Goal: Task Accomplishment & Management: Complete application form

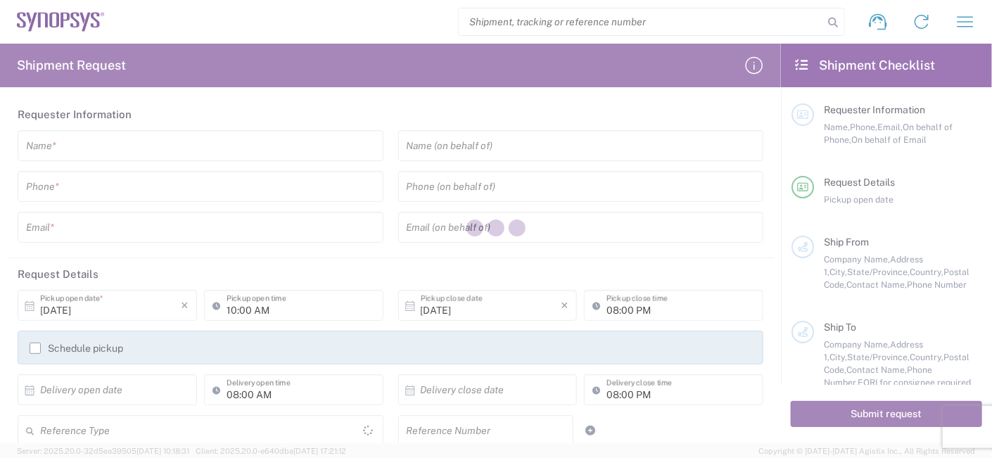
type input "[GEOGRAPHIC_DATA]"
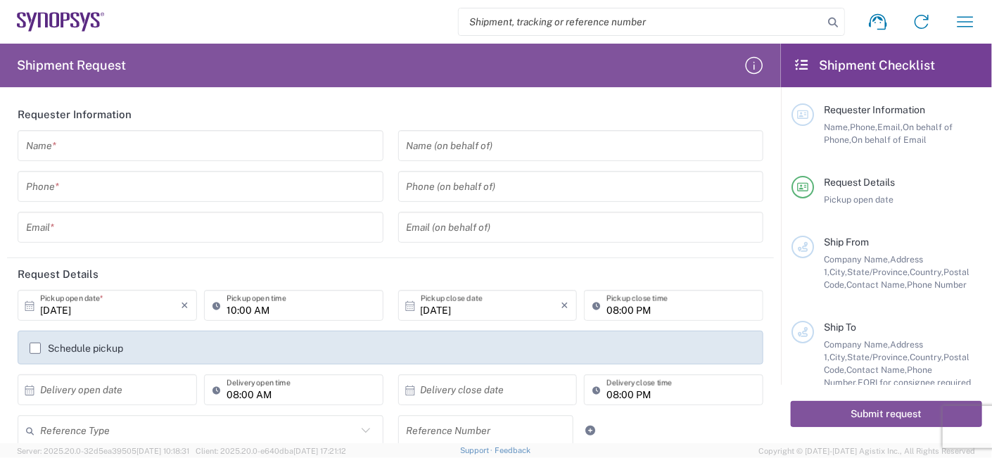
scroll to position [94, 0]
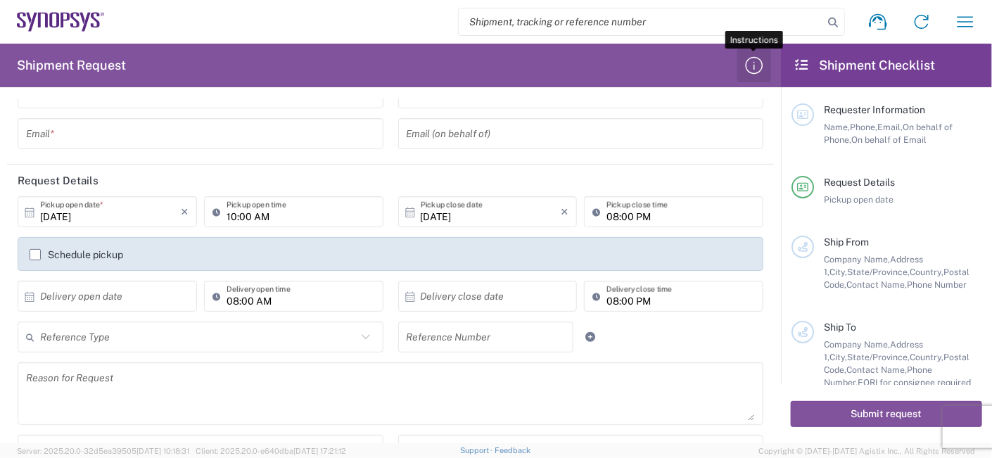
click at [758, 62] on icon "button" at bounding box center [754, 65] width 23 height 23
click at [960, 23] on icon "button" at bounding box center [965, 22] width 23 height 23
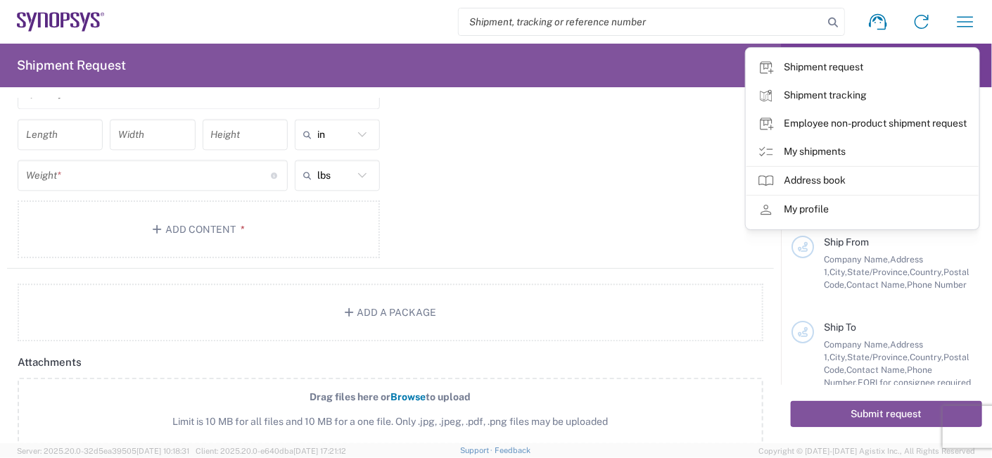
scroll to position [1084, 0]
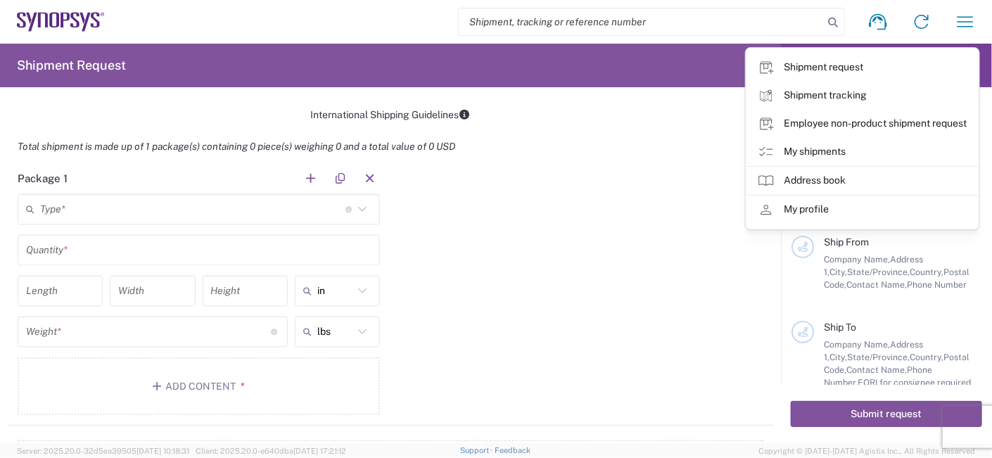
drag, startPoint x: 827, startPoint y: 244, endPoint x: 861, endPoint y: 263, distance: 38.7
click at [861, 263] on div "Ship From Company Name, Address 1, City, State/Province, Country, Postal Code, …" at bounding box center [898, 264] width 168 height 56
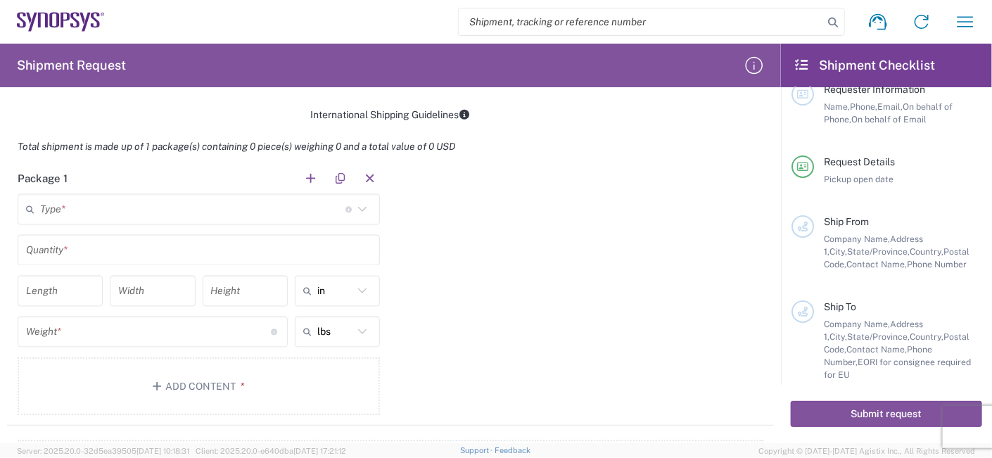
scroll to position [0, 0]
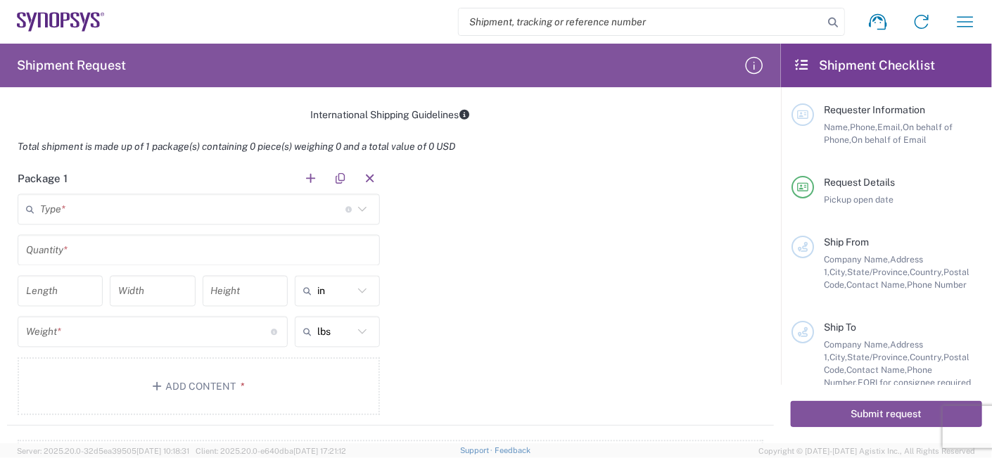
click at [480, 220] on div "Package 1 Type * Material used to package goods Bale(s) Basket(s) Bolt(s) Bottl…" at bounding box center [390, 294] width 767 height 263
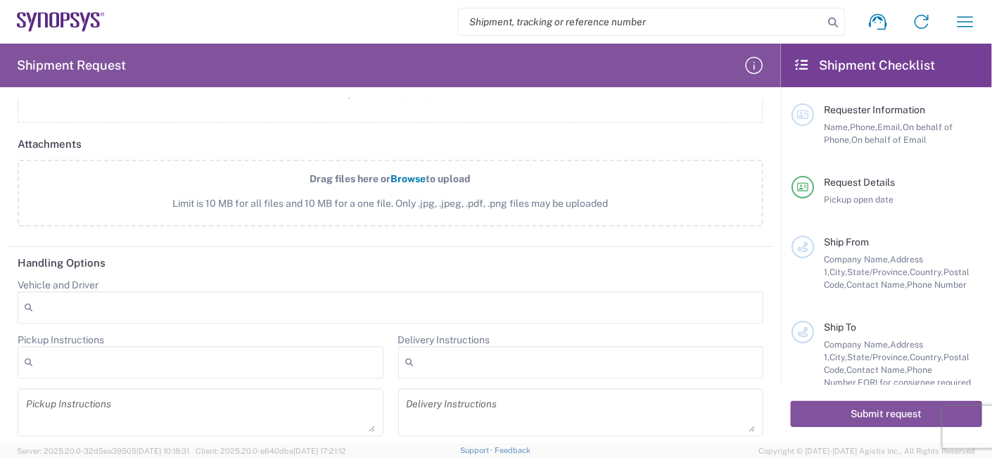
scroll to position [1459, 0]
click at [748, 63] on icon "button" at bounding box center [754, 65] width 23 height 23
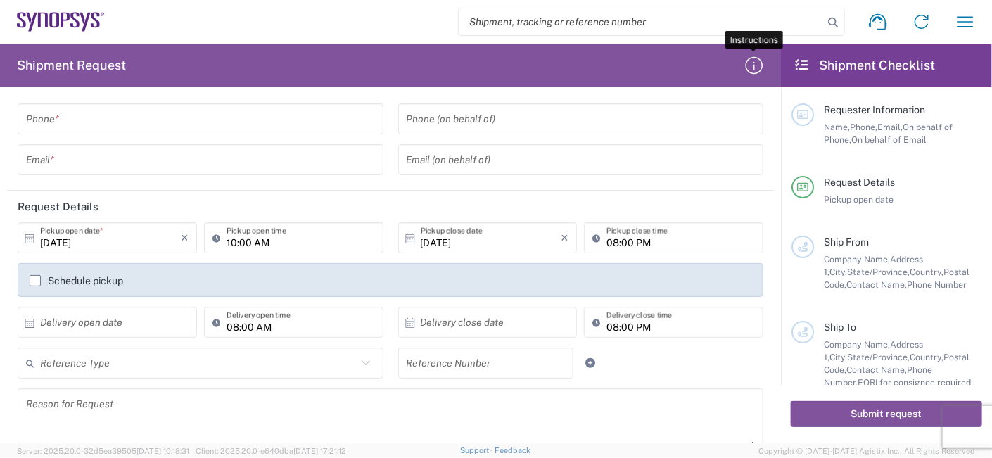
scroll to position [0, 0]
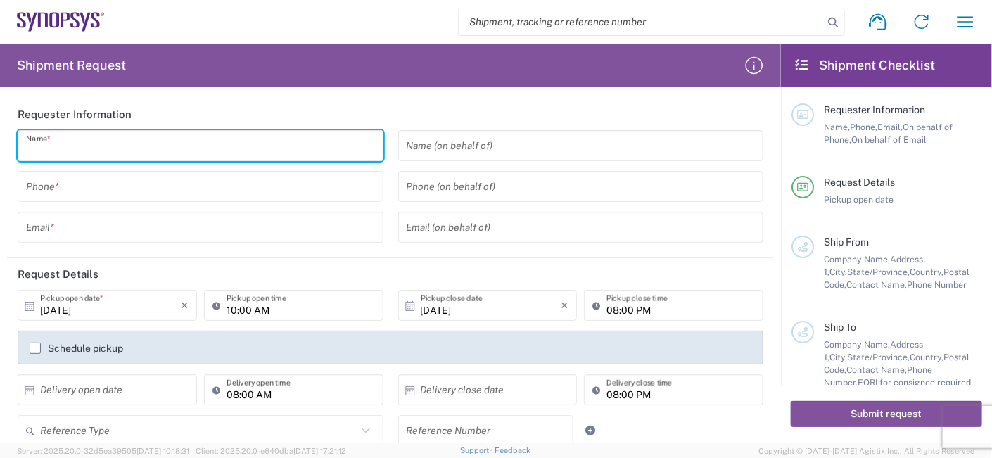
click at [125, 151] on input "text" at bounding box center [200, 146] width 349 height 25
type input "ㄕ"
type input "g"
type input "G"
type input "Gold Circuit Electronics Ltd."
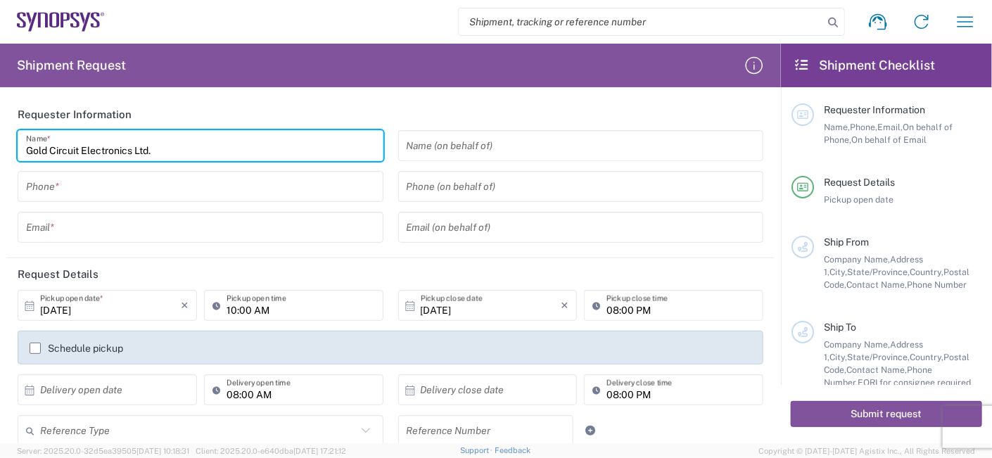
click at [526, 139] on input "text" at bounding box center [581, 146] width 349 height 25
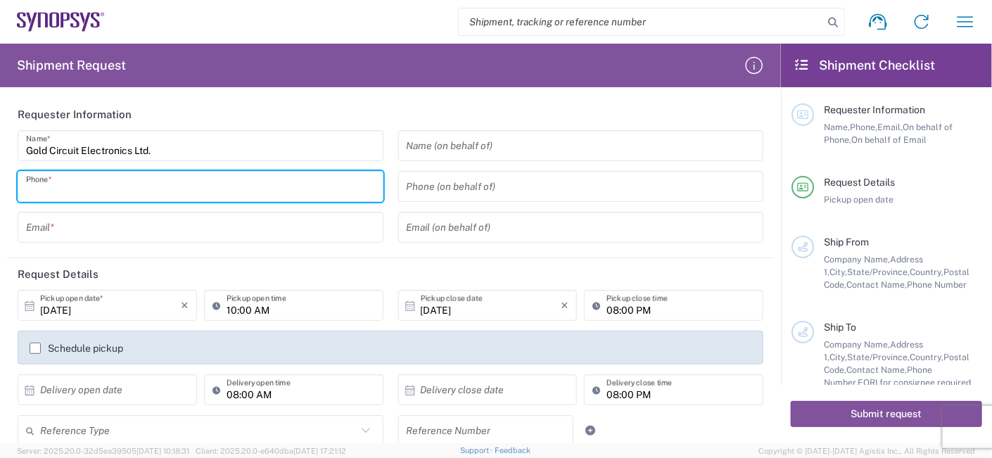
click at [148, 194] on input "tel" at bounding box center [200, 186] width 349 height 25
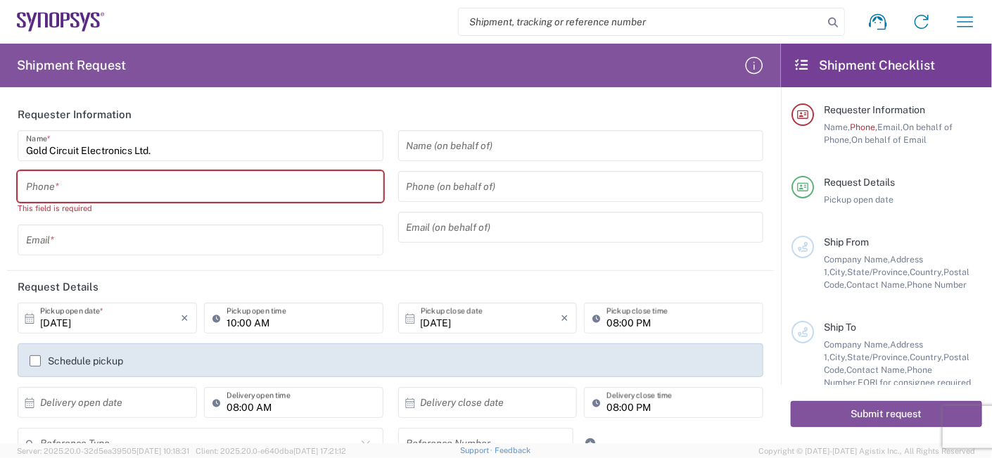
click at [0, 236] on html "Shipment request Shipment tracking Employee non-product shipment request My shi…" at bounding box center [496, 229] width 992 height 458
click at [84, 183] on input "tel" at bounding box center [200, 186] width 349 height 25
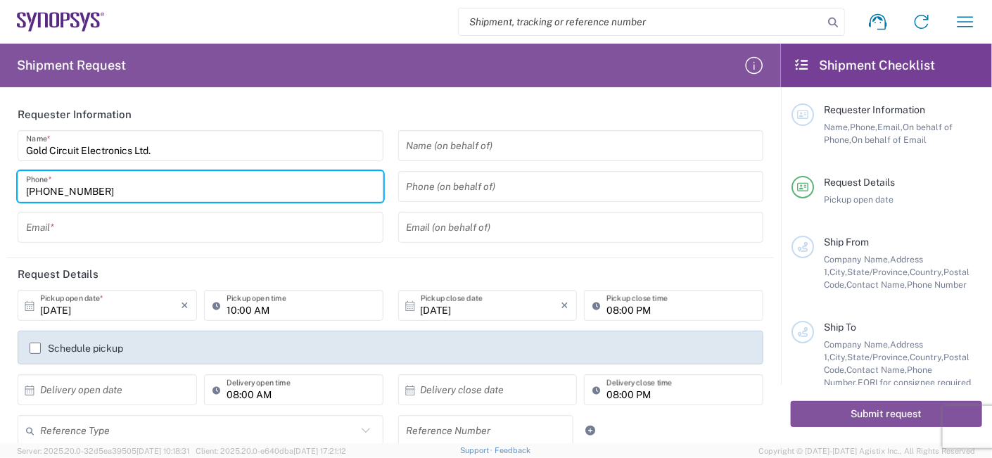
type input "[PHONE_NUMBER]"
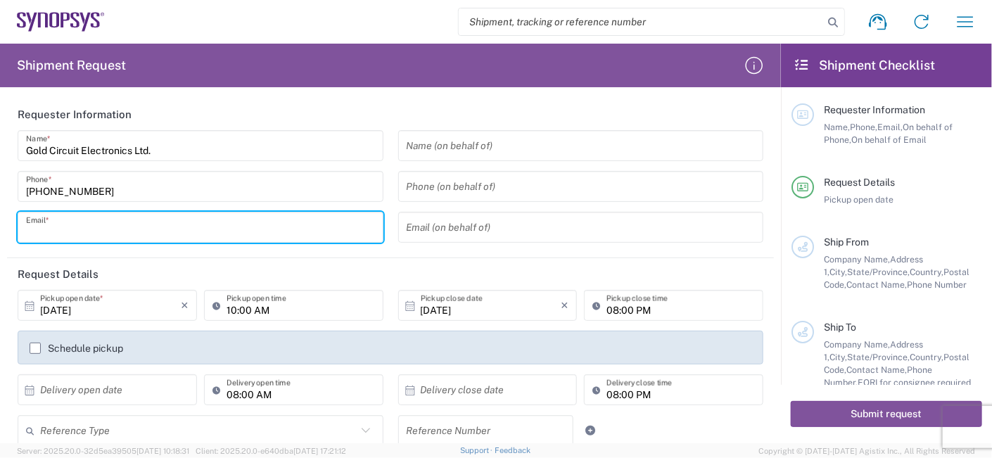
click at [130, 196] on input "[PHONE_NUMBER]" at bounding box center [200, 186] width 349 height 25
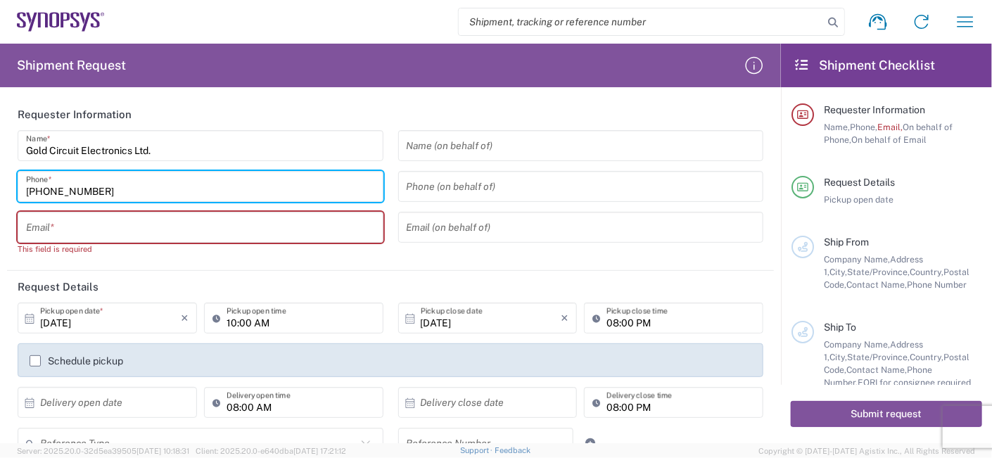
drag, startPoint x: 66, startPoint y: 220, endPoint x: 96, endPoint y: 224, distance: 30.5
click at [75, 222] on input "text" at bounding box center [200, 227] width 349 height 25
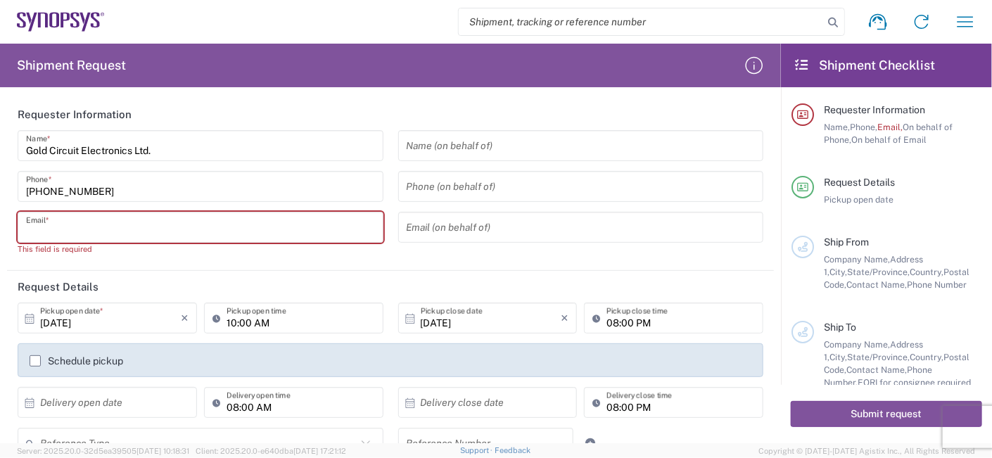
type input "[EMAIL_ADDRESS][DOMAIN_NAME]"
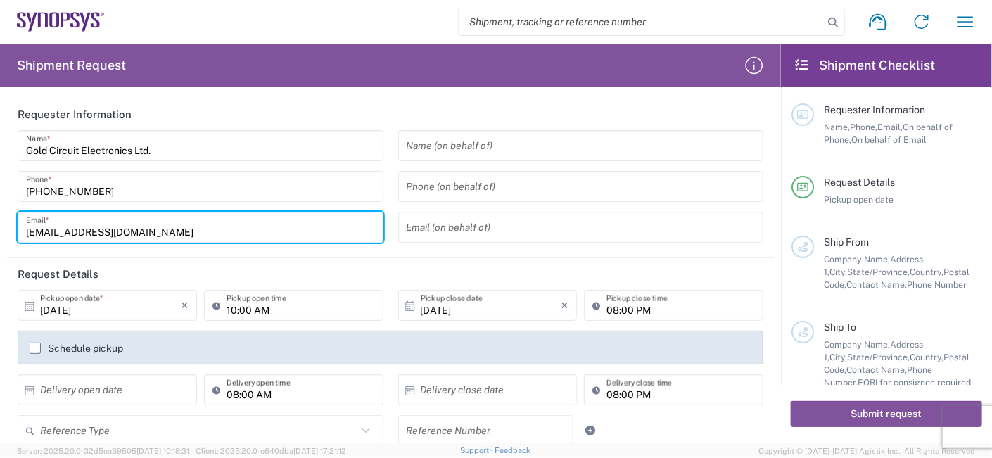
click at [508, 186] on input "tel" at bounding box center [581, 186] width 349 height 25
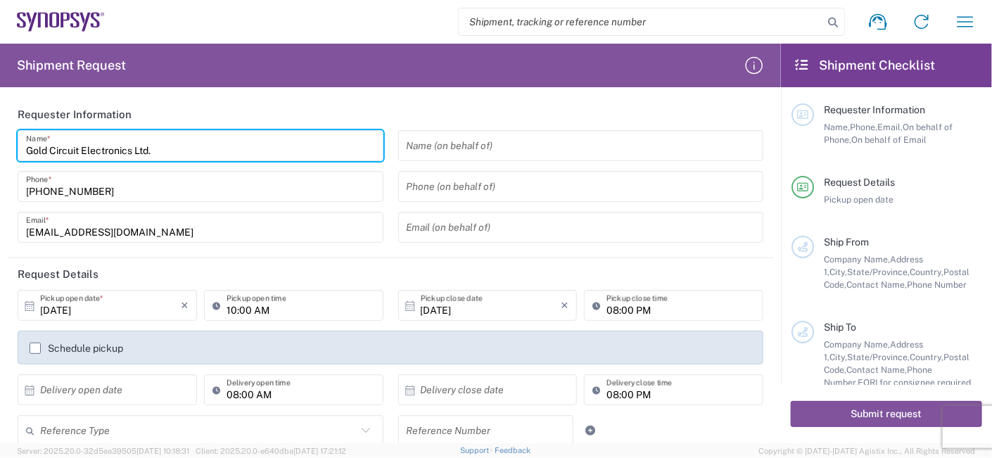
click at [184, 155] on input "Gold Circuit Electronics Ltd." at bounding box center [200, 146] width 349 height 25
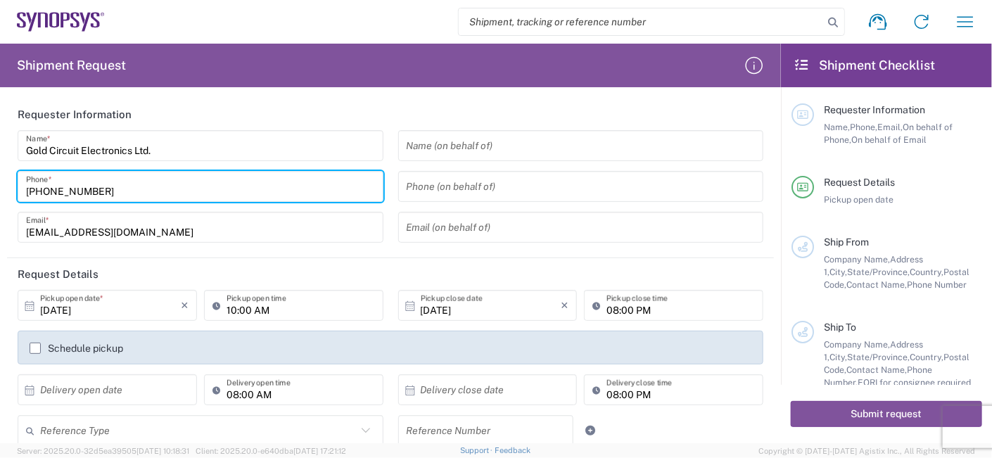
click at [147, 193] on input "[PHONE_NUMBER]" at bounding box center [200, 186] width 349 height 25
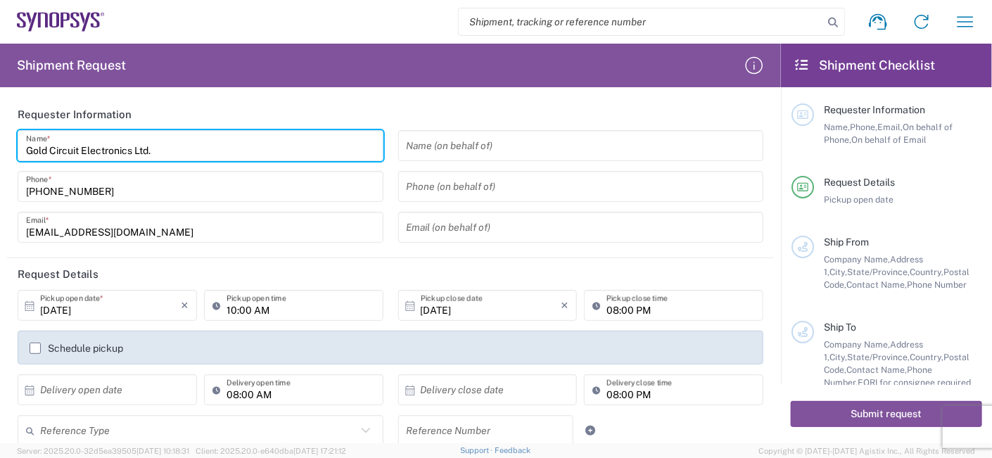
click at [167, 147] on input "Gold Circuit Electronics Ltd." at bounding box center [200, 146] width 349 height 25
drag, startPoint x: 167, startPoint y: 186, endPoint x: 193, endPoint y: 188, distance: 26.1
click at [167, 186] on input "[PHONE_NUMBER]" at bounding box center [200, 186] width 349 height 25
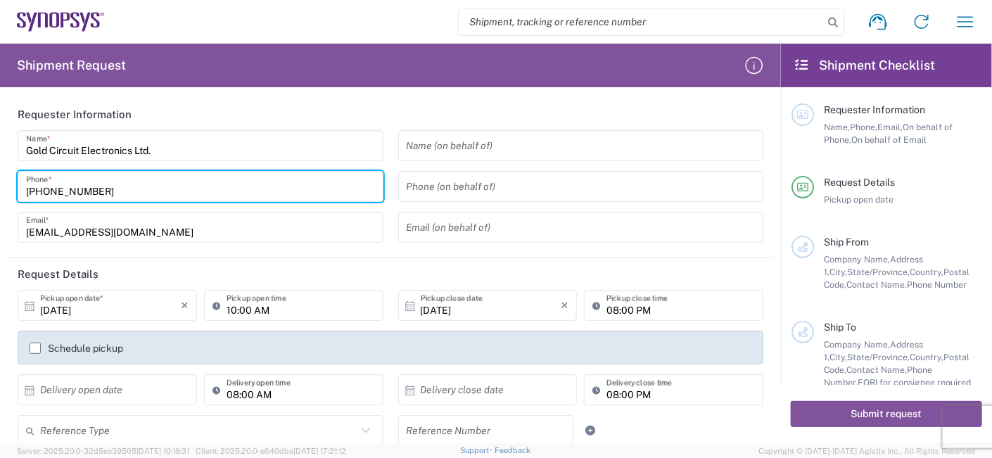
click at [191, 141] on input "Gold Circuit Electronics Ltd." at bounding box center [200, 146] width 349 height 25
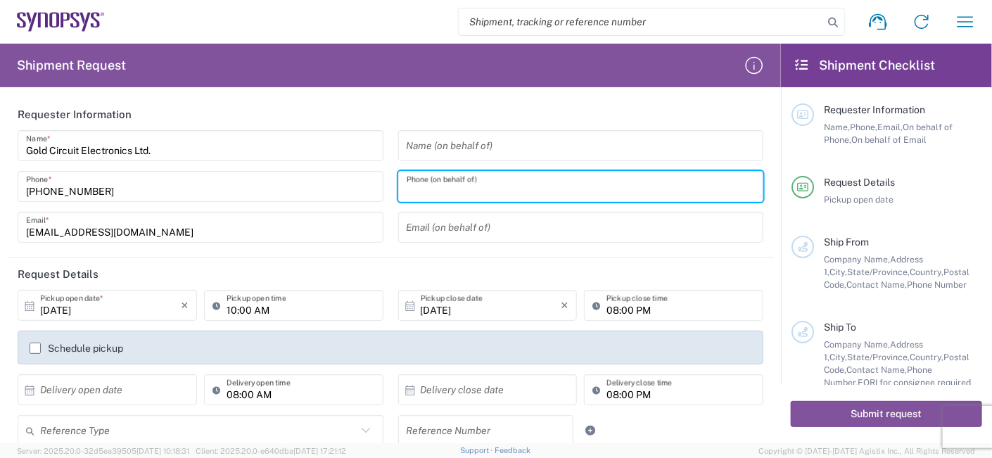
drag, startPoint x: 428, startPoint y: 189, endPoint x: 463, endPoint y: 189, distance: 34.5
click at [463, 189] on input "tel" at bounding box center [581, 186] width 349 height 25
drag, startPoint x: 482, startPoint y: 179, endPoint x: 428, endPoint y: 172, distance: 54.5
click at [428, 172] on div "Phone (on behalf of)" at bounding box center [581, 186] width 366 height 31
click at [171, 197] on input "[PHONE_NUMBER]" at bounding box center [200, 186] width 349 height 25
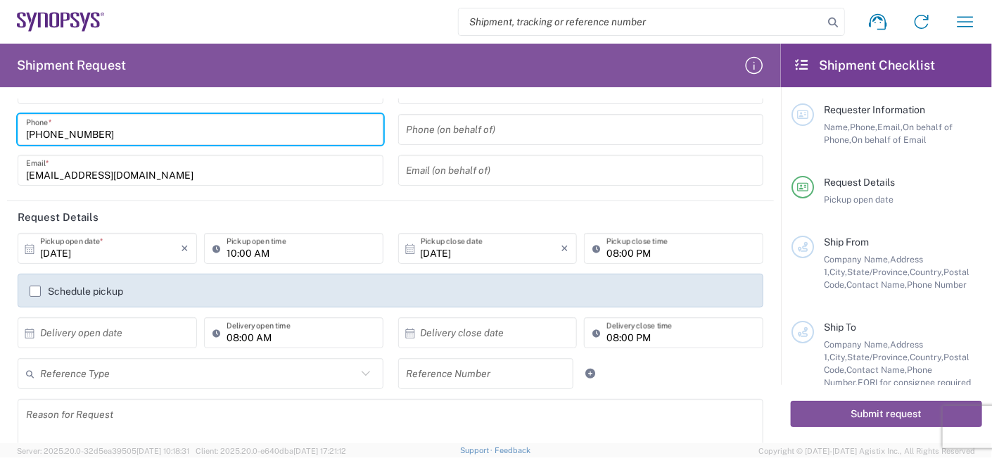
scroll to position [94, 0]
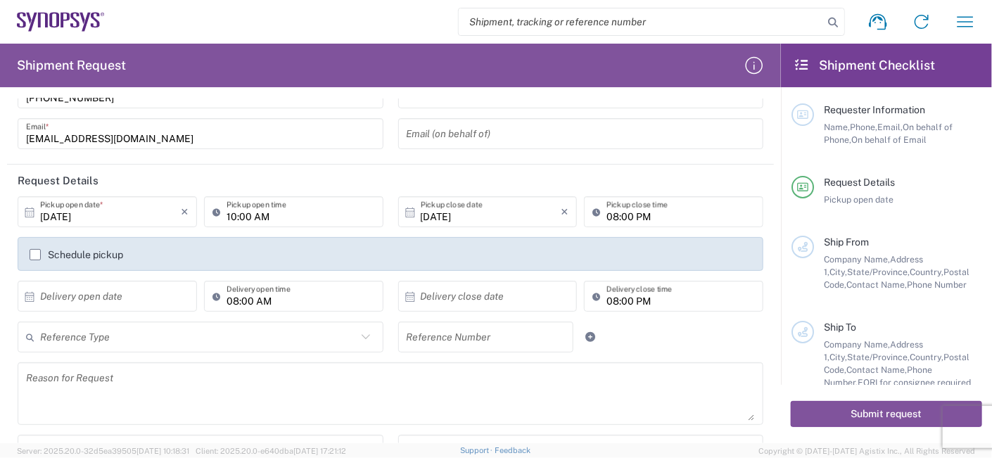
click at [409, 215] on icon at bounding box center [410, 212] width 13 height 13
click at [398, 210] on div "[DATE] × Pickup close date" at bounding box center [487, 211] width 179 height 31
click at [406, 211] on icon at bounding box center [409, 212] width 9 height 10
click at [473, 226] on div "[DATE] × Pickup close date" at bounding box center [487, 211] width 179 height 31
click at [413, 208] on svg-icon at bounding box center [414, 211] width 14 height 13
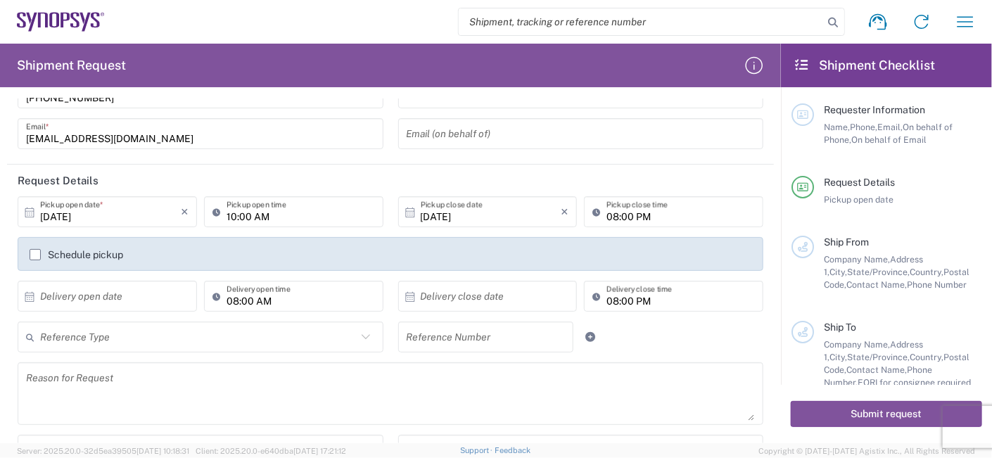
click at [407, 212] on icon at bounding box center [410, 212] width 13 height 13
click at [438, 216] on input "[DATE]" at bounding box center [491, 212] width 141 height 25
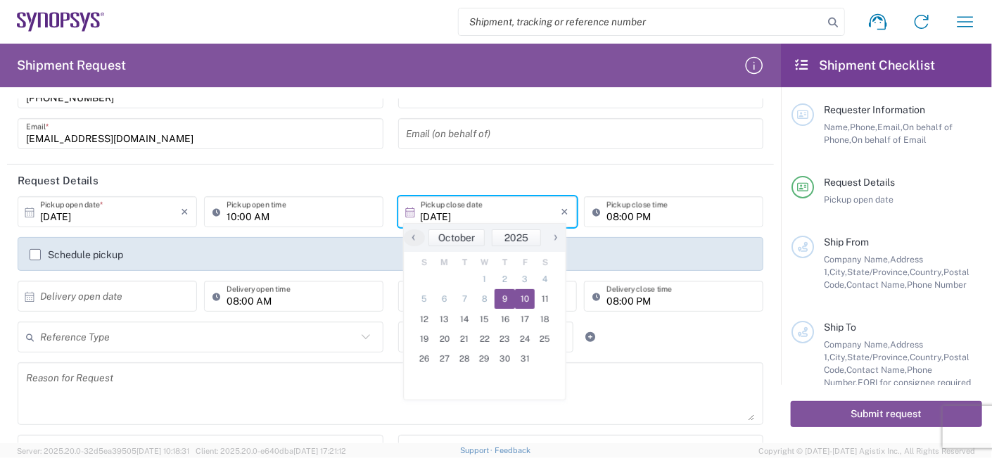
type input "[DATE]"
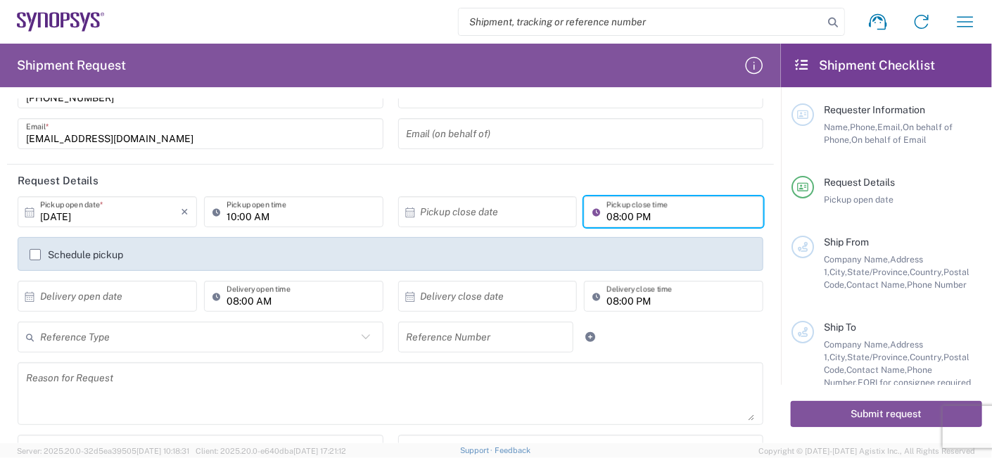
click at [666, 216] on input "08:00 PM" at bounding box center [680, 212] width 148 height 25
click at [660, 216] on input "08:00 PM" at bounding box center [680, 212] width 148 height 25
drag, startPoint x: 611, startPoint y: 215, endPoint x: 593, endPoint y: 215, distance: 18.3
click at [593, 215] on div "08:00 PM Pickup close time" at bounding box center [673, 211] width 179 height 31
type input "17:00 PM"
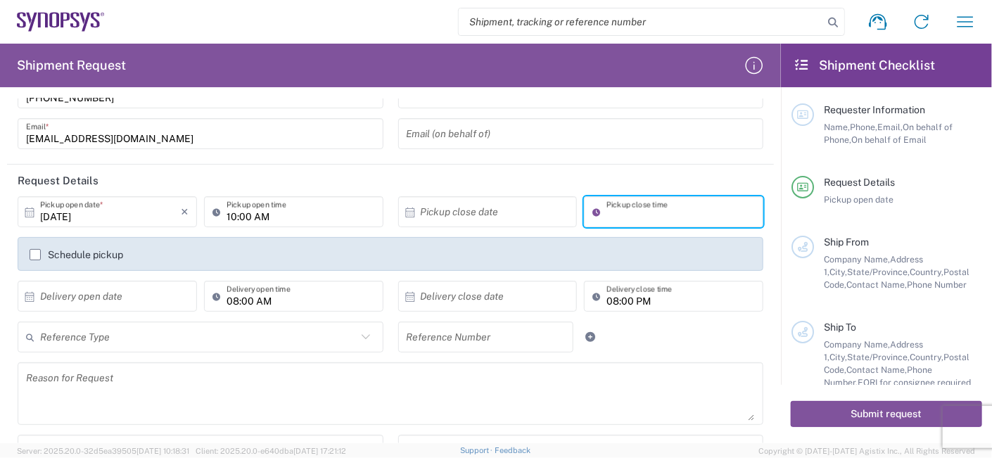
click at [31, 250] on label "Schedule pickup" at bounding box center [77, 254] width 94 height 11
click at [35, 255] on input "Schedule pickup" at bounding box center [35, 255] width 0 height 0
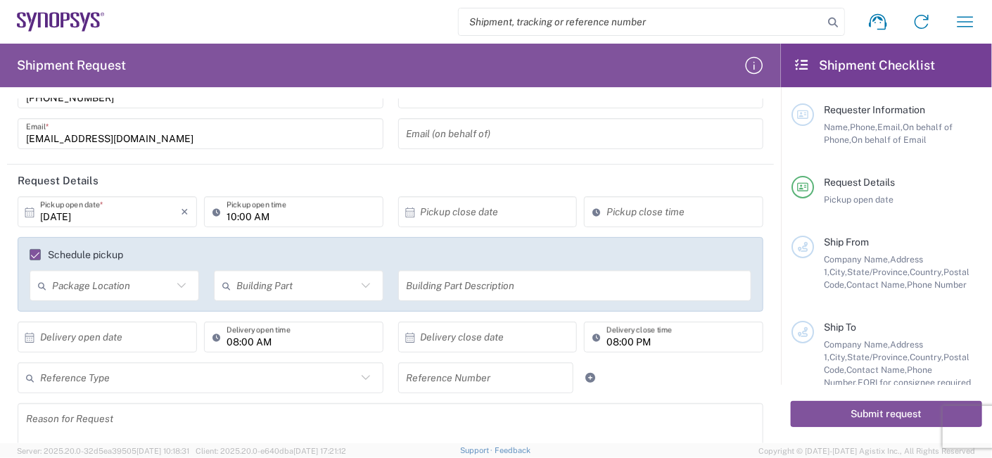
click at [182, 290] on icon at bounding box center [181, 285] width 18 height 18
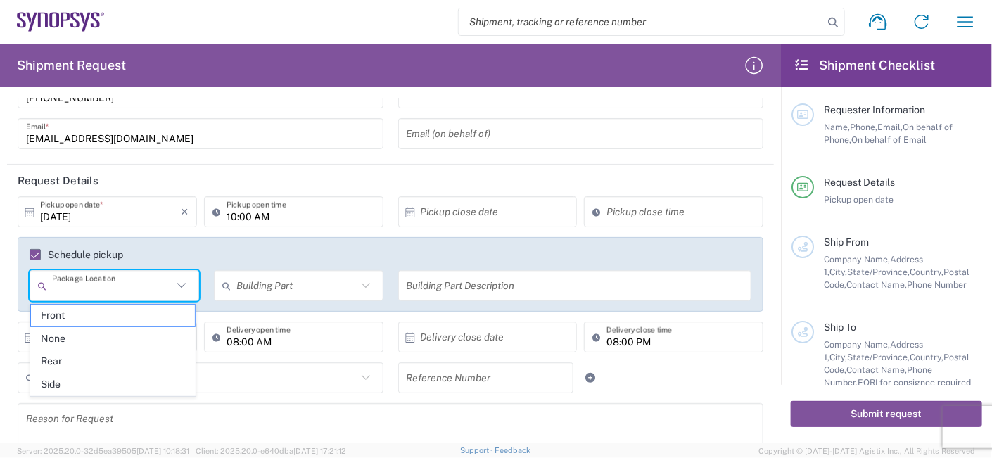
click at [182, 290] on icon at bounding box center [181, 285] width 18 height 18
click at [312, 247] on div "Schedule pickup Package Location Front None Rear Side Building Part Apartment B…" at bounding box center [391, 274] width 746 height 75
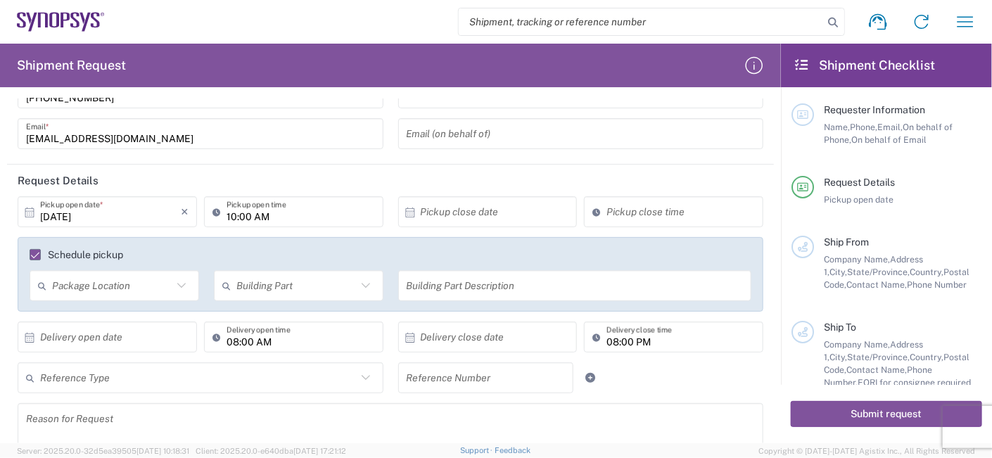
click at [376, 288] on div "Building Part" at bounding box center [299, 285] width 170 height 31
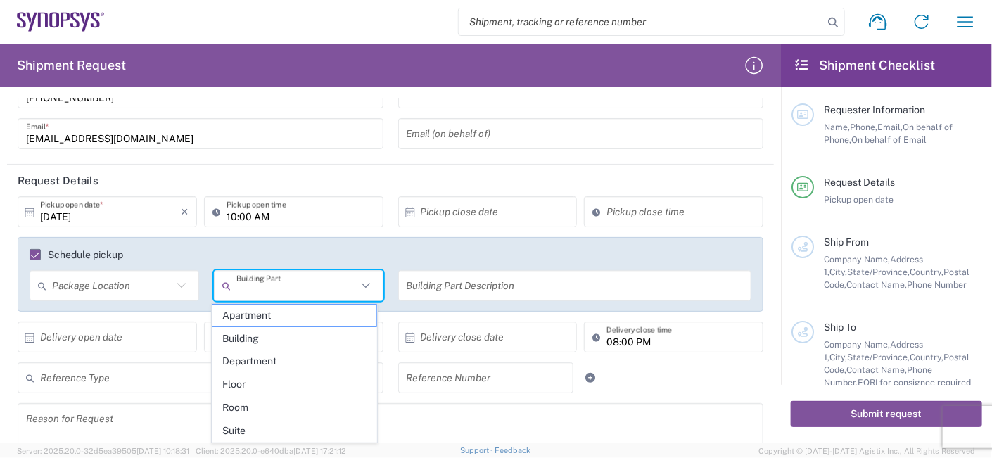
click at [364, 284] on icon at bounding box center [366, 285] width 18 height 18
click at [362, 241] on div "Schedule pickup Package Location Front None Rear Side Building Part Apartment B…" at bounding box center [391, 274] width 746 height 75
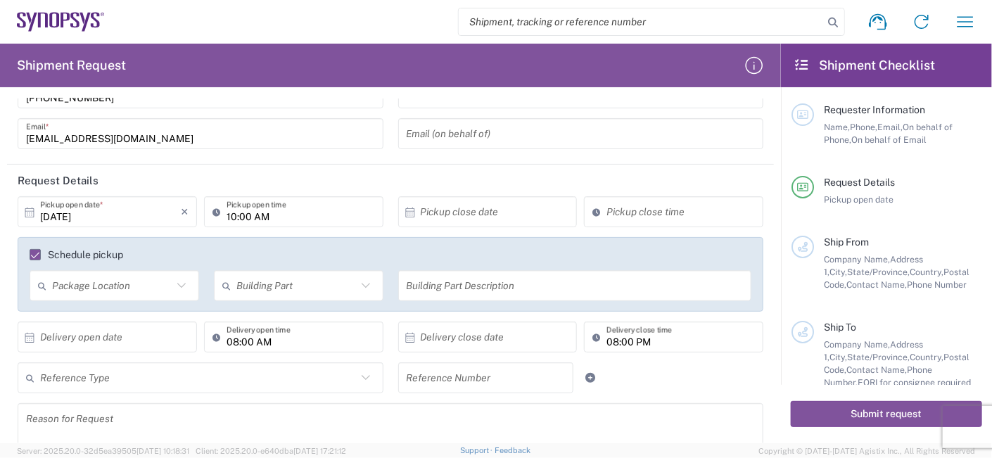
scroll to position [187, 0]
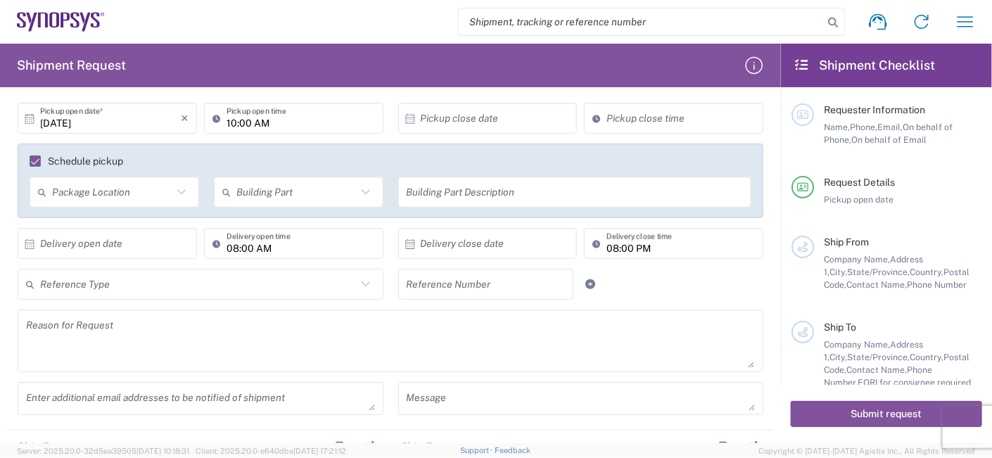
click at [35, 159] on label "Schedule pickup" at bounding box center [77, 160] width 94 height 11
click at [29, 161] on input "Schedule pickup" at bounding box center [29, 161] width 0 height 0
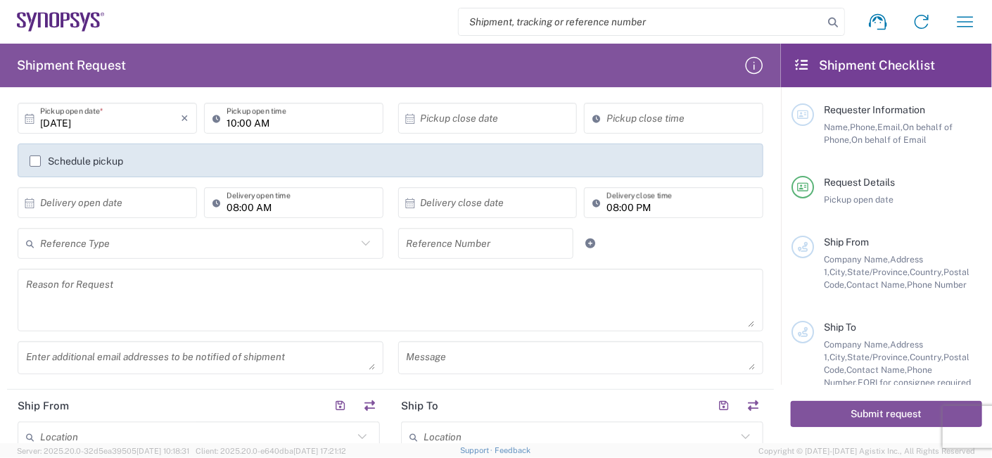
click at [35, 159] on label "Schedule pickup" at bounding box center [77, 160] width 94 height 11
click at [35, 161] on input "Schedule pickup" at bounding box center [35, 161] width 0 height 0
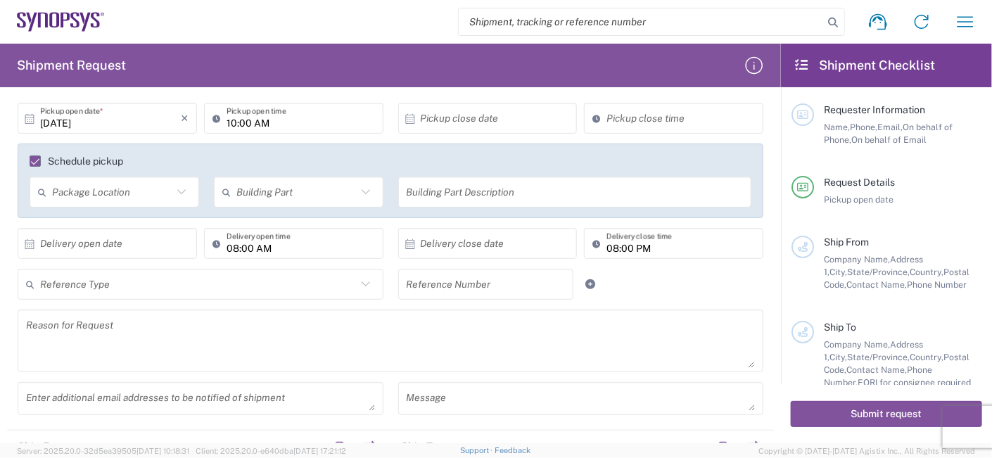
click at [30, 241] on icon at bounding box center [29, 244] width 13 height 13
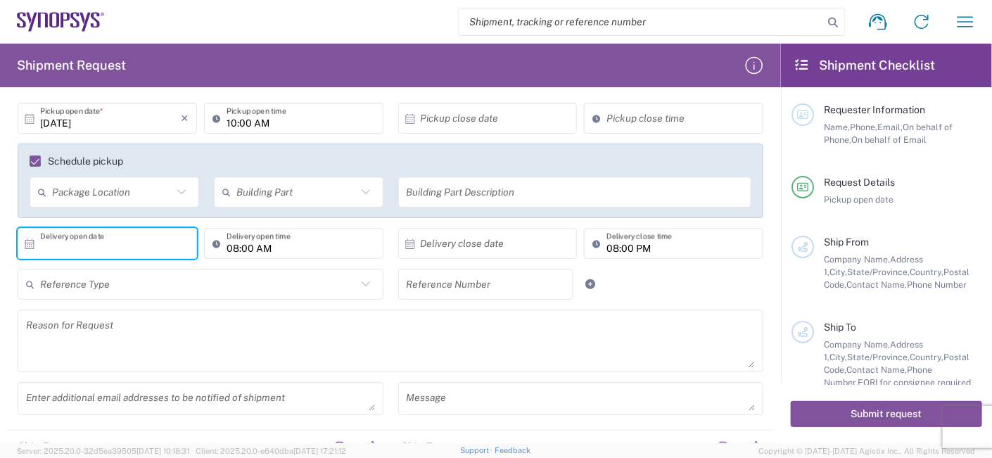
click at [30, 241] on icon at bounding box center [29, 244] width 13 height 13
click at [378, 319] on textarea at bounding box center [390, 341] width 729 height 54
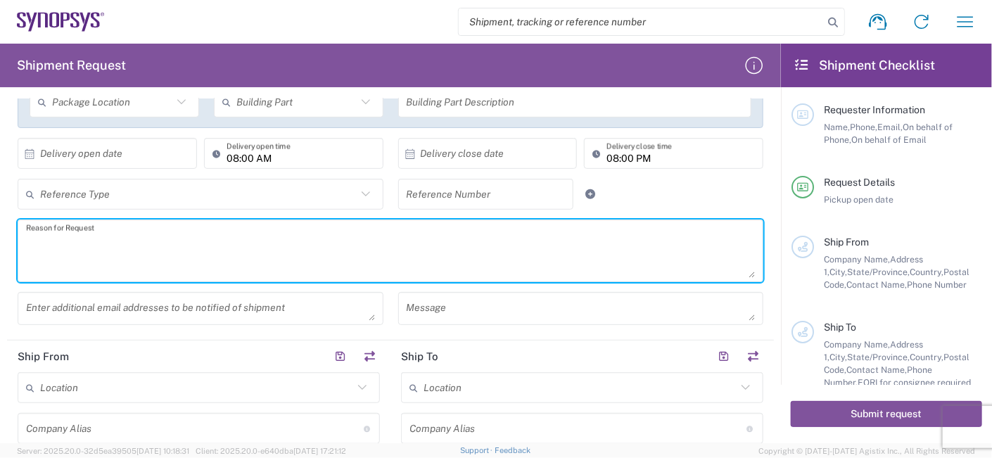
scroll to position [375, 0]
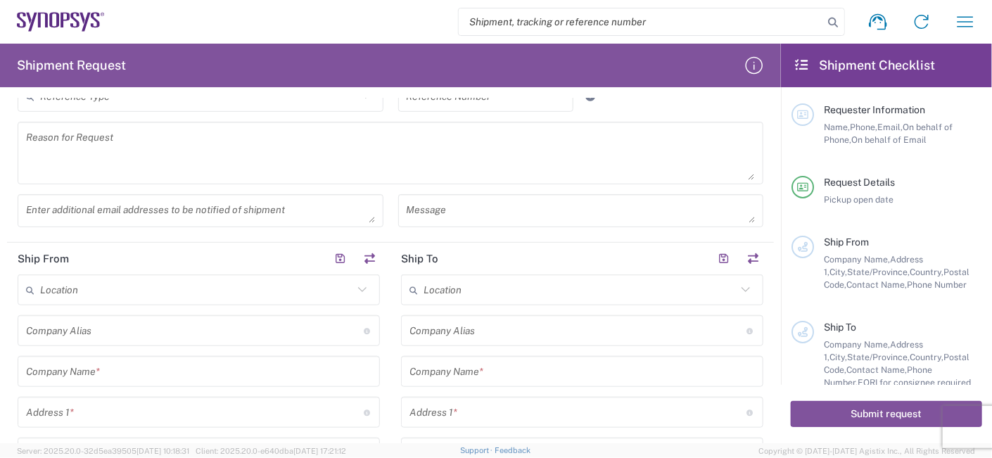
click at [355, 285] on icon at bounding box center [362, 290] width 18 height 18
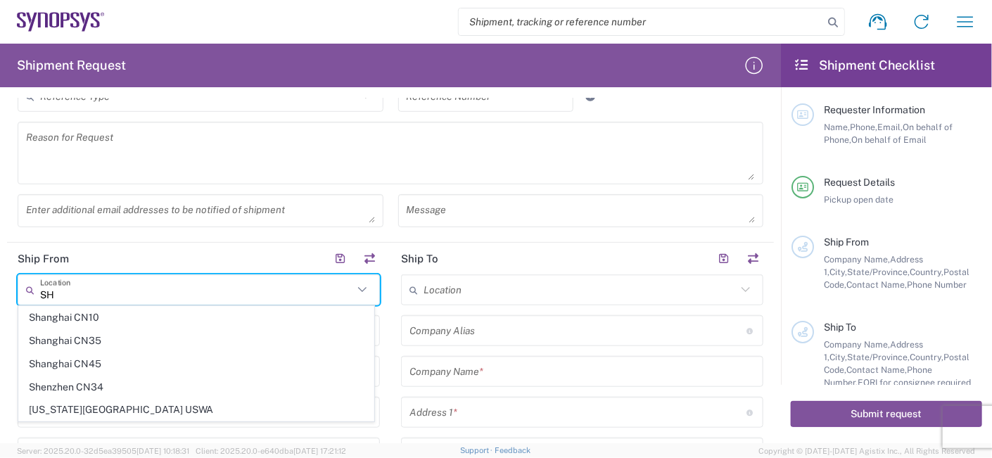
type input "SH"
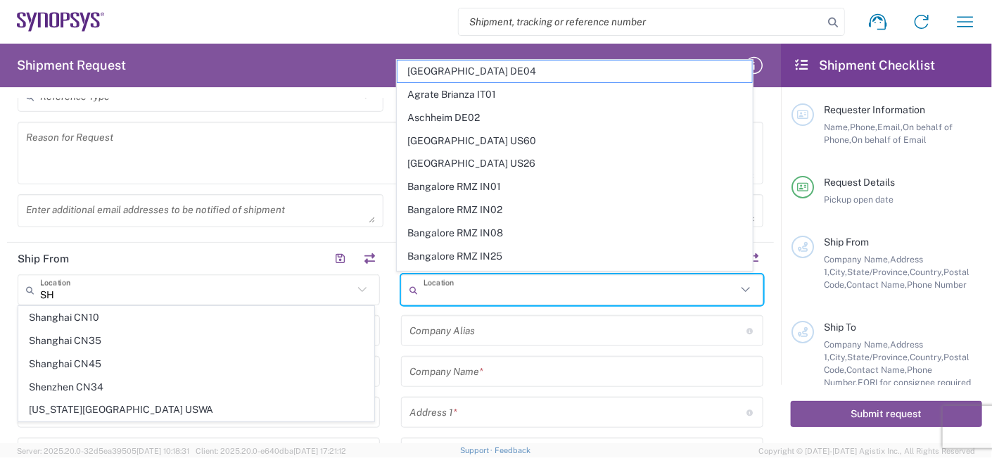
click at [473, 286] on input "text" at bounding box center [580, 290] width 313 height 25
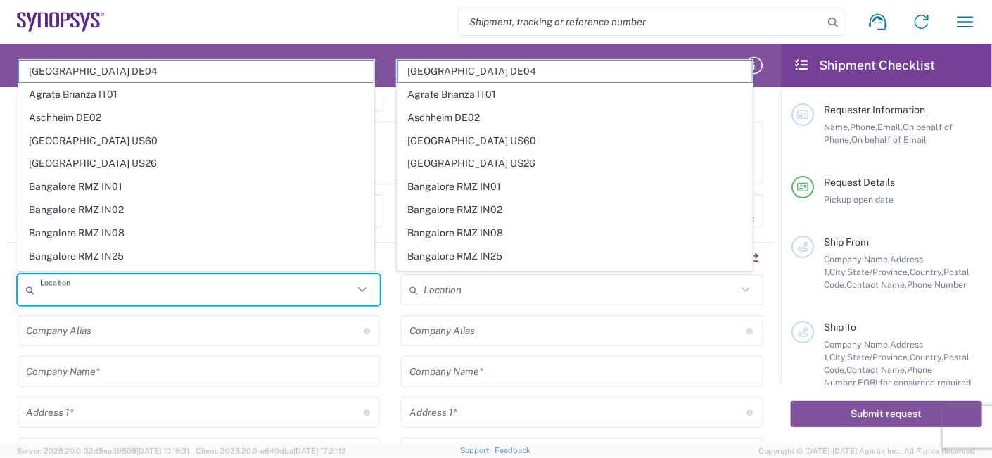
click at [150, 279] on input "text" at bounding box center [196, 290] width 313 height 25
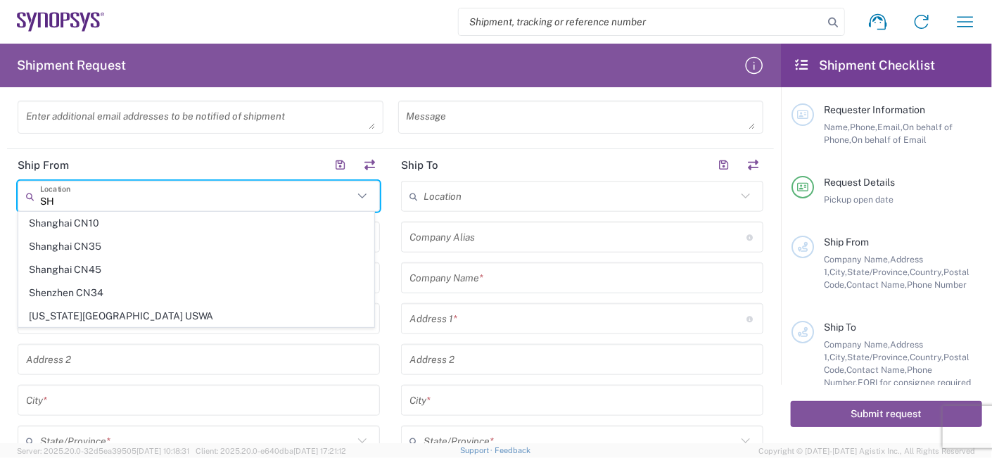
scroll to position [0, 0]
type input "SH"
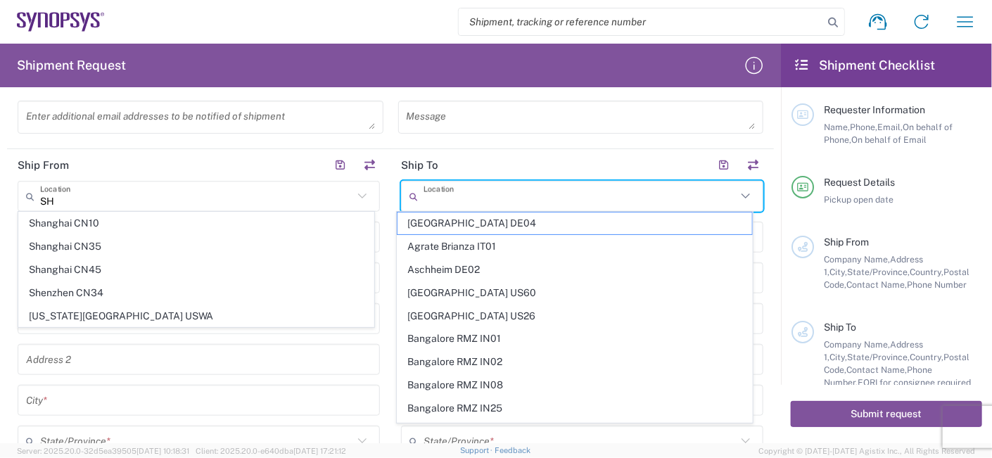
click at [662, 186] on input "text" at bounding box center [580, 196] width 313 height 25
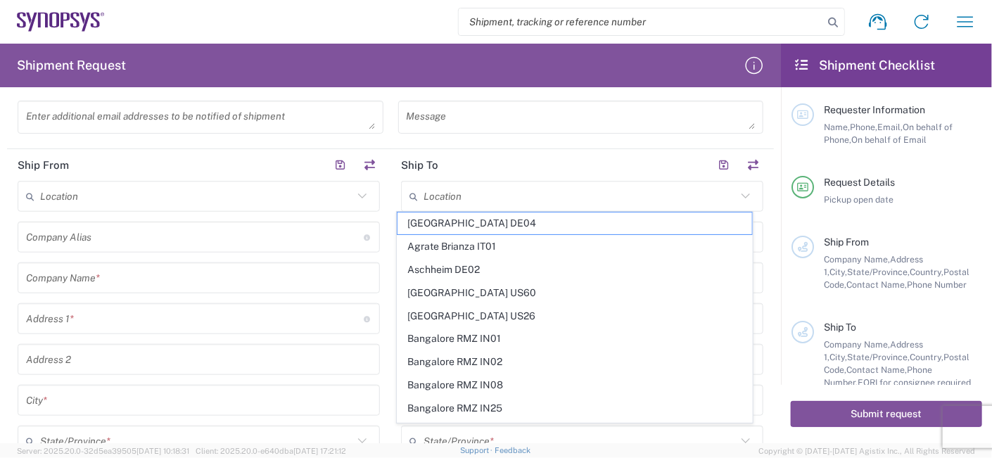
click at [473, 224] on span "[GEOGRAPHIC_DATA] DE04" at bounding box center [575, 223] width 355 height 22
type input "[GEOGRAPHIC_DATA] DE04"
type input "Synopsys GmbH"
type input "[STREET_ADDRESS]"
type input "[GEOGRAPHIC_DATA]"
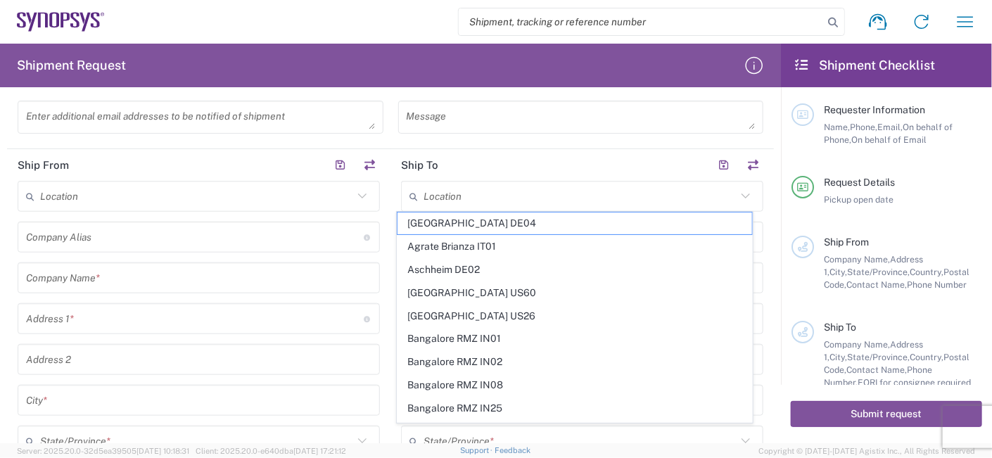
type input "[GEOGRAPHIC_DATA]"
type input "52072"
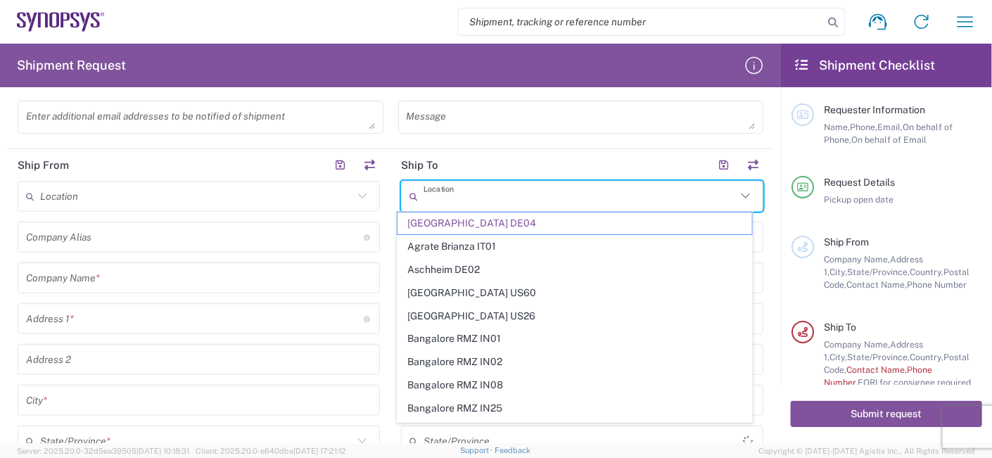
click at [504, 193] on input "text" at bounding box center [580, 196] width 313 height 25
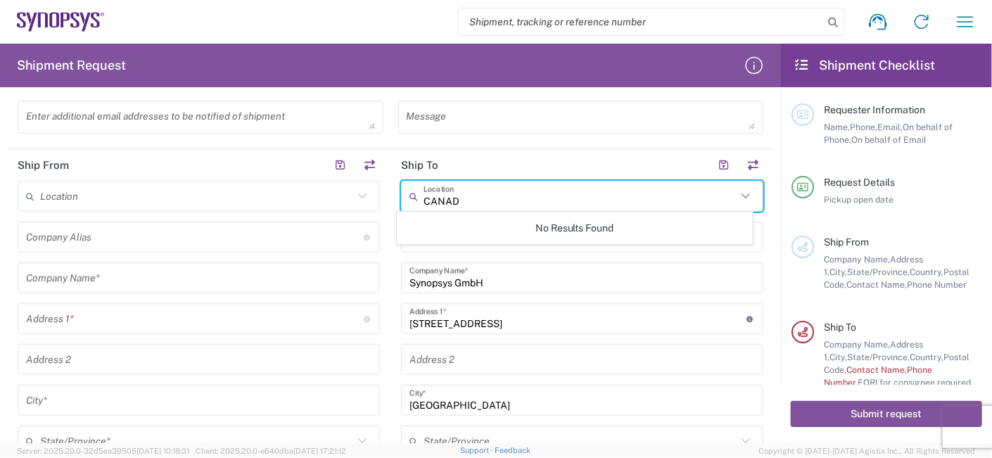
type input "[GEOGRAPHIC_DATA]"
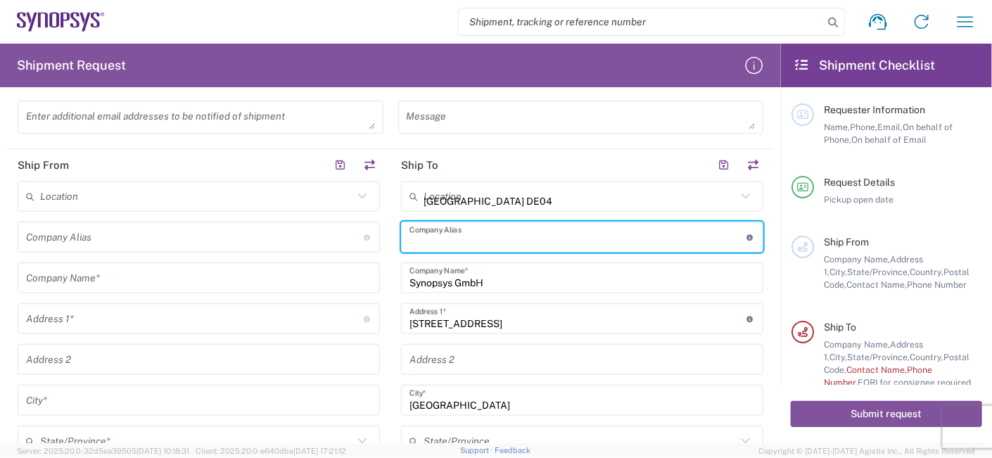
click at [493, 201] on input "[GEOGRAPHIC_DATA] DE04" at bounding box center [580, 196] width 313 height 25
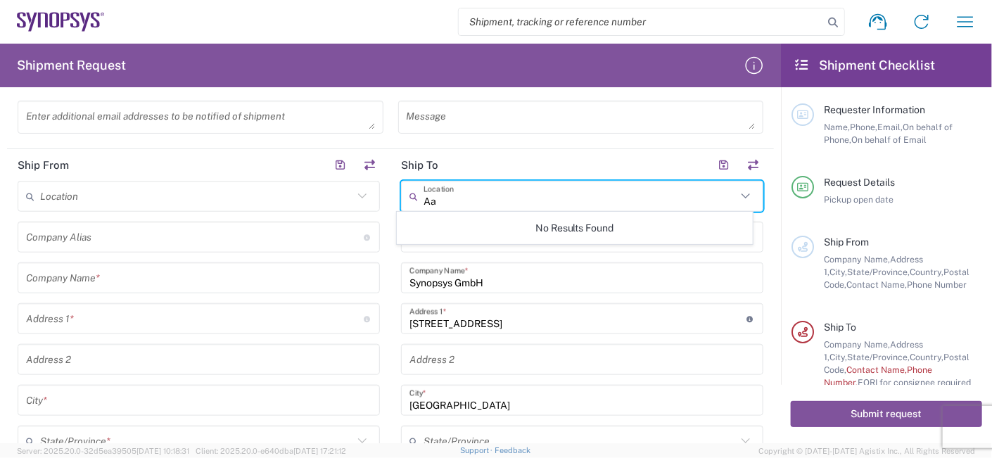
type input "A"
type input "[GEOGRAPHIC_DATA]"
click at [535, 324] on input "[STREET_ADDRESS]" at bounding box center [578, 319] width 338 height 25
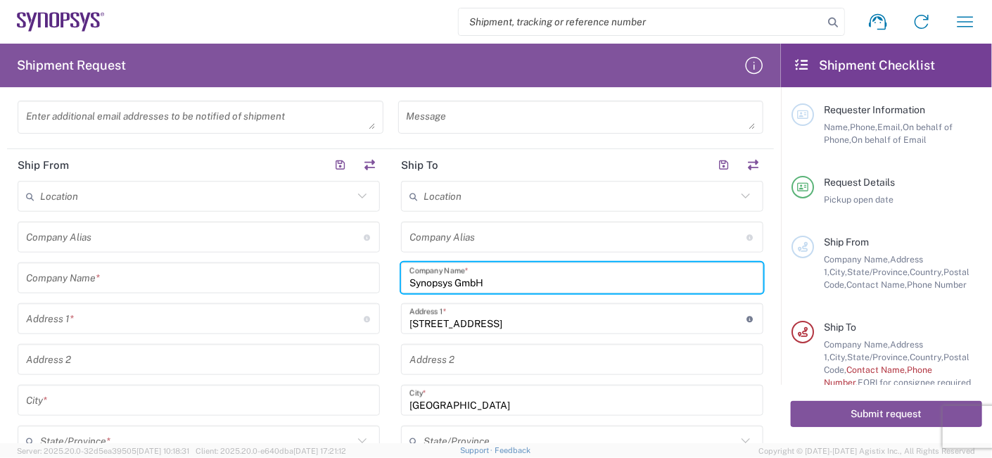
click at [514, 281] on input "Synopsys GmbH" at bounding box center [581, 278] width 345 height 25
drag, startPoint x: 514, startPoint y: 281, endPoint x: 239, endPoint y: 269, distance: 274.7
paste input "Canada ULC"
type input "Synopsys Canada ULC"
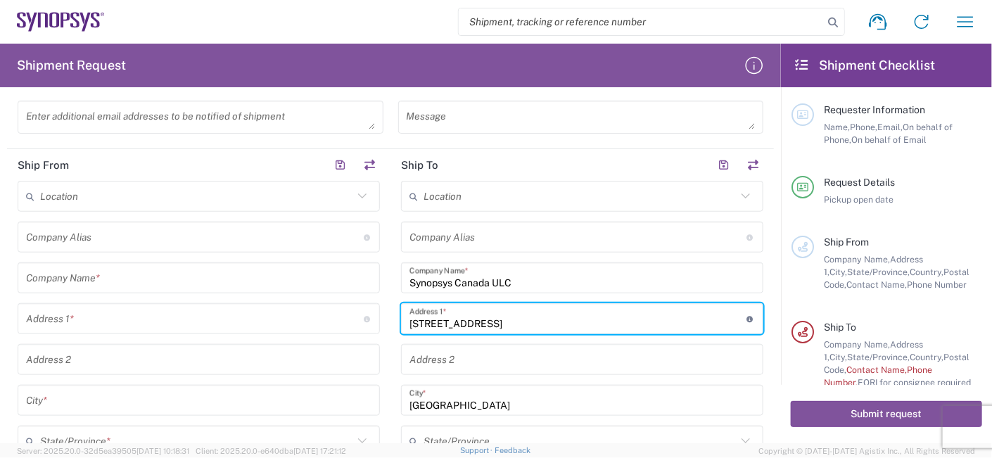
paste input "[STREET_ADDRESS]"
type input "[STREET_ADDRESS]"
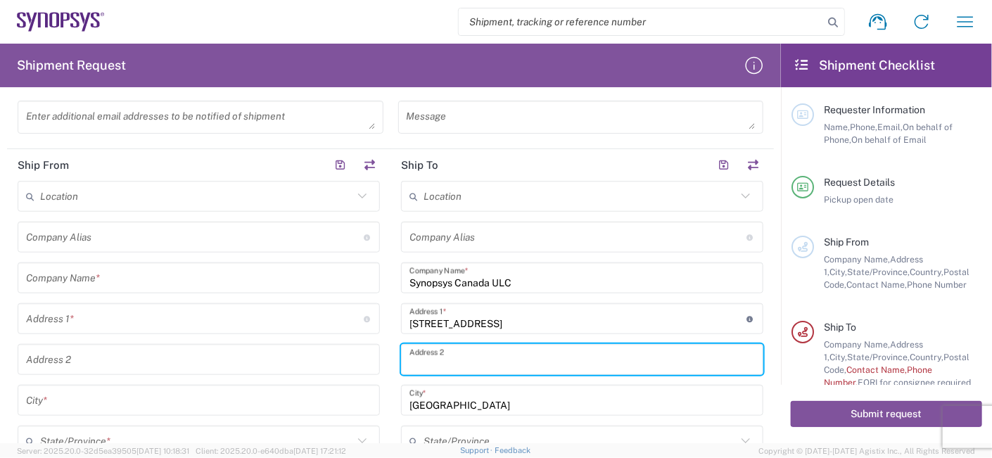
paste input "[GEOGRAPHIC_DATA] ON L5B 1M2"
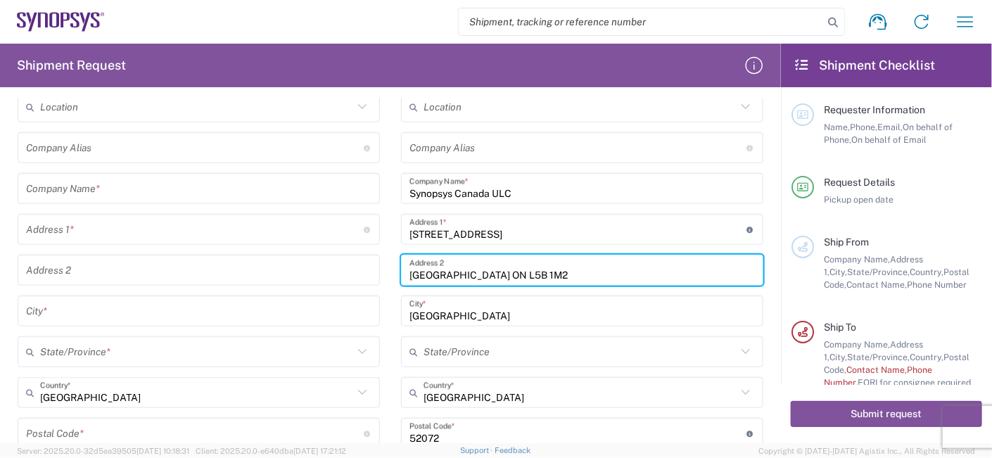
scroll to position [656, 0]
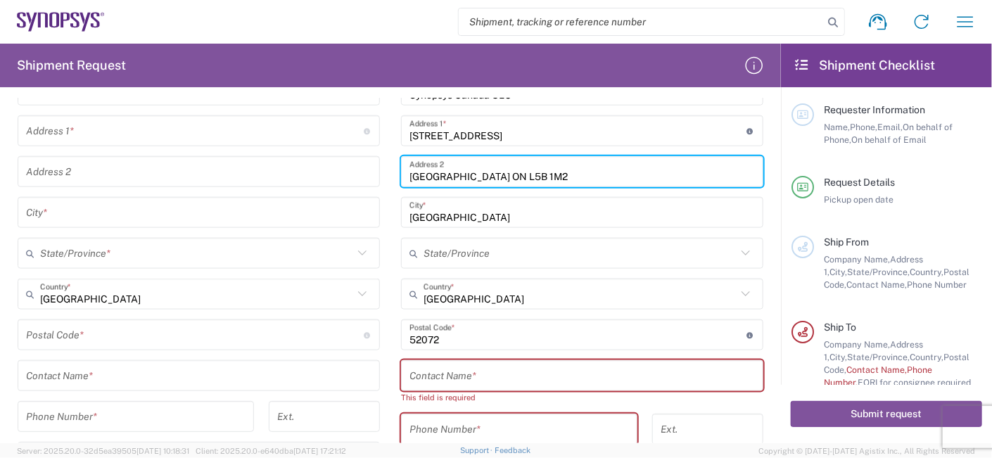
type input "[GEOGRAPHIC_DATA] ON L5B 1M2"
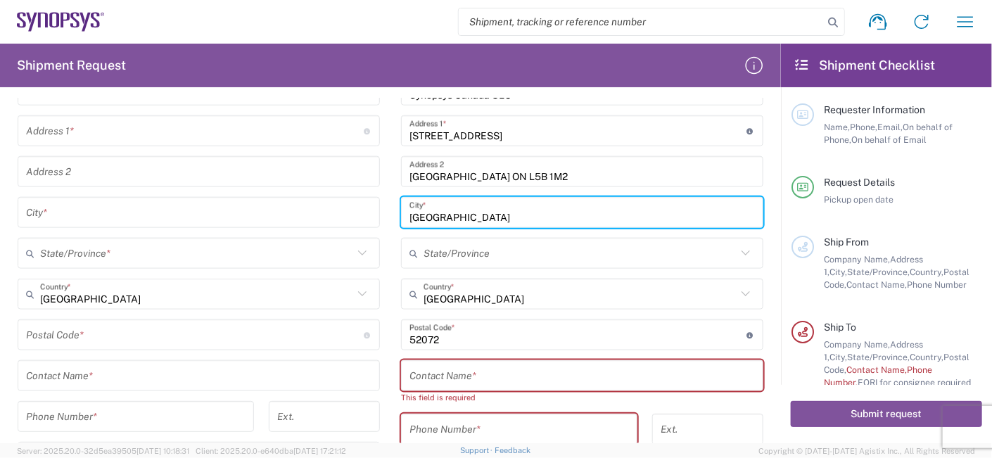
click at [452, 209] on input "[GEOGRAPHIC_DATA]" at bounding box center [581, 213] width 345 height 25
drag, startPoint x: 470, startPoint y: 217, endPoint x: 228, endPoint y: 212, distance: 242.1
click at [202, 209] on div "Ship From Location [GEOGRAPHIC_DATA] CN10 [GEOGRAPHIC_DATA] CN35 [GEOGRAPHIC_DA…" at bounding box center [390, 317] width 767 height 713
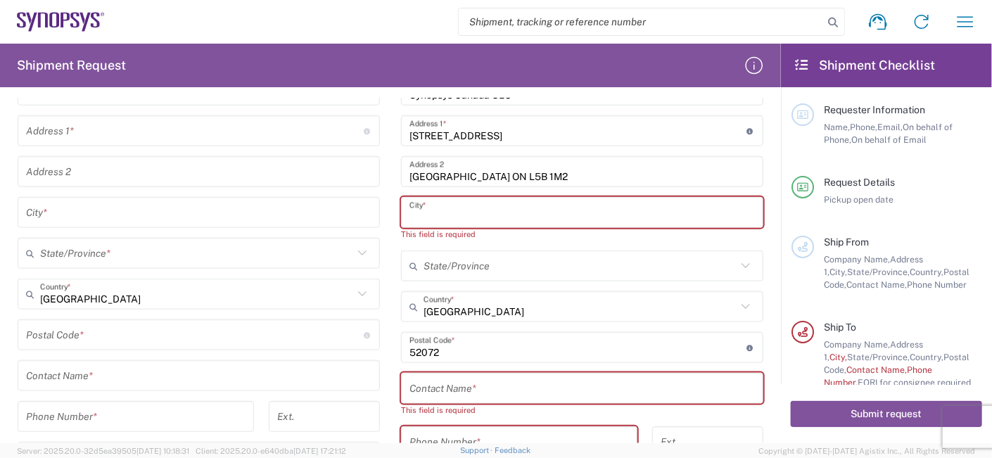
click at [439, 162] on input "[GEOGRAPHIC_DATA] ON L5B 1M2" at bounding box center [581, 172] width 345 height 25
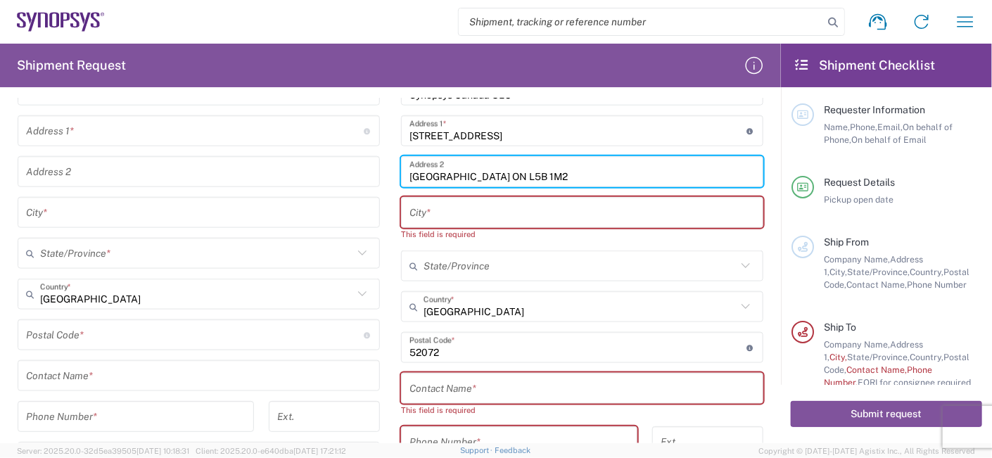
drag, startPoint x: 459, startPoint y: 174, endPoint x: 426, endPoint y: 192, distance: 38.1
click at [401, 178] on div "[GEOGRAPHIC_DATA] Address 2" at bounding box center [582, 171] width 362 height 31
click at [477, 212] on input "text" at bounding box center [581, 213] width 345 height 25
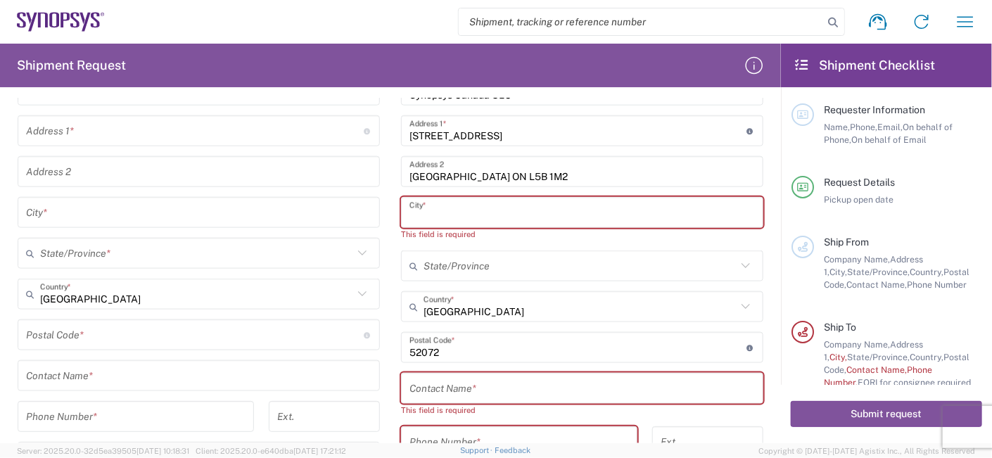
paste input "[GEOGRAPHIC_DATA]"
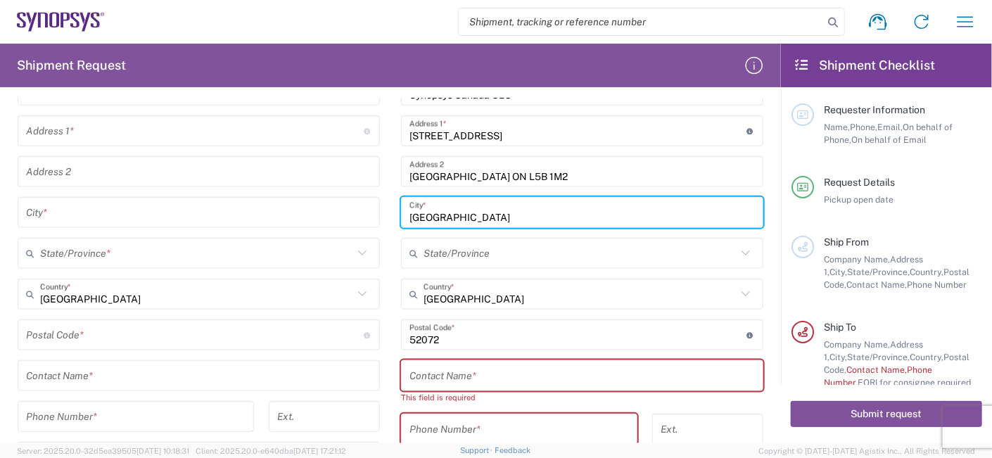
type input "[GEOGRAPHIC_DATA]"
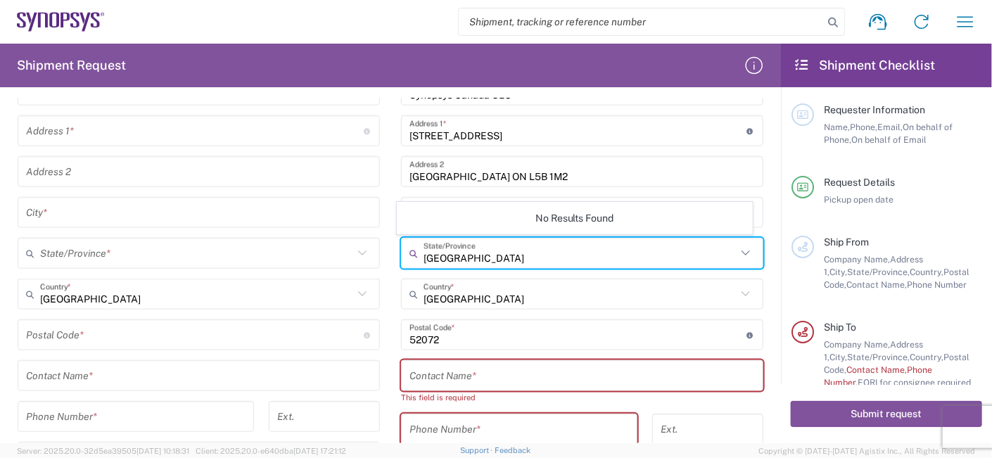
type input "[GEOGRAPHIC_DATA]"
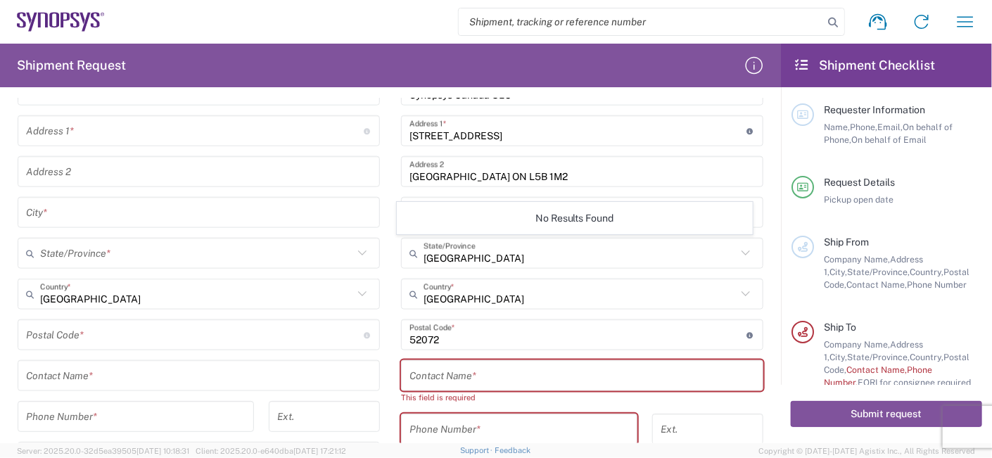
drag, startPoint x: 504, startPoint y: 264, endPoint x: 386, endPoint y: 243, distance: 120.8
click at [390, 243] on main "Location [GEOGRAPHIC_DATA] DE04 Agrate Brianza IT01 [GEOGRAPHIC_DATA] DE02 [GEO…" at bounding box center [581, 330] width 383 height 675
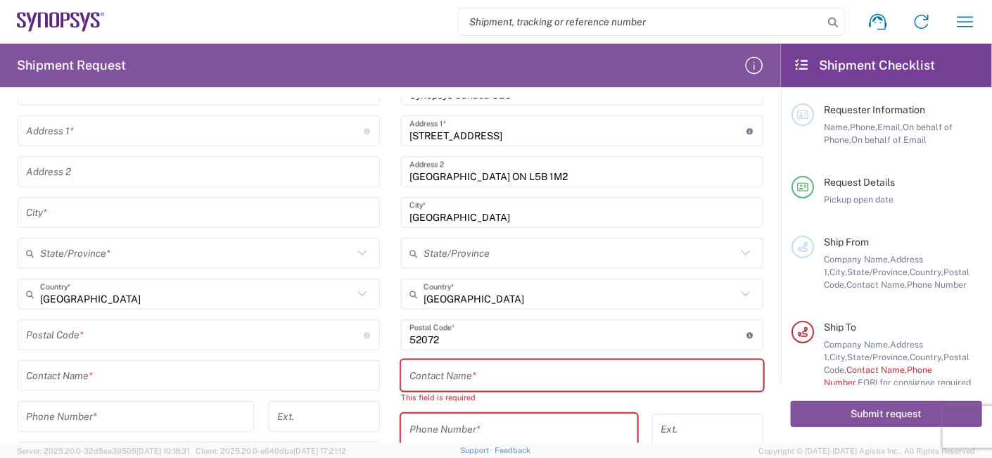
click at [480, 222] on div "[GEOGRAPHIC_DATA] City *" at bounding box center [582, 212] width 362 height 31
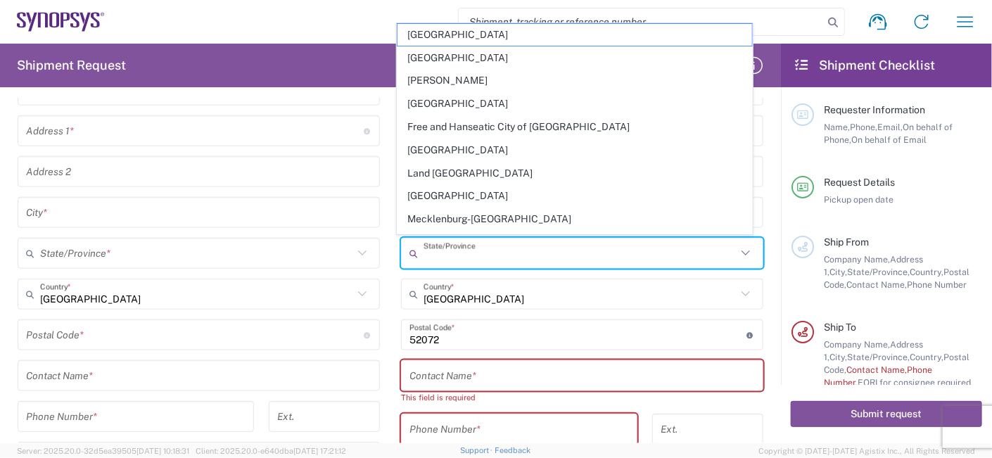
click at [538, 250] on input "text" at bounding box center [580, 253] width 313 height 25
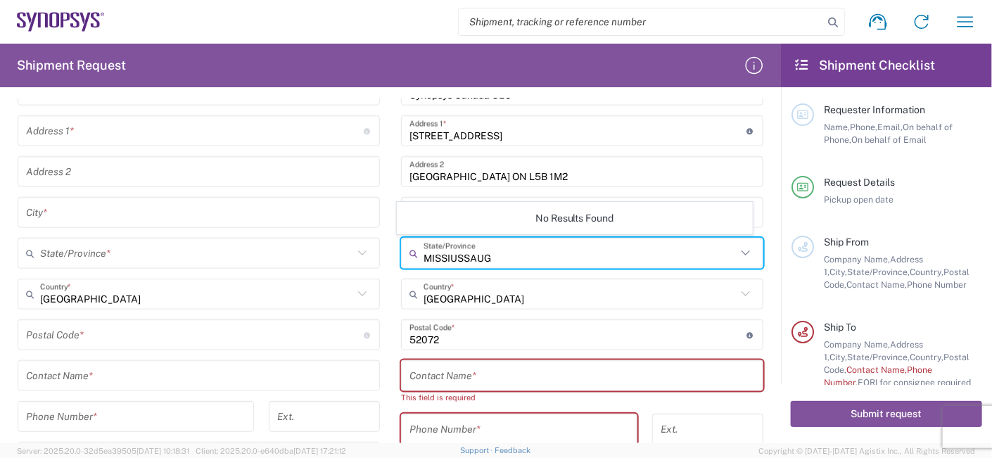
type input "MISSIUSSAUGA"
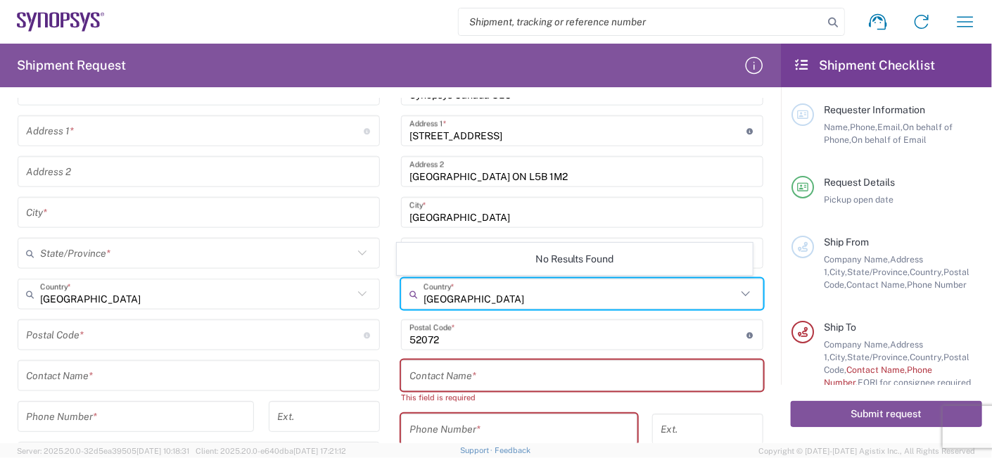
type input "[GEOGRAPHIC_DATA]"
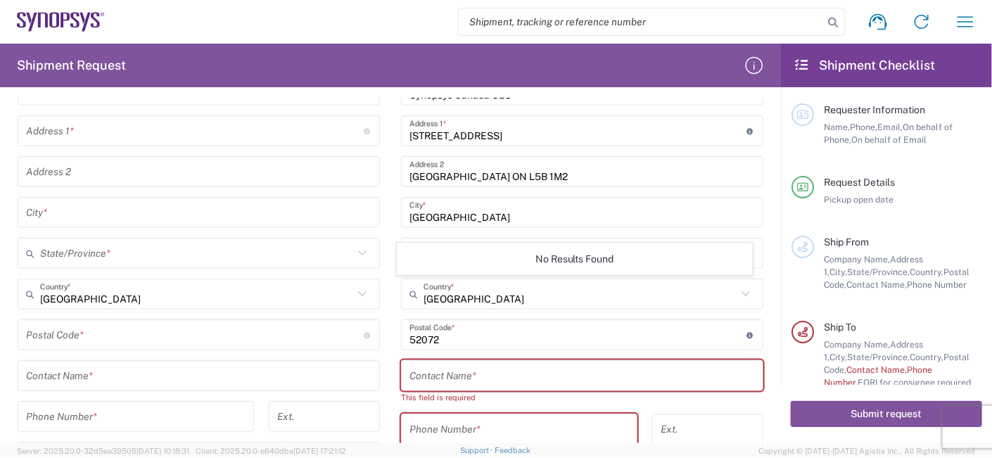
click at [319, 263] on div "State/Province *" at bounding box center [199, 253] width 362 height 31
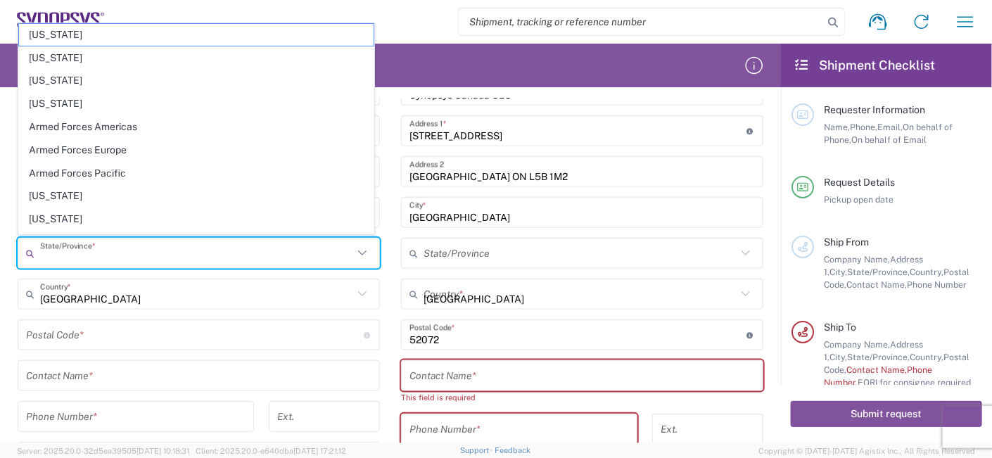
click at [514, 294] on input "[GEOGRAPHIC_DATA]" at bounding box center [580, 294] width 313 height 25
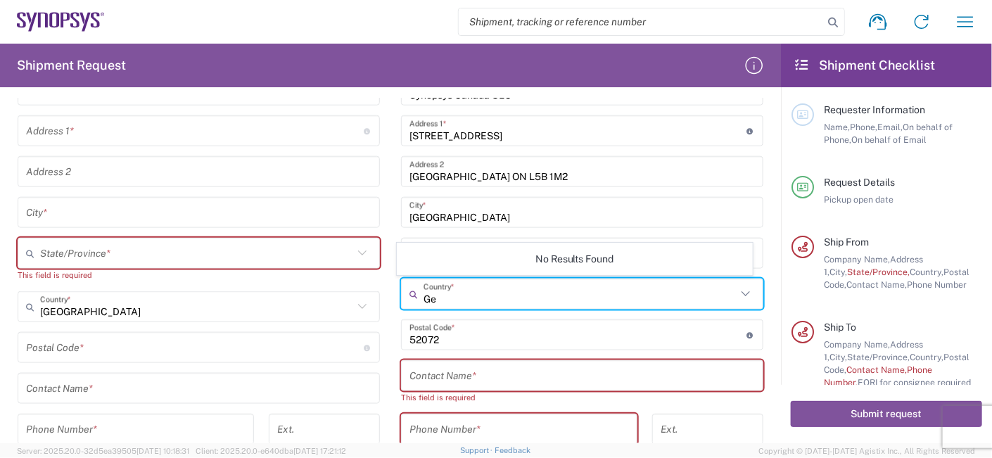
type input "G"
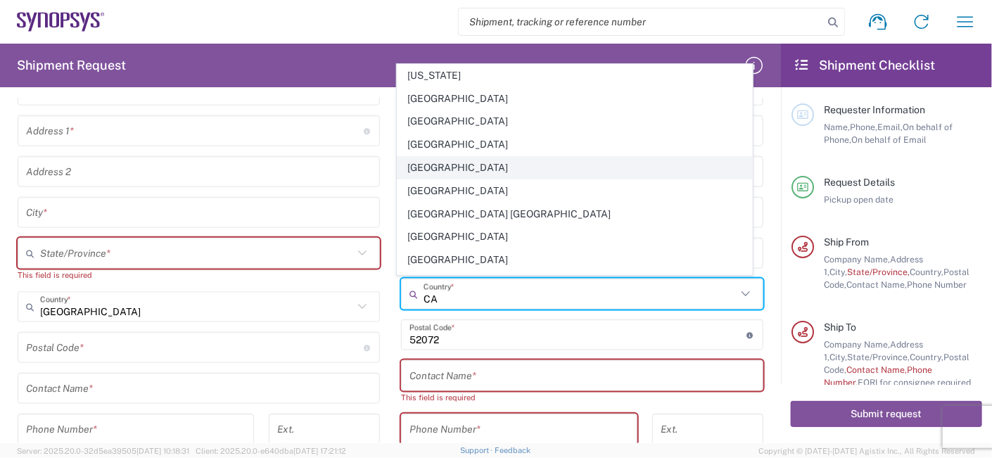
click at [459, 169] on span "[GEOGRAPHIC_DATA]" at bounding box center [575, 168] width 355 height 22
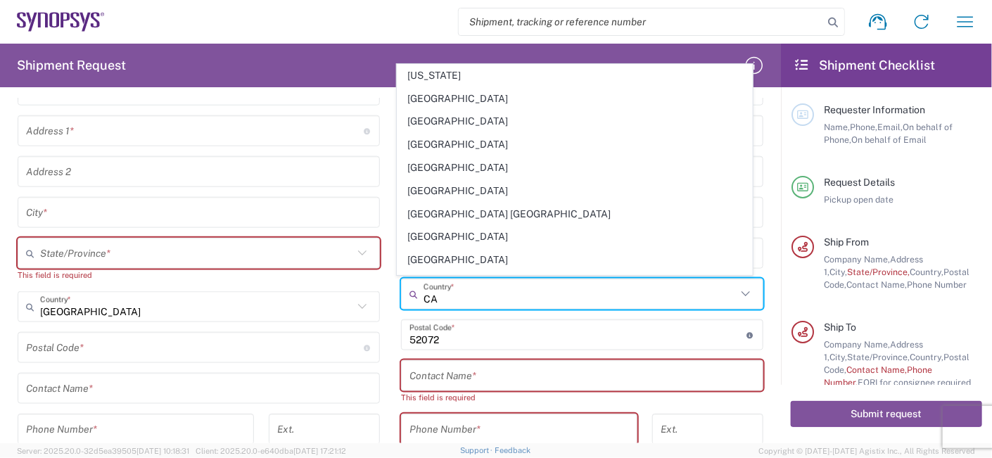
type input "[GEOGRAPHIC_DATA]"
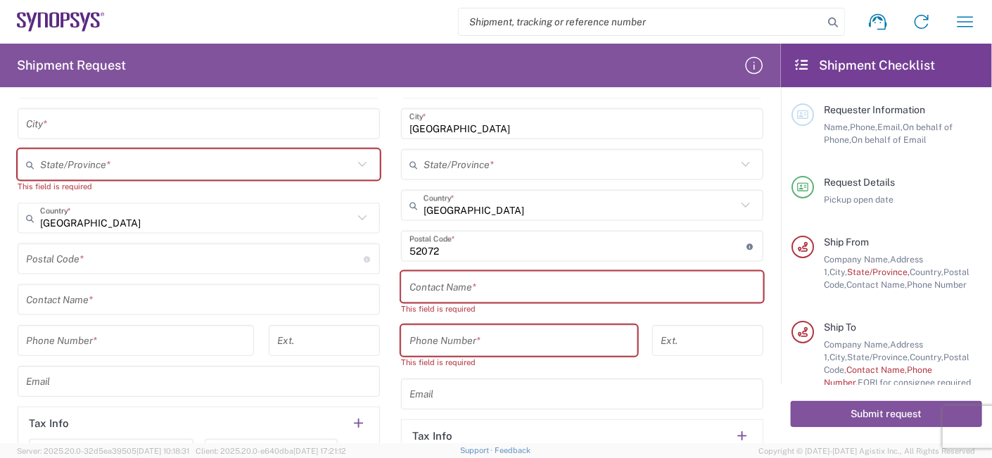
scroll to position [844, 0]
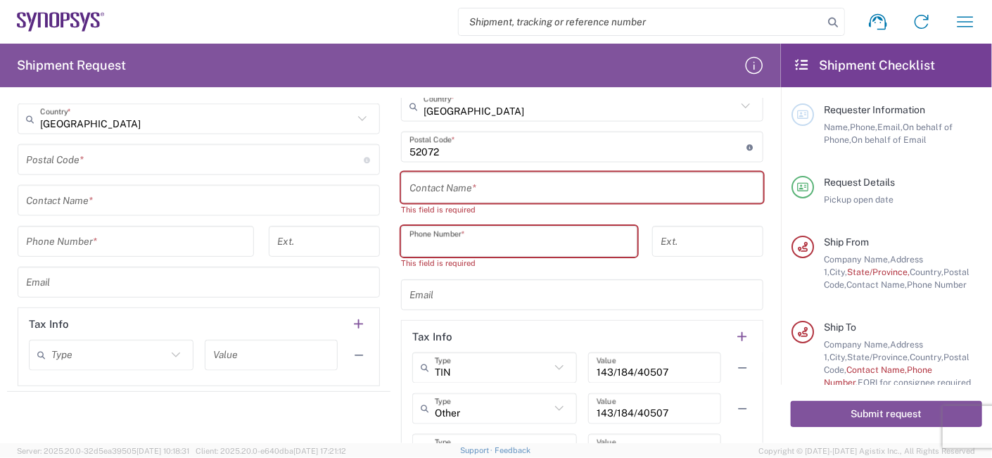
click at [481, 238] on input "tel" at bounding box center [519, 241] width 220 height 25
paste input "[PHONE_NUMBER]"
type input "[PHONE_NUMBER]"
click at [458, 182] on input "text" at bounding box center [581, 188] width 345 height 25
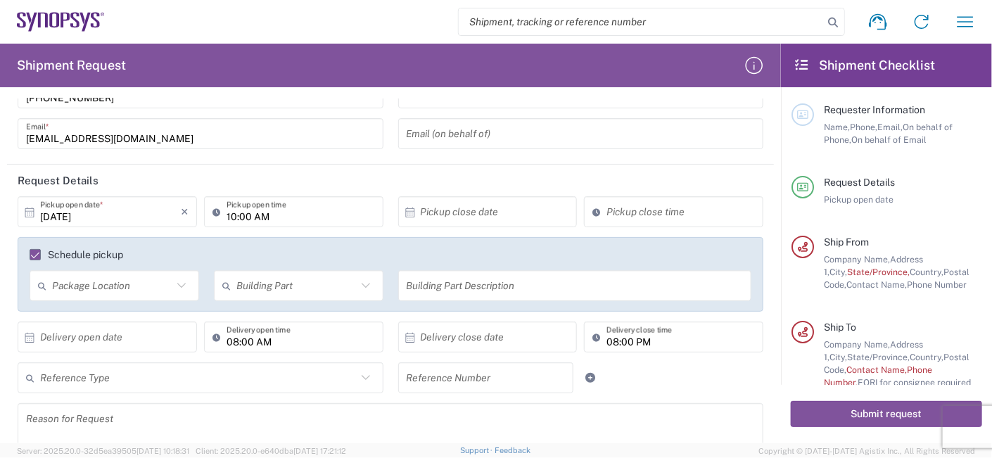
scroll to position [187, 0]
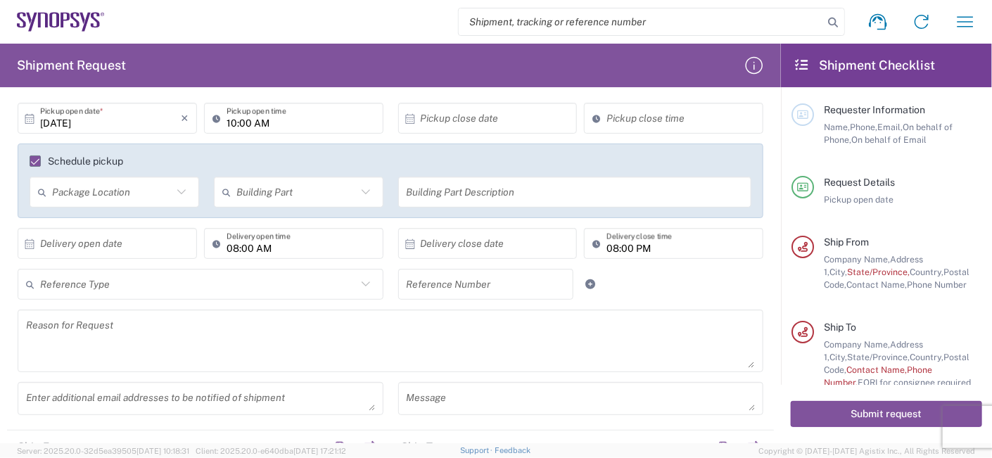
click at [177, 192] on icon at bounding box center [181, 192] width 18 height 18
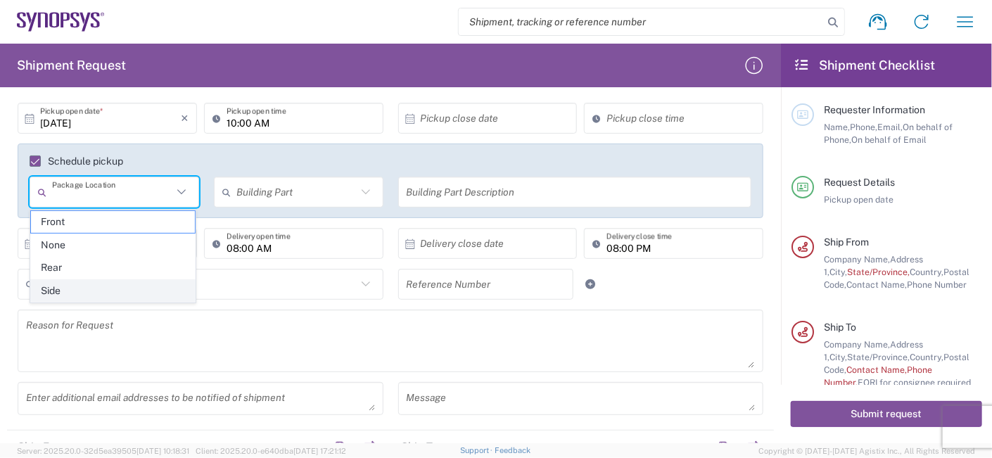
click at [71, 284] on span "Side" at bounding box center [113, 291] width 164 height 22
type input "Side"
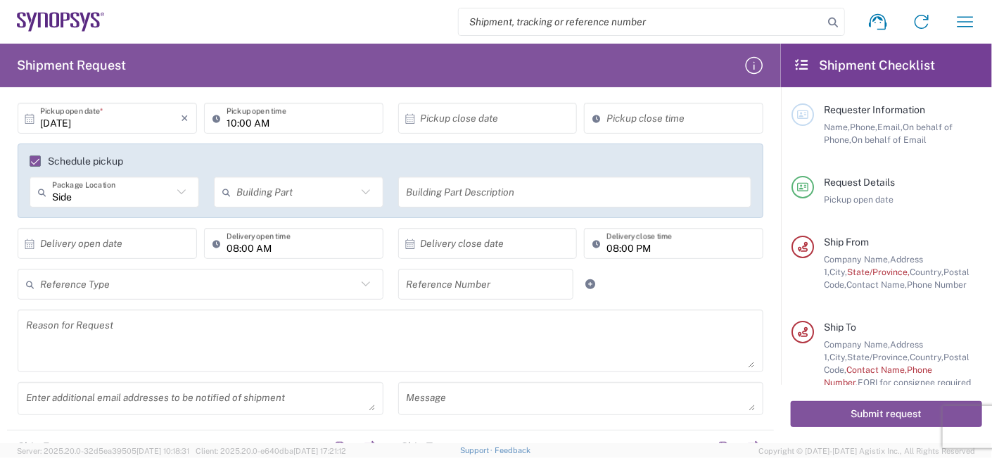
click at [35, 161] on label "Schedule pickup" at bounding box center [77, 160] width 94 height 11
click at [29, 161] on input "Schedule pickup" at bounding box center [29, 161] width 0 height 0
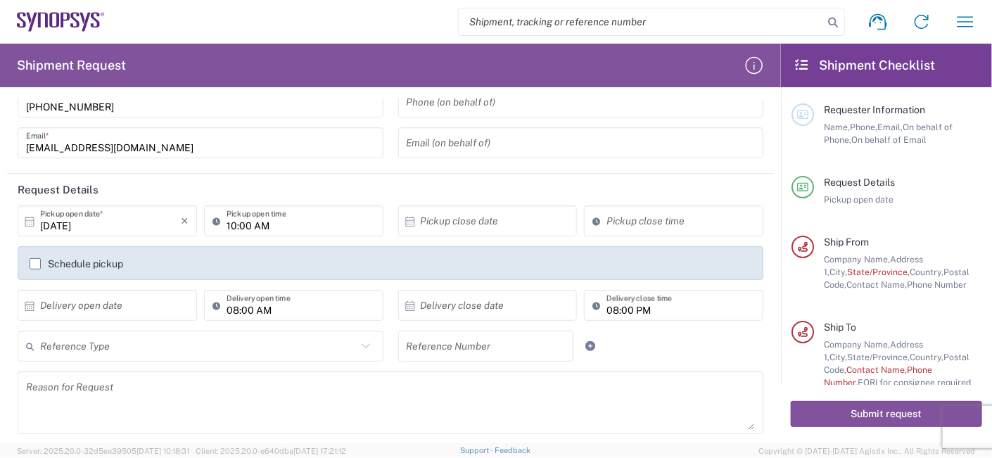
scroll to position [0, 0]
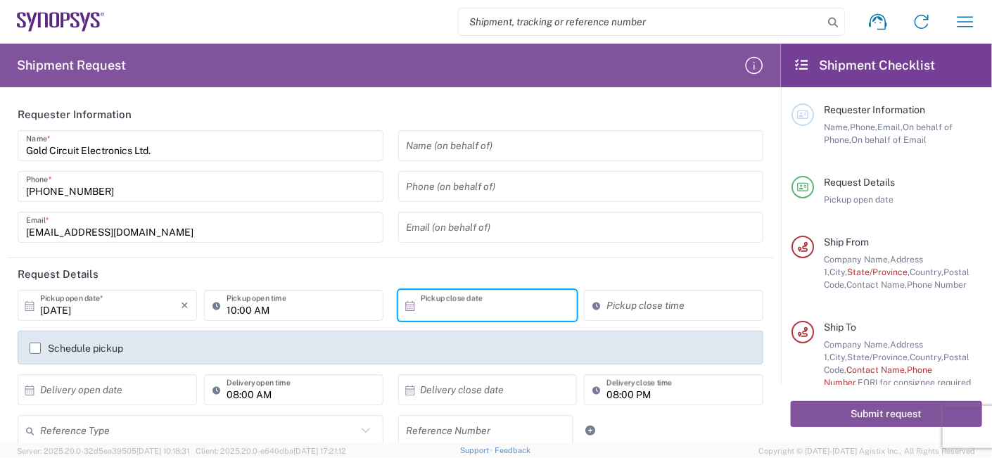
click at [507, 312] on input "text" at bounding box center [491, 305] width 141 height 25
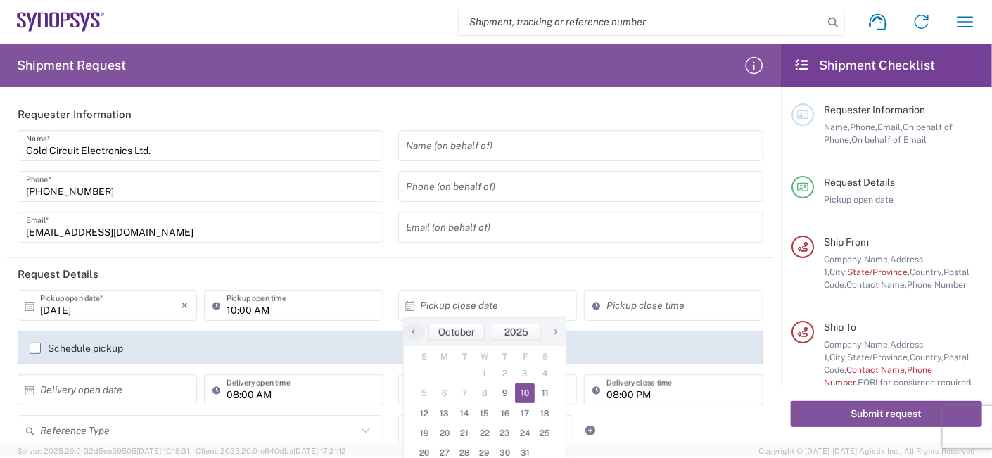
click at [530, 393] on span "10" at bounding box center [525, 393] width 20 height 20
type input "[DATE]"
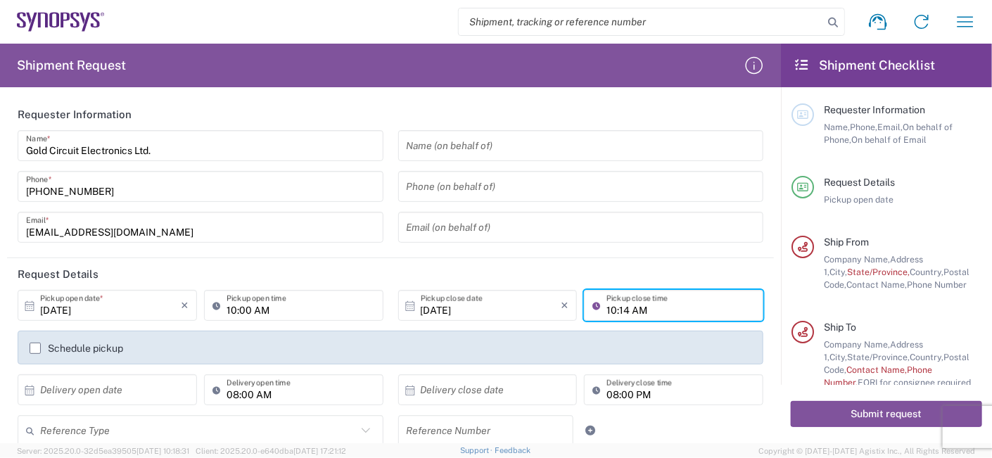
click at [635, 307] on input "10:14 AM" at bounding box center [680, 305] width 148 height 25
click at [609, 307] on input "10:14 AM" at bounding box center [680, 305] width 148 height 25
click at [620, 310] on input "17:14 AM" at bounding box center [680, 305] width 148 height 25
type input "17:00 PM"
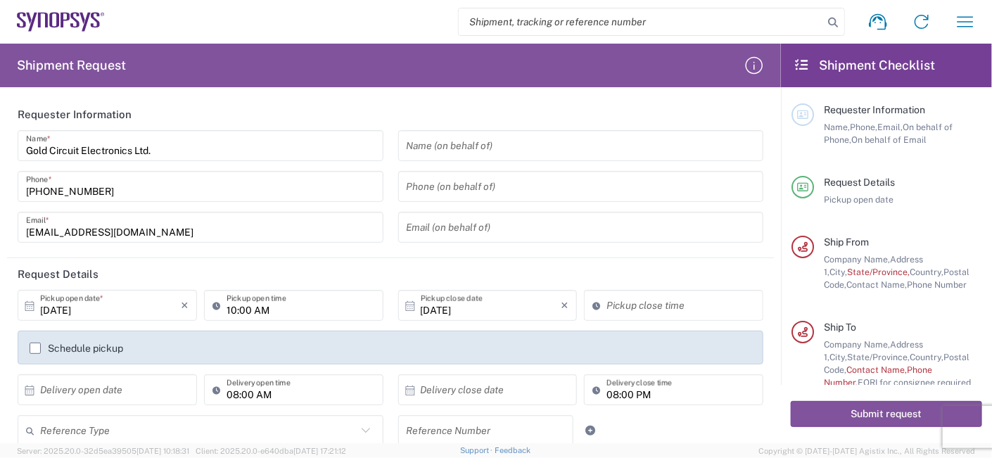
click at [450, 262] on header "Request Details" at bounding box center [390, 274] width 767 height 32
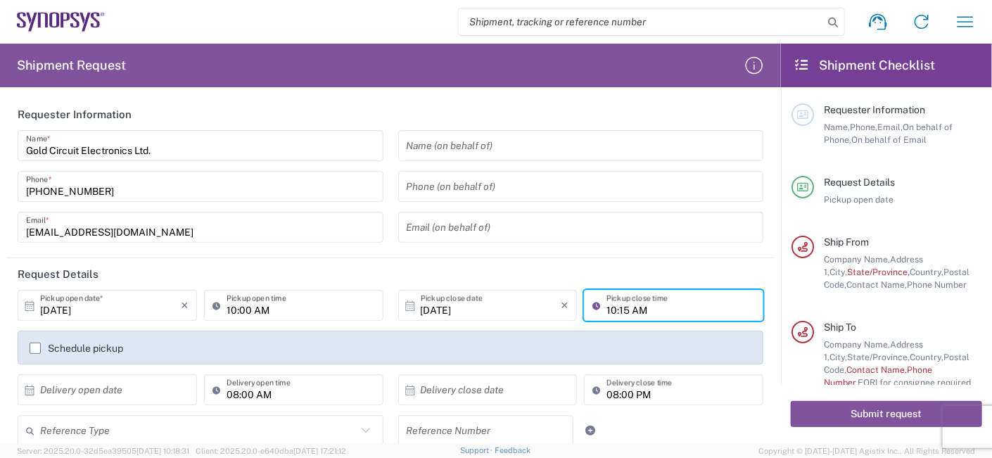
click at [625, 303] on input "10:15 AM" at bounding box center [680, 305] width 148 height 25
click at [644, 310] on input "10:15 AM" at bounding box center [680, 305] width 148 height 25
click at [585, 305] on div "10:15 AM Pickup close time" at bounding box center [673, 305] width 179 height 31
click at [592, 305] on icon at bounding box center [599, 305] width 14 height 23
click at [622, 315] on input "10:15 AM" at bounding box center [680, 305] width 148 height 25
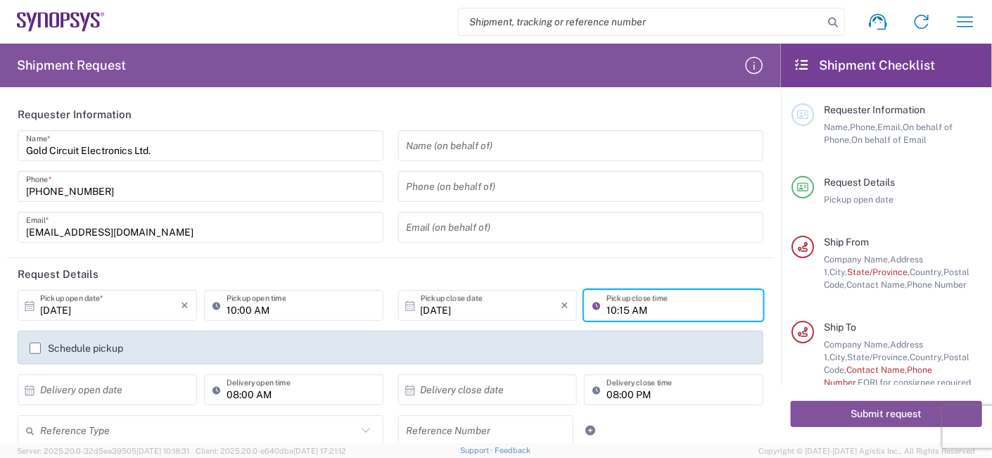
click at [620, 308] on input "10:15 AM" at bounding box center [680, 305] width 148 height 25
click at [631, 312] on input "10:15 AM" at bounding box center [680, 305] width 148 height 25
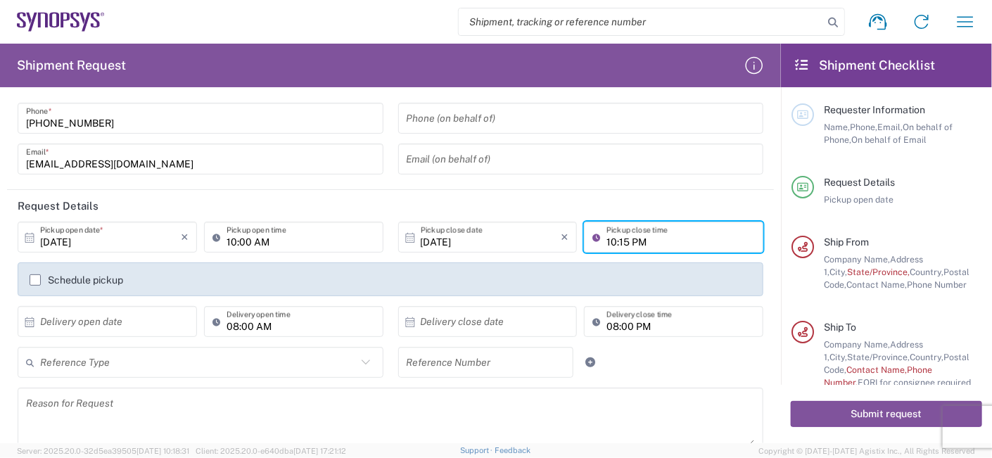
scroll to position [94, 0]
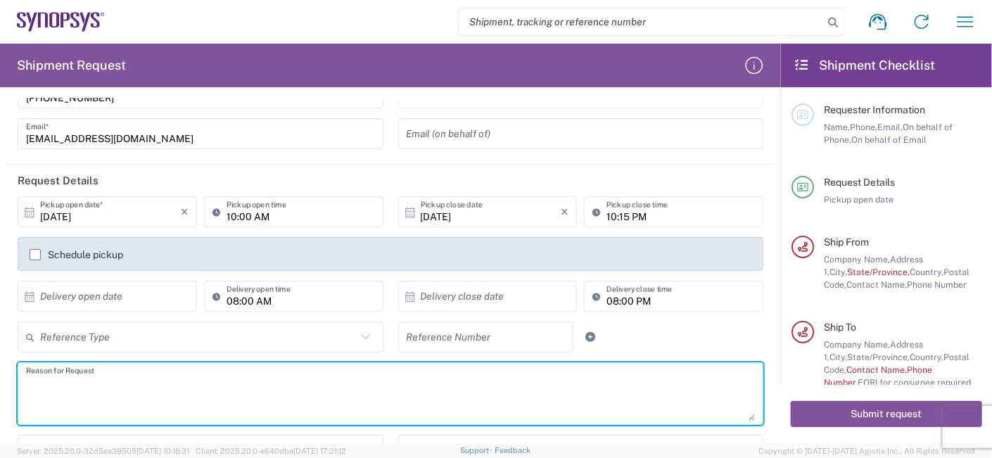
click at [296, 367] on textarea at bounding box center [390, 394] width 729 height 54
click at [158, 386] on textarea at bounding box center [390, 394] width 729 height 54
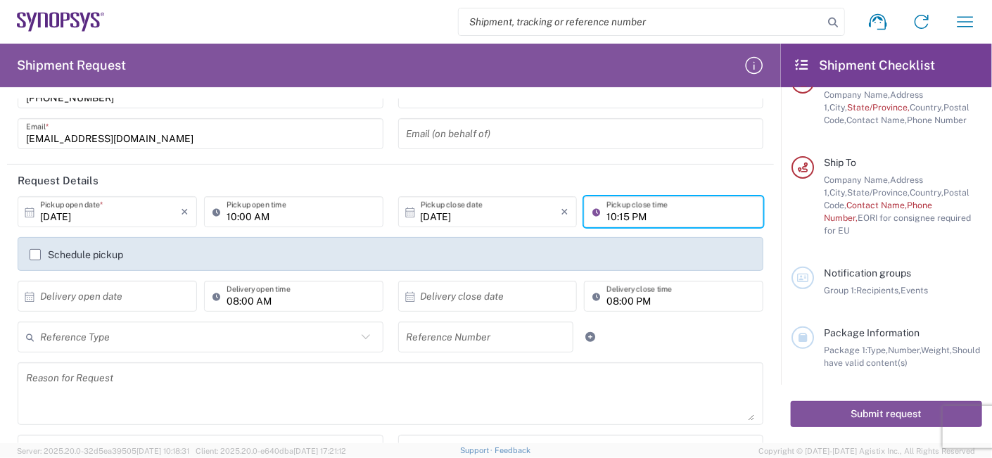
click at [606, 215] on input "10:15 PM" at bounding box center [680, 212] width 148 height 25
click at [609, 213] on input "10:15 PM" at bounding box center [680, 212] width 148 height 25
click at [621, 215] on input "17:15 PM" at bounding box center [680, 212] width 148 height 25
type input "17:00 PM"
click at [632, 200] on input "10:32 AM" at bounding box center [680, 212] width 148 height 25
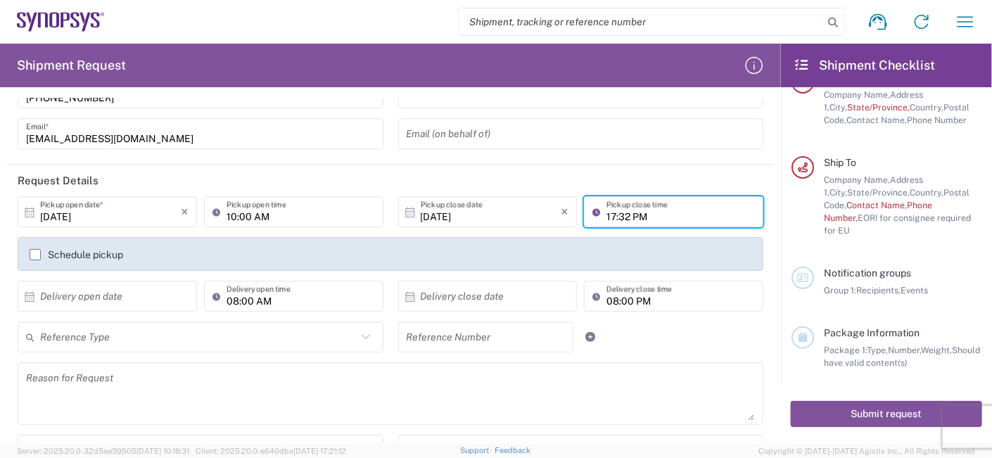
type input "17:32 PM"
click at [630, 259] on agx-checkbox-control "Schedule pickup" at bounding box center [391, 254] width 722 height 11
click at [632, 210] on input "10:32 AM" at bounding box center [680, 212] width 148 height 25
click at [626, 215] on input "05:32 AM" at bounding box center [680, 212] width 148 height 25
type input "05:00 PM"
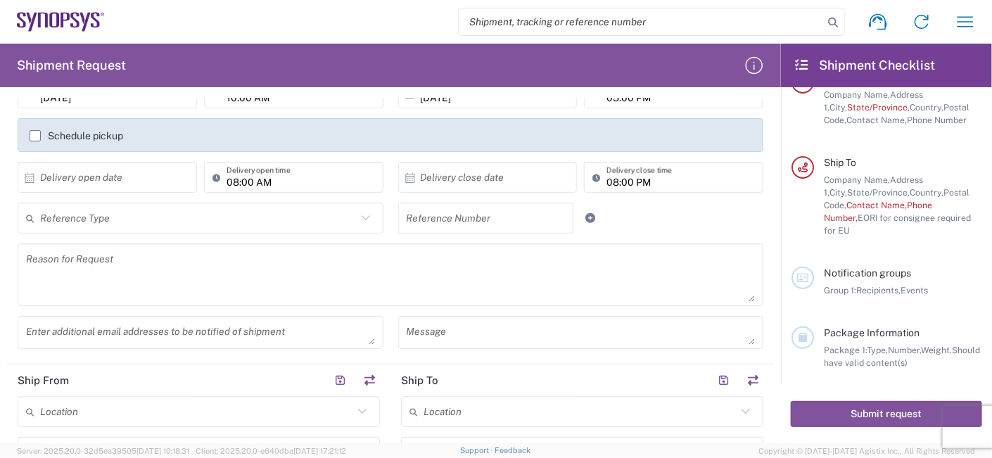
scroll to position [187, 0]
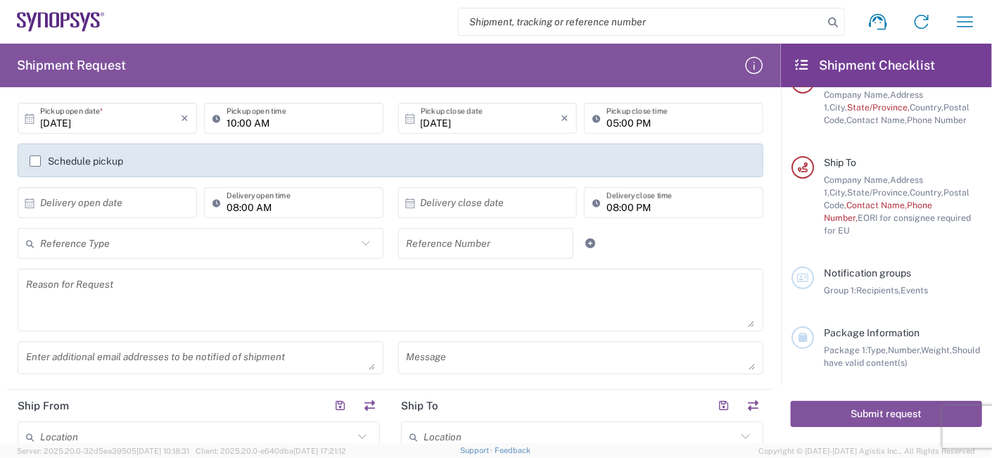
click at [100, 204] on input "text" at bounding box center [110, 203] width 141 height 25
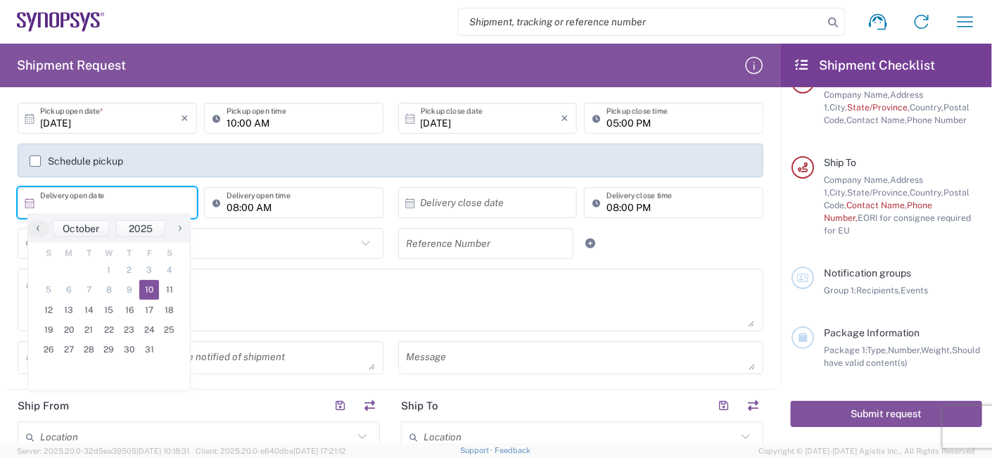
click at [155, 288] on span "10" at bounding box center [149, 290] width 20 height 20
type input "[DATE]"
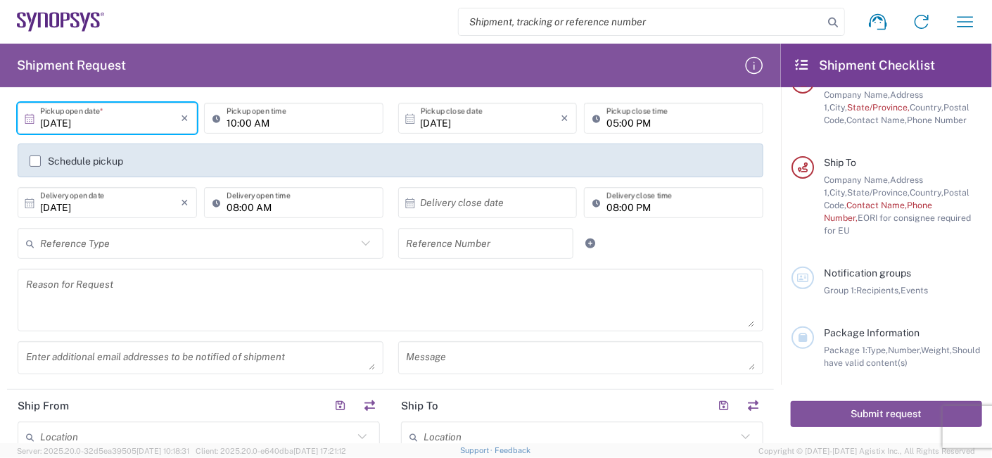
click at [98, 122] on input "[DATE]" at bounding box center [110, 118] width 141 height 25
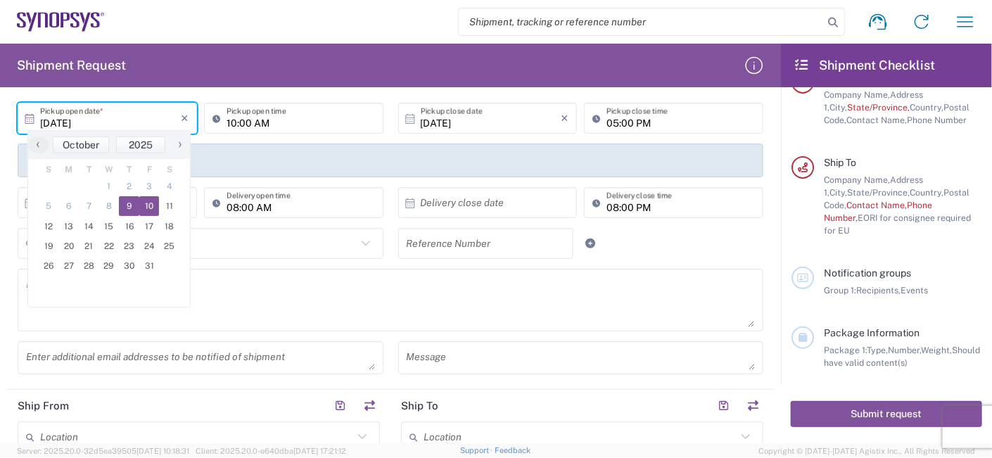
click at [152, 206] on span "10" at bounding box center [149, 206] width 20 height 20
type input "[DATE]"
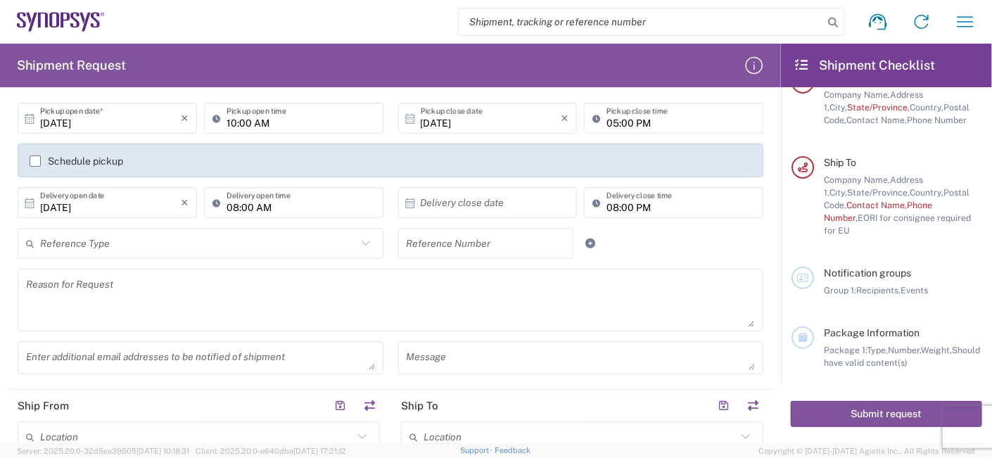
click at [464, 204] on input "text" at bounding box center [491, 203] width 141 height 25
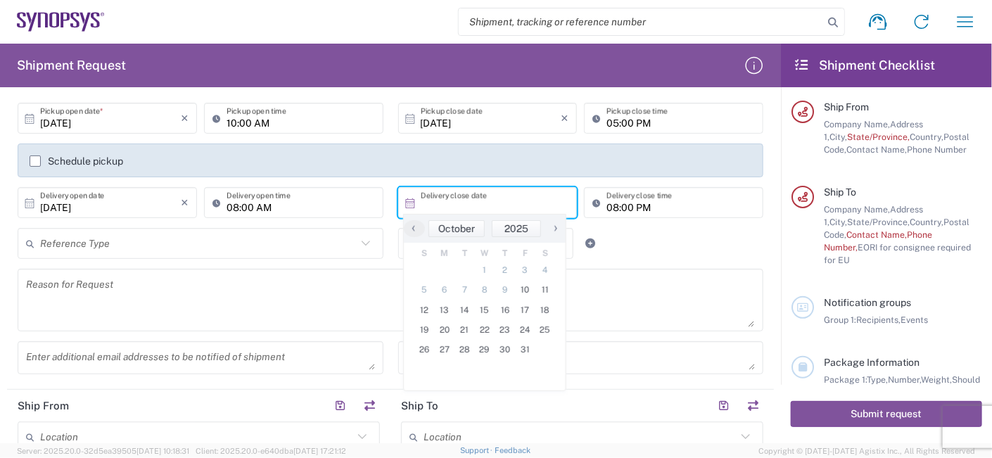
scroll to position [165, 0]
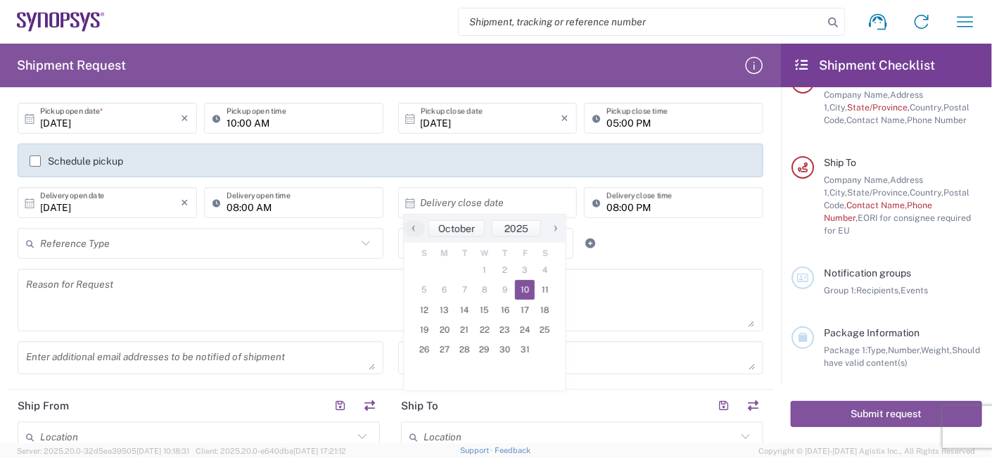
click at [523, 286] on span "10" at bounding box center [525, 290] width 20 height 20
type input "[DATE]"
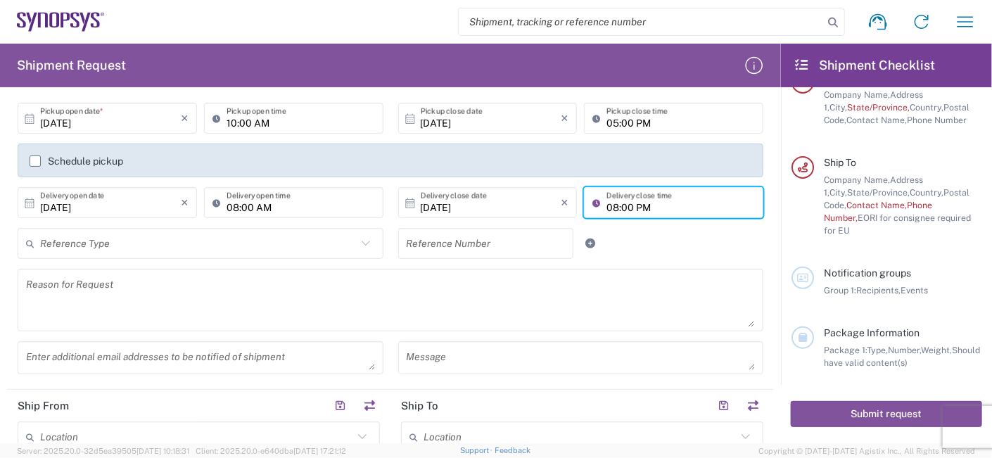
click at [606, 206] on input "08:00 PM" at bounding box center [680, 203] width 148 height 25
type input "05:00 PM"
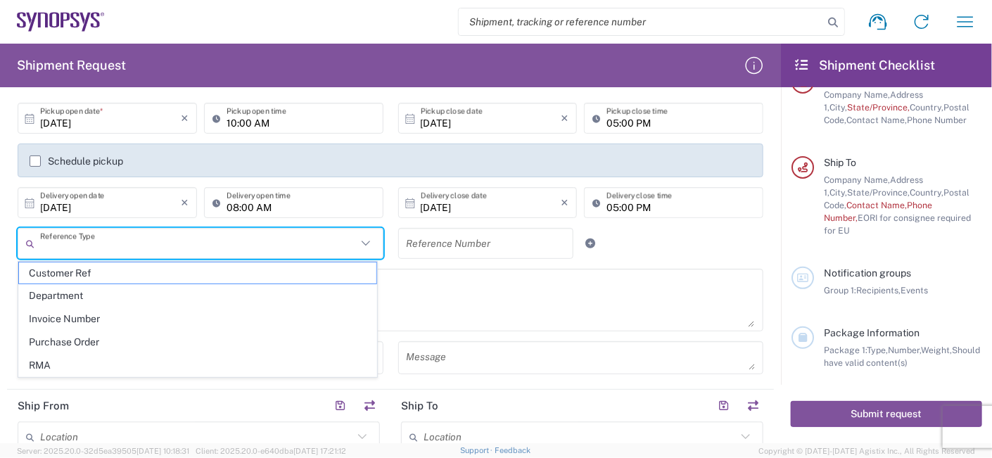
click at [364, 241] on icon at bounding box center [365, 243] width 8 height 5
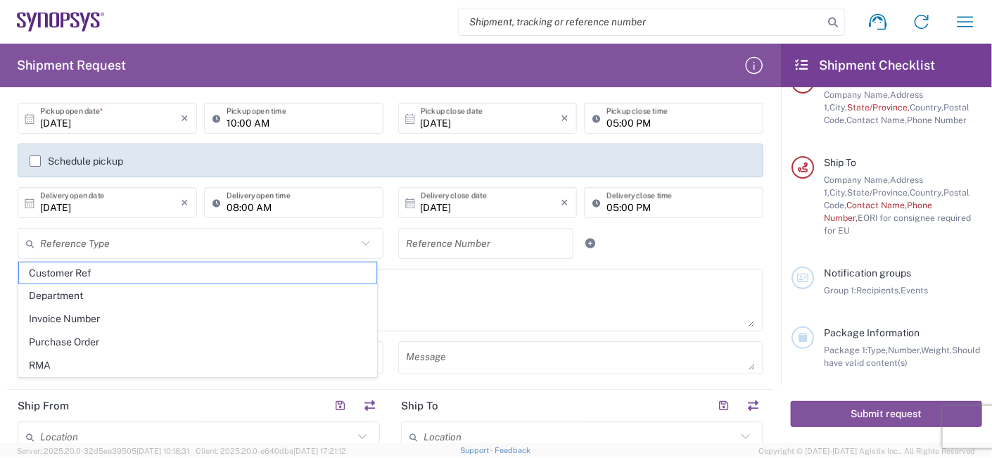
click at [364, 241] on icon at bounding box center [365, 243] width 8 height 5
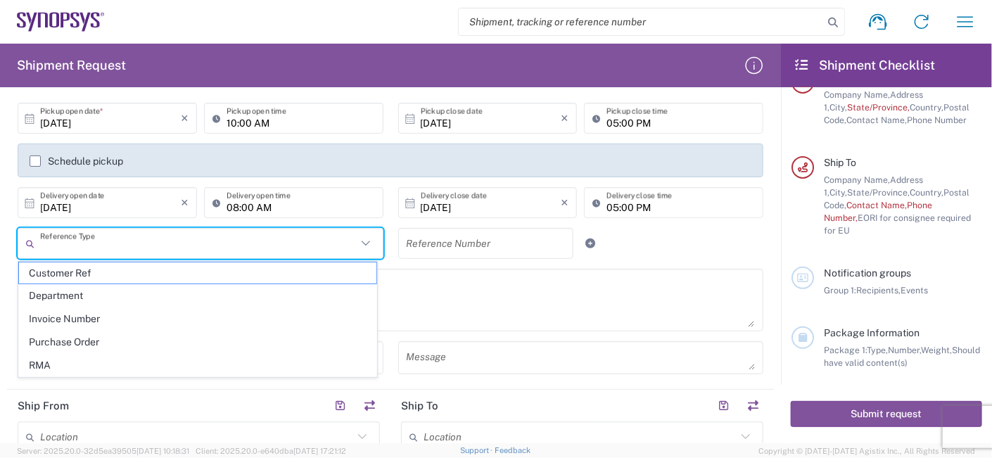
click at [577, 291] on textarea at bounding box center [390, 300] width 729 height 54
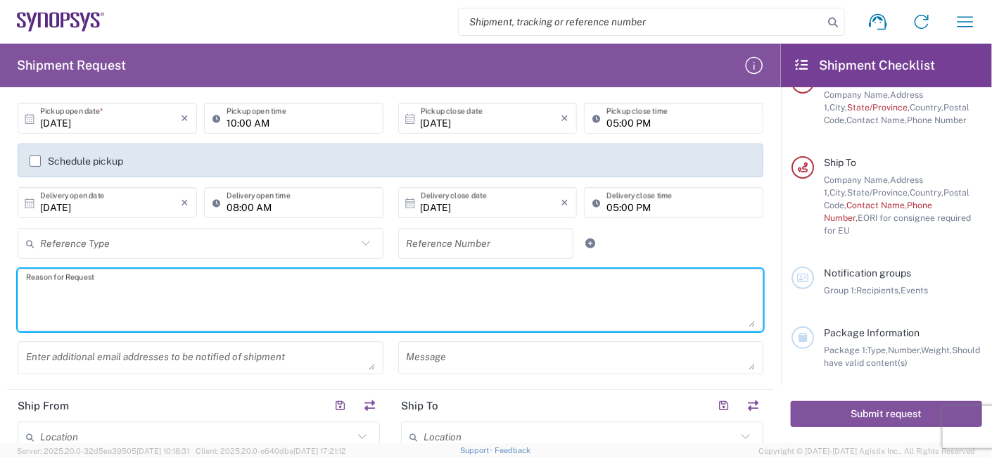
click at [508, 237] on input "text" at bounding box center [486, 243] width 158 height 25
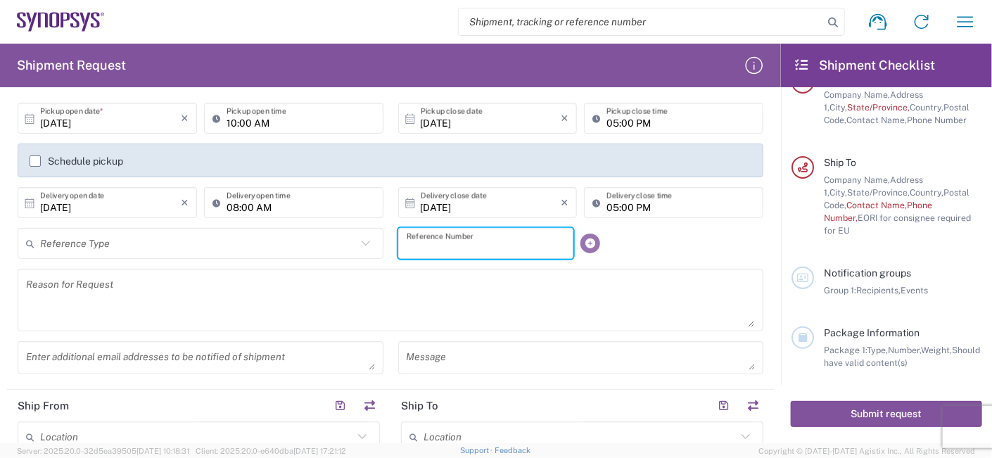
click at [585, 244] on icon at bounding box center [591, 244] width 13 height 10
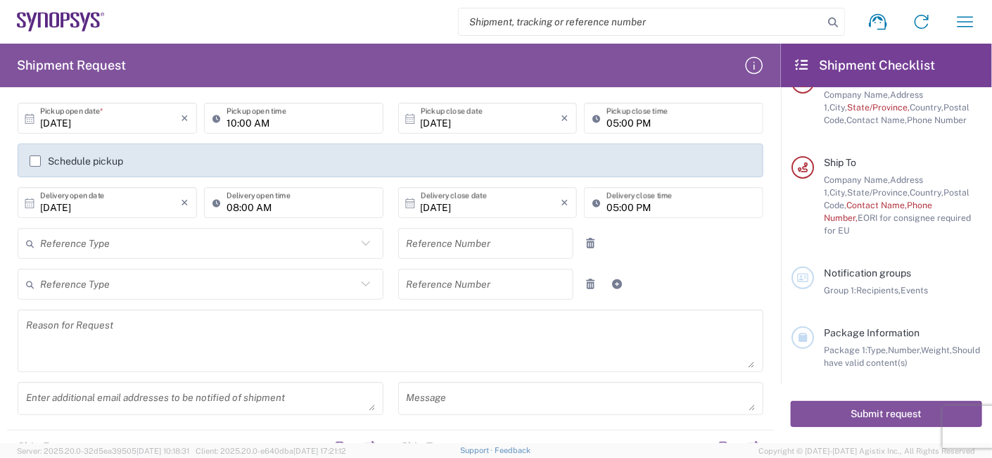
click at [503, 253] on input "text" at bounding box center [486, 243] width 158 height 25
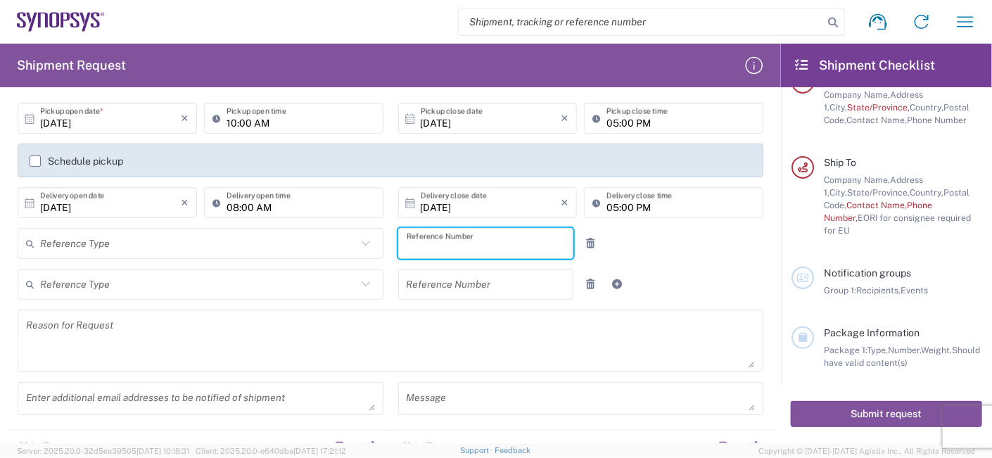
paste input "2412563"
type input "2412562"
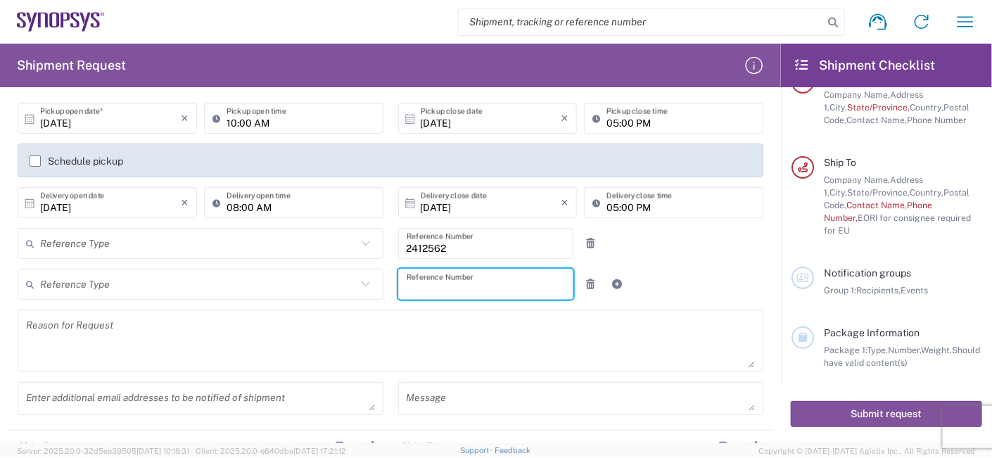
click at [473, 289] on input "text" at bounding box center [486, 284] width 158 height 25
paste input "2412563"
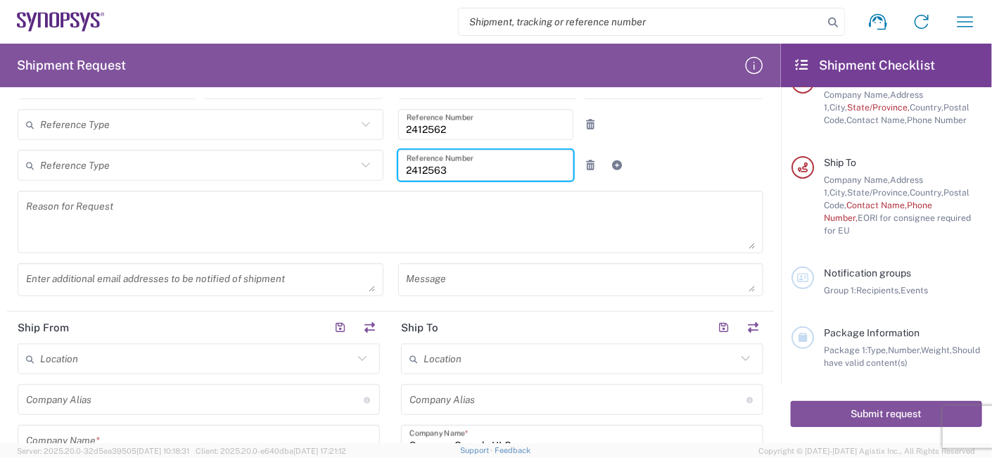
scroll to position [281, 0]
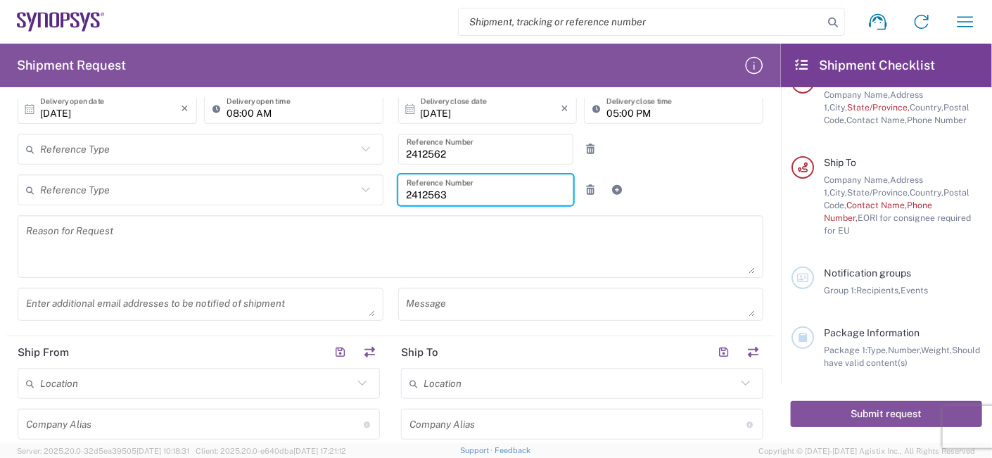
type input "2412563"
click at [192, 250] on textarea at bounding box center [390, 247] width 729 height 54
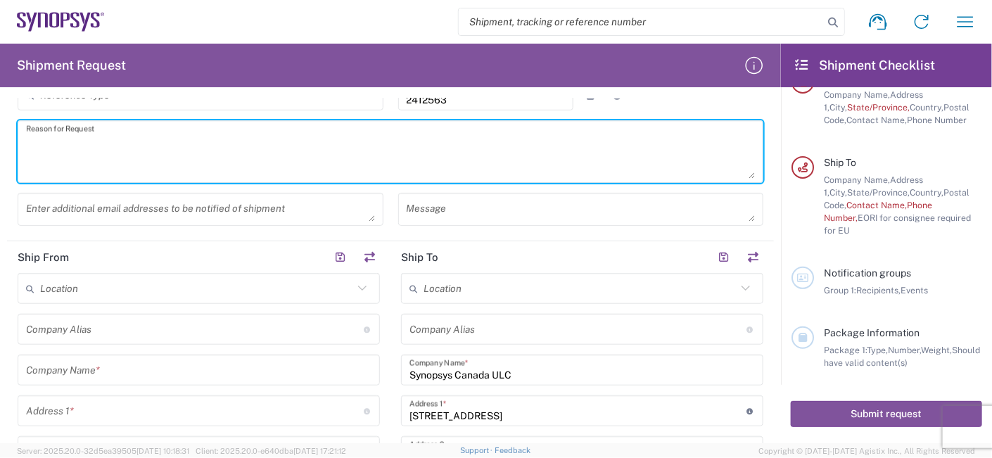
scroll to position [469, 0]
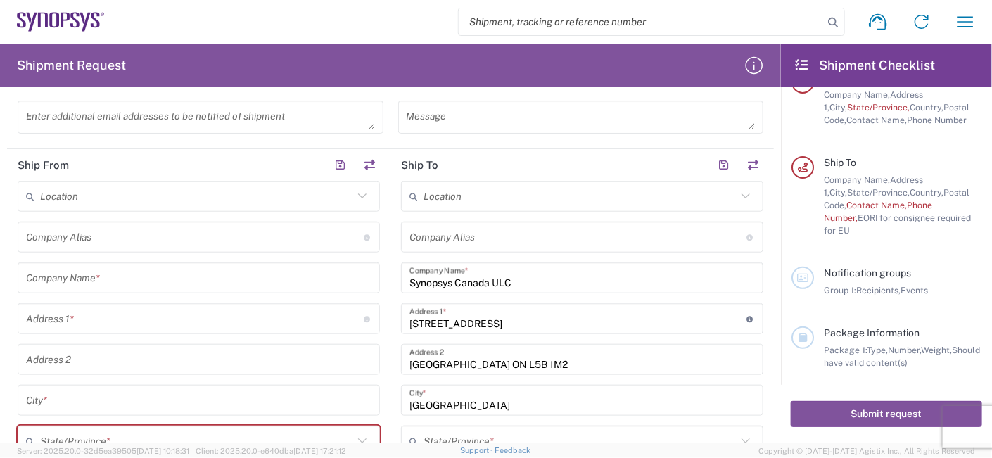
click at [353, 196] on icon at bounding box center [362, 196] width 18 height 18
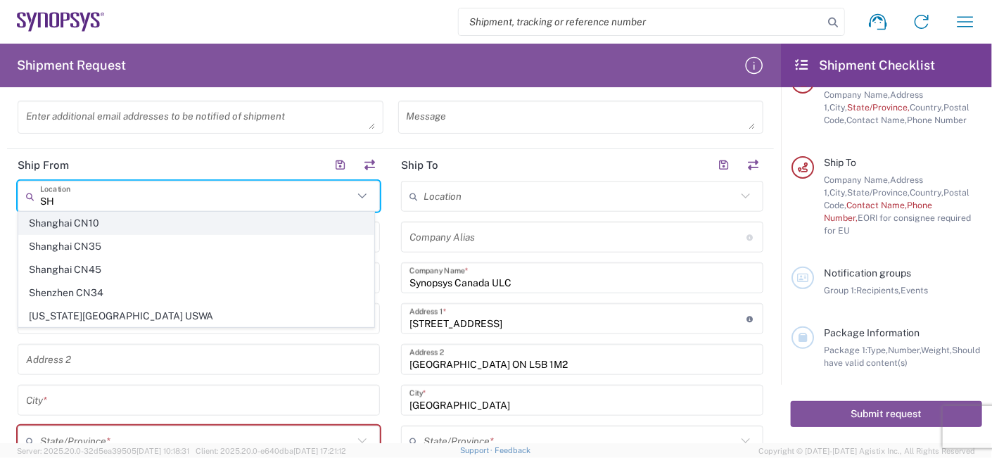
click at [96, 219] on span "Shanghai CN10" at bounding box center [196, 223] width 355 height 22
type input "Shanghai CN10"
type input "Synopsys ([GEOGRAPHIC_DATA]) Co. Ltd."
type input "[GEOGRAPHIC_DATA] [STREET_ADDRESS]"
type input "Unist 302-306 and 202-203"
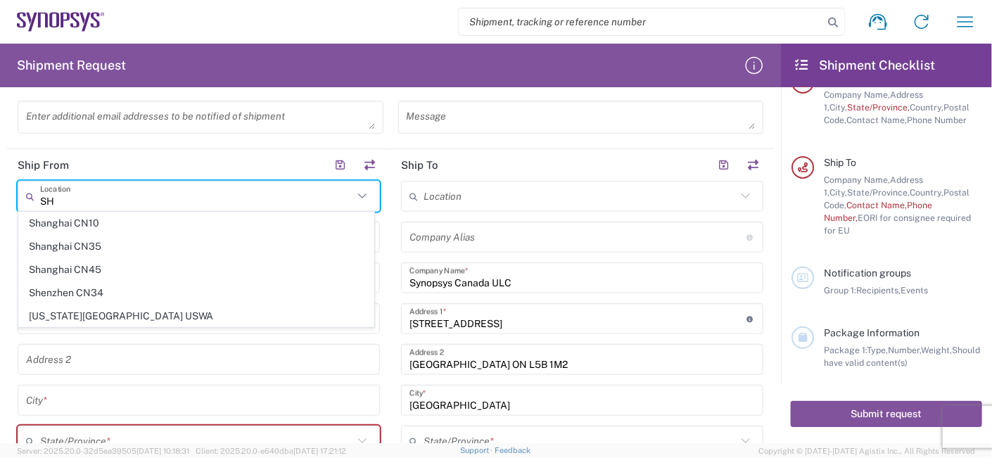
type input "[GEOGRAPHIC_DATA]"
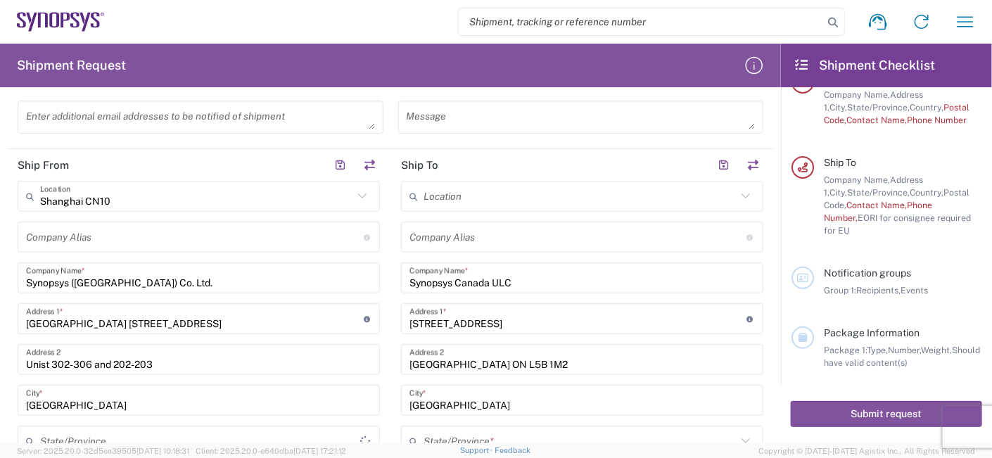
click at [175, 238] on input "text" at bounding box center [195, 237] width 338 height 25
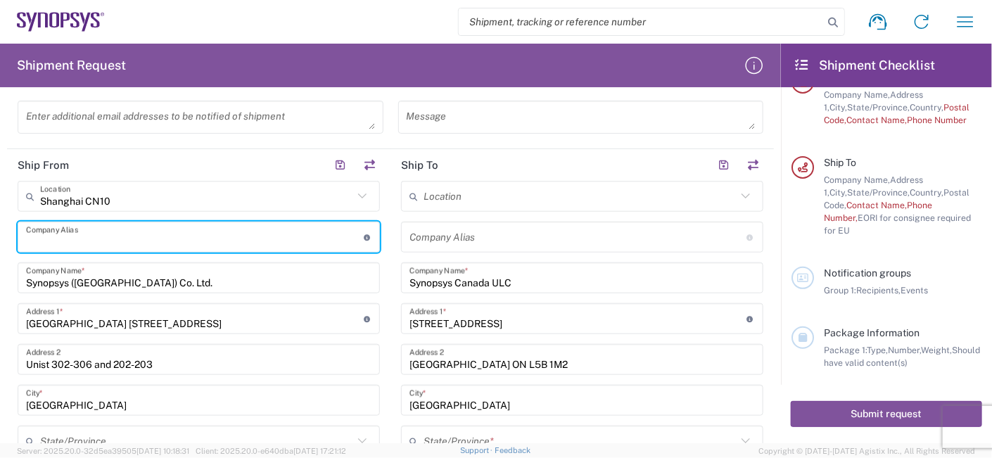
click at [737, 191] on icon at bounding box center [746, 196] width 18 height 18
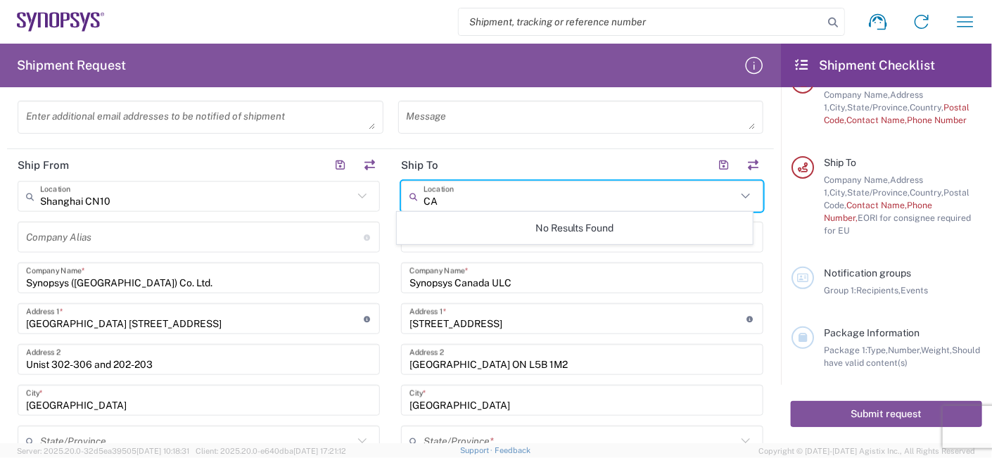
type input "C"
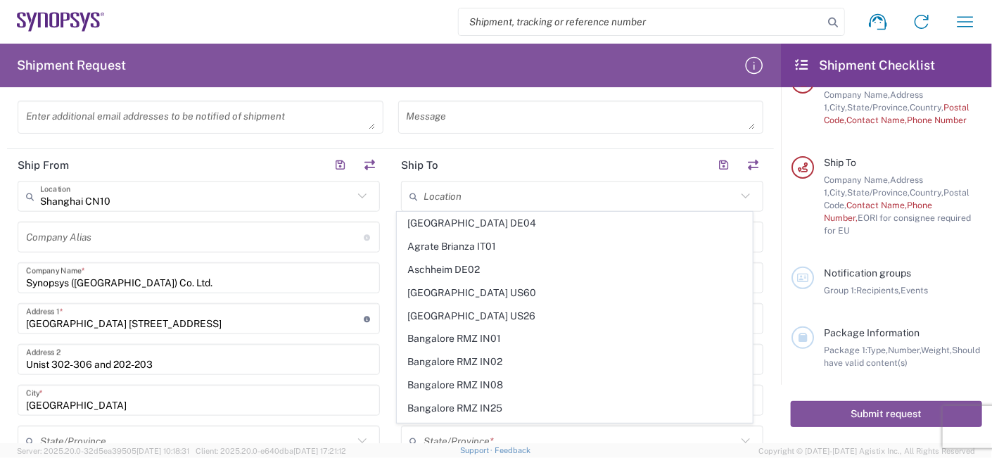
drag, startPoint x: 485, startPoint y: 157, endPoint x: 539, endPoint y: 153, distance: 54.3
click at [485, 157] on header "Ship To" at bounding box center [581, 165] width 383 height 32
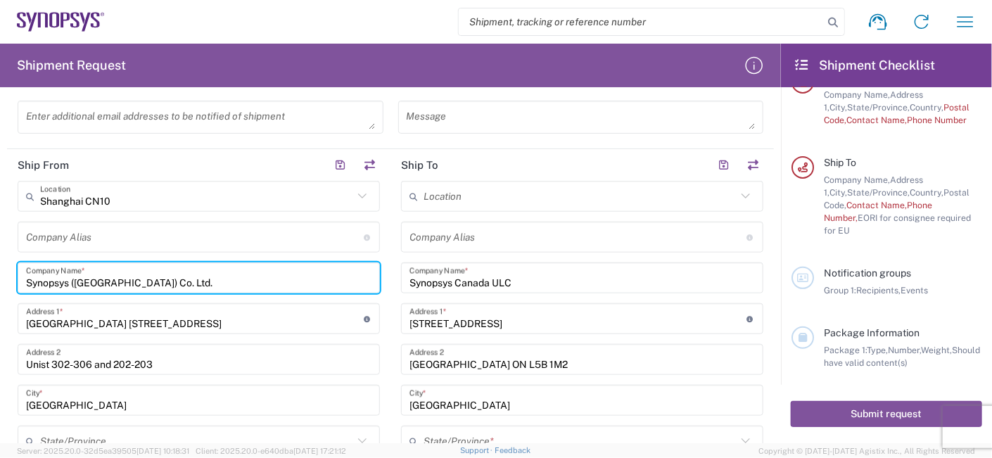
click at [231, 276] on input "Synopsys ([GEOGRAPHIC_DATA]) Co. Ltd." at bounding box center [198, 278] width 345 height 25
click at [234, 276] on input "Synopsys ([GEOGRAPHIC_DATA]) Co. Ltd." at bounding box center [198, 278] width 345 height 25
drag, startPoint x: 201, startPoint y: 284, endPoint x: -3, endPoint y: 248, distance: 207.2
click at [0, 248] on html "Shipment request Shipment tracking Employee non-product shipment request My shi…" at bounding box center [496, 229] width 992 height 458
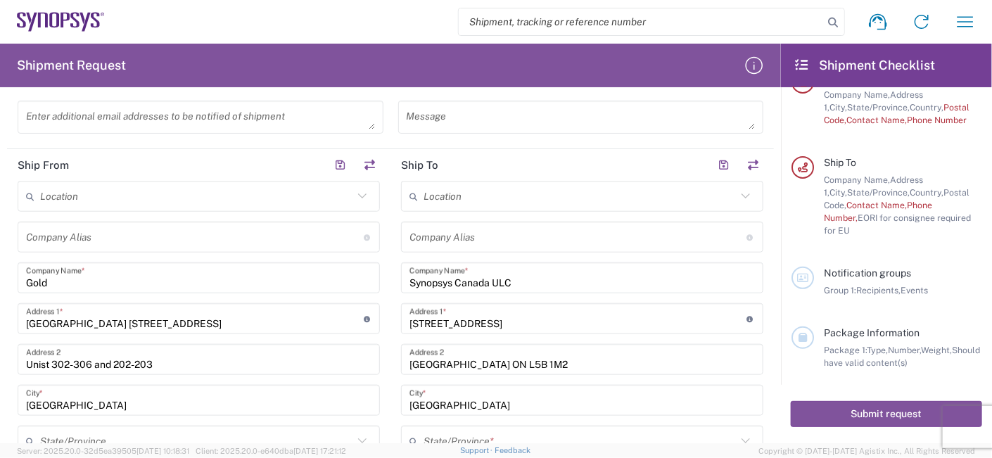
click at [158, 272] on input "Gold" at bounding box center [198, 278] width 345 height 25
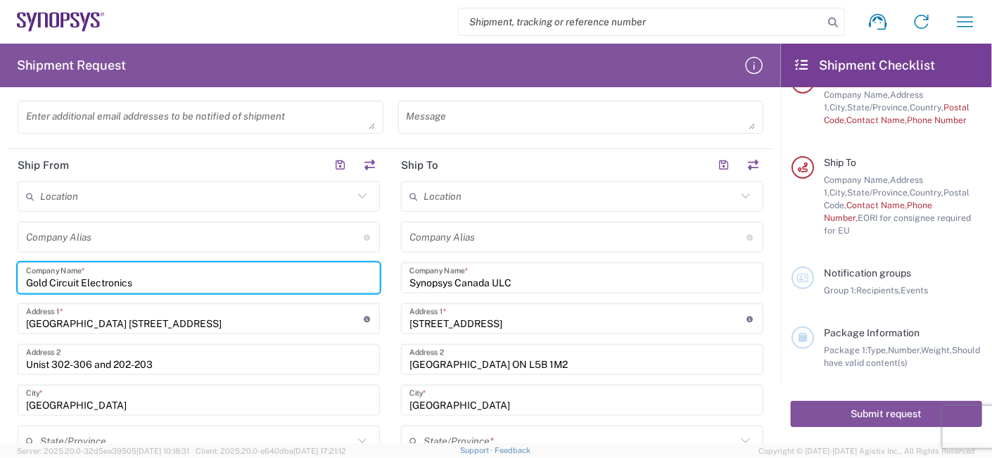
type input "Gold Circuit Electronics"
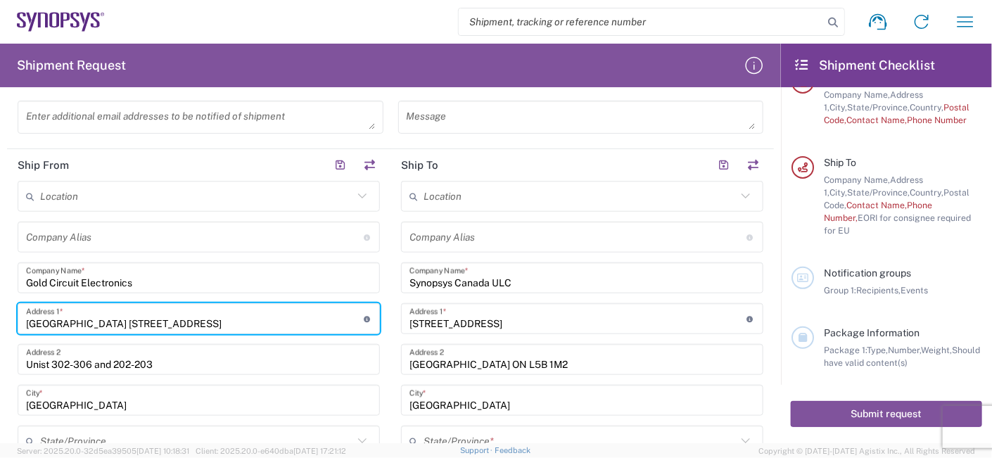
paste input "[STREET_ADDRESS][PERSON_NAME]."
type input "[STREET_ADDRESS][PERSON_NAME]."
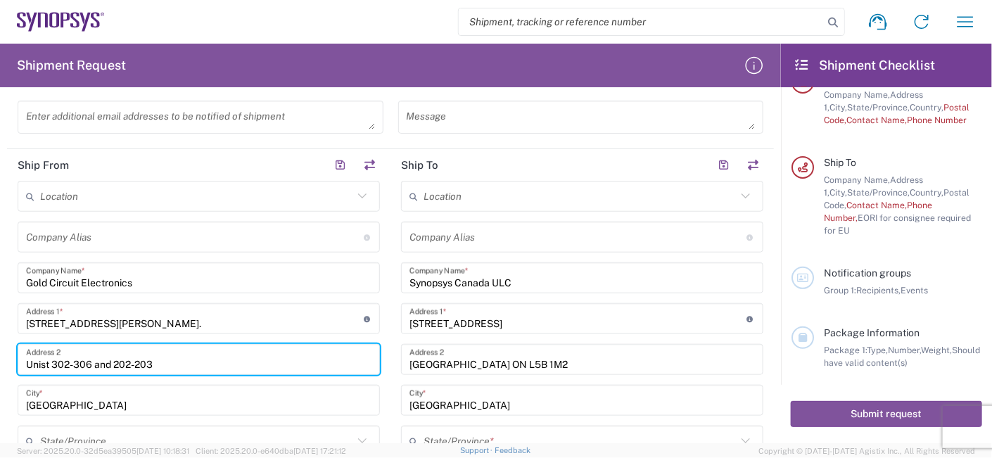
click at [193, 365] on input "Unist 302-306 and 202-203" at bounding box center [198, 360] width 345 height 25
drag, startPoint x: 80, startPoint y: 354, endPoint x: 32, endPoint y: 321, distance: 57.6
click at [0, 321] on html "Shipment request Shipment tracking Employee non-product shipment request My shi…" at bounding box center [496, 229] width 992 height 458
paste input "SND."
type input "SND."
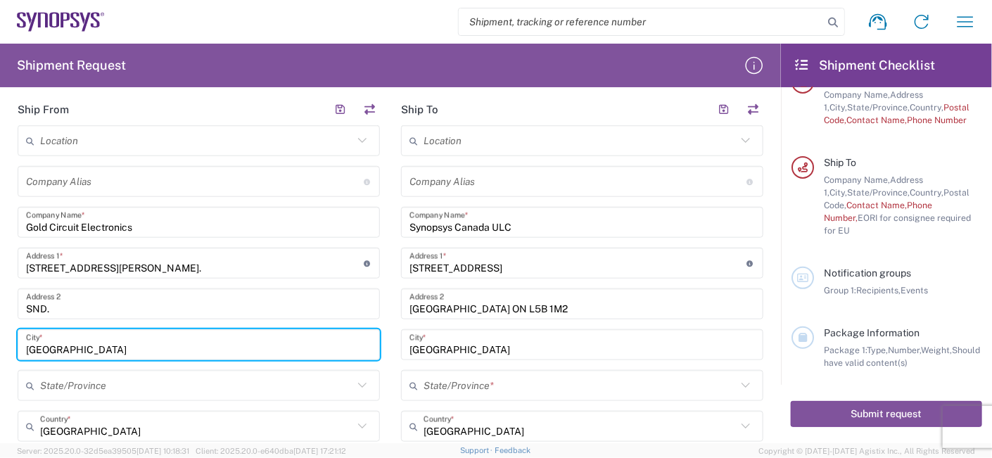
scroll to position [562, 0]
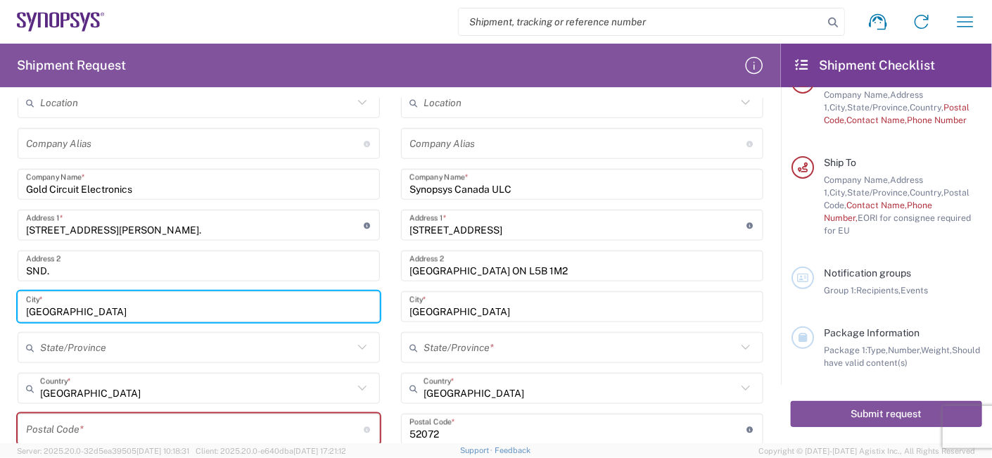
paste input "[GEOGRAPHIC_DATA]"
type input "[GEOGRAPHIC_DATA]"
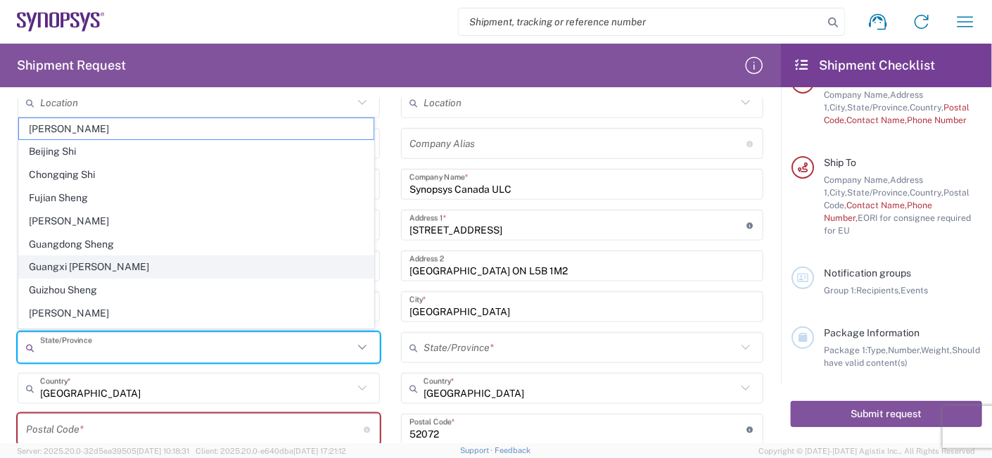
type input "s"
paste input "[GEOGRAPHIC_DATA]"
type input "[GEOGRAPHIC_DATA]"
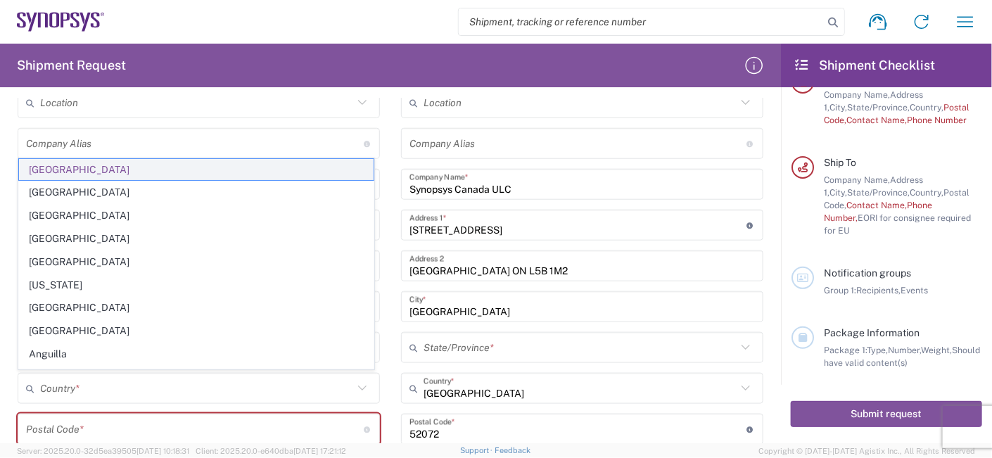
click at [118, 161] on span "[GEOGRAPHIC_DATA]" at bounding box center [196, 170] width 355 height 22
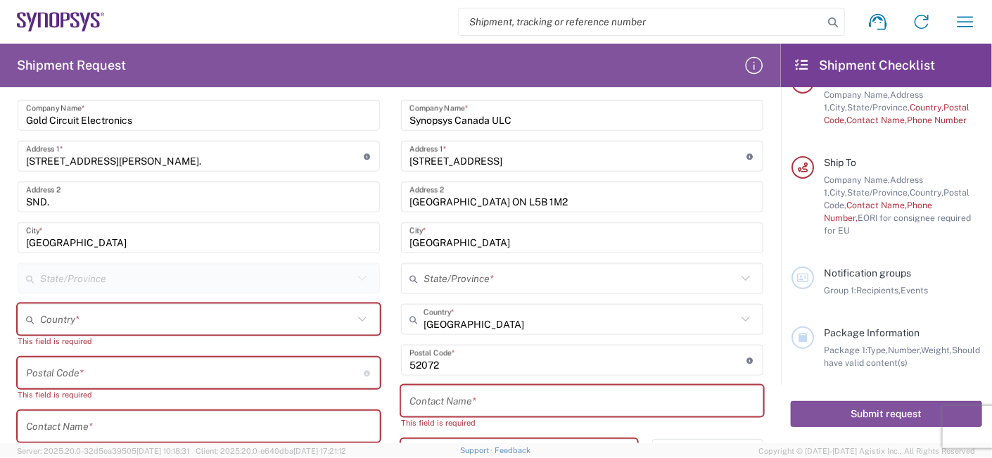
scroll to position [656, 0]
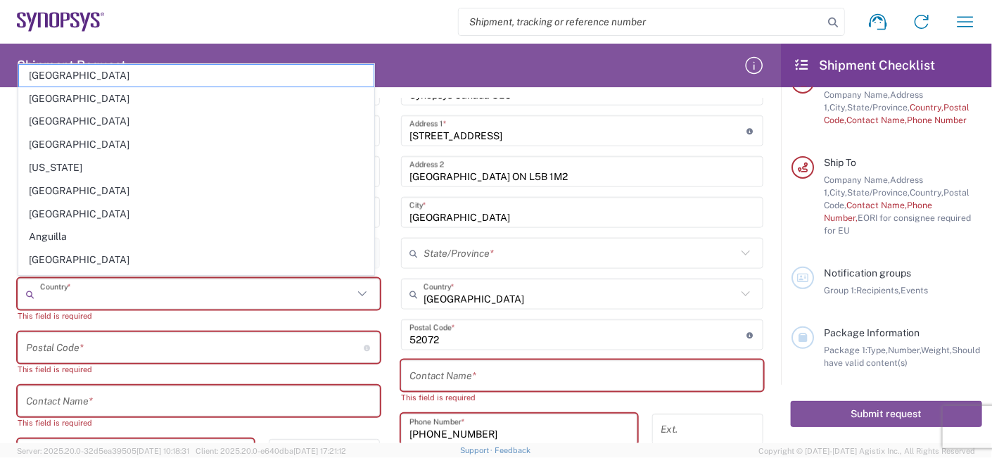
click at [92, 291] on input "text" at bounding box center [196, 294] width 313 height 25
type input "c"
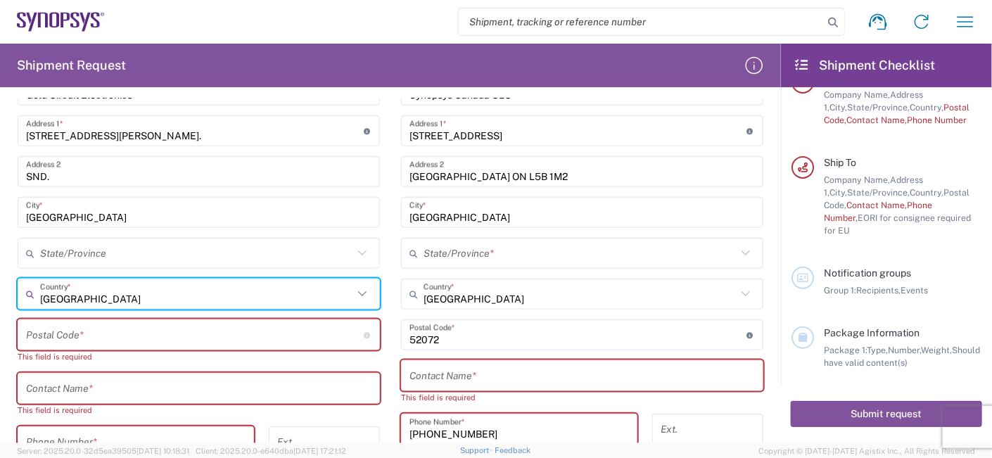
click at [136, 293] on input "[GEOGRAPHIC_DATA]" at bounding box center [196, 294] width 313 height 25
drag, startPoint x: 143, startPoint y: 295, endPoint x: 4, endPoint y: 272, distance: 140.5
click at [0, 270] on html "Shipment request Shipment tracking Employee non-product shipment request My shi…" at bounding box center [496, 229] width 992 height 458
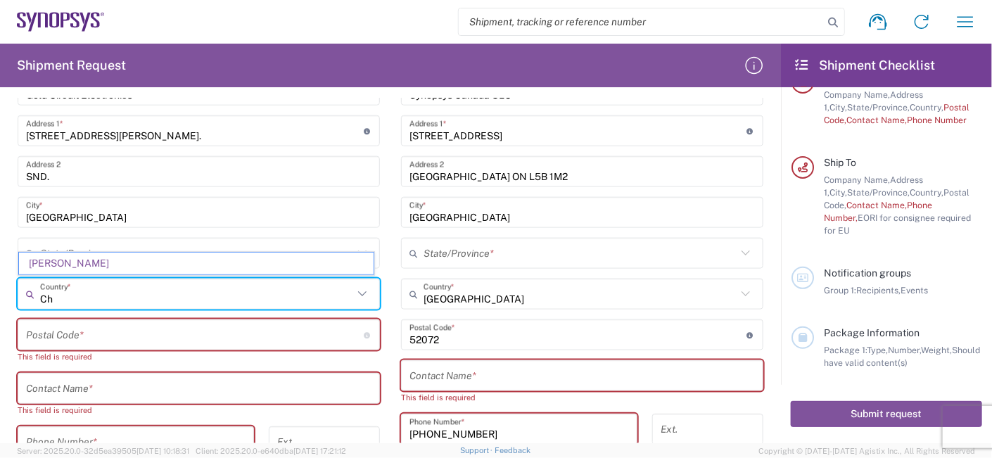
type input "C"
type input "SHANHAI"
click at [130, 290] on input "SHANHAI" at bounding box center [196, 294] width 313 height 25
drag, startPoint x: 130, startPoint y: 290, endPoint x: 3, endPoint y: 279, distance: 127.8
click at [3, 279] on form "Requester Information Gold Circuit Electronics Ltd. Name * [PHONE_NUMBER] Phone…" at bounding box center [390, 270] width 781 height 345
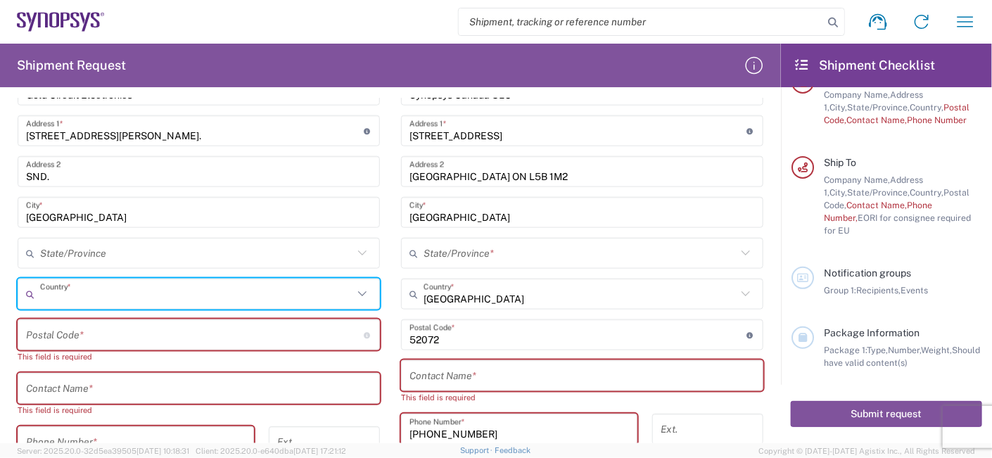
click at [360, 289] on icon at bounding box center [362, 294] width 18 height 18
type input "C"
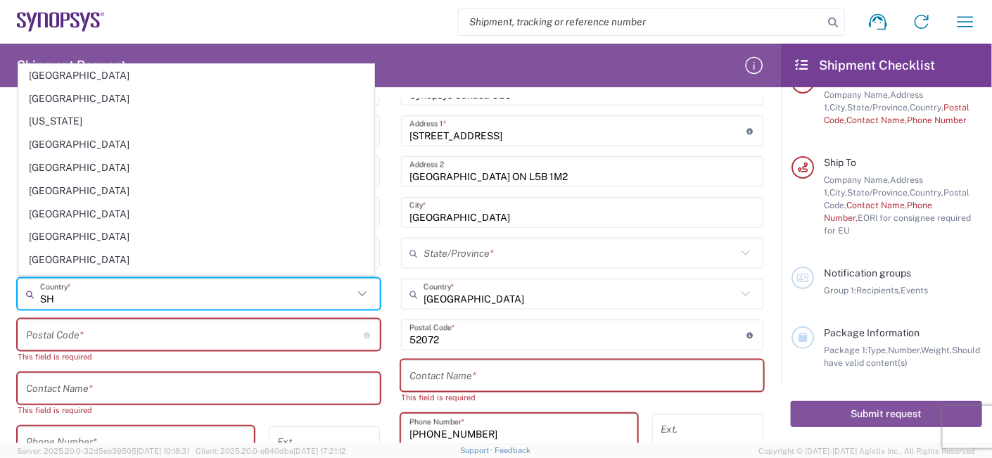
type input "S"
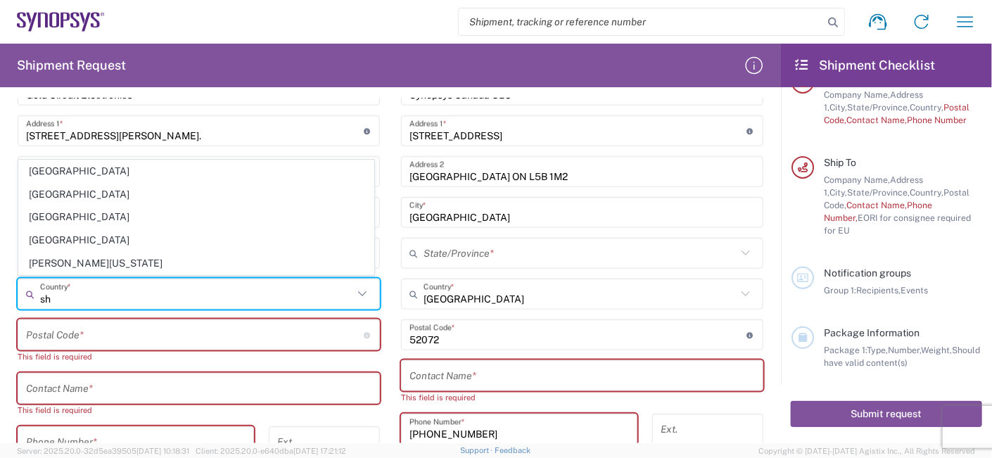
type input "s"
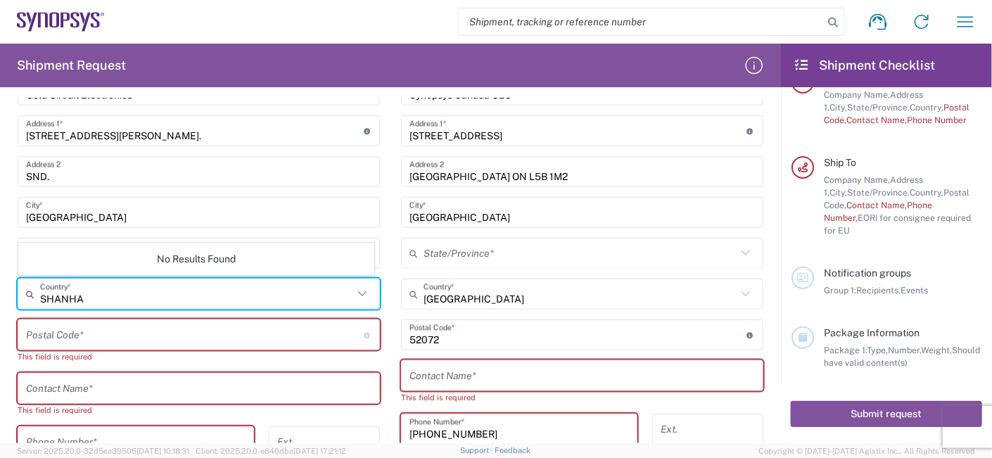
type input "SHANHAI"
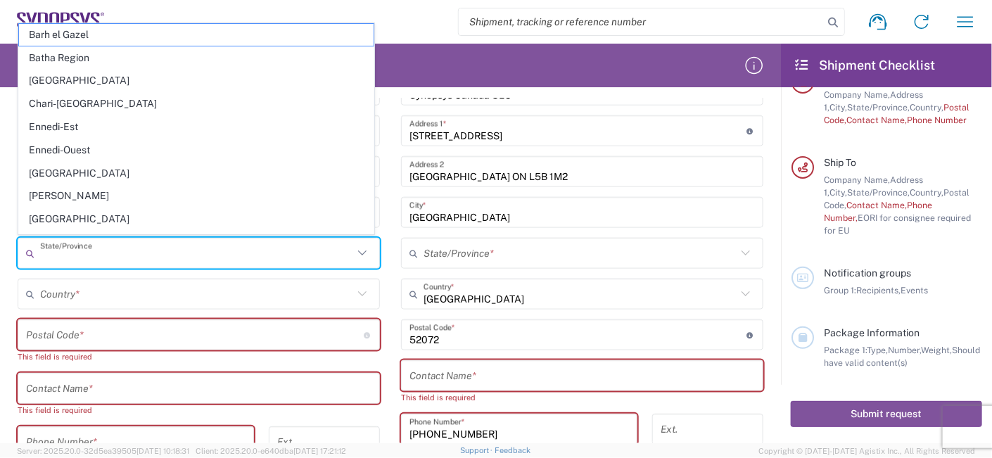
click at [132, 238] on div "State/Province" at bounding box center [199, 253] width 362 height 31
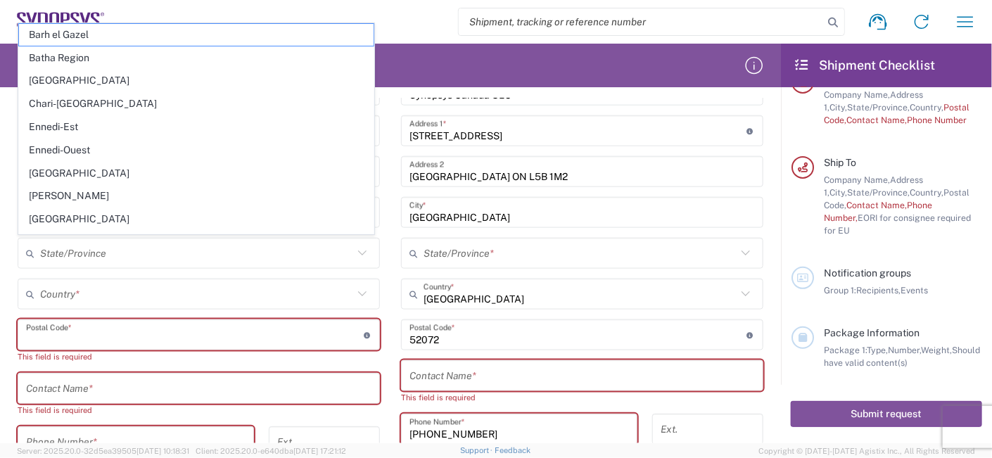
click at [106, 330] on input "undefined" at bounding box center [195, 335] width 338 height 25
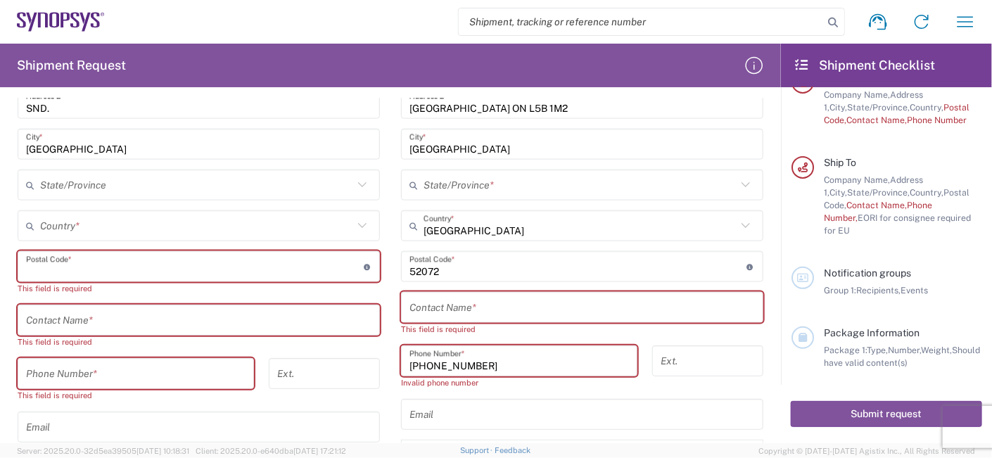
scroll to position [750, 0]
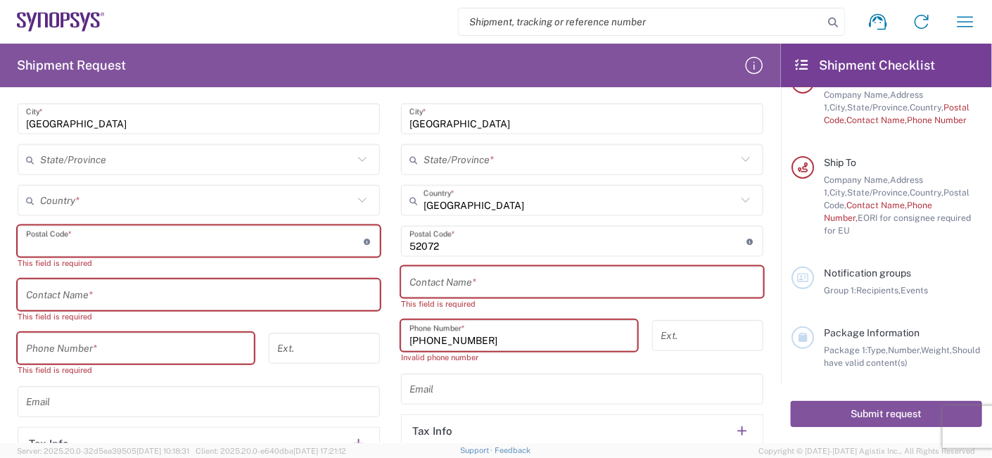
click at [88, 246] on input "undefined" at bounding box center [195, 241] width 338 height 25
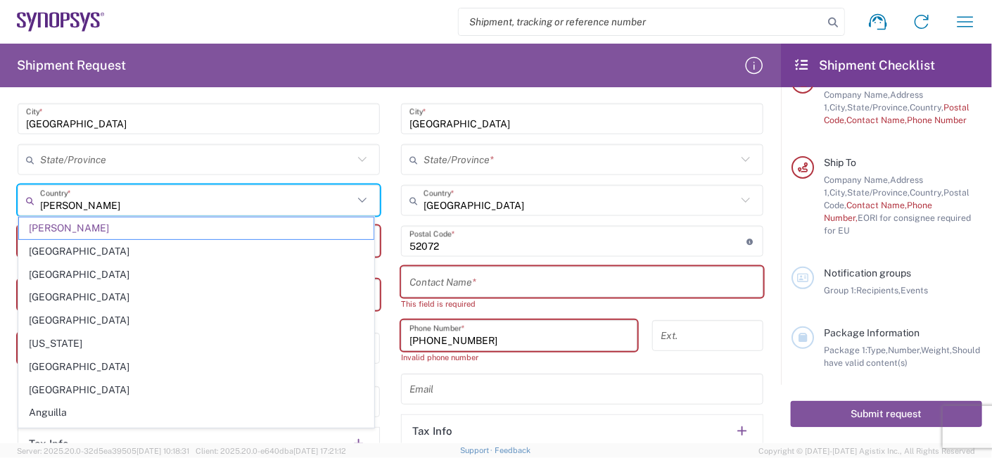
click at [107, 191] on input "[PERSON_NAME]" at bounding box center [196, 201] width 313 height 25
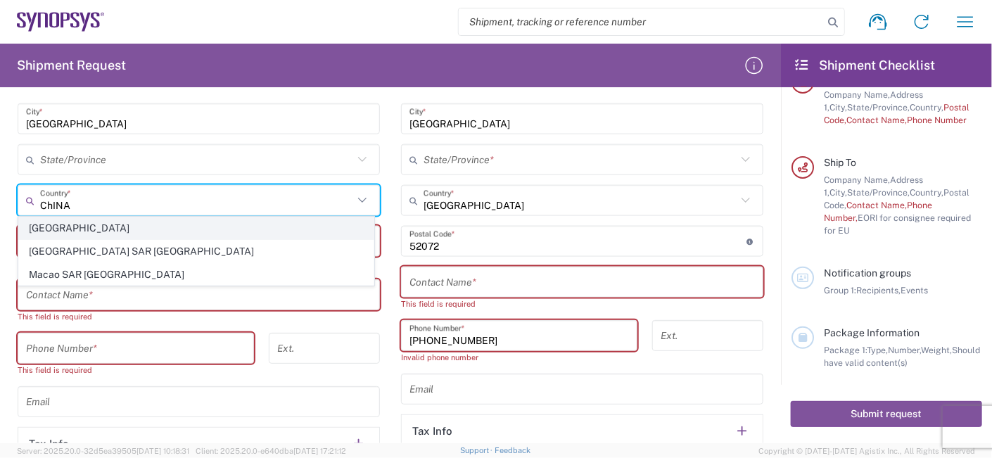
click at [49, 230] on span "[GEOGRAPHIC_DATA]" at bounding box center [196, 228] width 355 height 22
type input "[GEOGRAPHIC_DATA]"
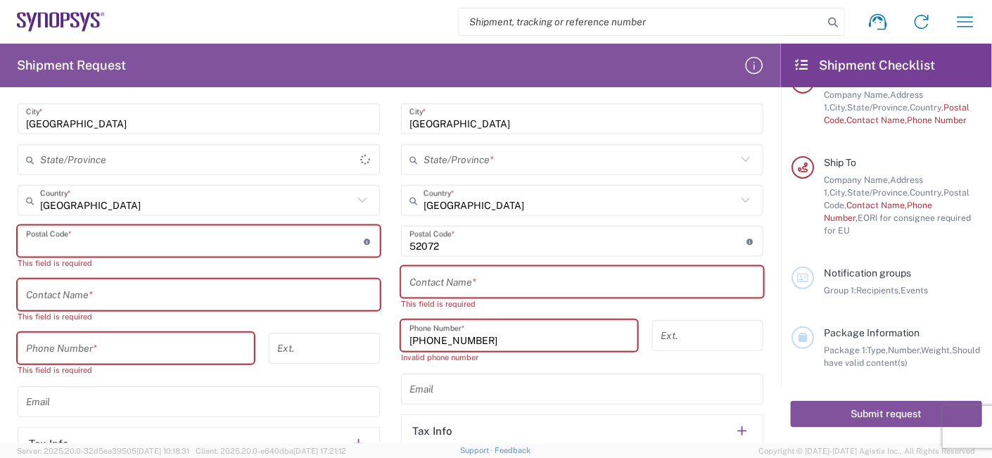
click at [148, 236] on input "undefined" at bounding box center [195, 241] width 338 height 25
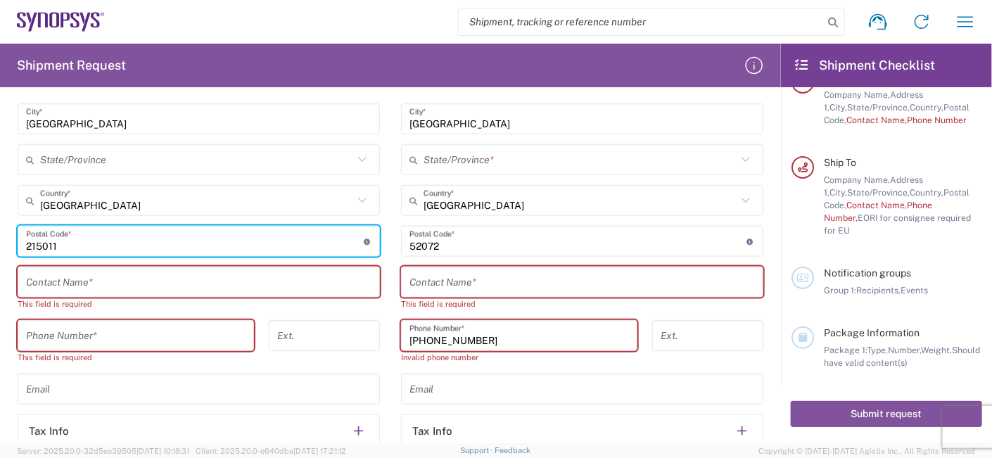
type input "215011"
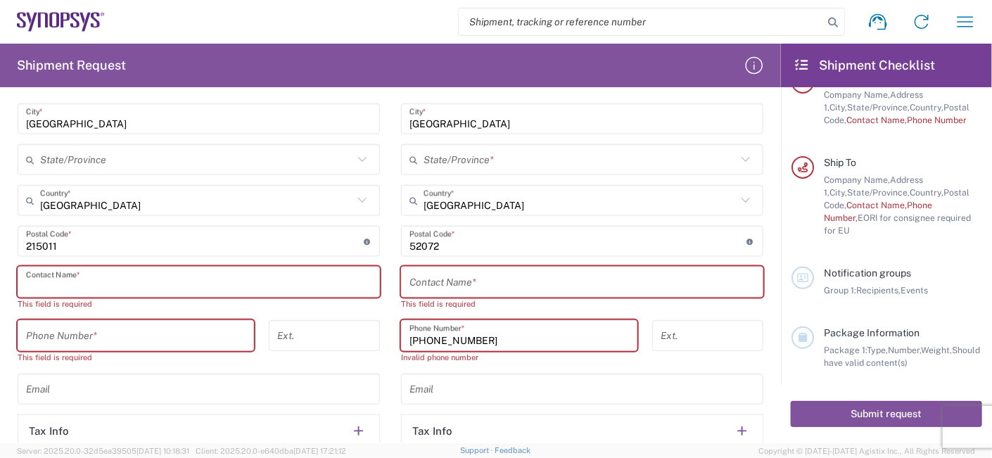
click at [110, 274] on input "text" at bounding box center [198, 282] width 345 height 25
click at [122, 275] on input "text" at bounding box center [198, 282] width 345 height 25
click at [151, 267] on div "Contact Name *" at bounding box center [199, 282] width 362 height 31
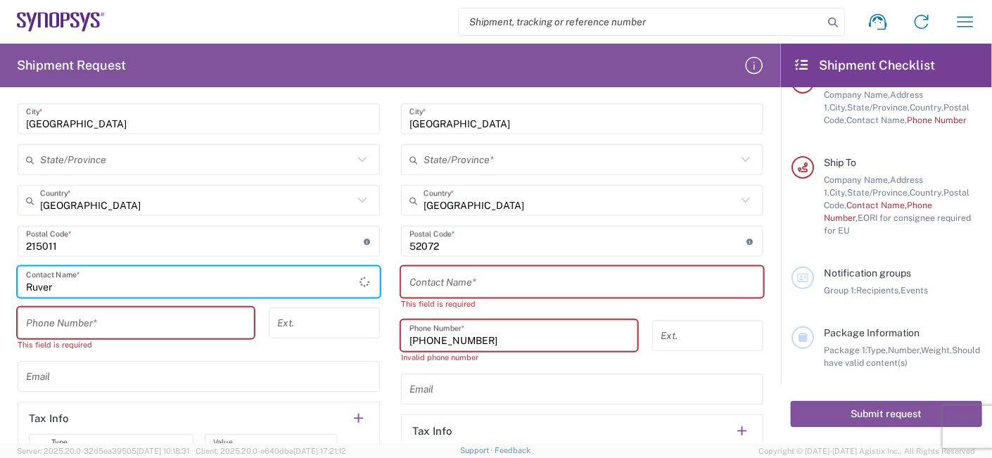
type input "Ruver"
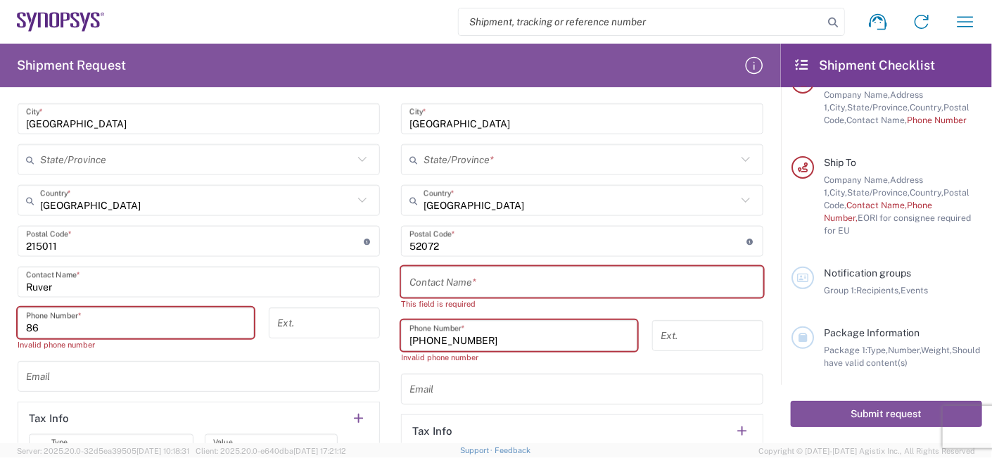
type input "86"
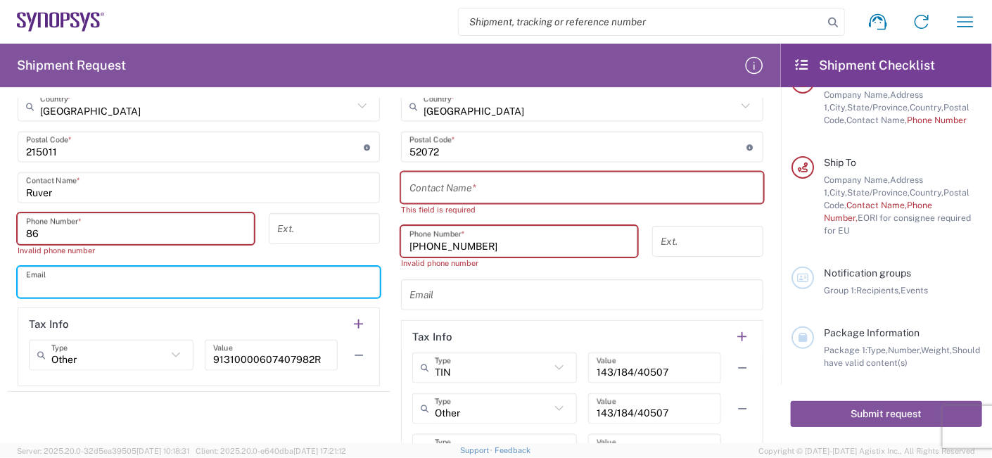
click at [111, 276] on input "text" at bounding box center [198, 282] width 345 height 25
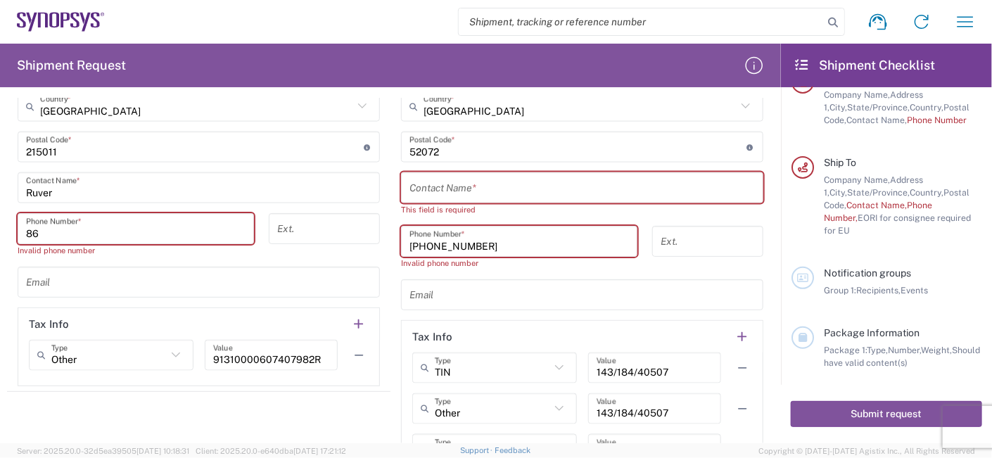
click at [239, 161] on div "Location [GEOGRAPHIC_DATA] DE04 Agrate Brianza IT01 [GEOGRAPHIC_DATA] DE02 [GEO…" at bounding box center [199, 95] width 362 height 581
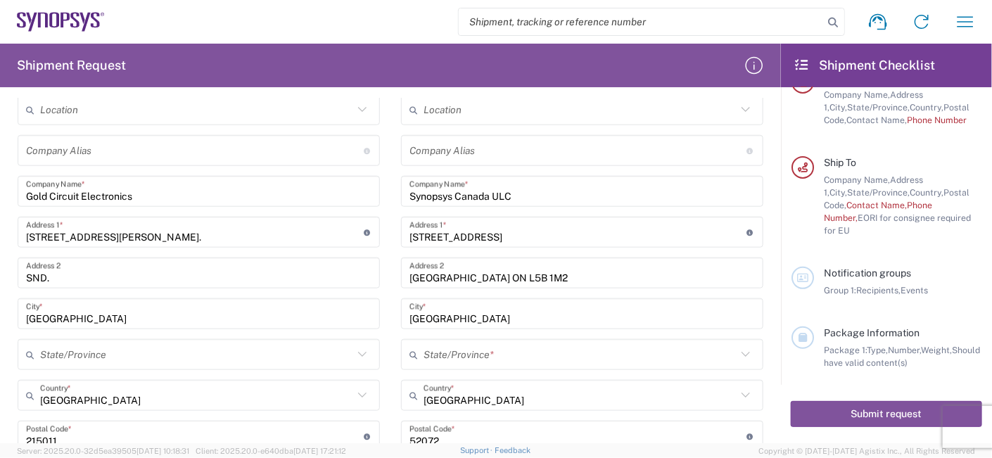
scroll to position [589, 0]
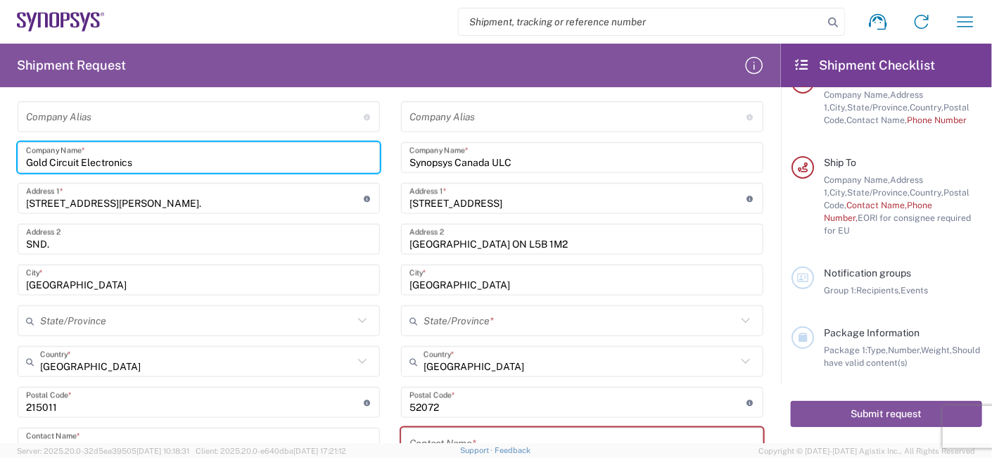
click at [165, 159] on input "Gold Circuit Electronics" at bounding box center [198, 158] width 345 height 25
click at [0, 145] on html "Shipment request Shipment tracking Employee non-product shipment request My shi…" at bounding box center [496, 229] width 992 height 458
paste input "Changshu Gold Circuit Technology Co., Ltd."
type input "Changshu Gold Circuit Technology Co., Ltd."
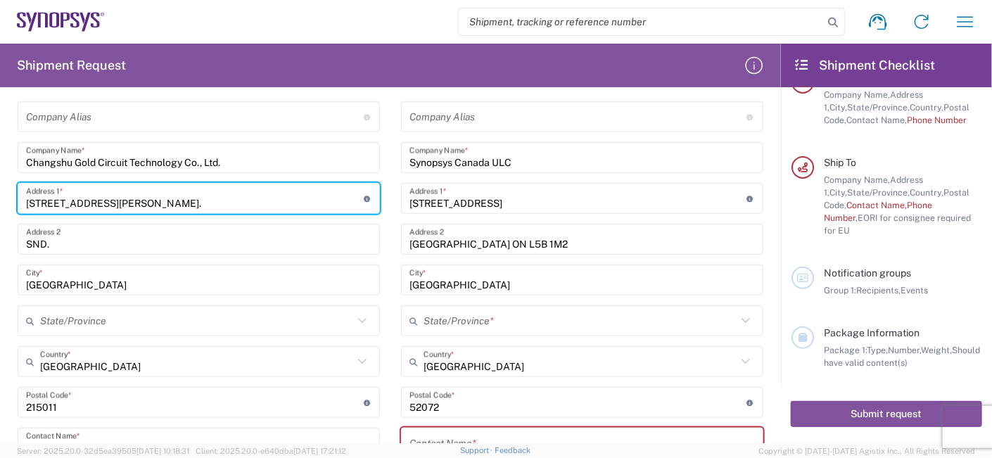
click at [94, 234] on input "SND." at bounding box center [198, 239] width 345 height 25
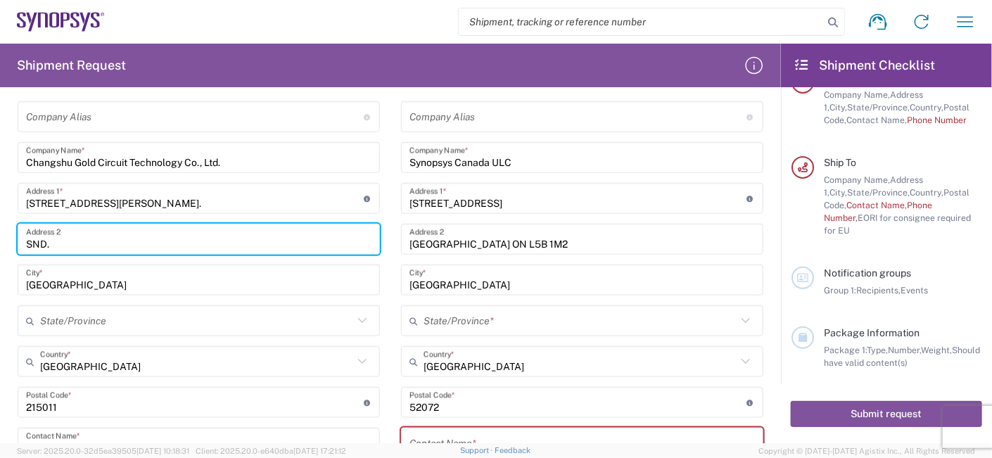
drag, startPoint x: 96, startPoint y: 234, endPoint x: 12, endPoint y: 236, distance: 84.5
click at [0, 238] on html "Shipment request Shipment tracking Employee non-product shipment request My shi…" at bounding box center [496, 229] width 992 height 458
paste input "[STREET_ADDRESS][GEOGRAPHIC_DATA]"
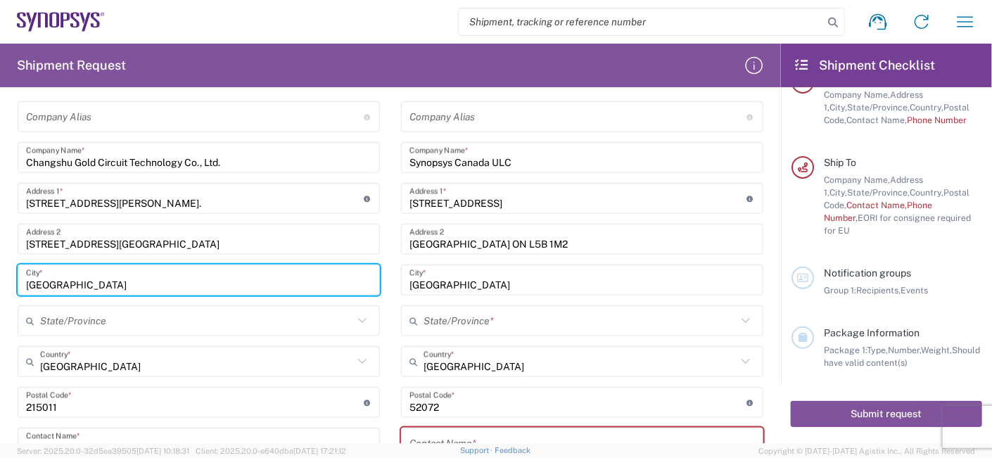
drag, startPoint x: 132, startPoint y: 284, endPoint x: 14, endPoint y: 266, distance: 119.6
click at [14, 266] on main "Location [GEOGRAPHIC_DATA] DE04 Agrate Brianza IT01 [GEOGRAPHIC_DATA] DE02 [GEO…" at bounding box center [198, 351] width 383 height 581
click at [287, 234] on input "[STREET_ADDRESS][GEOGRAPHIC_DATA]" at bounding box center [198, 239] width 345 height 25
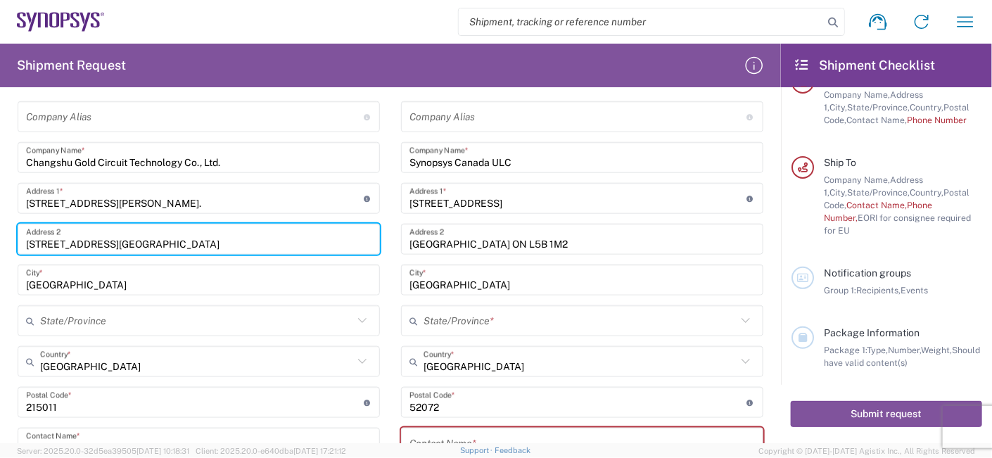
paste input "development Zone,"
click at [287, 240] on input "[STREET_ADDRESS]," at bounding box center [198, 239] width 345 height 25
click at [283, 237] on input "[STREET_ADDRESS]," at bounding box center [198, 239] width 345 height 25
click at [279, 239] on input "[STREET_ADDRESS]," at bounding box center [198, 239] width 345 height 25
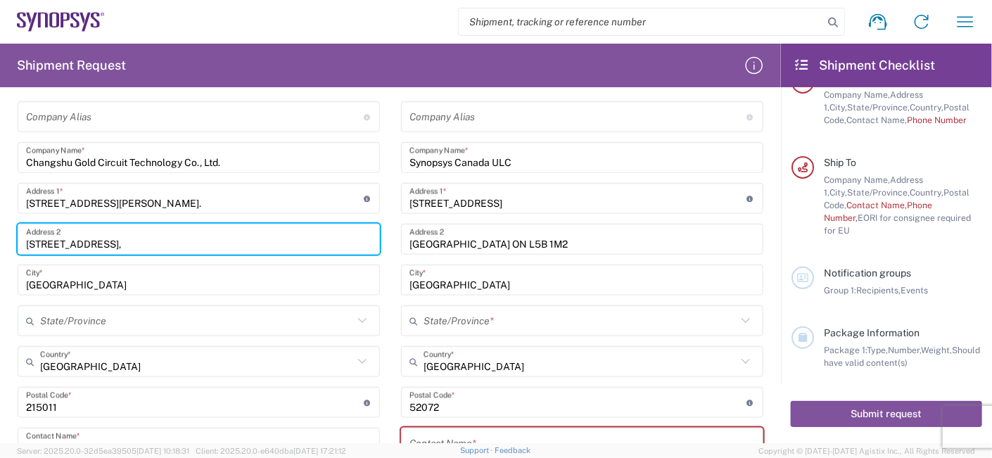
type input "[STREET_ADDRESS],"
click at [182, 279] on input "[GEOGRAPHIC_DATA]" at bounding box center [198, 280] width 345 height 25
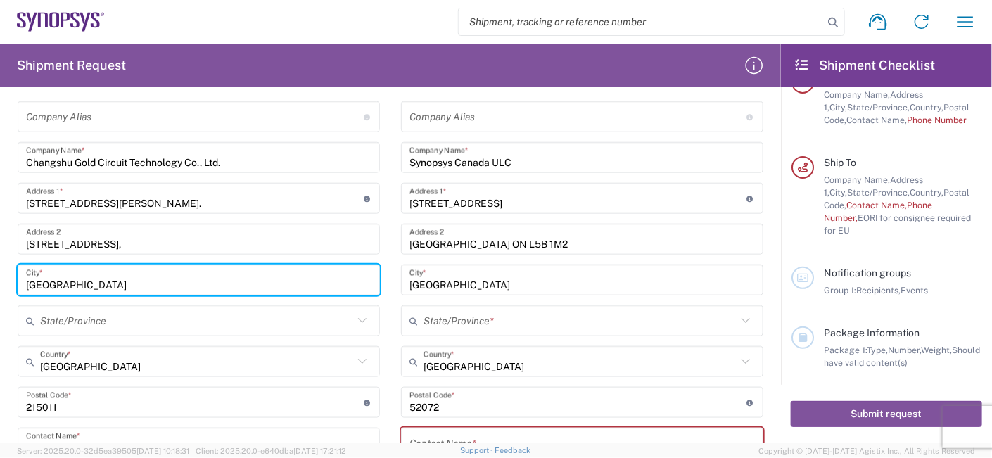
drag, startPoint x: -3, startPoint y: 246, endPoint x: 237, endPoint y: 293, distance: 244.4
click at [18, 245] on div "Location [GEOGRAPHIC_DATA] DE04 Agrate Brianza IT01 [GEOGRAPHIC_DATA] DE02 [GEO…" at bounding box center [199, 351] width 362 height 581
paste input "Changshu"
type input "Changshu"
drag, startPoint x: 80, startPoint y: 314, endPoint x: 89, endPoint y: 314, distance: 9.1
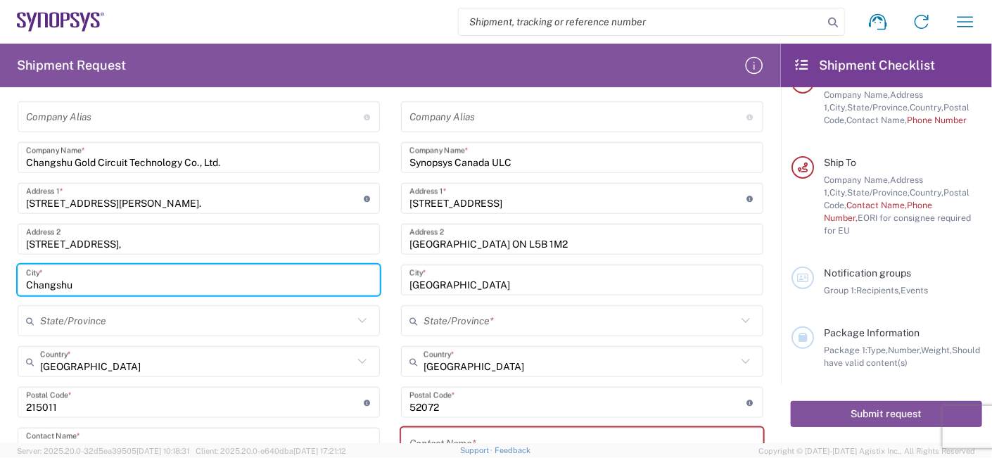
click at [80, 314] on input "text" at bounding box center [196, 321] width 313 height 25
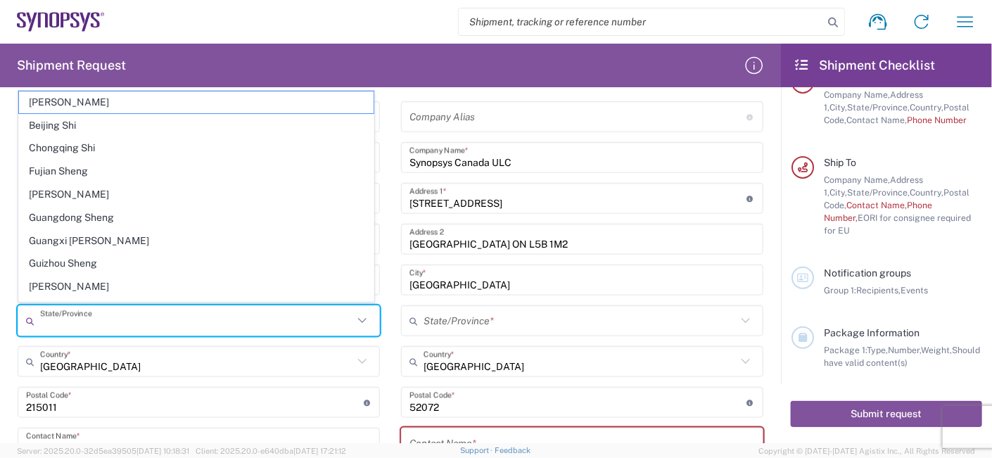
click at [123, 314] on input "text" at bounding box center [196, 321] width 313 height 25
type input "[GEOGRAPHIC_DATA]"
click at [134, 351] on input "[GEOGRAPHIC_DATA]" at bounding box center [196, 362] width 313 height 25
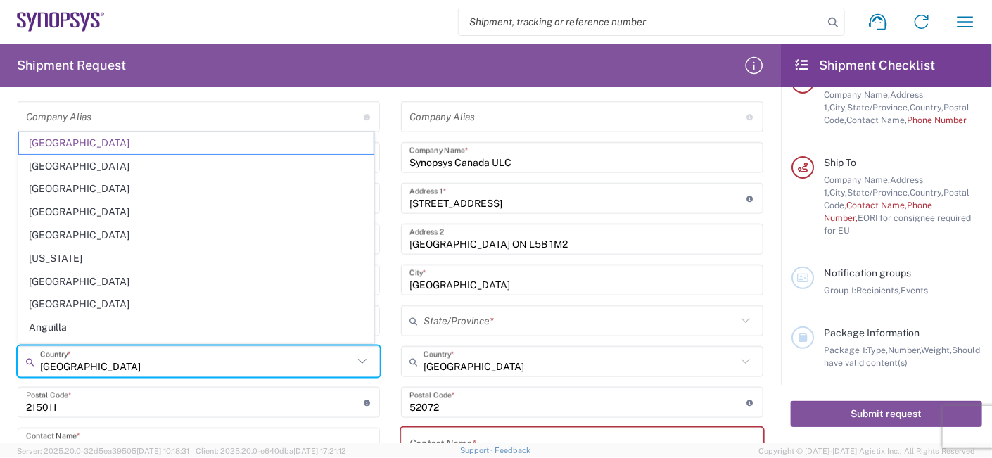
click at [5, 248] on form "Requester Information Gold Circuit Electronics Ltd. Name * [PHONE_NUMBER] Phone…" at bounding box center [390, 270] width 781 height 345
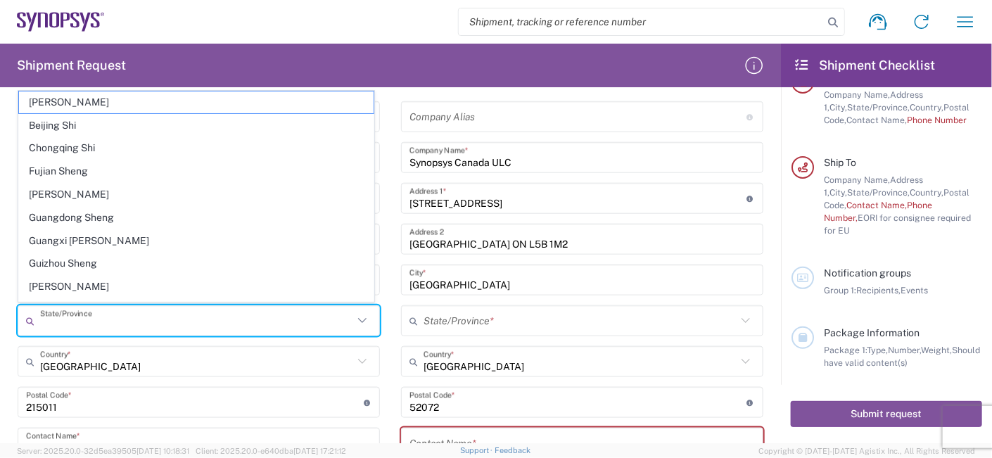
click at [132, 319] on input "text" at bounding box center [196, 321] width 313 height 25
paste input "[GEOGRAPHIC_DATA]"
type input "[GEOGRAPHIC_DATA]"
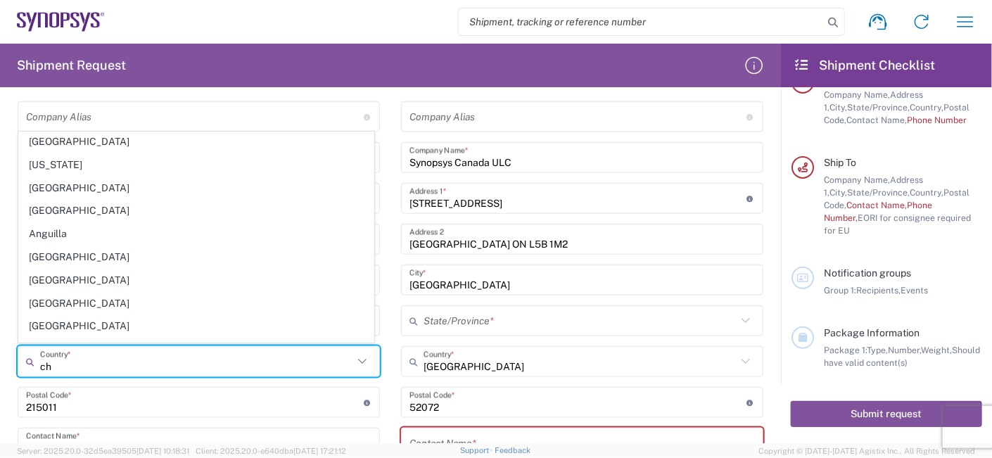
scroll to position [84, 0]
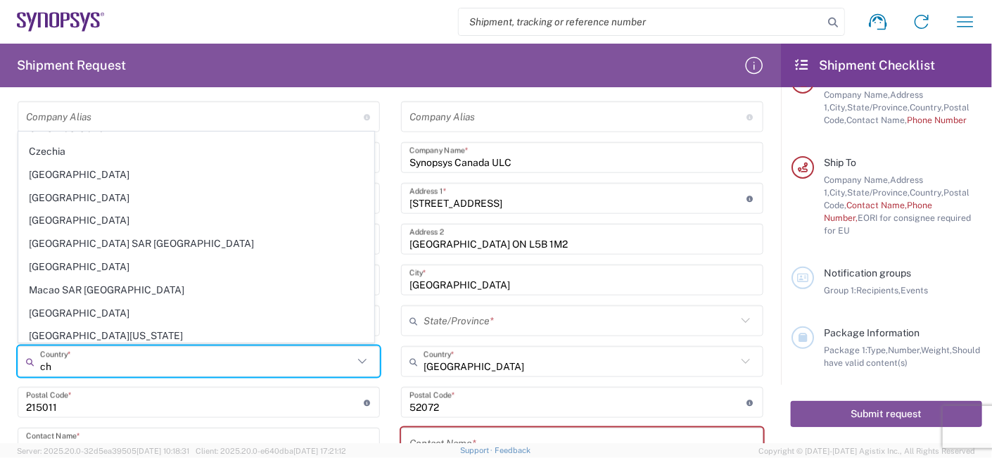
type input "c"
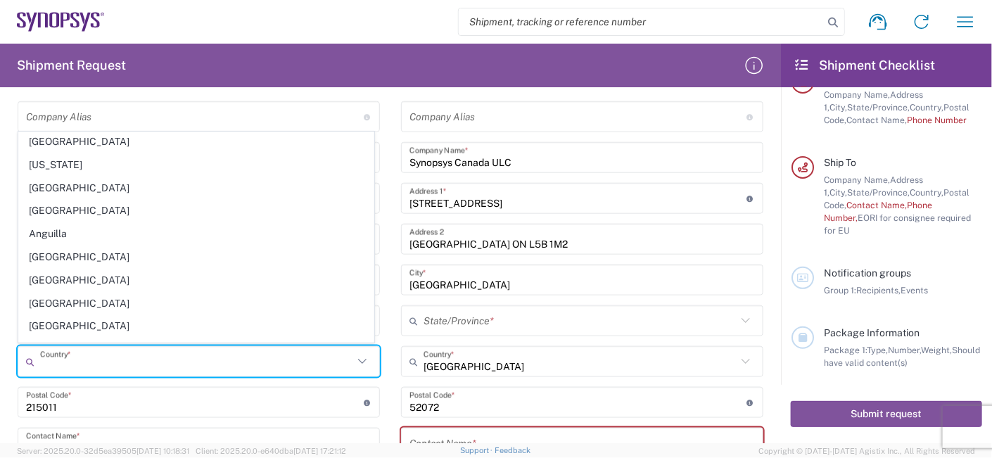
type input "c"
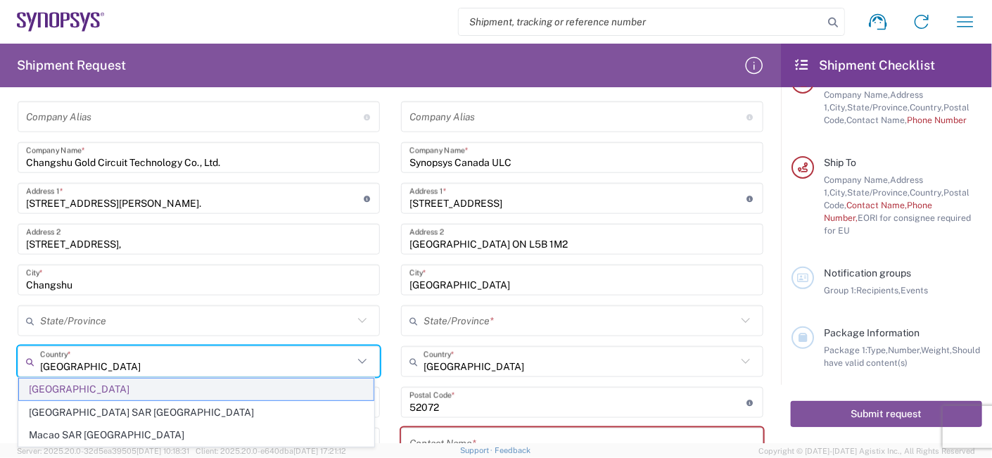
type input "[GEOGRAPHIC_DATA]"
click at [46, 388] on span "[GEOGRAPHIC_DATA]" at bounding box center [196, 390] width 355 height 22
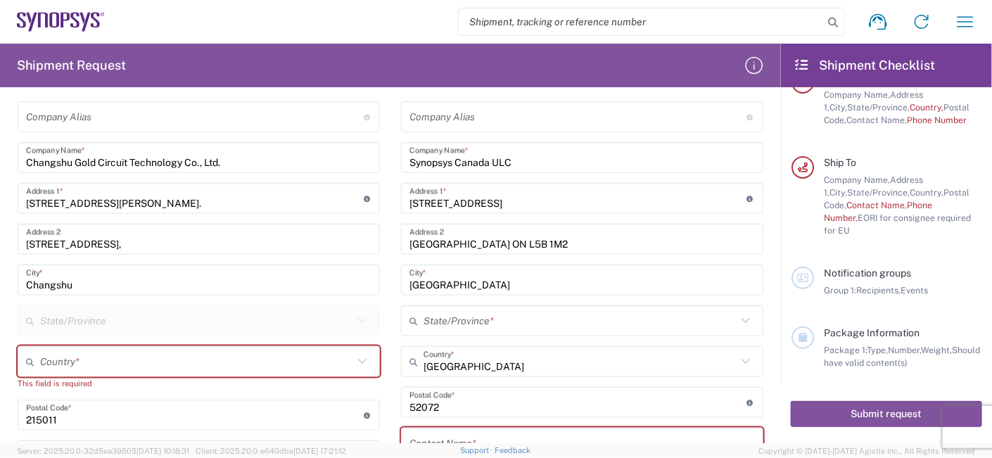
click at [183, 293] on div "Location [GEOGRAPHIC_DATA] DE04 Agrate Brianza IT01 [GEOGRAPHIC_DATA] DE02 [GEO…" at bounding box center [199, 358] width 362 height 594
click at [104, 358] on input "text" at bounding box center [196, 362] width 313 height 25
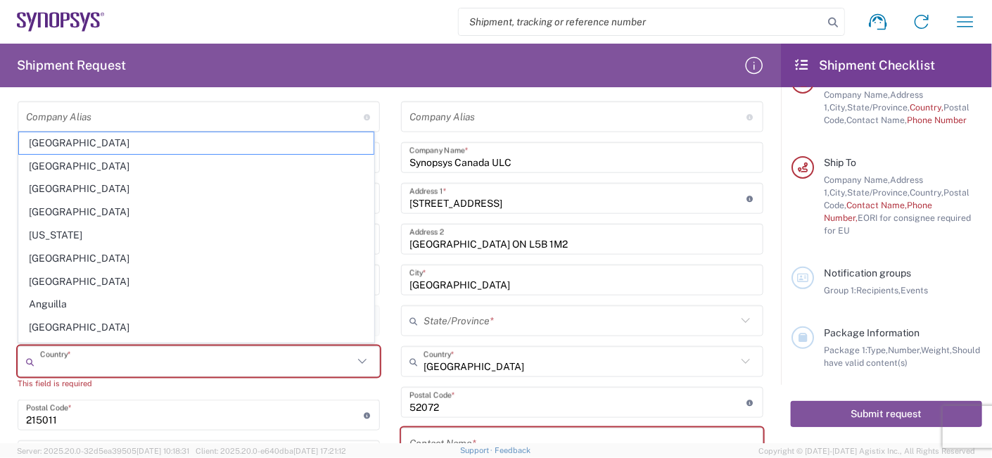
type input "台灣"
type input "[EMAIL_ADDRESS][DOMAIN_NAME]"
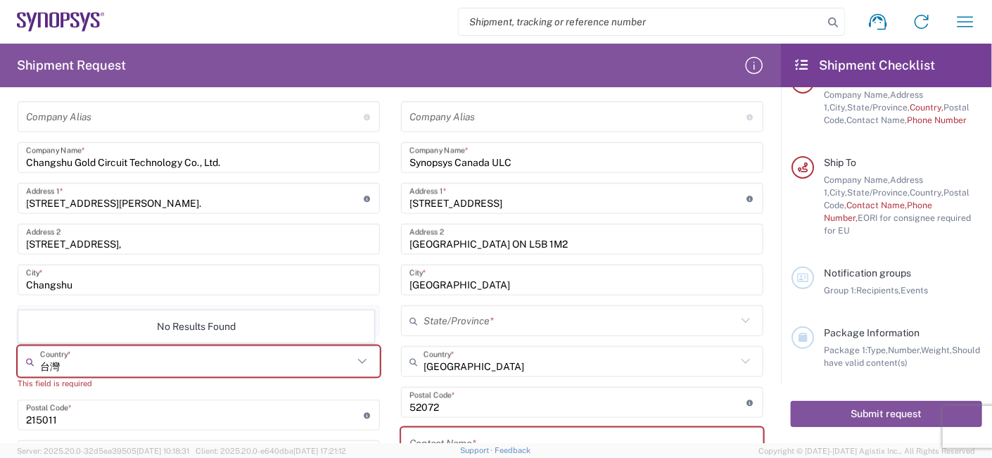
click at [110, 353] on input "台灣" at bounding box center [196, 362] width 313 height 25
click at [128, 360] on input "台灣" at bounding box center [196, 362] width 313 height 25
drag, startPoint x: 61, startPoint y: 363, endPoint x: 56, endPoint y: 343, distance: 21.2
click at [0, 343] on html "Shipment request Shipment tracking Employee non-product shipment request My shi…" at bounding box center [496, 229] width 992 height 458
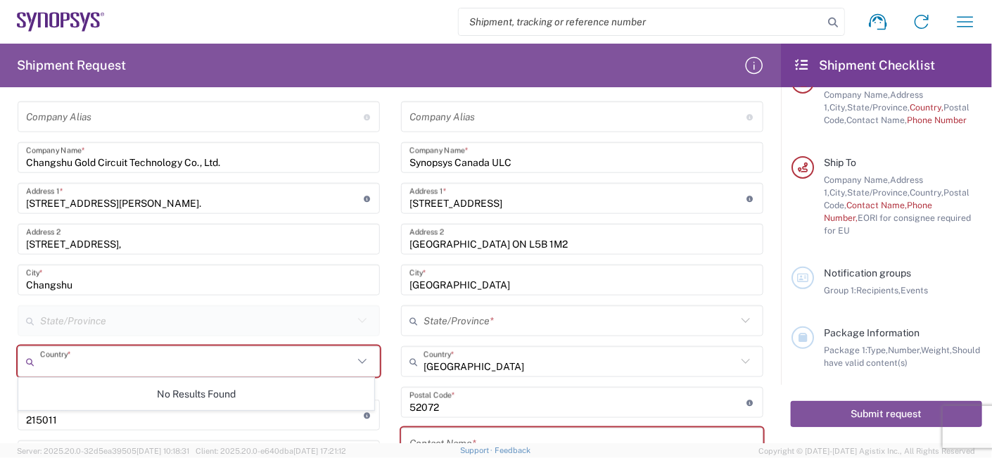
click at [379, 303] on main "Location [GEOGRAPHIC_DATA] DE04 Agrate Brianza IT01 [GEOGRAPHIC_DATA] DE02 [GEO…" at bounding box center [198, 358] width 383 height 594
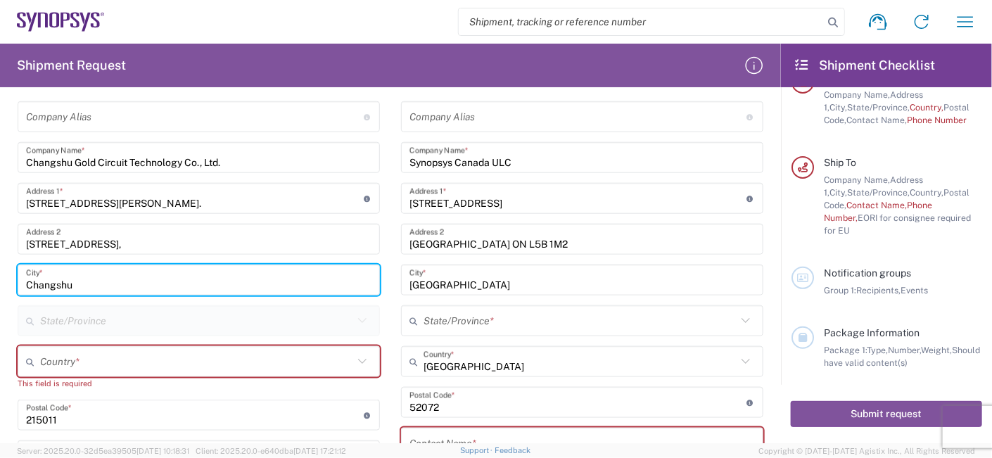
drag, startPoint x: 96, startPoint y: 282, endPoint x: -3, endPoint y: 275, distance: 99.4
click at [0, 275] on html "Shipment request Shipment tracking Employee non-product shipment request My shi…" at bounding box center [496, 229] width 992 height 458
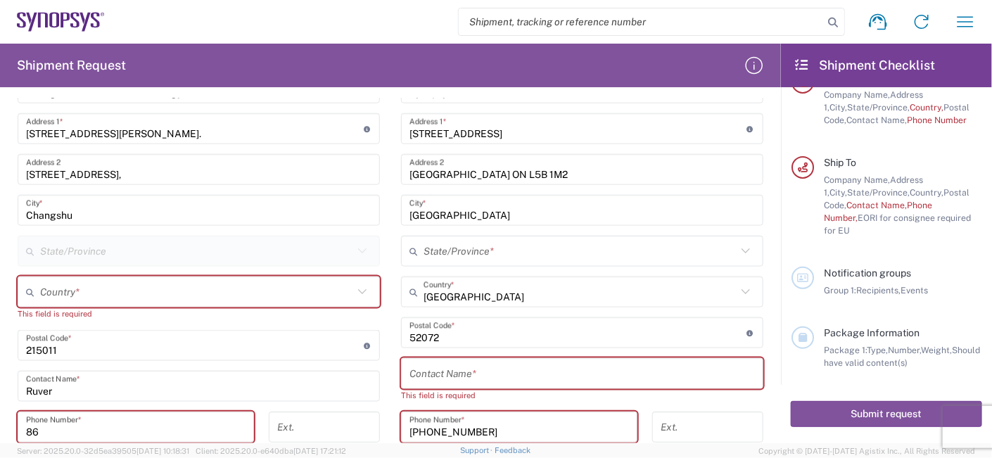
scroll to position [683, 0]
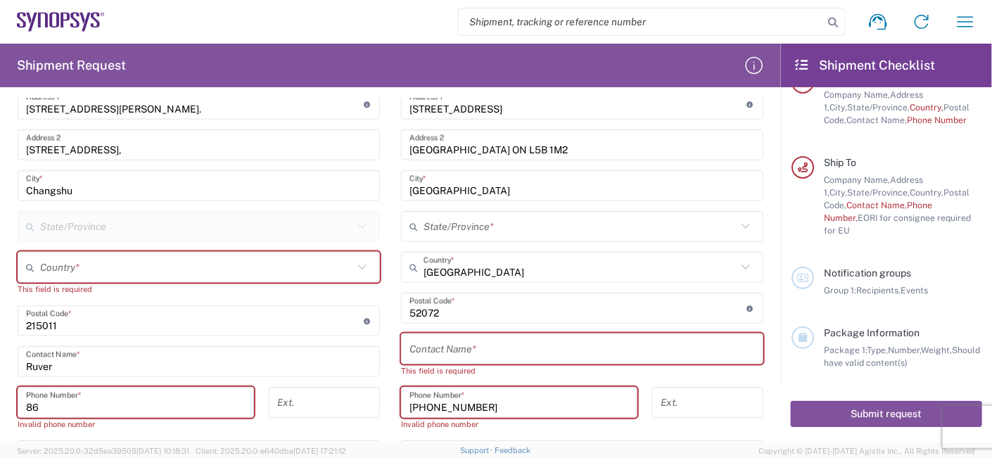
click at [361, 266] on icon at bounding box center [362, 267] width 18 height 18
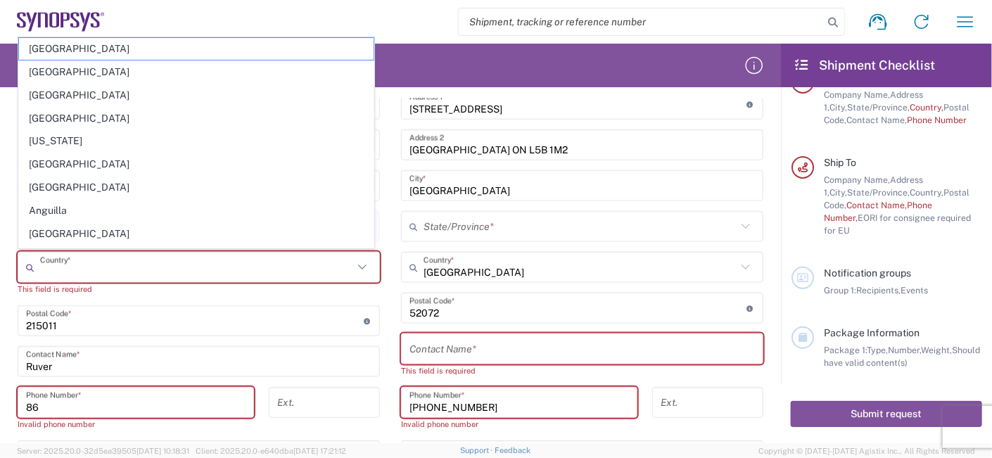
type input "c"
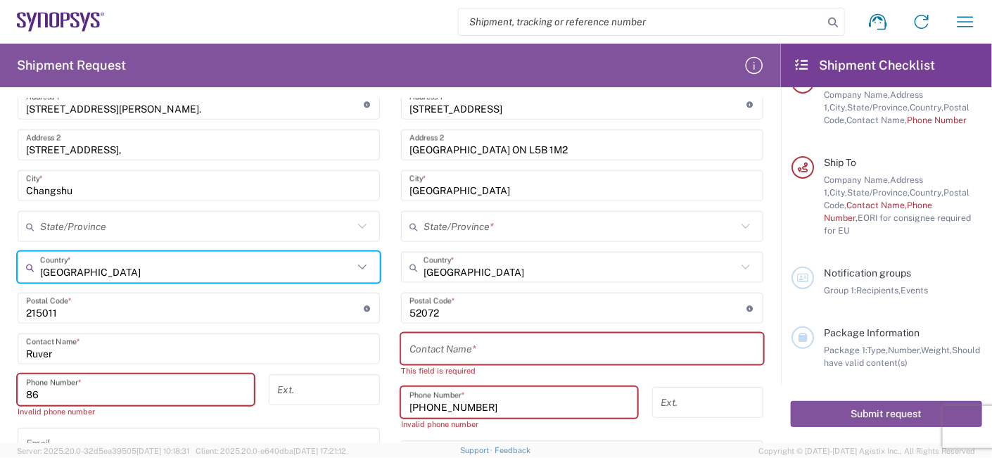
type input "[GEOGRAPHIC_DATA]"
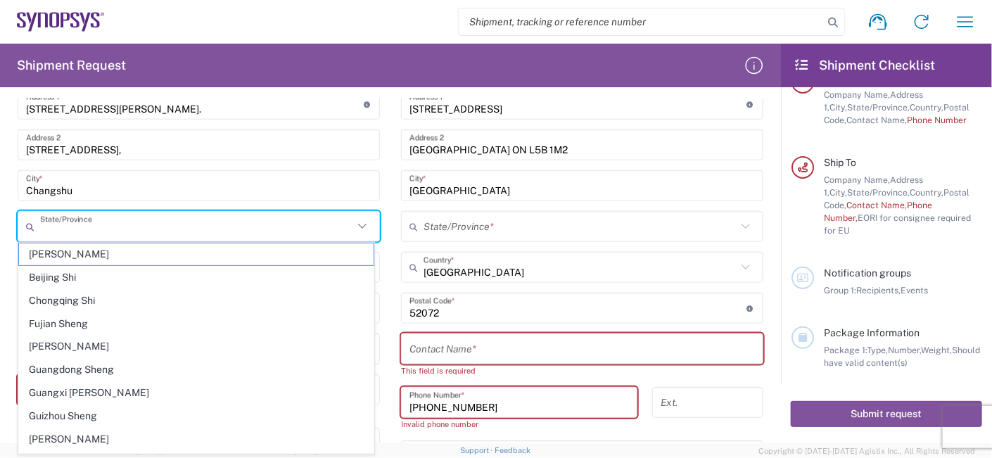
click at [96, 218] on input "text" at bounding box center [196, 227] width 313 height 25
click at [170, 182] on input "Changshu" at bounding box center [198, 186] width 345 height 25
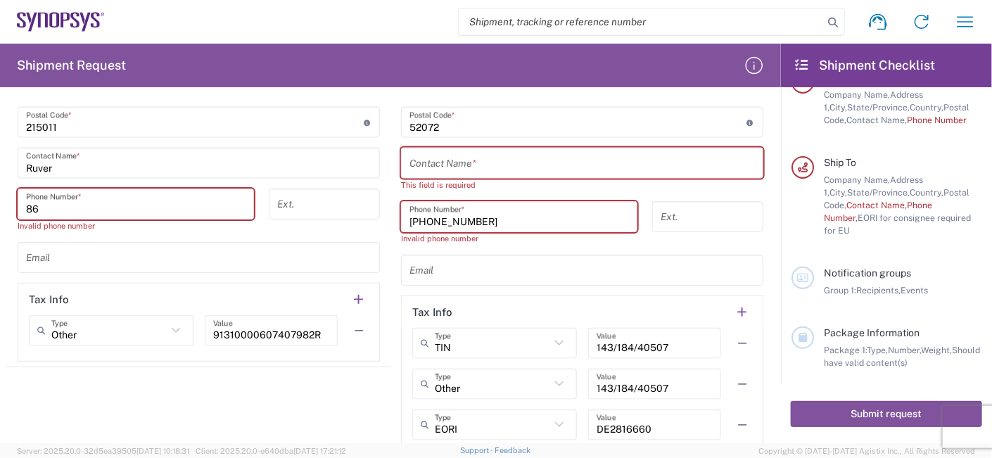
scroll to position [870, 0]
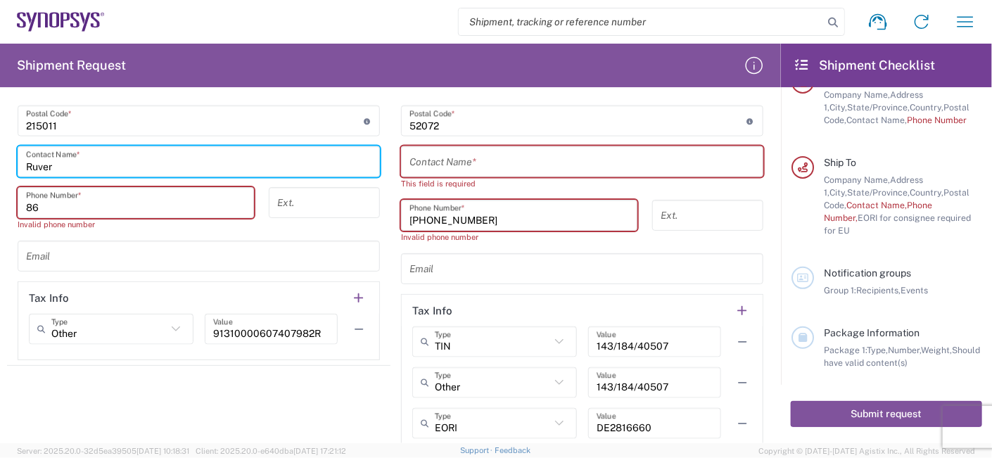
click at [68, 165] on input "Ruver" at bounding box center [198, 162] width 345 height 25
drag, startPoint x: 68, startPoint y: 165, endPoint x: 0, endPoint y: 123, distance: 79.9
click at [0, 123] on html "Shipment request Shipment tracking Employee non-product shipment request My shi…" at bounding box center [496, 229] width 992 height 458
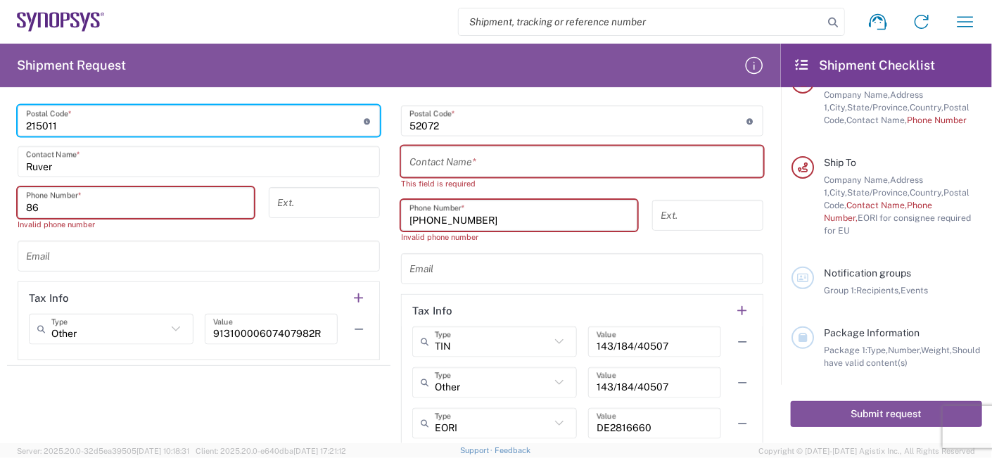
drag, startPoint x: -3, startPoint y: 113, endPoint x: 44, endPoint y: 113, distance: 47.1
click at [7, 106] on main "Location [GEOGRAPHIC_DATA] DE04 Agrate Brianza IT01 [GEOGRAPHIC_DATA] DE02 [GEO…" at bounding box center [198, 69] width 383 height 581
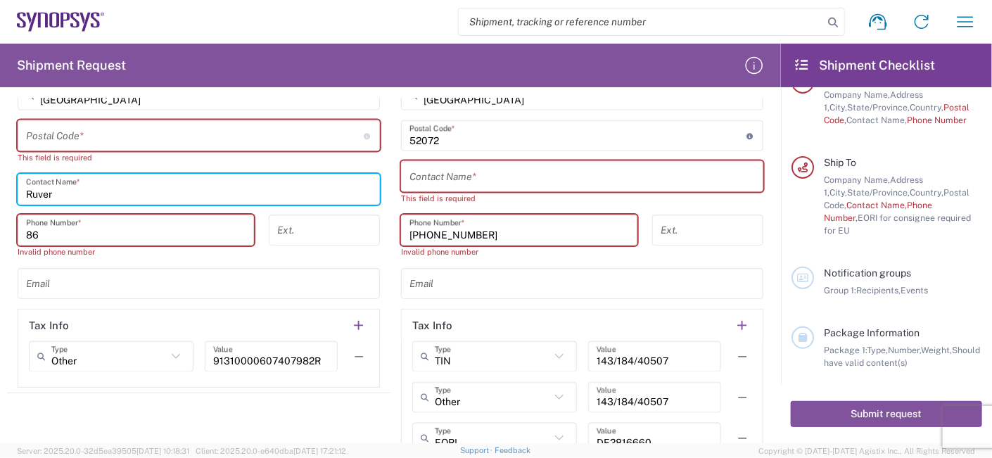
click at [78, 193] on input "Ruver" at bounding box center [198, 189] width 345 height 25
drag, startPoint x: 108, startPoint y: 197, endPoint x: 243, endPoint y: 186, distance: 135.5
click at [4, 177] on form "Requester Information Gold Circuit Electronics Ltd. Name * [PHONE_NUMBER] Phone…" at bounding box center [390, 270] width 781 height 345
type input "j"
type input "J"
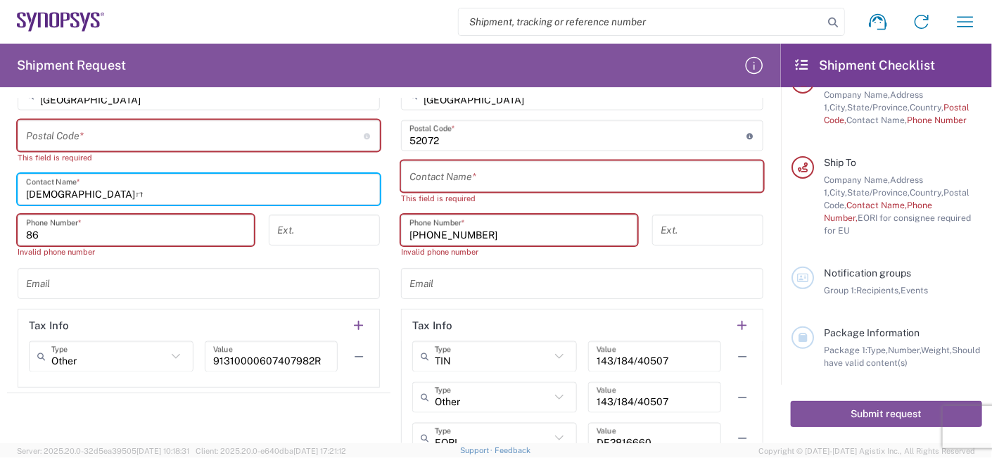
type input "J"
type input "[PERSON_NAME]"
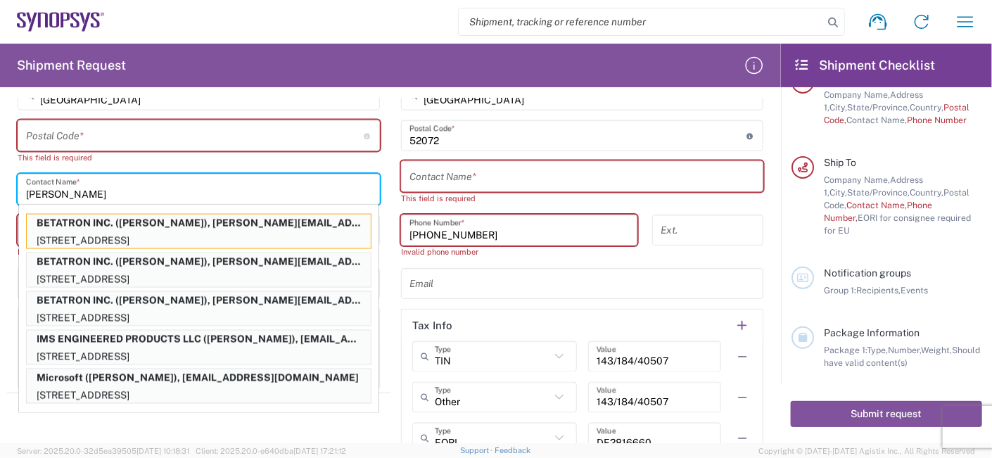
drag, startPoint x: 18, startPoint y: 206, endPoint x: 0, endPoint y: 195, distance: 21.5
click at [0, 195] on html "Shipment request Shipment tracking Employee non-product shipment request My shi…" at bounding box center [496, 229] width 992 height 458
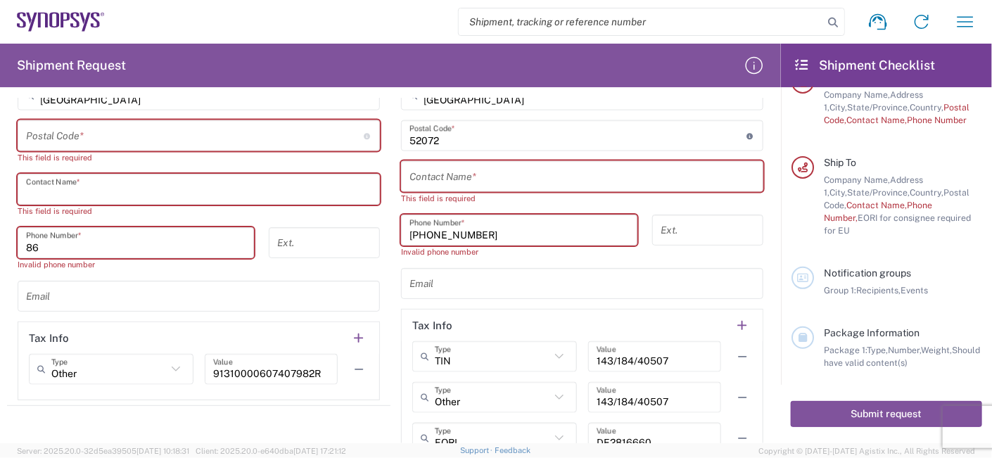
click at [70, 242] on input "86" at bounding box center [136, 243] width 220 height 25
drag, startPoint x: 73, startPoint y: 242, endPoint x: 158, endPoint y: 229, distance: 86.2
click at [7, 238] on main "Location [GEOGRAPHIC_DATA] DE04 Agrate Brianza IT01 [GEOGRAPHIC_DATA] DE02 [GEO…" at bounding box center [198, 97] width 383 height 606
type input "86-"
click at [125, 185] on input "text" at bounding box center [198, 189] width 345 height 25
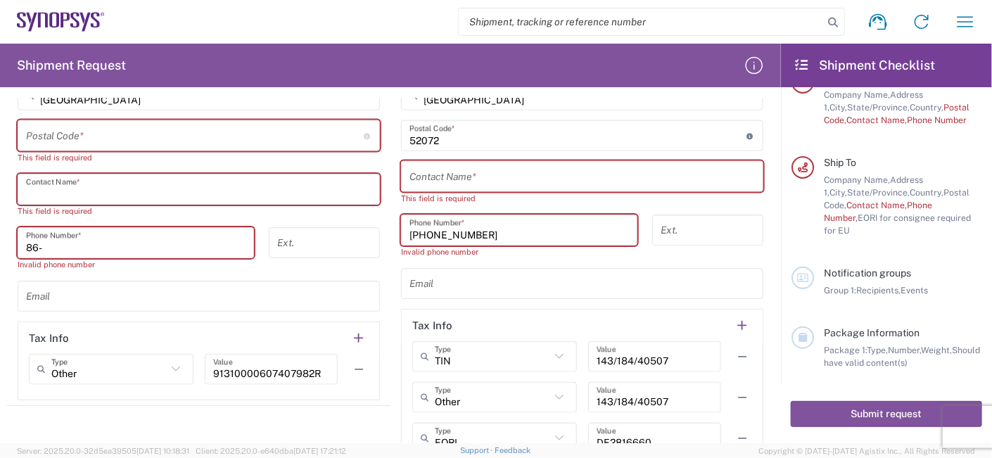
paste input "[PERSON_NAME].pan"
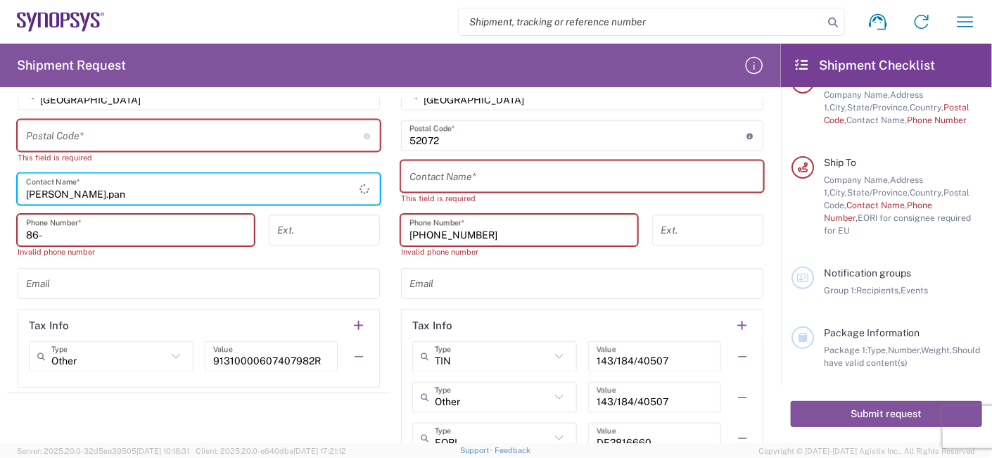
type input "[PERSON_NAME].pan"
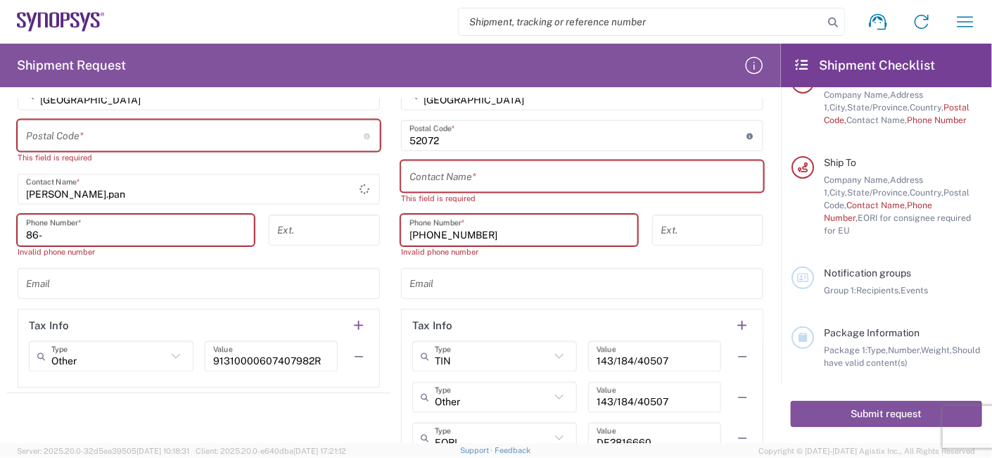
click at [99, 229] on input "86-" at bounding box center [136, 230] width 220 height 25
paste input "13382528120"
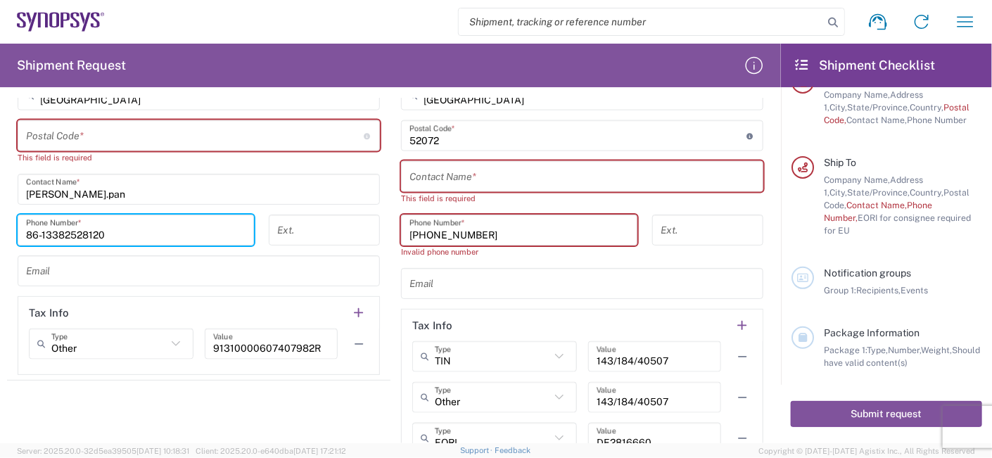
type input "86-13382528120"
click at [322, 259] on input "text" at bounding box center [198, 271] width 345 height 25
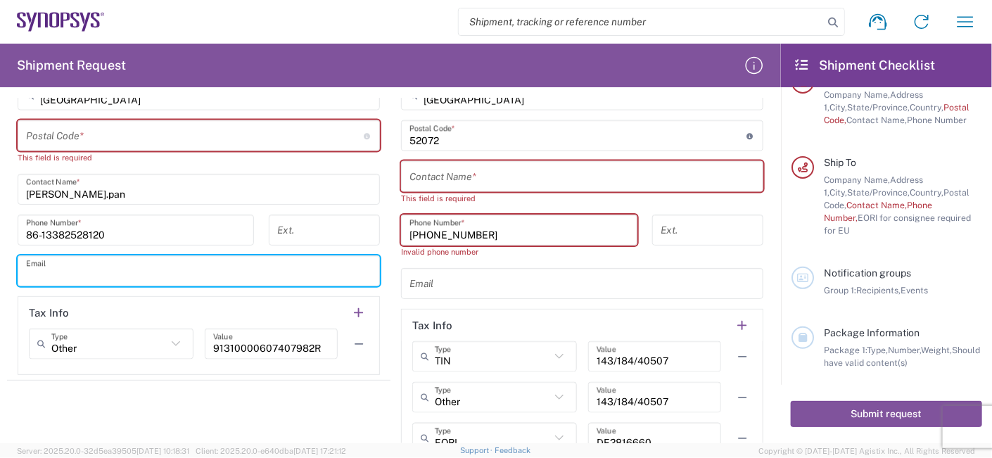
paste input "[PERSON_NAME][EMAIL_ADDRESS][DOMAIN_NAME]"
type input "[PERSON_NAME][EMAIL_ADDRESS][DOMAIN_NAME]"
click at [128, 185] on input "[PERSON_NAME].pan" at bounding box center [198, 189] width 345 height 25
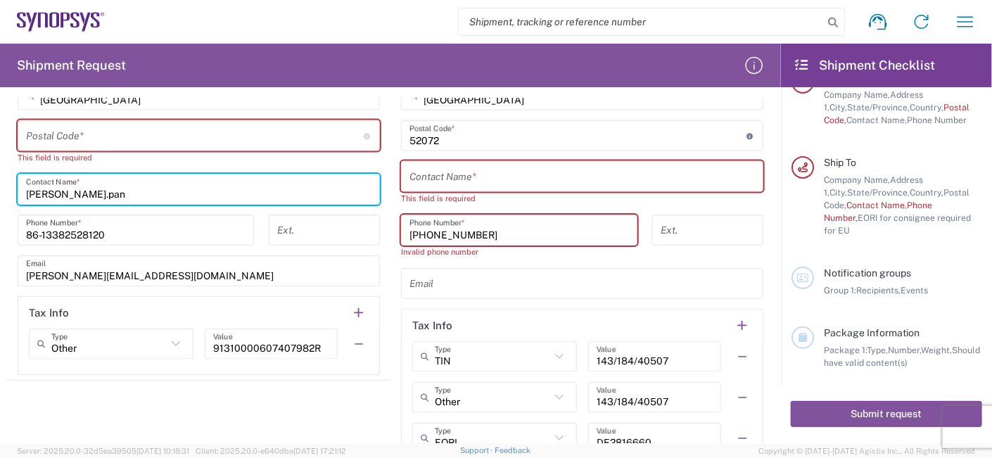
scroll to position [668, 0]
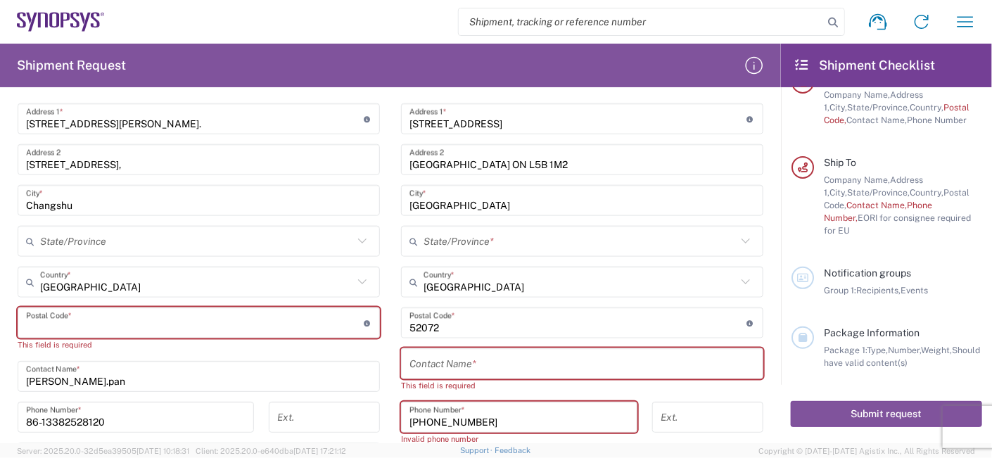
click at [151, 322] on input "undefined" at bounding box center [195, 323] width 338 height 25
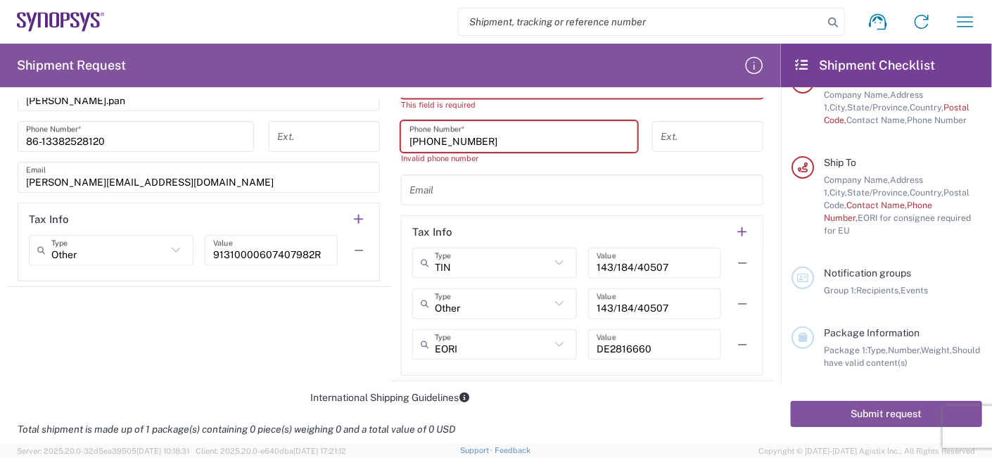
click at [181, 243] on icon at bounding box center [176, 250] width 18 height 18
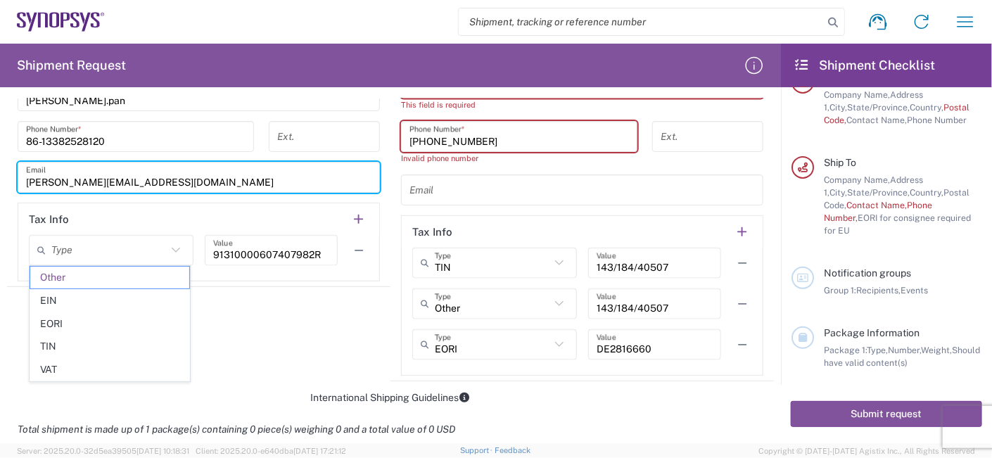
click at [224, 180] on input "[PERSON_NAME][EMAIL_ADDRESS][DOMAIN_NAME]" at bounding box center [198, 177] width 345 height 25
type input "Other"
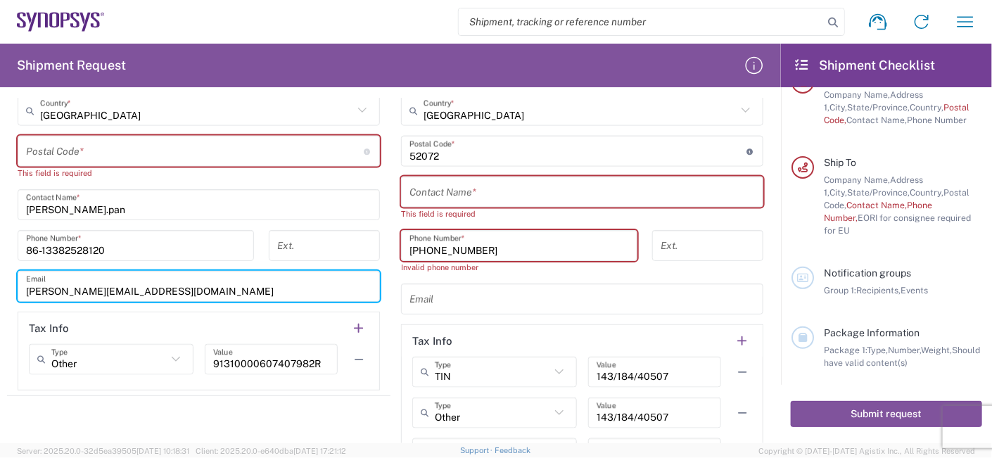
scroll to position [762, 0]
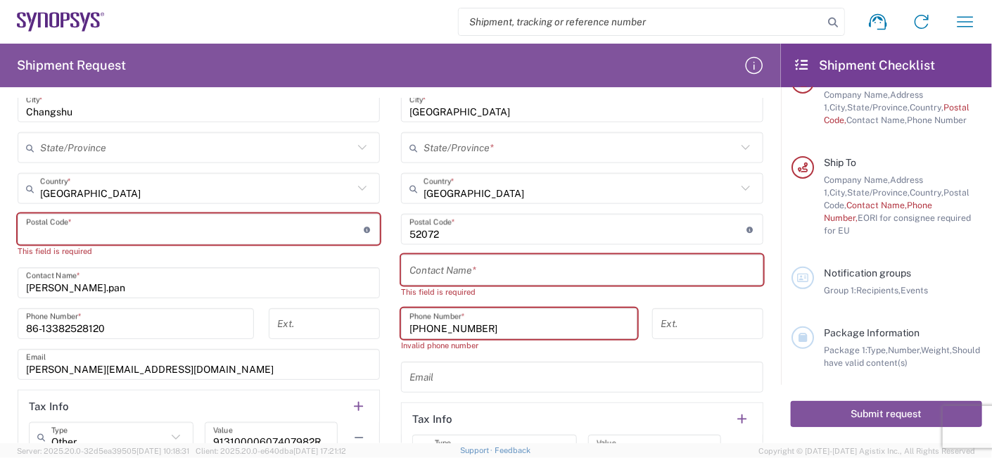
click at [112, 225] on input "undefined" at bounding box center [195, 229] width 338 height 25
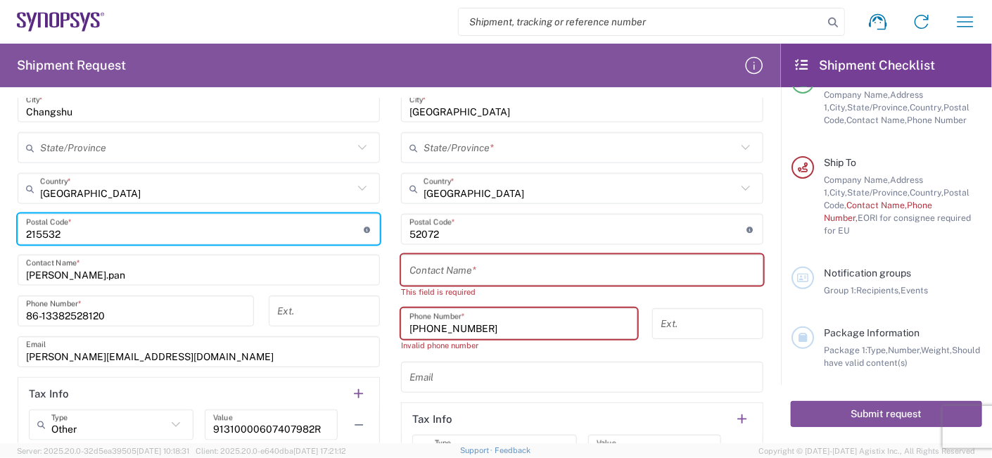
type input "215532"
click at [418, 327] on input "[PHONE_NUMBER]" at bounding box center [519, 324] width 220 height 25
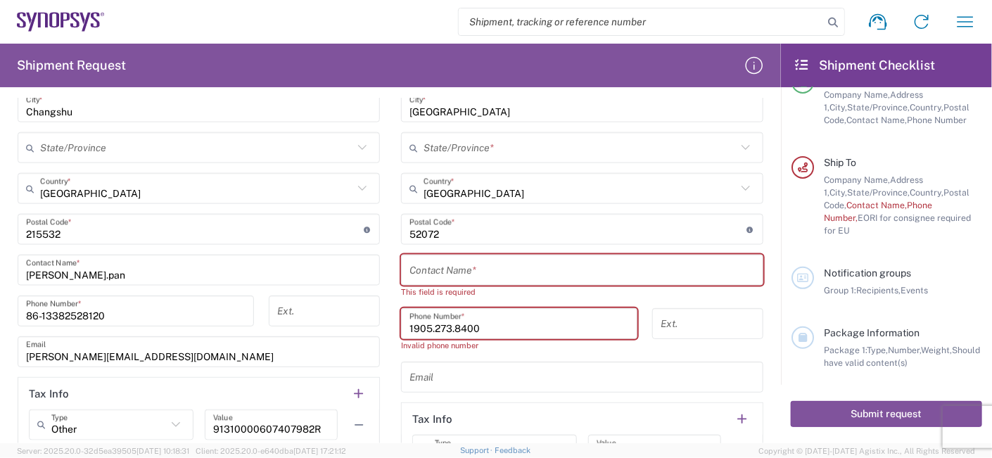
click at [497, 329] on input "1905.273.8400" at bounding box center [519, 324] width 220 height 25
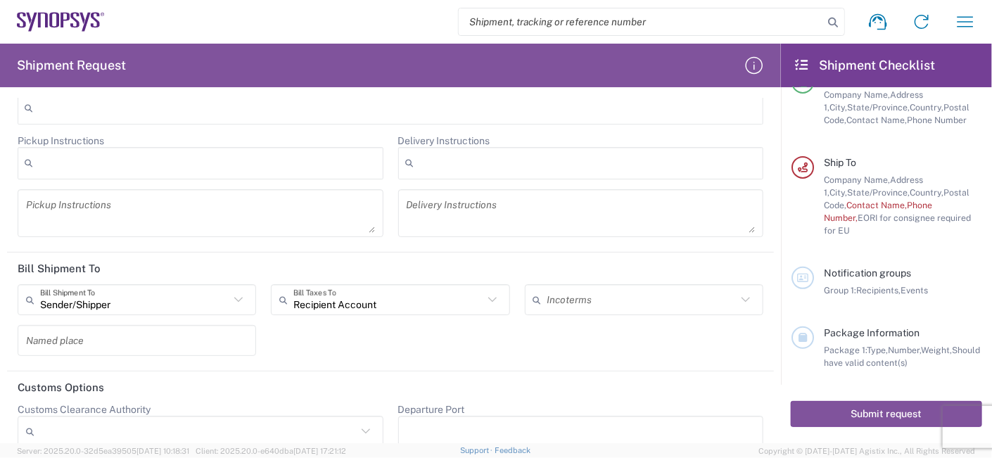
scroll to position [1902, 0]
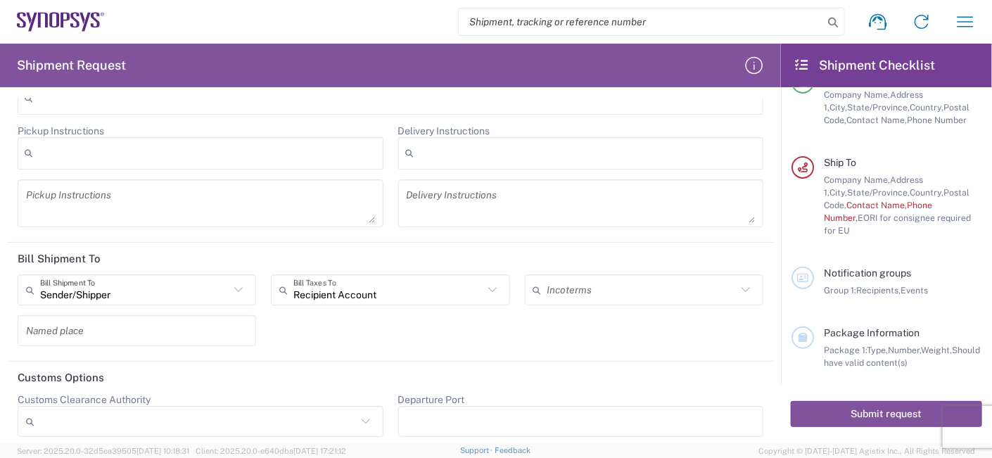
type input "1905.273.8400"
click at [235, 287] on icon at bounding box center [238, 289] width 8 height 5
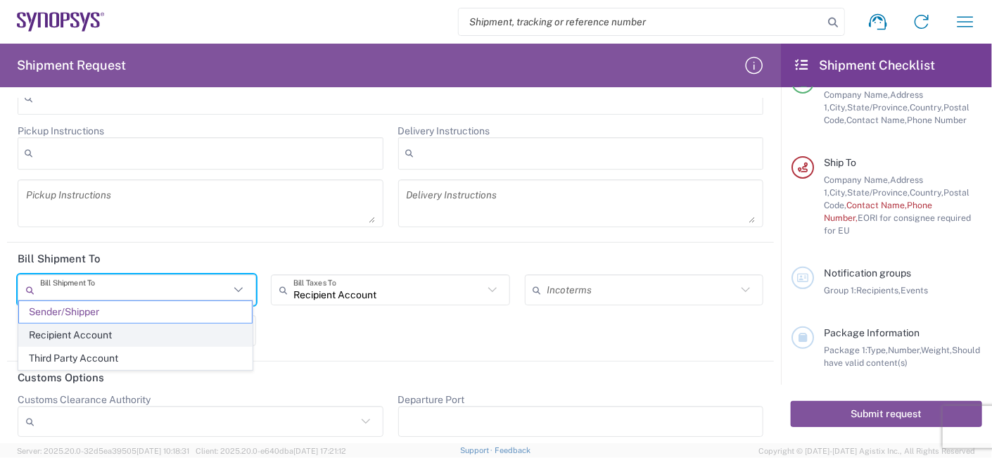
click at [165, 333] on span "Recipient Account" at bounding box center [135, 335] width 233 height 22
type input "Recipient Account"
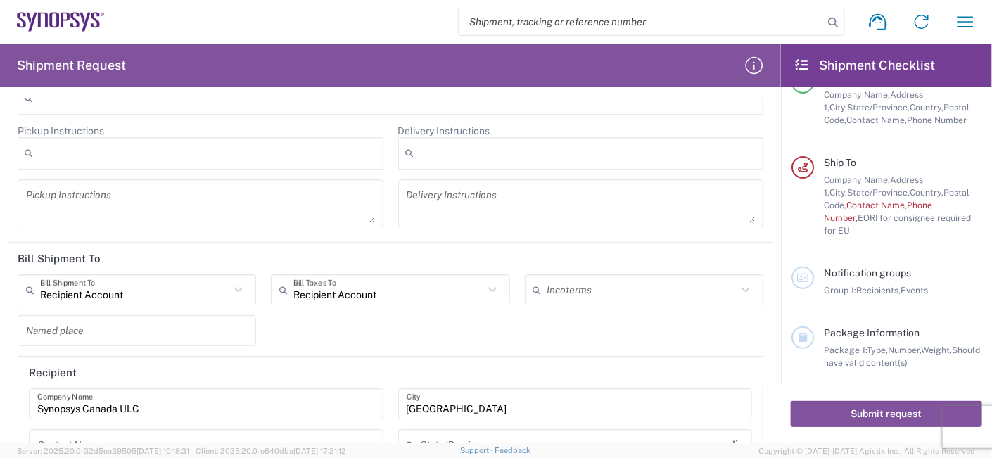
type input "[GEOGRAPHIC_DATA]"
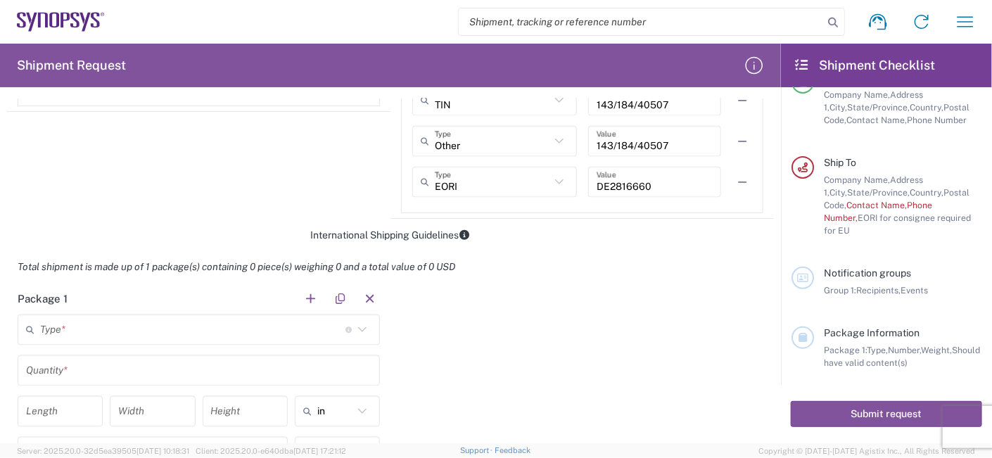
scroll to position [1205, 0]
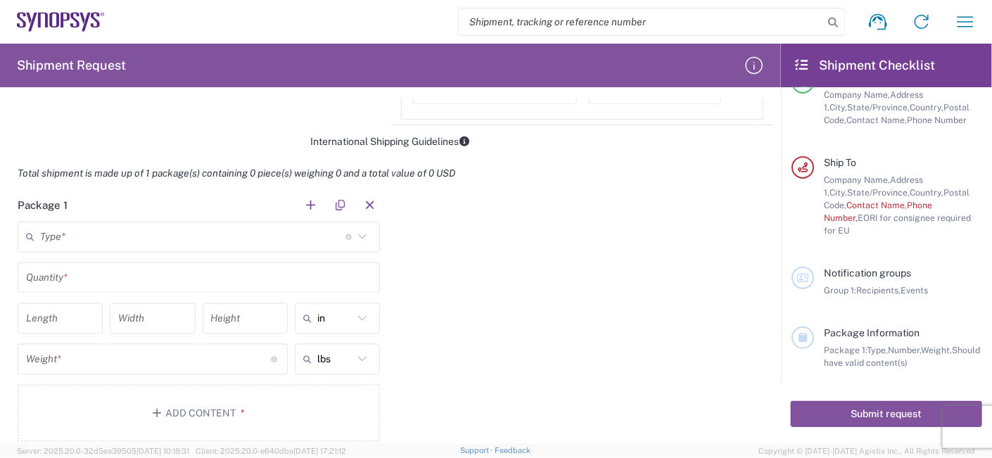
click at [360, 227] on icon at bounding box center [362, 236] width 18 height 18
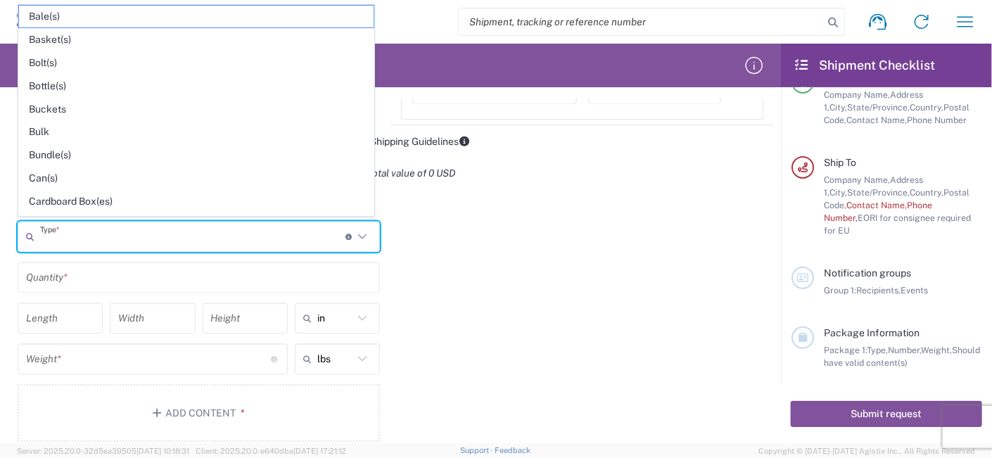
click at [476, 302] on div "Package 1 Type * Material used to package goods Bale(s) Basket(s) Bolt(s) Bottl…" at bounding box center [390, 320] width 767 height 263
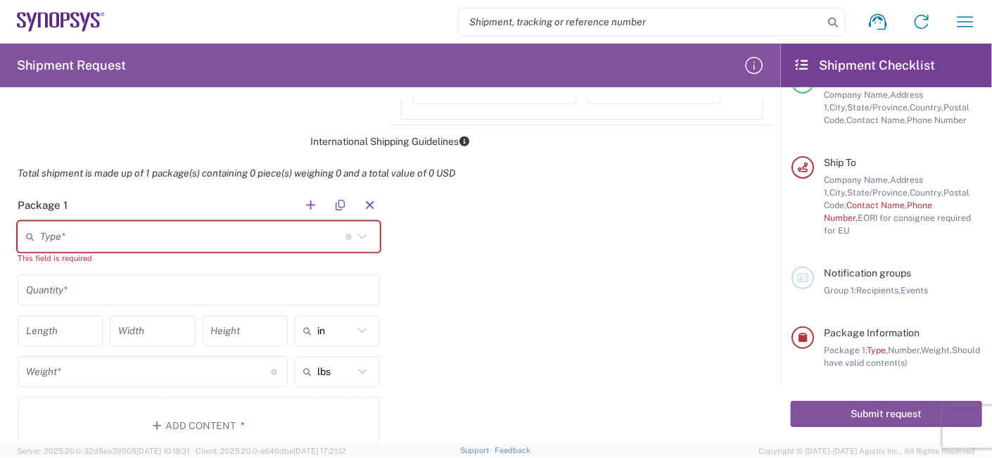
click at [438, 303] on div "Package 1 Type * Material used to package goods Bale(s) Basket(s) Bolt(s) Bottl…" at bounding box center [390, 327] width 767 height 276
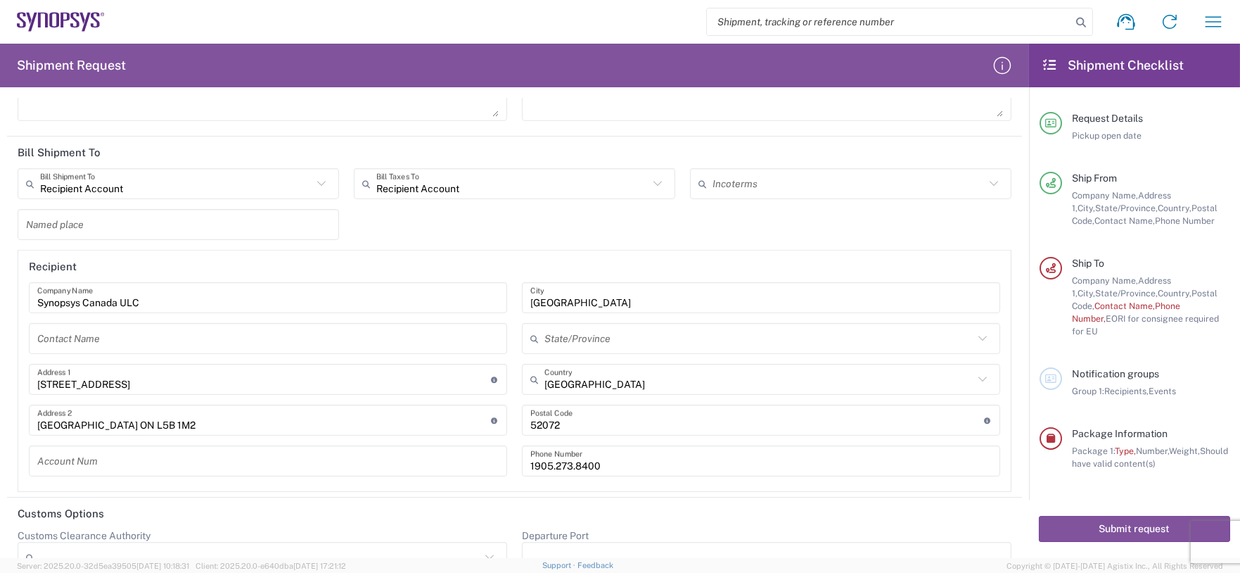
scroll to position [2048, 0]
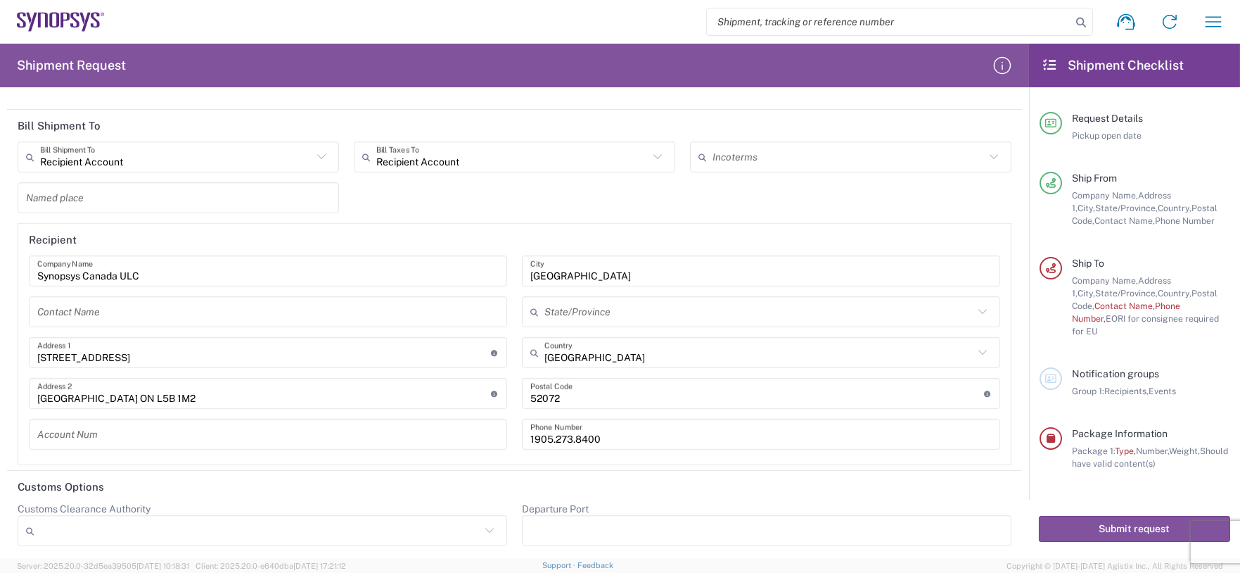
drag, startPoint x: 125, startPoint y: 484, endPoint x: 288, endPoint y: 381, distance: 192.9
click at [126, 457] on header "Customs Options" at bounding box center [514, 487] width 1015 height 32
click at [699, 368] on div "[GEOGRAPHIC_DATA]/Province [GEOGRAPHIC_DATA] [GEOGRAPHIC_DATA] [GEOGRAPHIC_DATA…" at bounding box center [761, 357] width 493 height 204
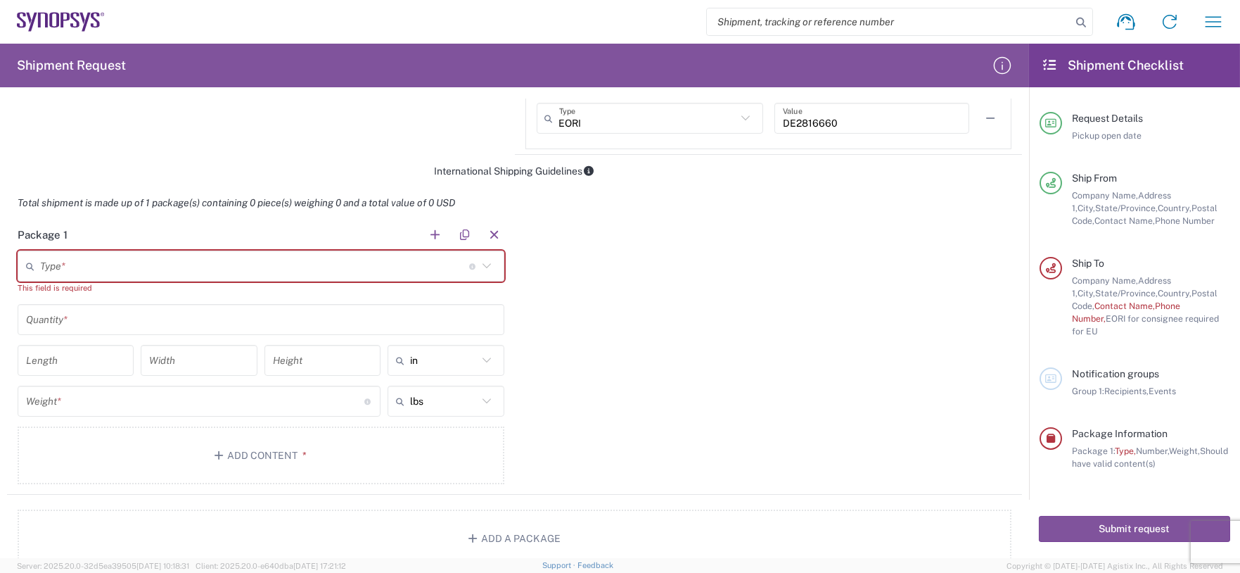
scroll to position [1110, 0]
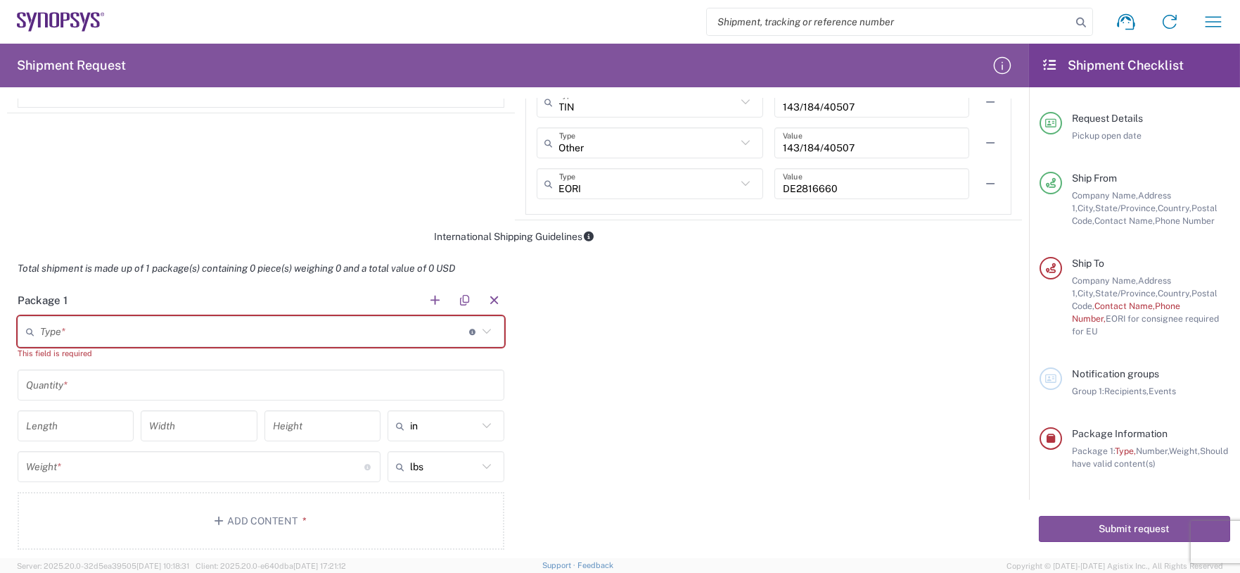
click at [469, 334] on agx-control-info "Material used to package goods" at bounding box center [473, 331] width 8 height 23
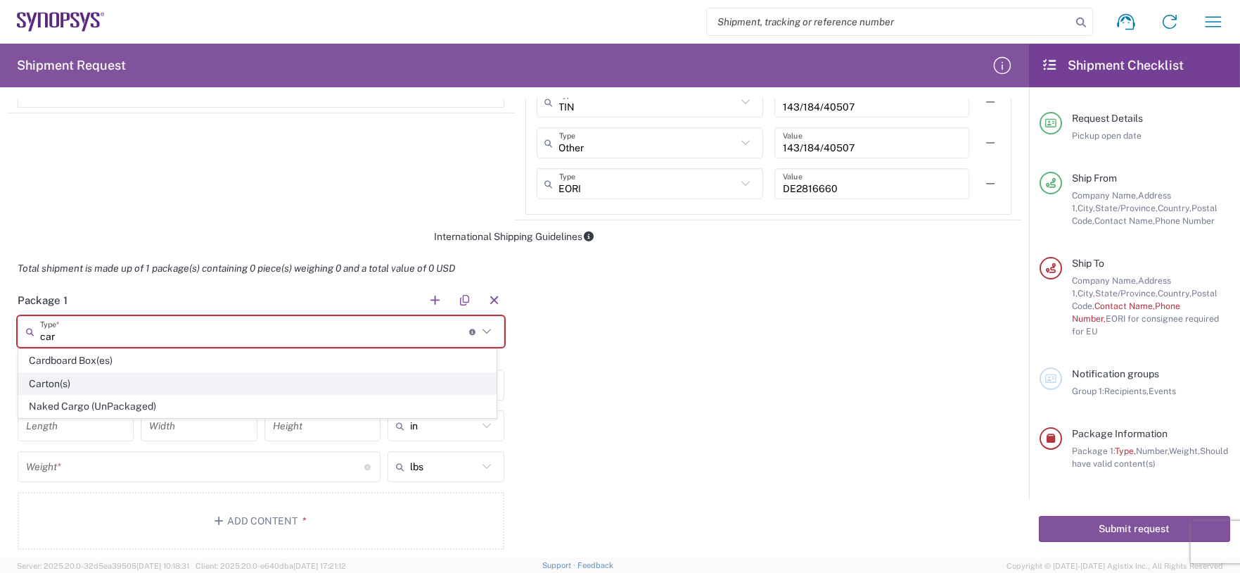
click at [72, 385] on span "Carton(s)" at bounding box center [257, 384] width 477 height 22
type input "Carton(s)"
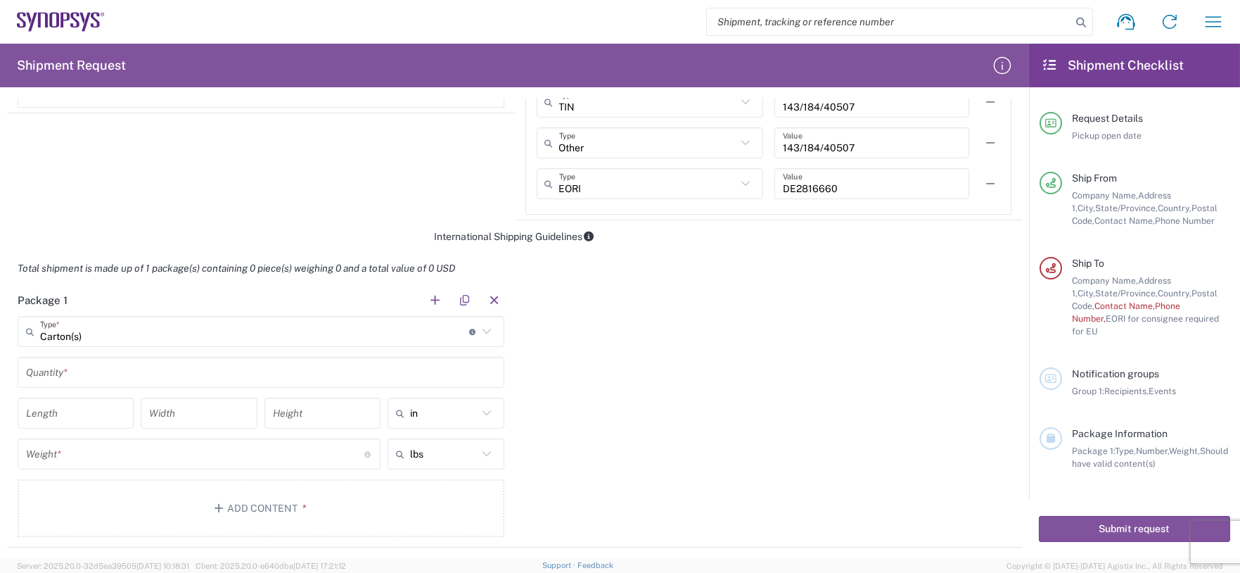
click at [139, 369] on input "text" at bounding box center [261, 372] width 470 height 25
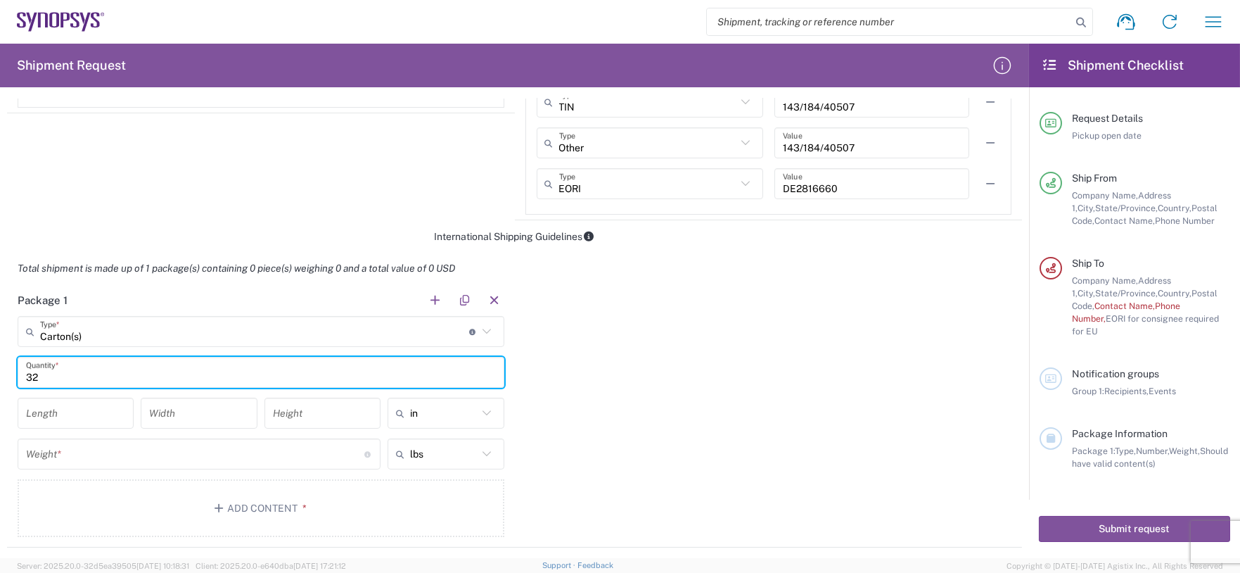
type input "3"
type input "2"
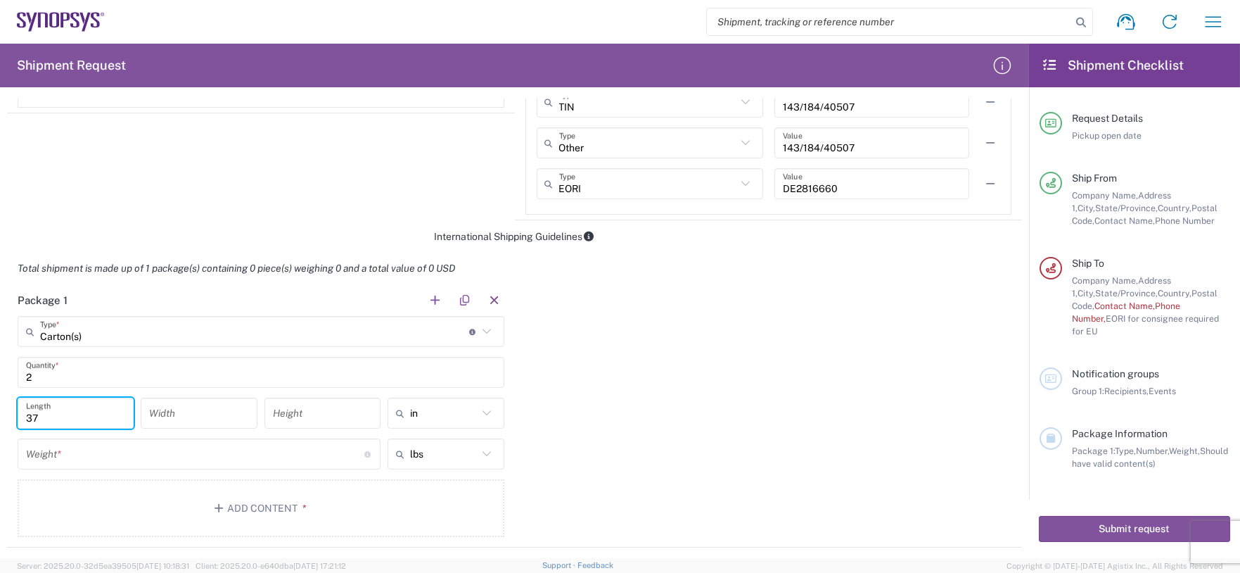
type input "37"
type input "31"
type input "11"
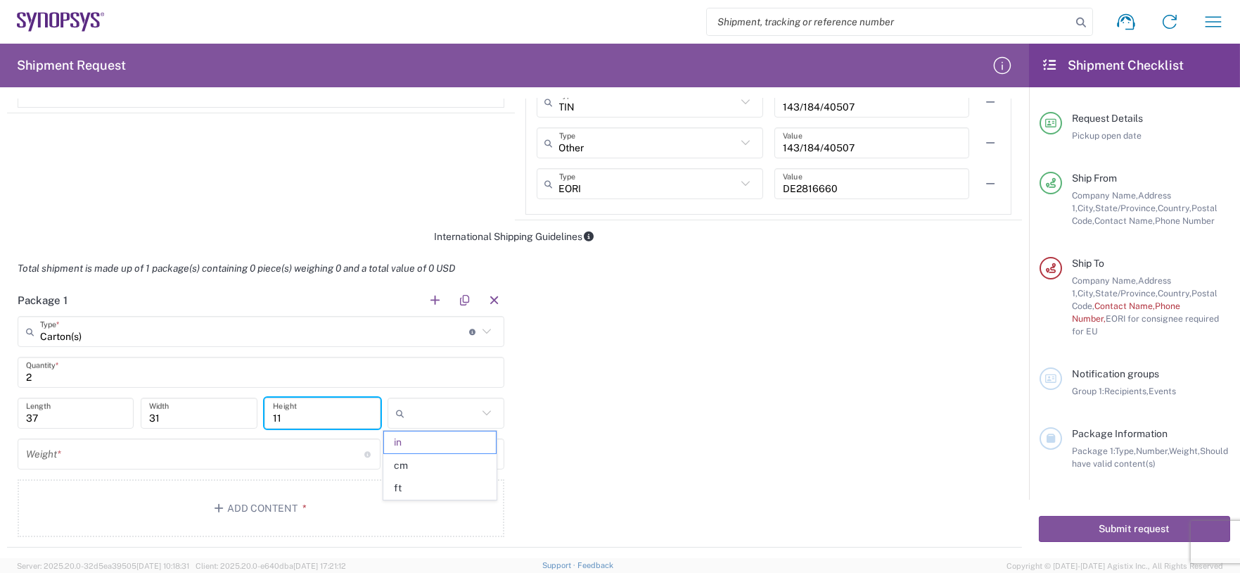
click at [300, 411] on input "11" at bounding box center [322, 413] width 99 height 25
type input "in"
type input "17"
click at [419, 457] on span "cm" at bounding box center [440, 465] width 112 height 22
type input "93.98"
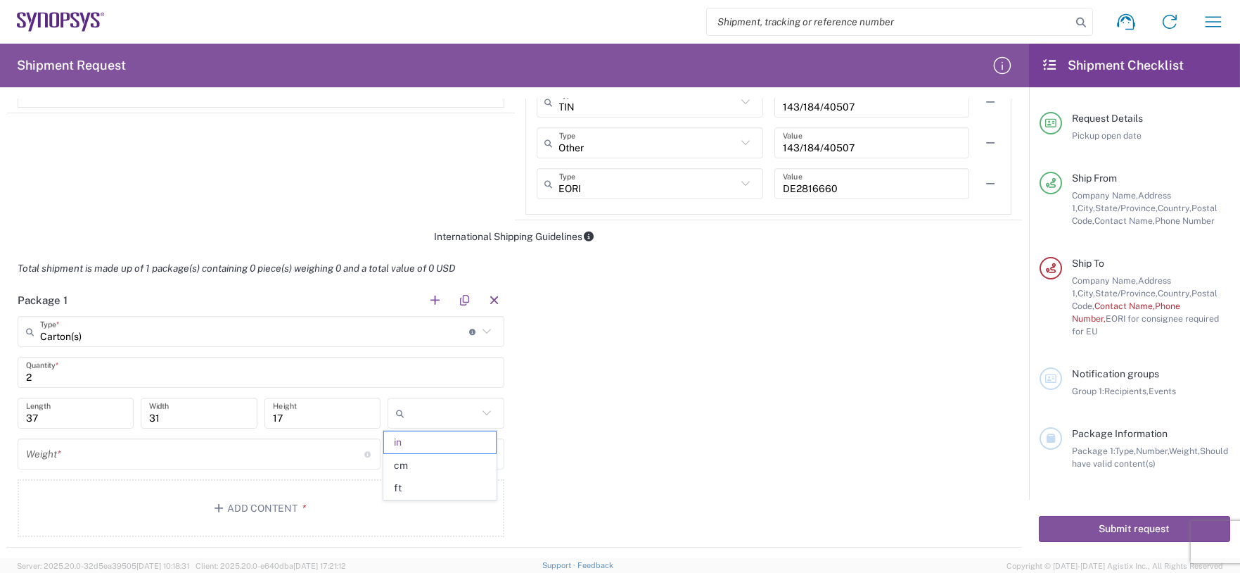
type input "78.74"
type input "43.18"
type input "cm"
click at [624, 414] on div "Package 1 Carton(s) Type * Material used to package goods Cardboard Box(es) Car…" at bounding box center [514, 415] width 1015 height 263
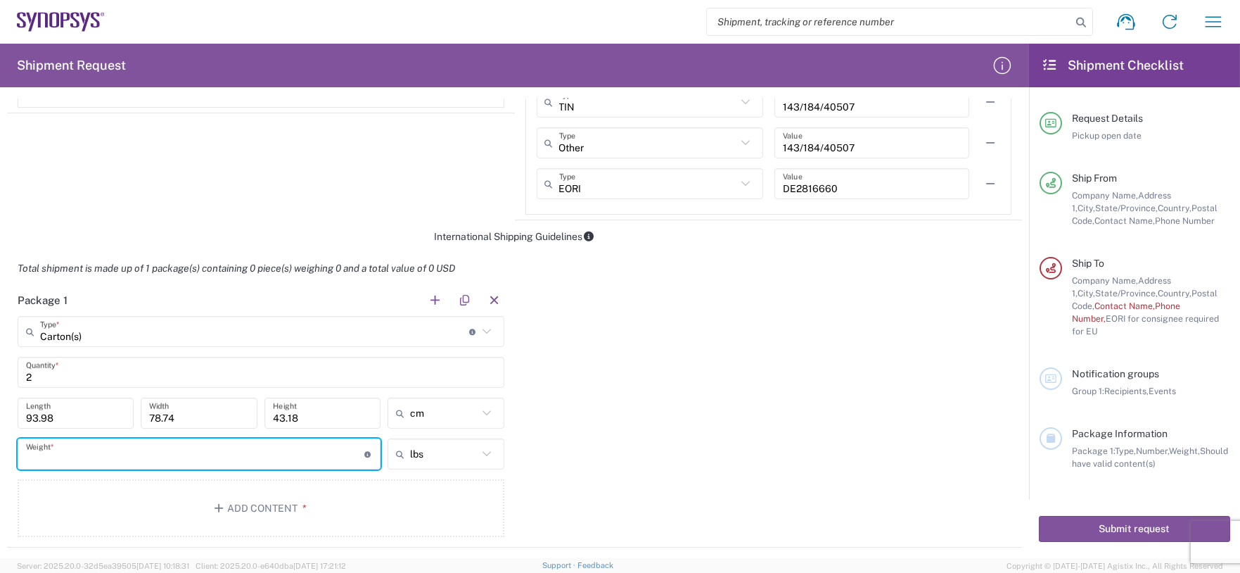
click at [96, 452] on input "number" at bounding box center [195, 454] width 338 height 25
type input "5"
click at [449, 450] on input "text" at bounding box center [443, 454] width 67 height 23
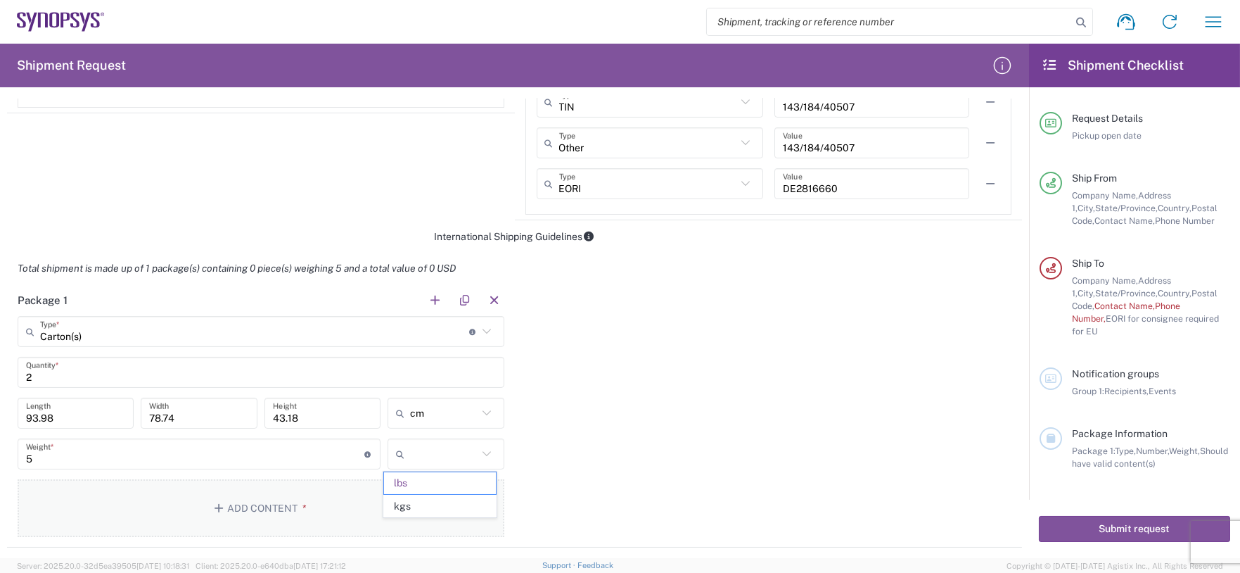
drag, startPoint x: 425, startPoint y: 505, endPoint x: 435, endPoint y: 496, distance: 14.0
click at [425, 457] on span "kgs" at bounding box center [440, 506] width 112 height 22
type input "2.27"
type input "kgs"
click at [591, 440] on div "Package 1 Carton(s) Type * Material used to package goods Cardboard Box(es) Car…" at bounding box center [514, 415] width 1015 height 263
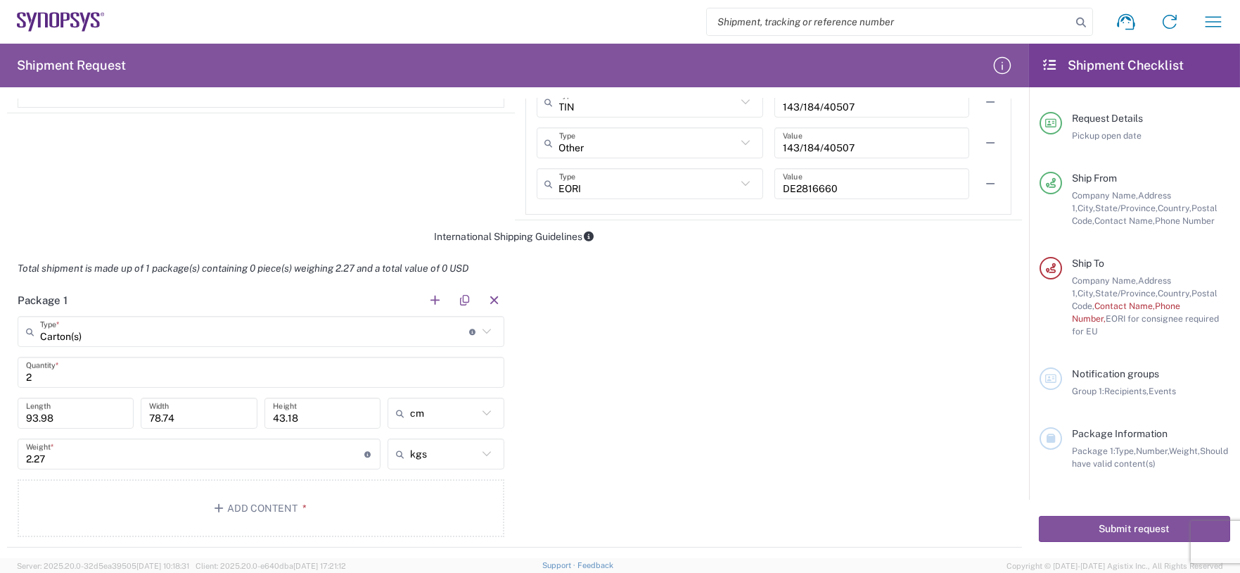
scroll to position [1227, 0]
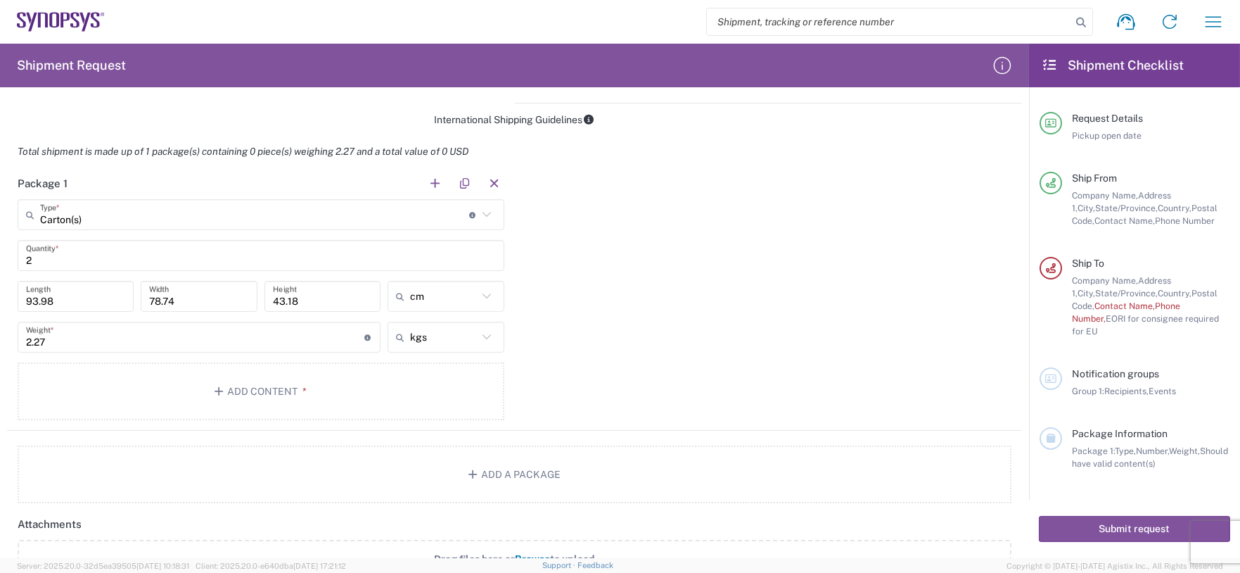
click at [73, 342] on input "2.27" at bounding box center [195, 337] width 338 height 25
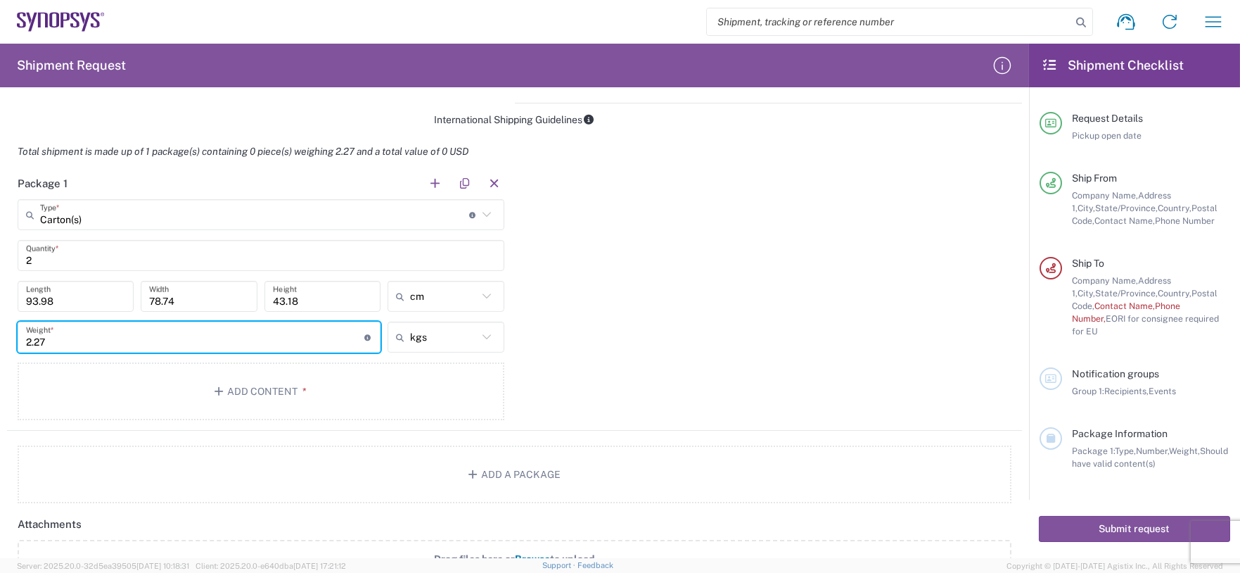
drag, startPoint x: 89, startPoint y: 339, endPoint x: -4, endPoint y: 329, distance: 93.5
click at [0, 329] on html "Shipment request Shipment tracking Employee non-product shipment request My shi…" at bounding box center [620, 286] width 1240 height 573
type input "5"
type input "kgs"
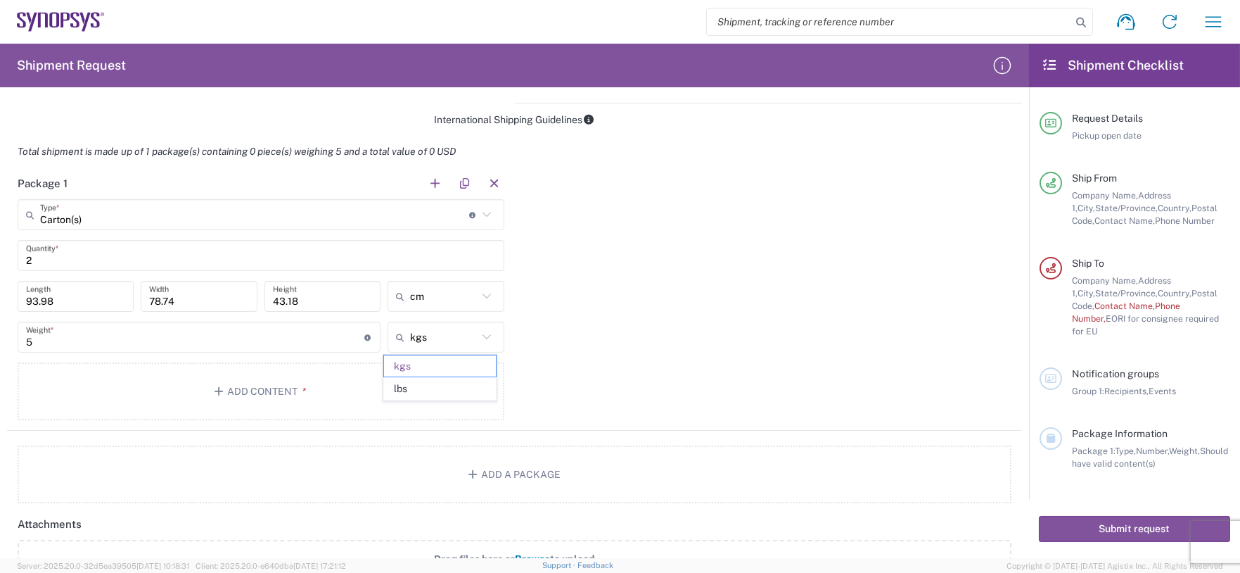
click at [629, 352] on div "Package 1 Carton(s) Type * Material used to package goods Cardboard Box(es) Car…" at bounding box center [514, 298] width 1015 height 263
click at [64, 296] on input "93.98" at bounding box center [75, 296] width 99 height 25
drag, startPoint x: 82, startPoint y: 296, endPoint x: 1, endPoint y: 269, distance: 84.8
click at [0, 269] on html "Shipment request Shipment tracking Employee non-product shipment request My shi…" at bounding box center [620, 286] width 1240 height 573
type input "37"
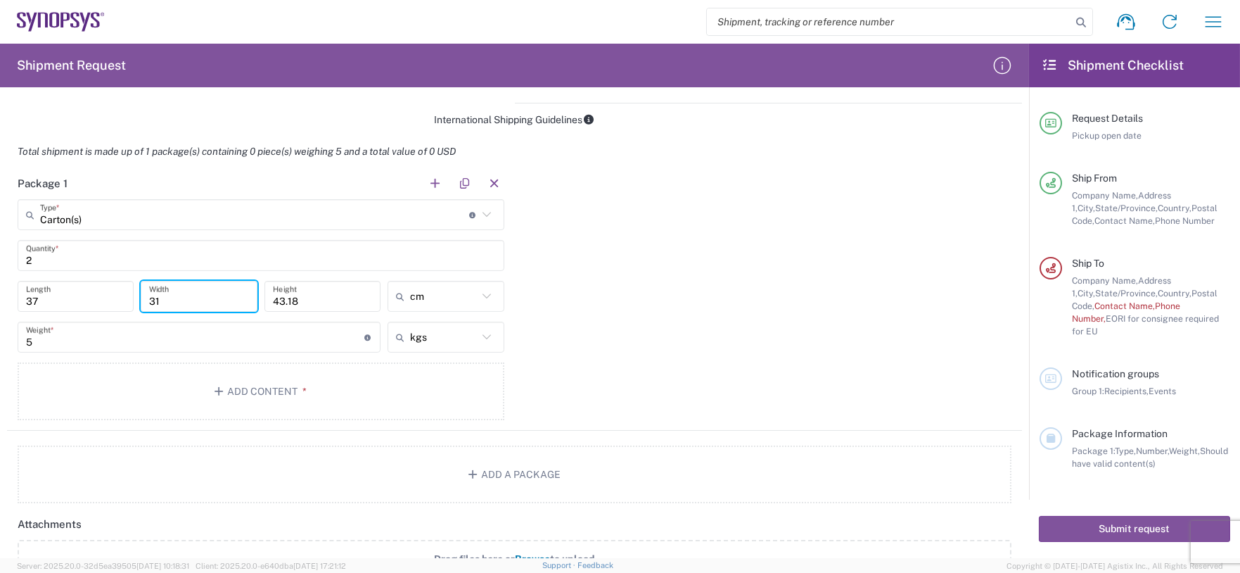
type input "31"
type input "17"
type input "cm"
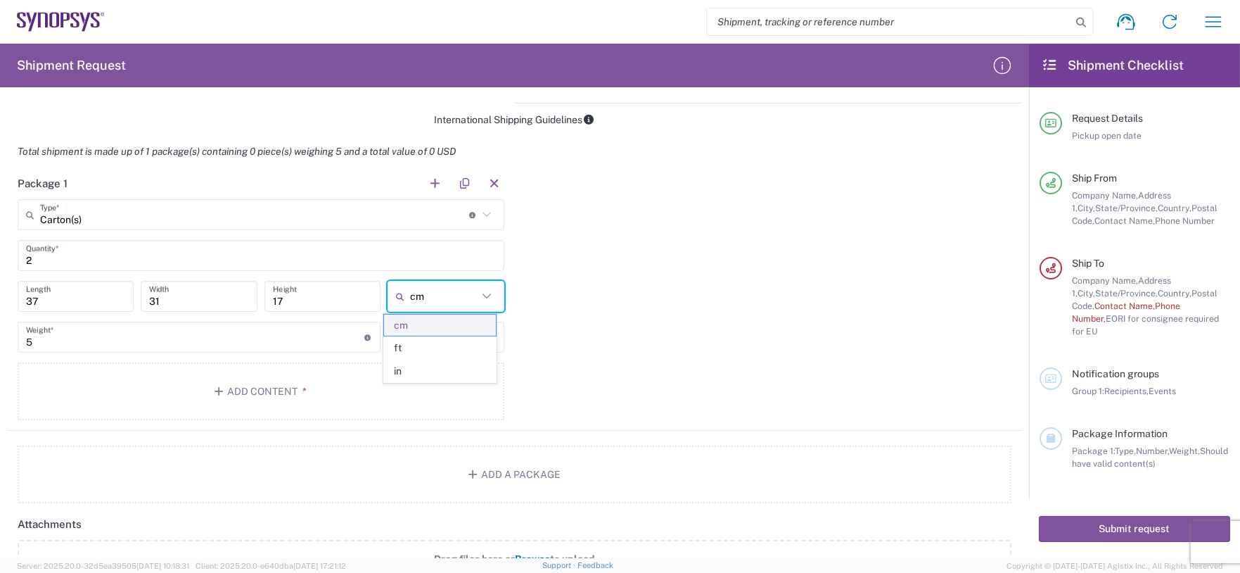
click at [463, 326] on span "cm" at bounding box center [440, 325] width 112 height 22
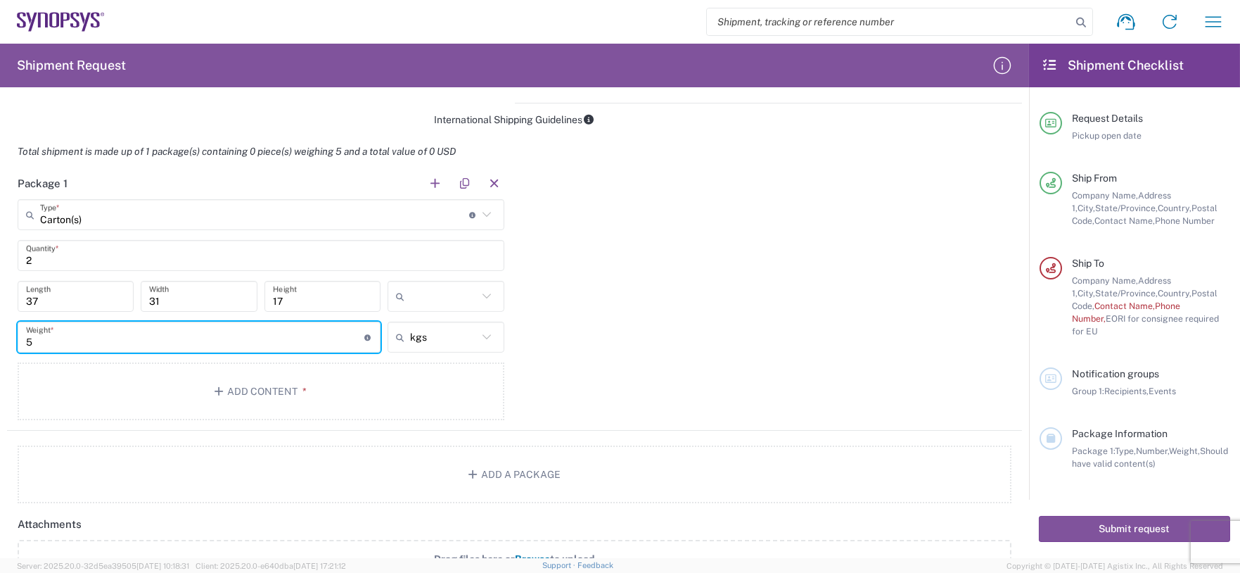
click at [203, 338] on input "5" at bounding box center [195, 337] width 338 height 25
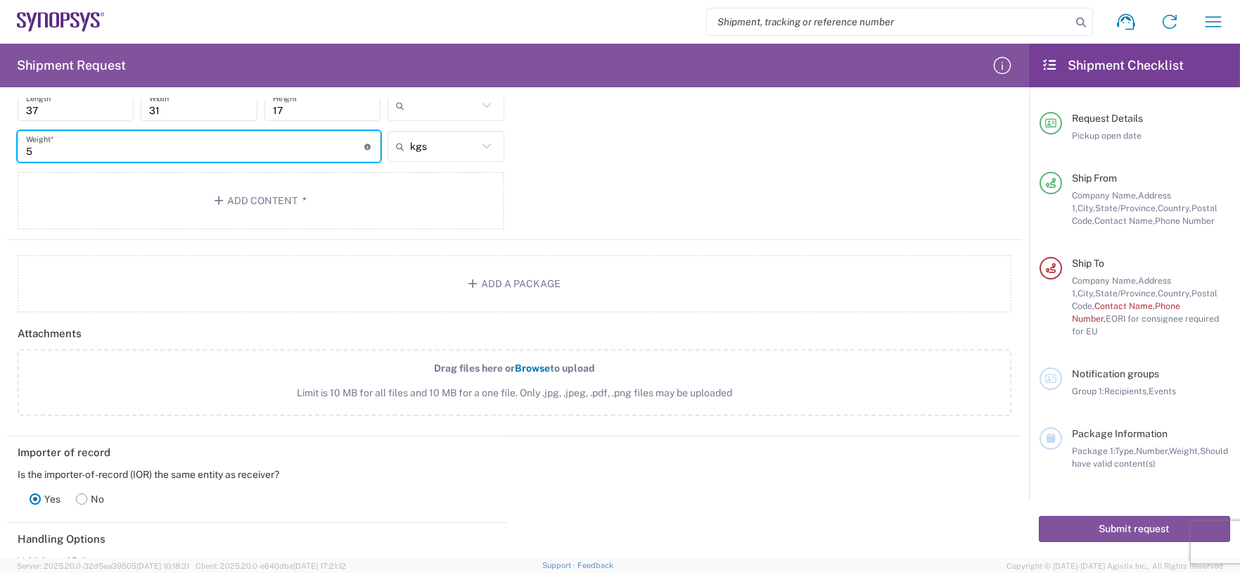
scroll to position [1461, 0]
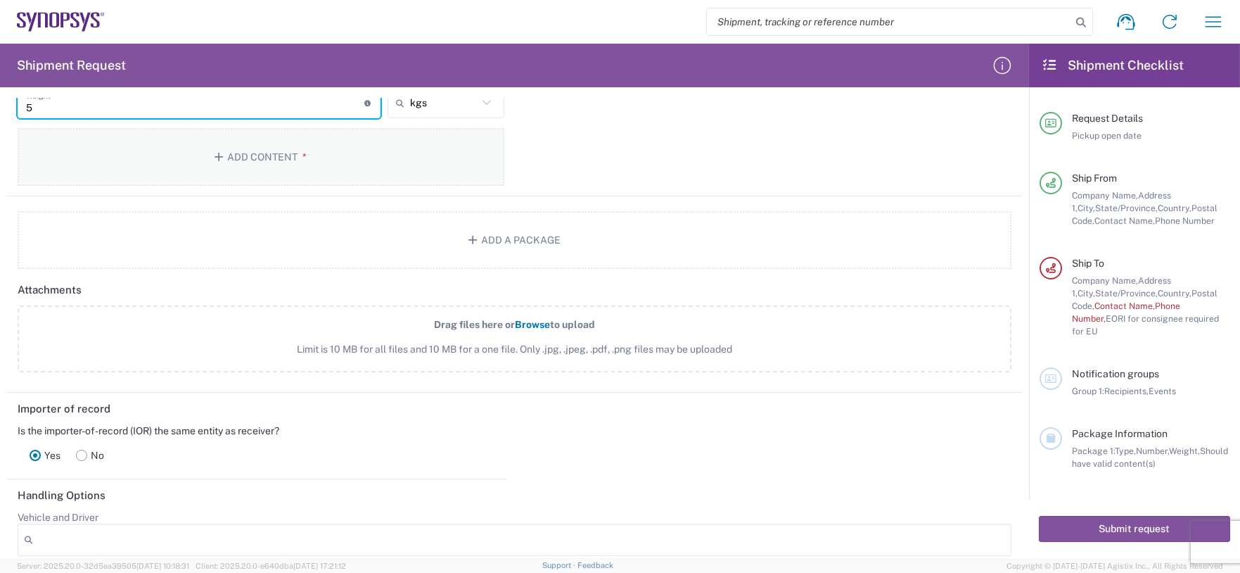
click at [215, 152] on icon "button" at bounding box center [221, 157] width 13 height 10
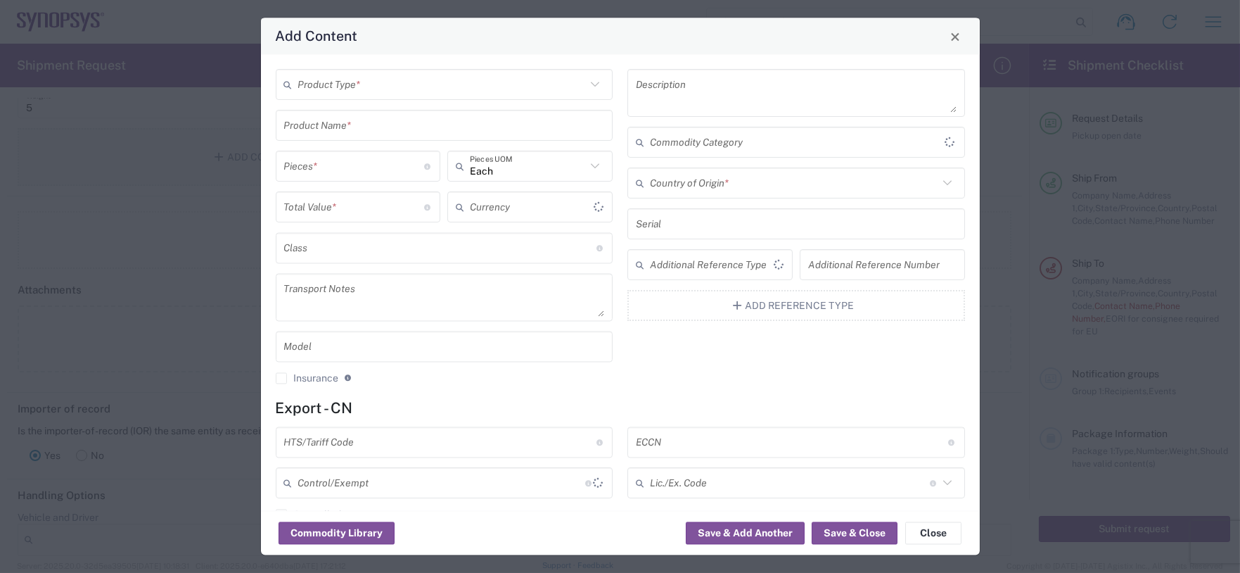
type input "US Dollar"
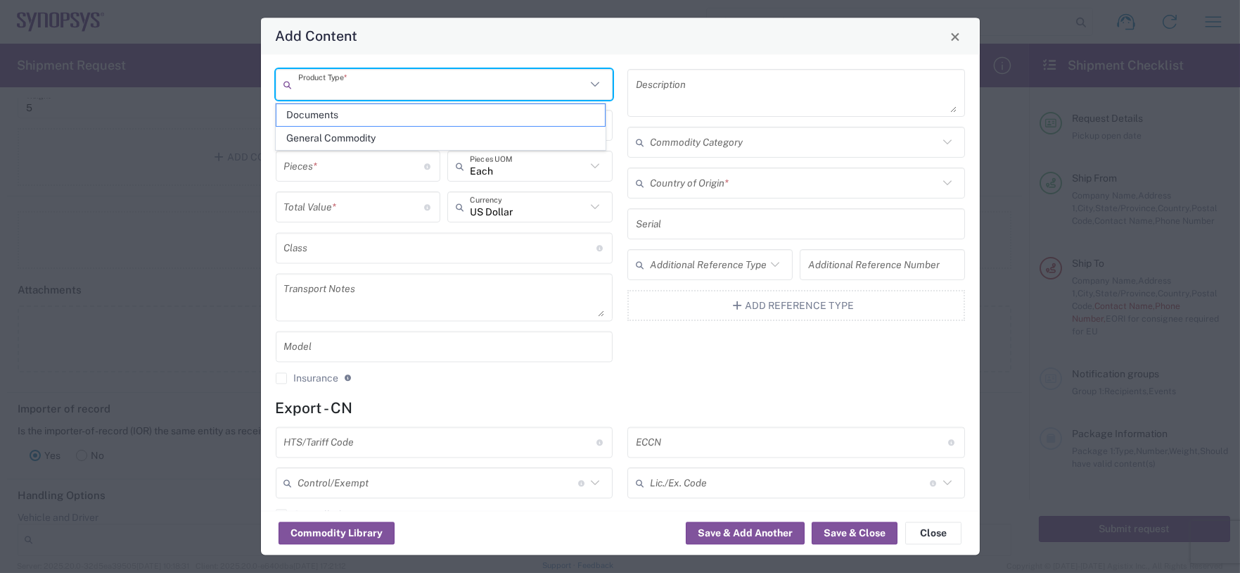
click at [397, 83] on input "text" at bounding box center [442, 84] width 288 height 25
click at [333, 135] on span "General Commodity" at bounding box center [440, 138] width 328 height 22
type input "General Commodity"
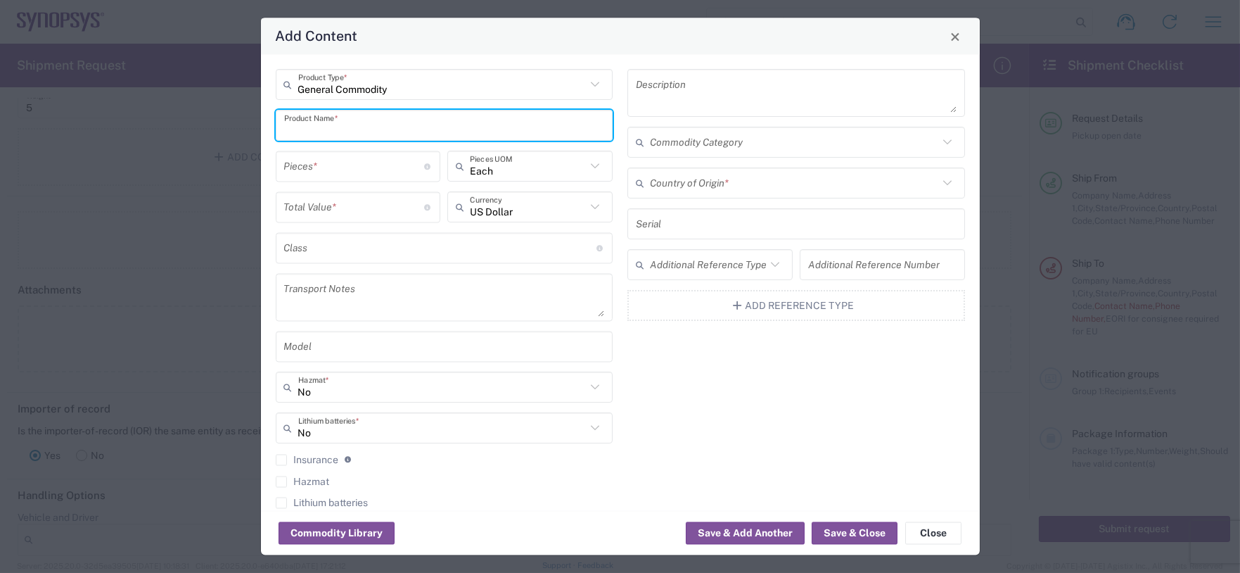
click at [375, 132] on input "text" at bounding box center [444, 125] width 321 height 25
type input "p"
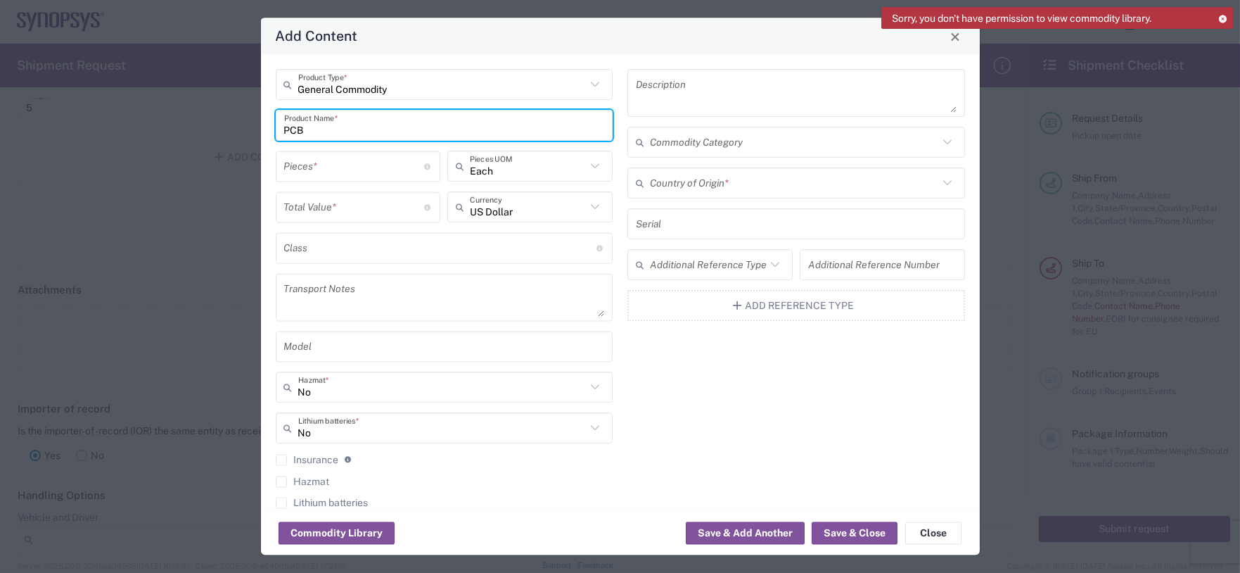
type input "PCB"
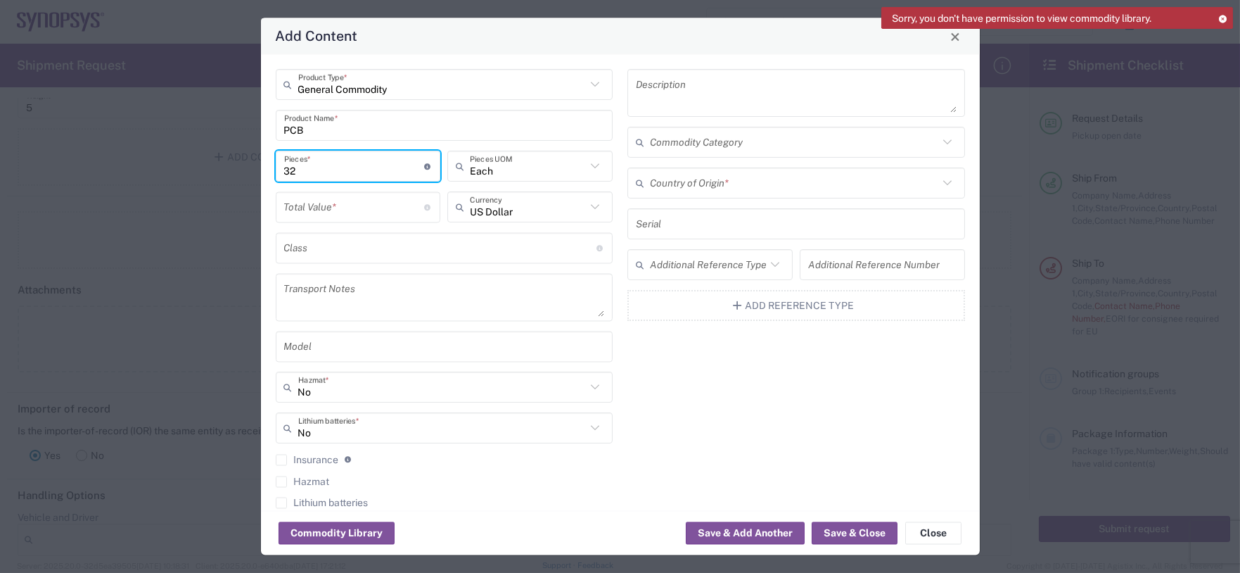
type input "32"
click at [596, 179] on div "Each Pieces UOM" at bounding box center [529, 166] width 165 height 31
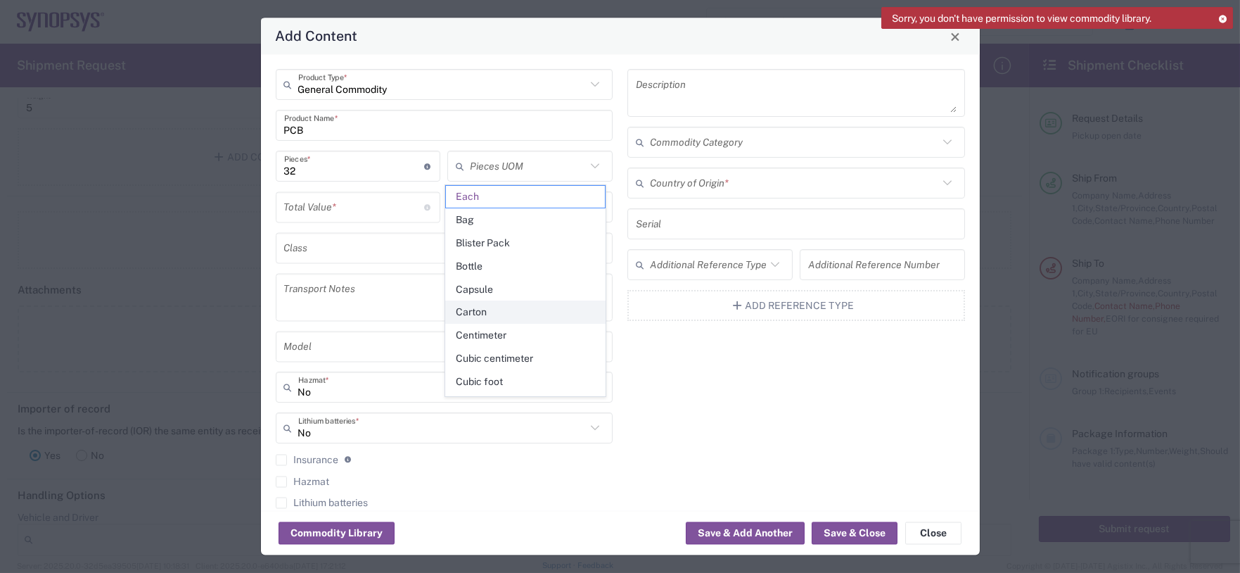
click at [482, 308] on span "Carton" at bounding box center [525, 312] width 159 height 22
type input "Carton"
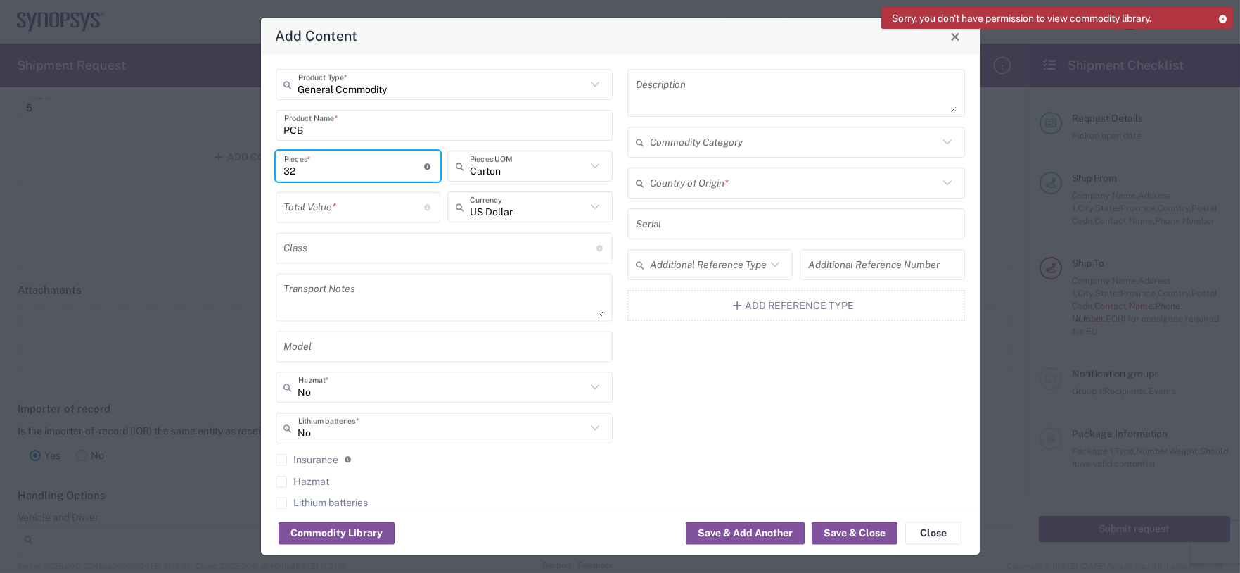
drag, startPoint x: 329, startPoint y: 172, endPoint x: 115, endPoint y: 120, distance: 220.1
click at [92, 129] on div "Add Content General Commodity Product Type * PCB Product Name * 32 Pieces * Num…" at bounding box center [620, 286] width 1240 height 573
type input "2"
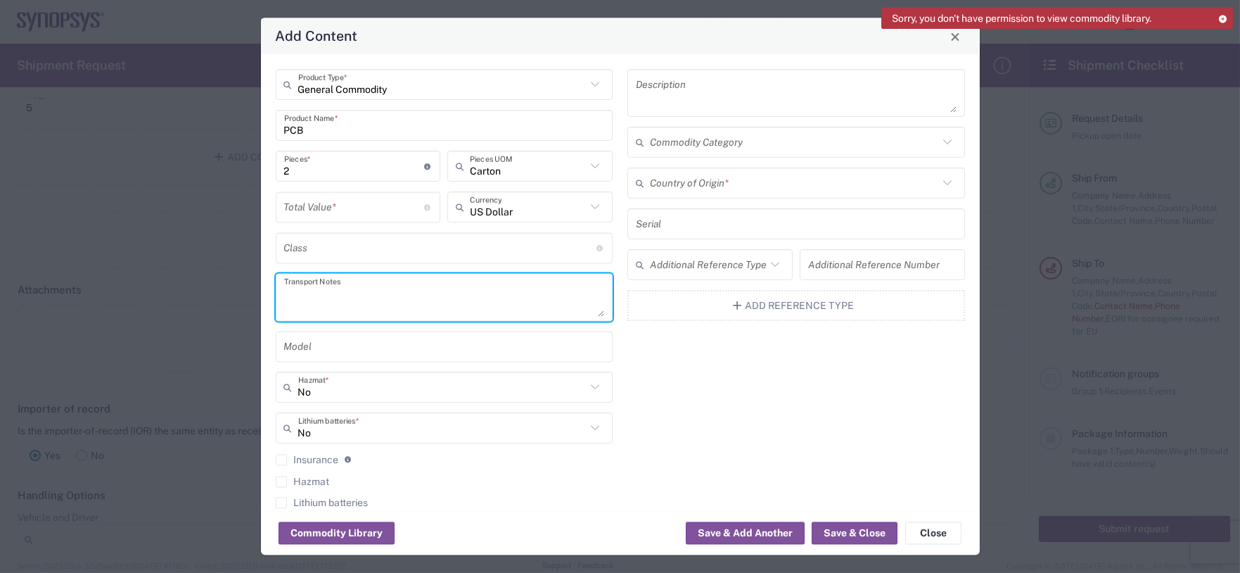
click at [511, 307] on textarea at bounding box center [444, 297] width 321 height 39
click at [356, 204] on input "number" at bounding box center [354, 207] width 141 height 25
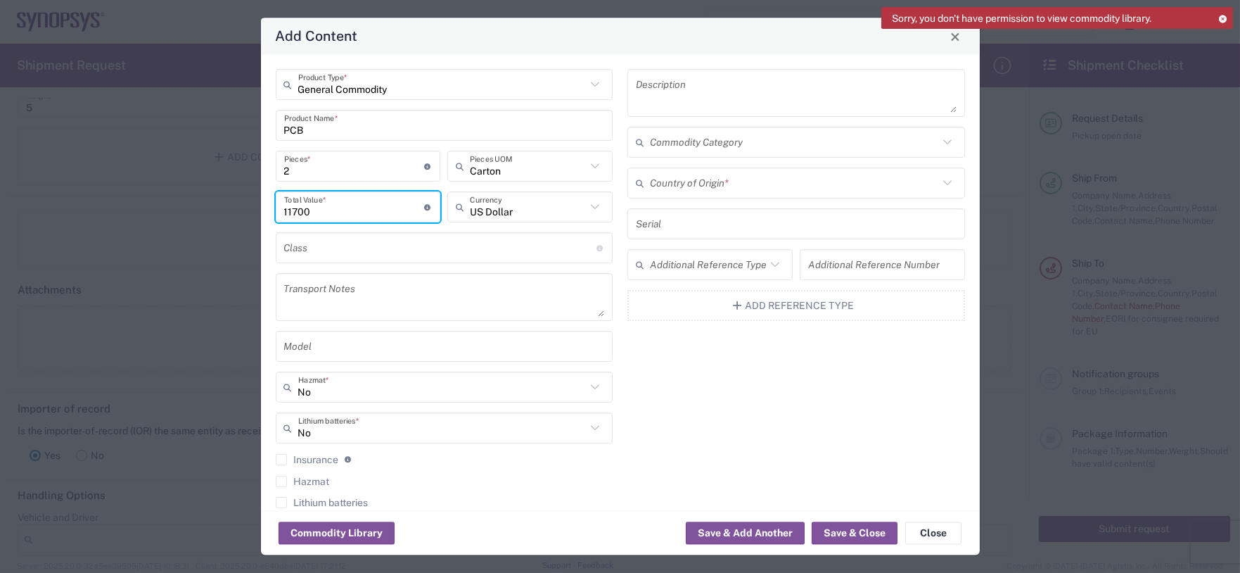
type input "11700"
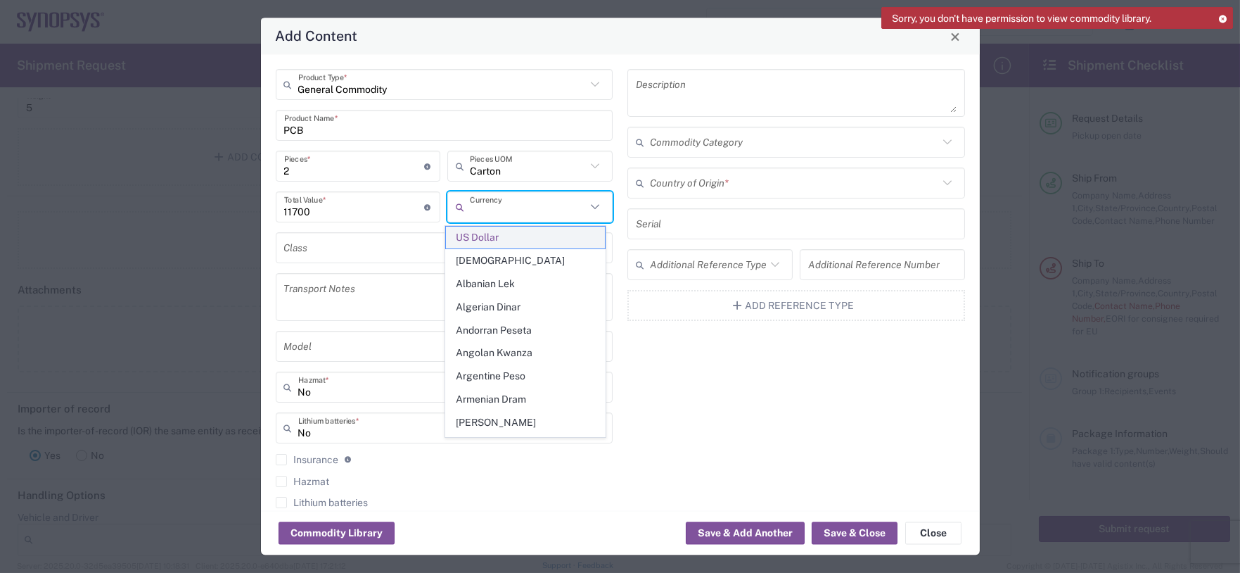
click at [472, 236] on span "US Dollar" at bounding box center [525, 238] width 159 height 22
click at [527, 202] on input "text" at bounding box center [528, 207] width 116 height 25
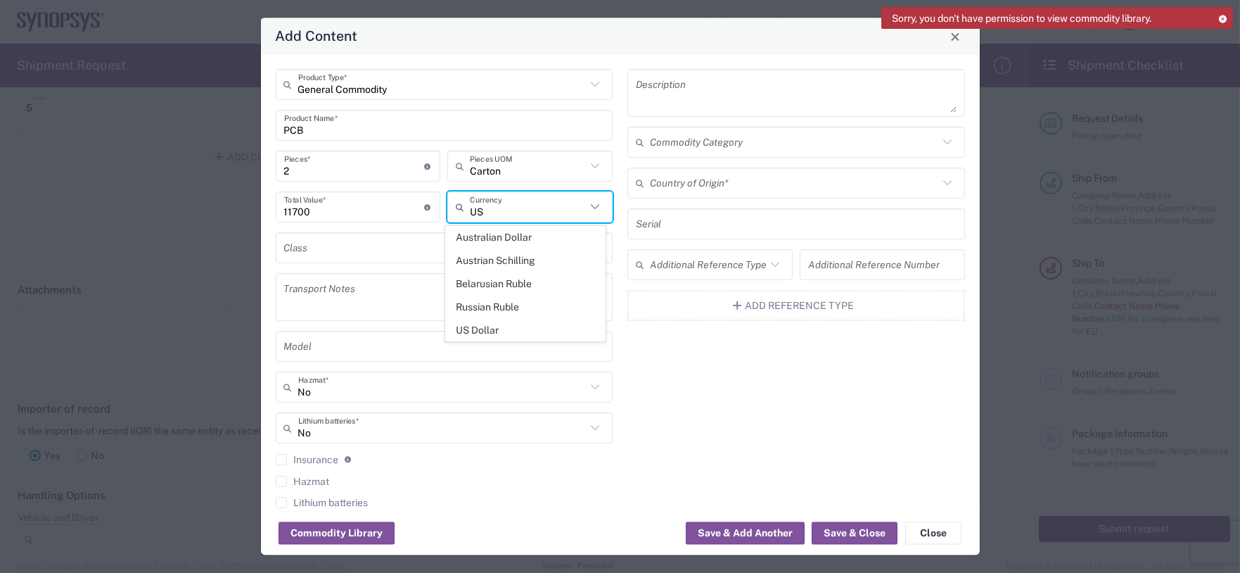
click at [502, 311] on span "Russian Ruble" at bounding box center [525, 307] width 159 height 22
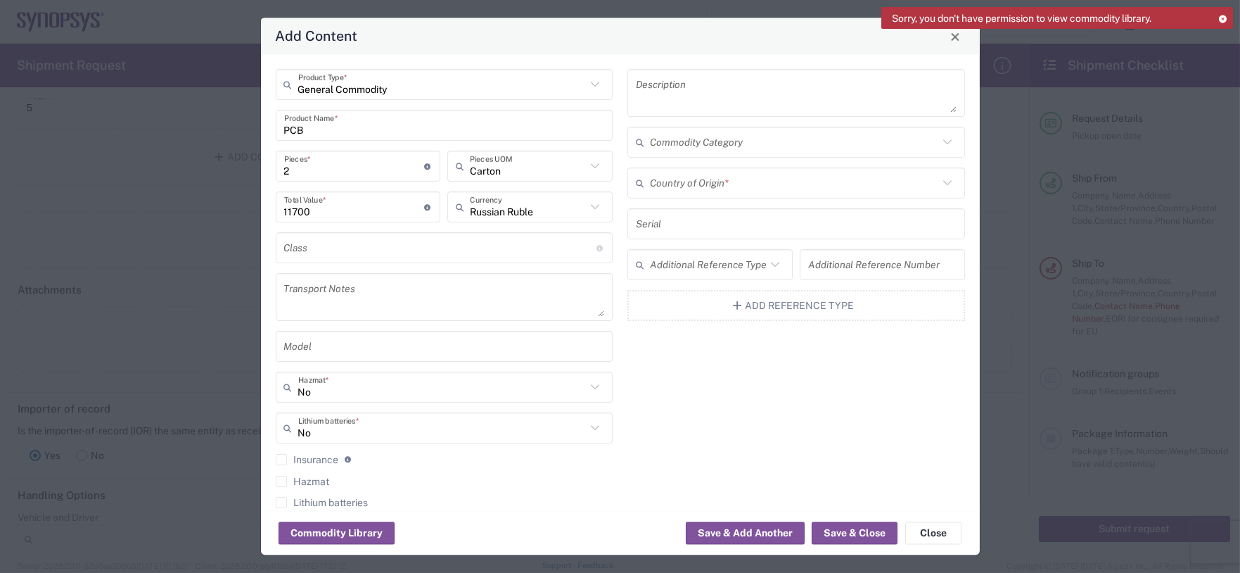
click at [502, 312] on textarea at bounding box center [444, 297] width 321 height 39
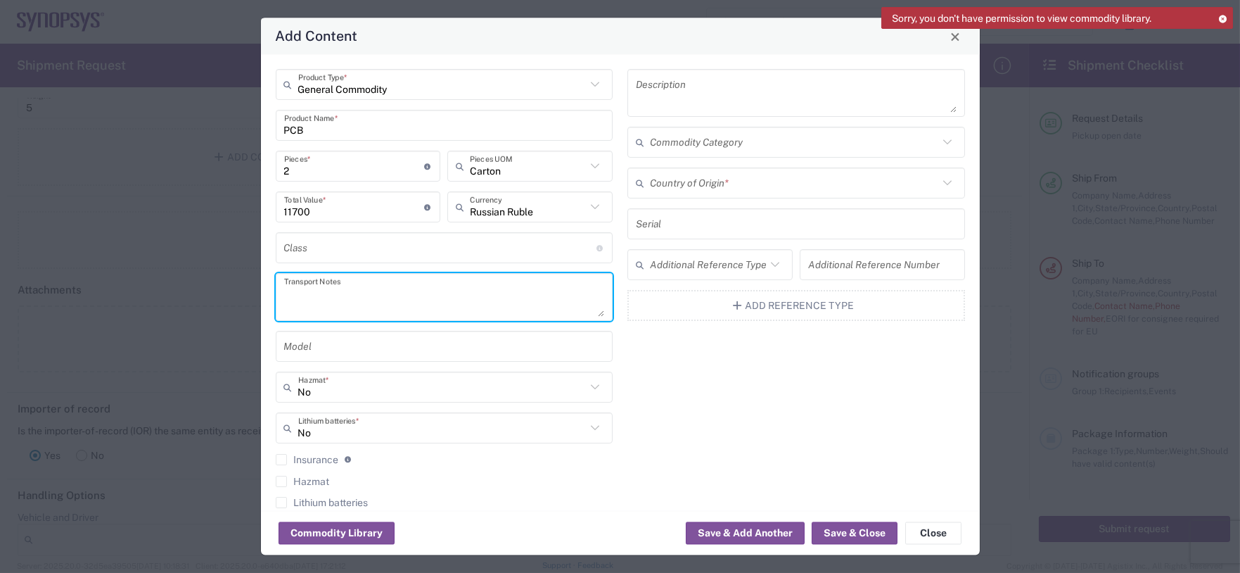
click at [560, 208] on input "Russian Ruble" at bounding box center [528, 207] width 116 height 25
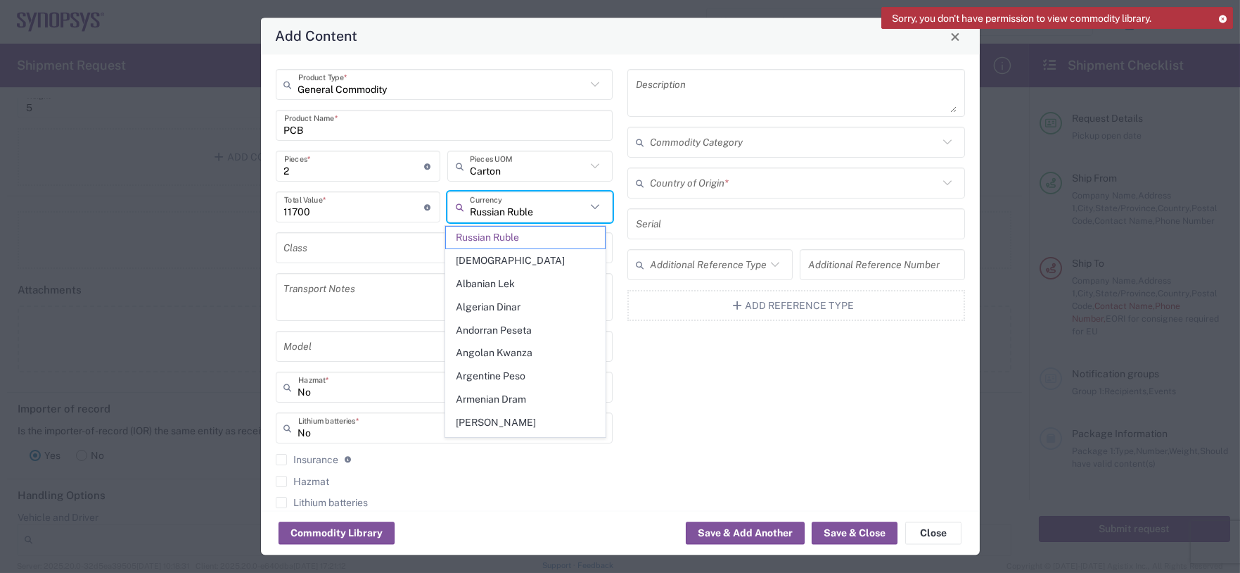
drag, startPoint x: 561, startPoint y: 208, endPoint x: 234, endPoint y: 187, distance: 328.5
click at [234, 187] on div "Add Content General Commodity Product Type * PCB Product Name * 2 Pieces * Numb…" at bounding box center [620, 286] width 1240 height 573
click at [486, 328] on span "US Dollar" at bounding box center [525, 330] width 159 height 22
type input "US Dollar"
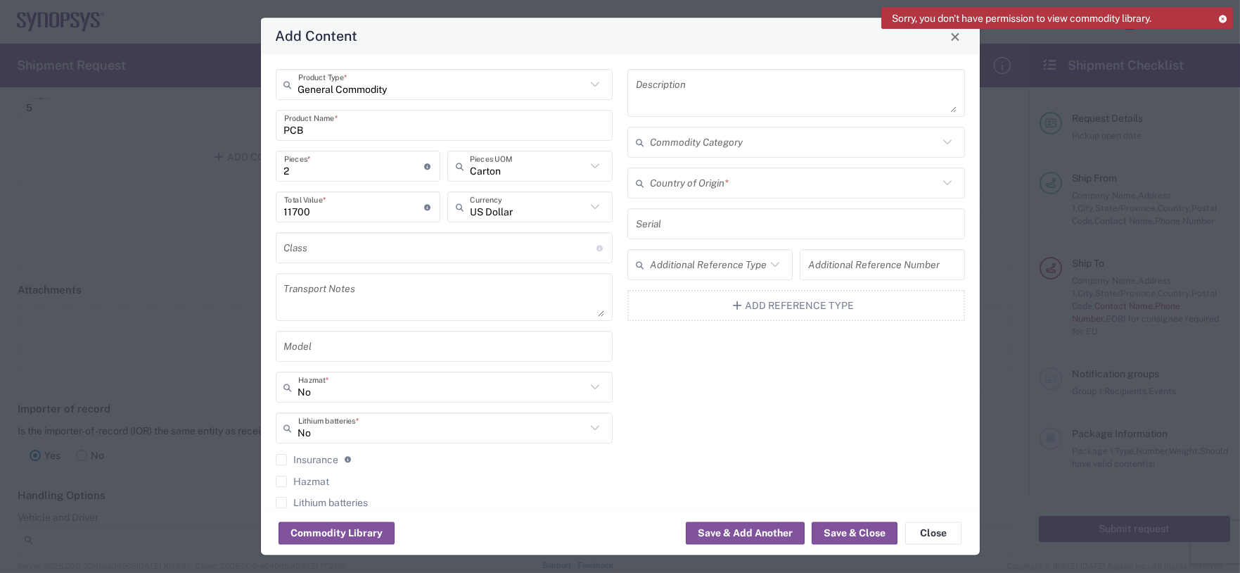
click at [357, 253] on input "text" at bounding box center [440, 248] width 312 height 25
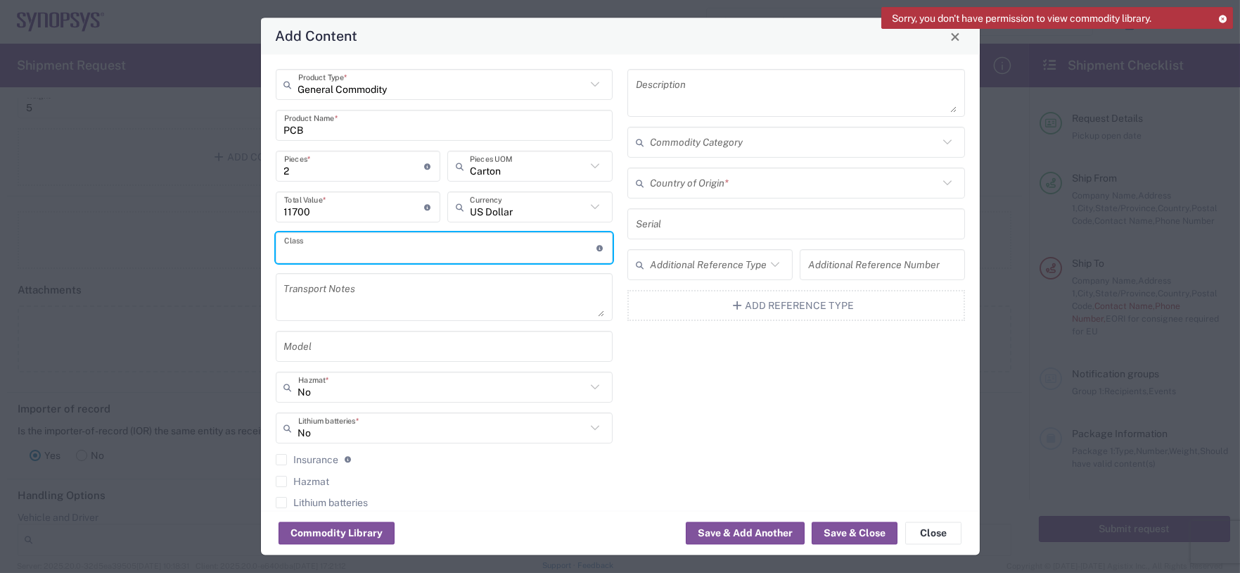
click at [351, 205] on input "11700" at bounding box center [354, 207] width 141 height 25
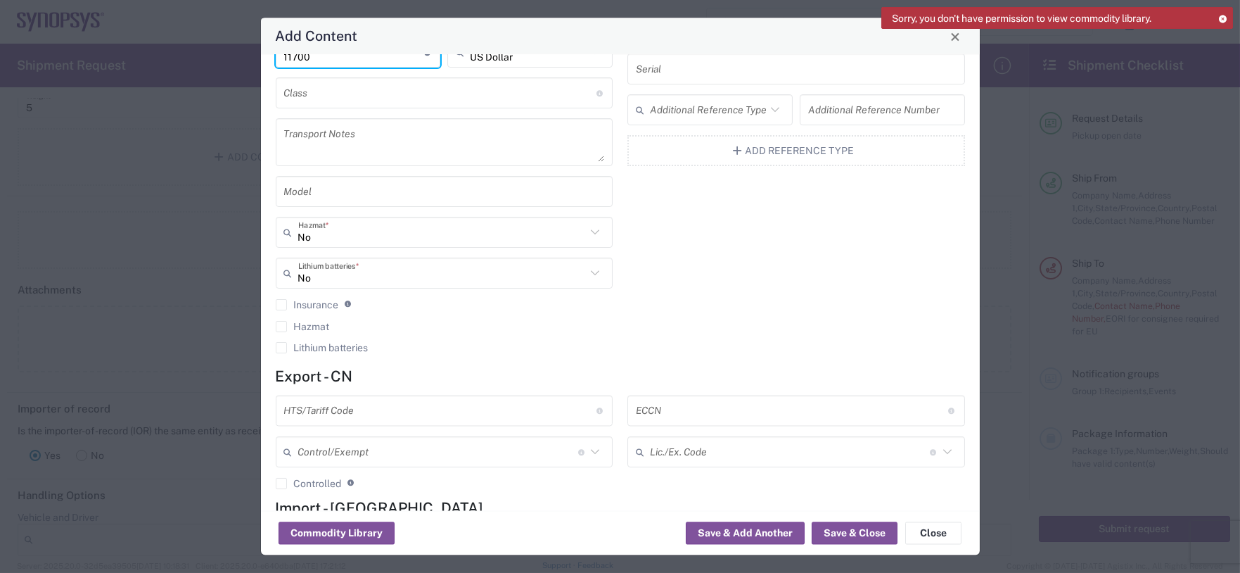
scroll to position [234, 0]
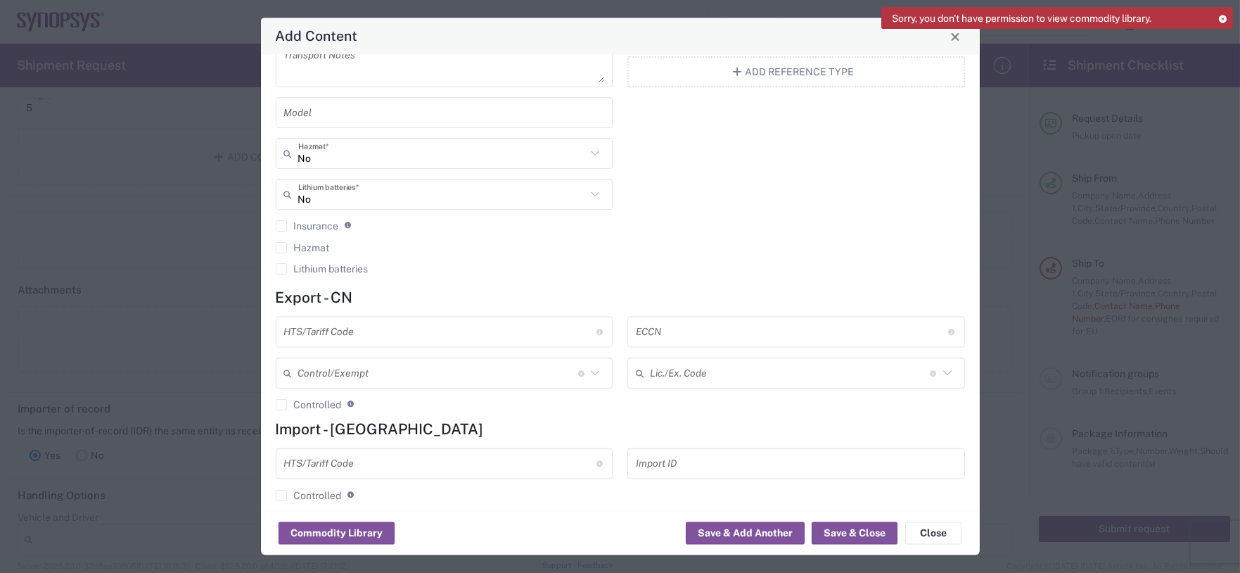
click at [366, 336] on input "text" at bounding box center [440, 331] width 312 height 25
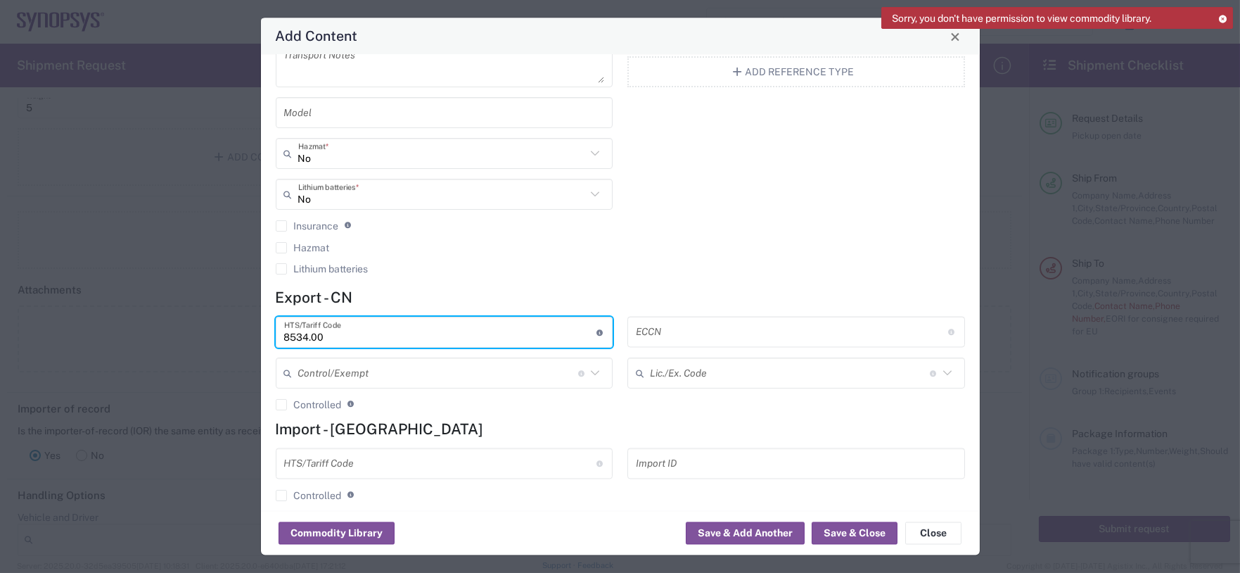
type input "8534.00"
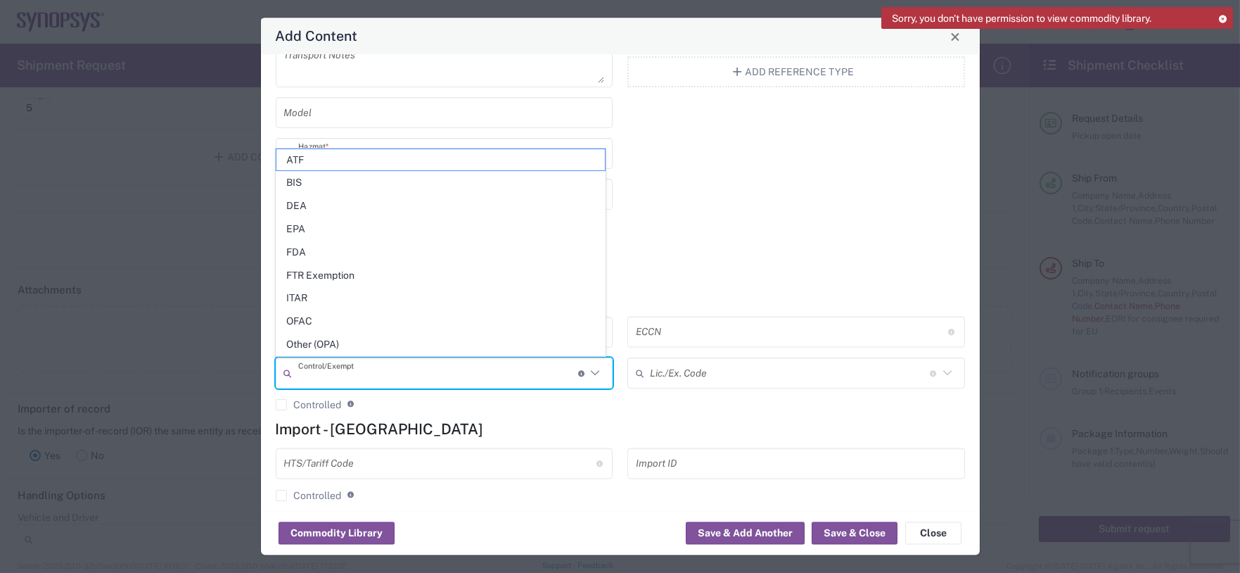
click at [742, 226] on div "Description Commodity Category Country of Origin * Serial Additional Reference …" at bounding box center [797, 59] width 352 height 449
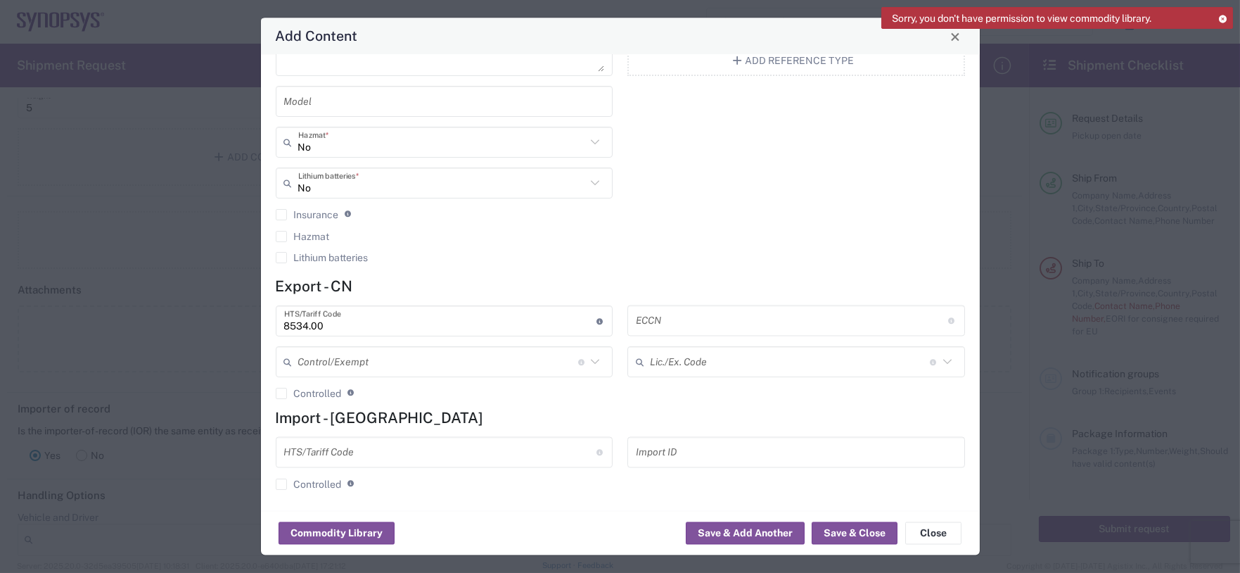
scroll to position [248, 0]
click at [417, 449] on input "text" at bounding box center [440, 449] width 312 height 25
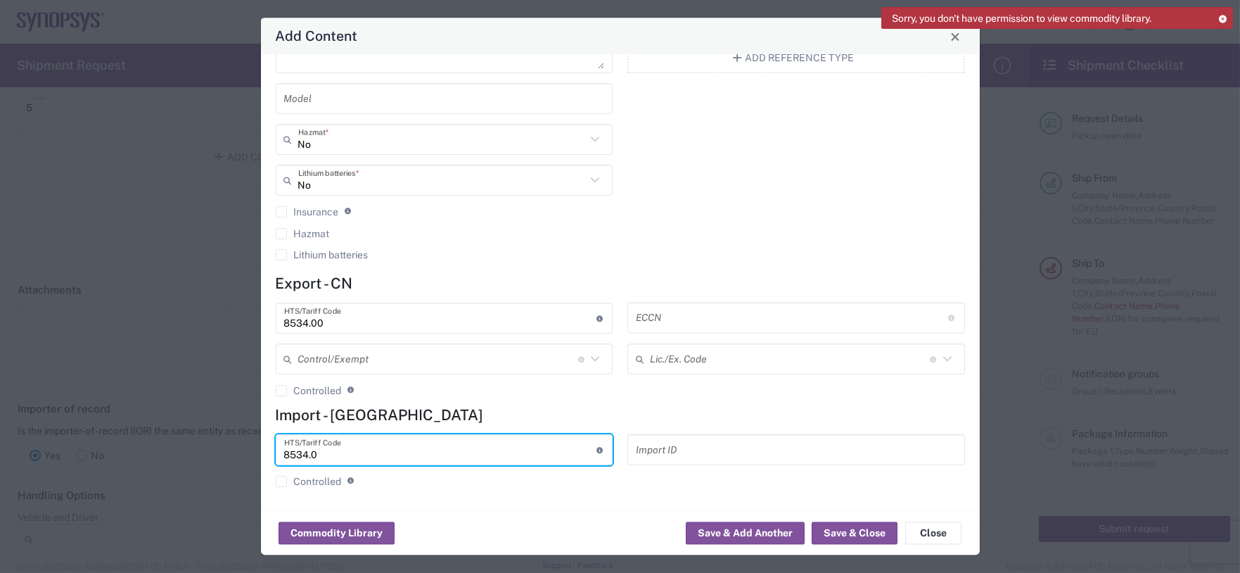
click at [426, 457] on input "8534.0" at bounding box center [440, 449] width 312 height 25
type input "8534.00"
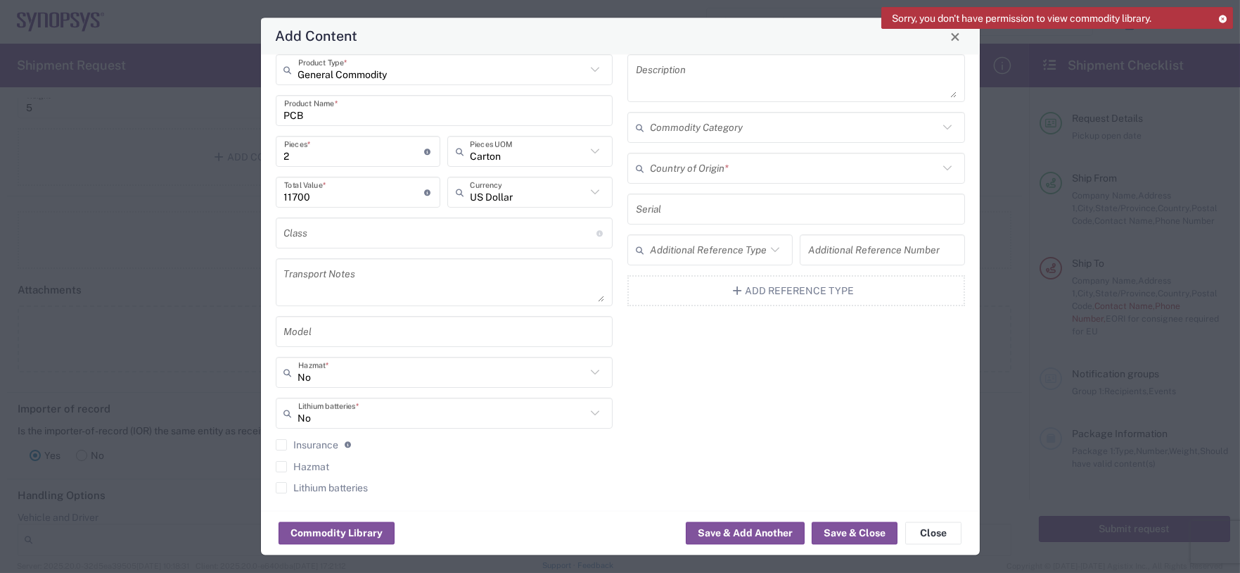
scroll to position [0, 0]
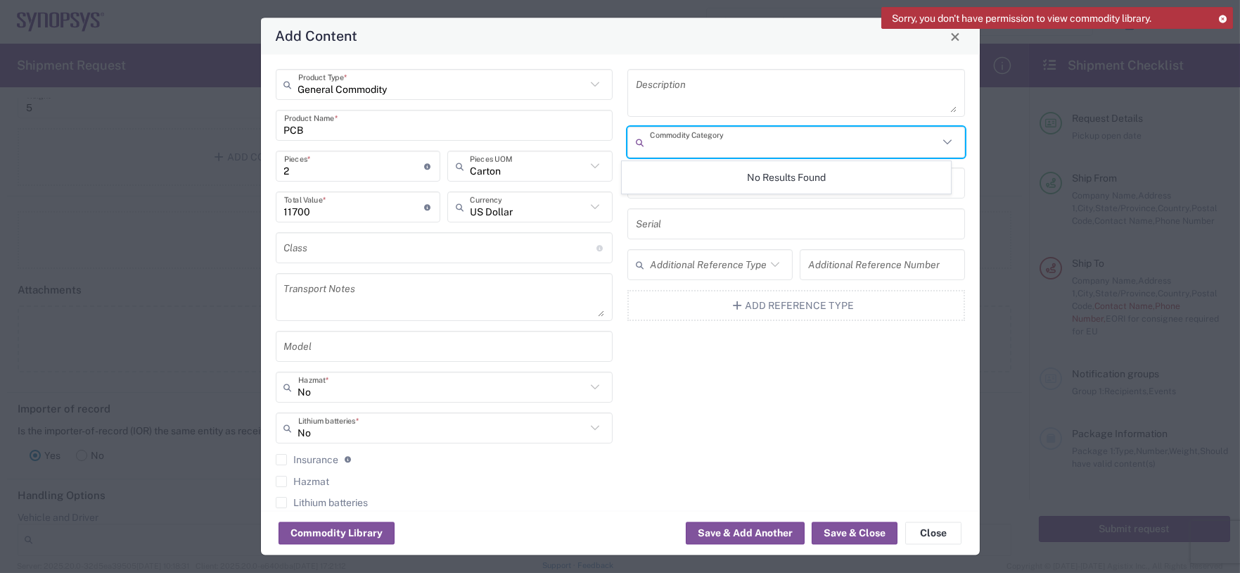
click at [678, 137] on input "text" at bounding box center [794, 142] width 288 height 25
paste input "12—Layer Printed Circuit Board(PCB)"
type input "12—Layer Printed Circuit Board(PCB)"
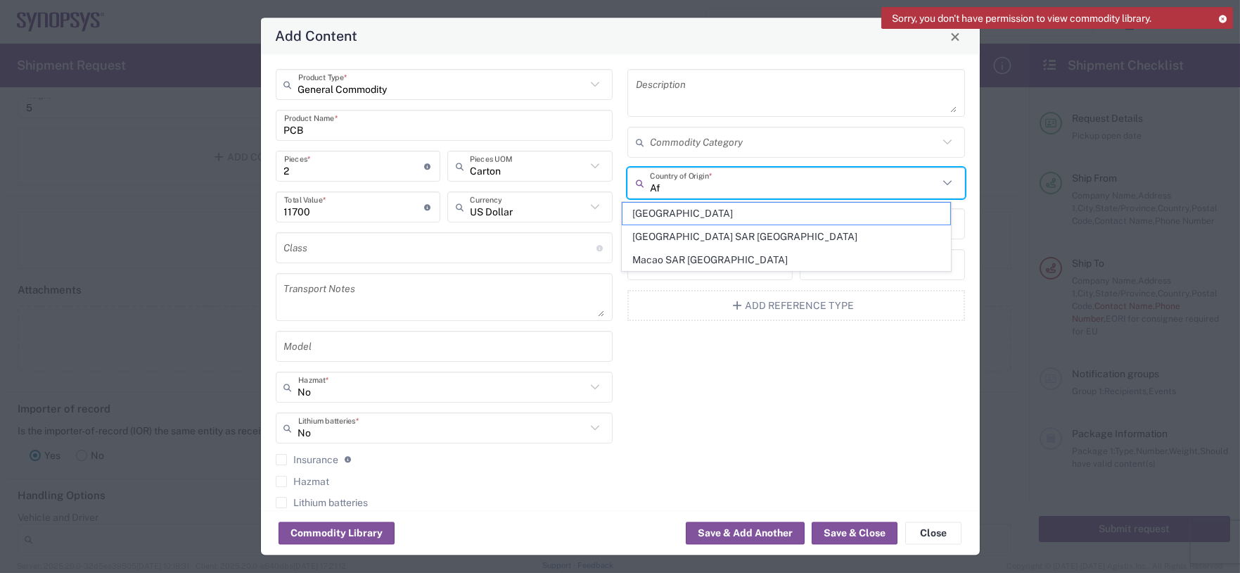
type input "A"
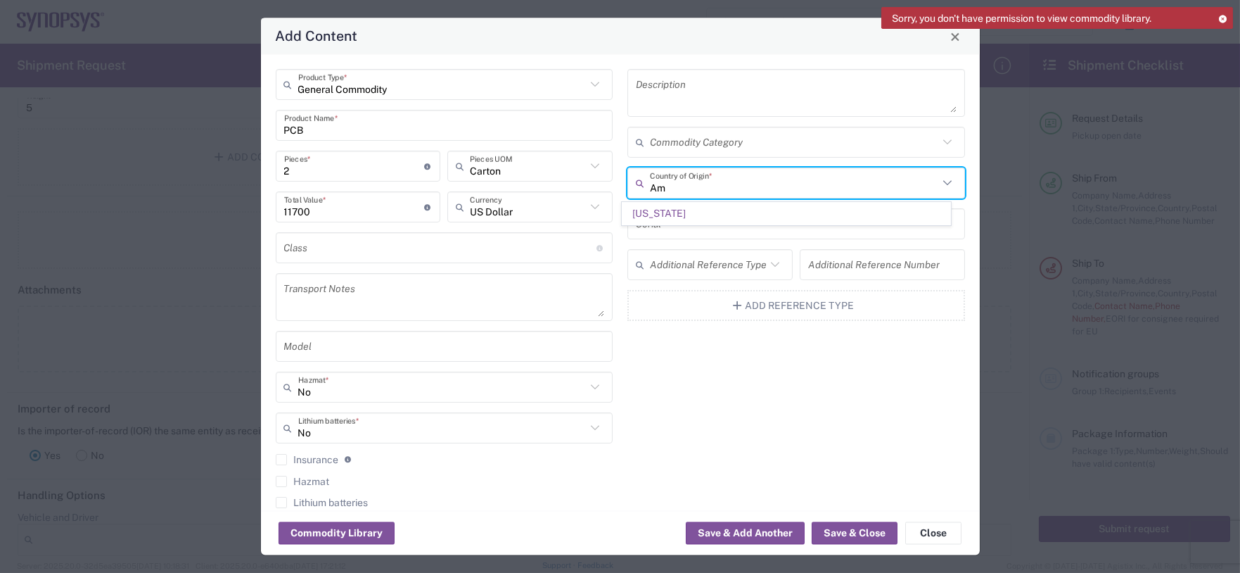
type input "A"
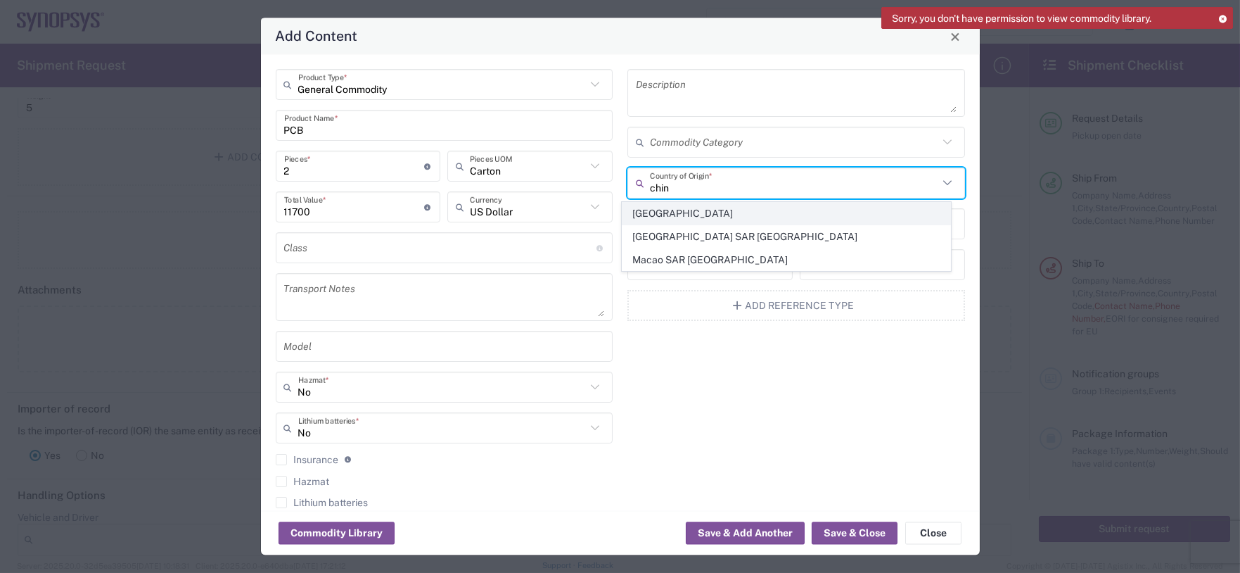
click at [730, 213] on span "[GEOGRAPHIC_DATA]" at bounding box center [787, 214] width 328 height 22
type input "[GEOGRAPHIC_DATA]"
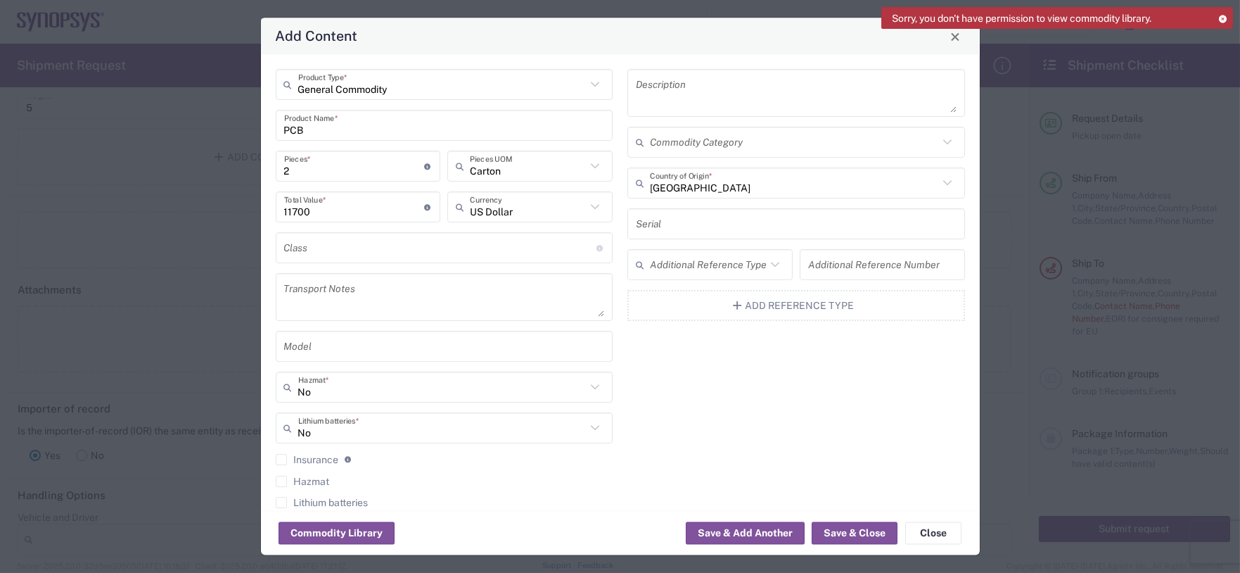
click at [704, 221] on input "text" at bounding box center [796, 224] width 321 height 25
click at [766, 261] on icon at bounding box center [775, 265] width 18 height 18
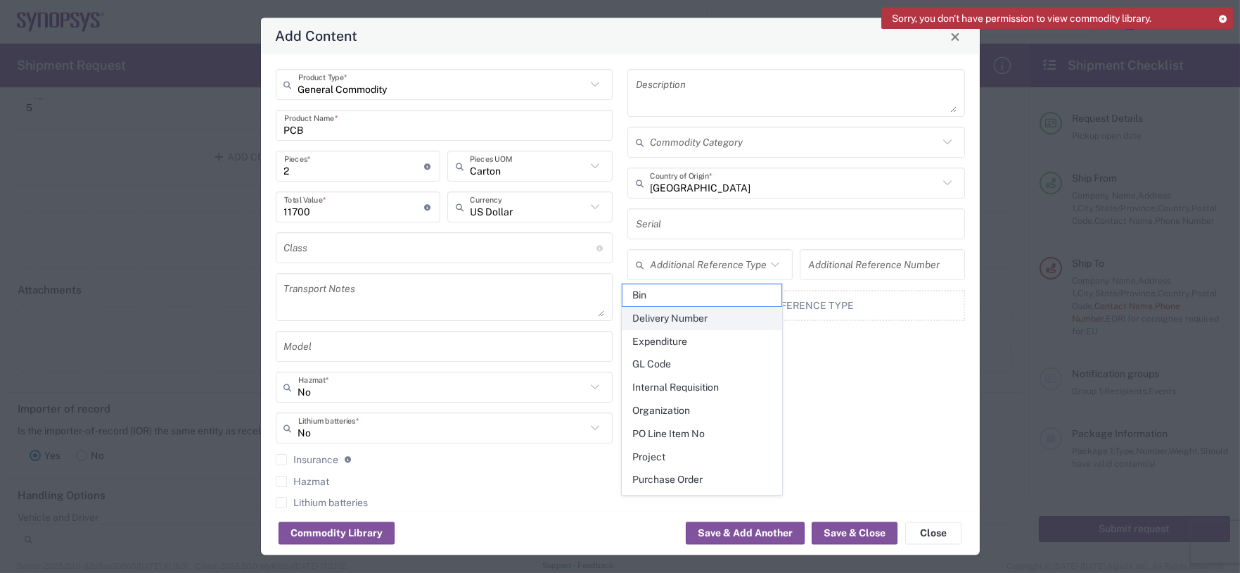
click at [683, 316] on span "Delivery Number" at bounding box center [702, 318] width 159 height 22
type input "Delivery Number"
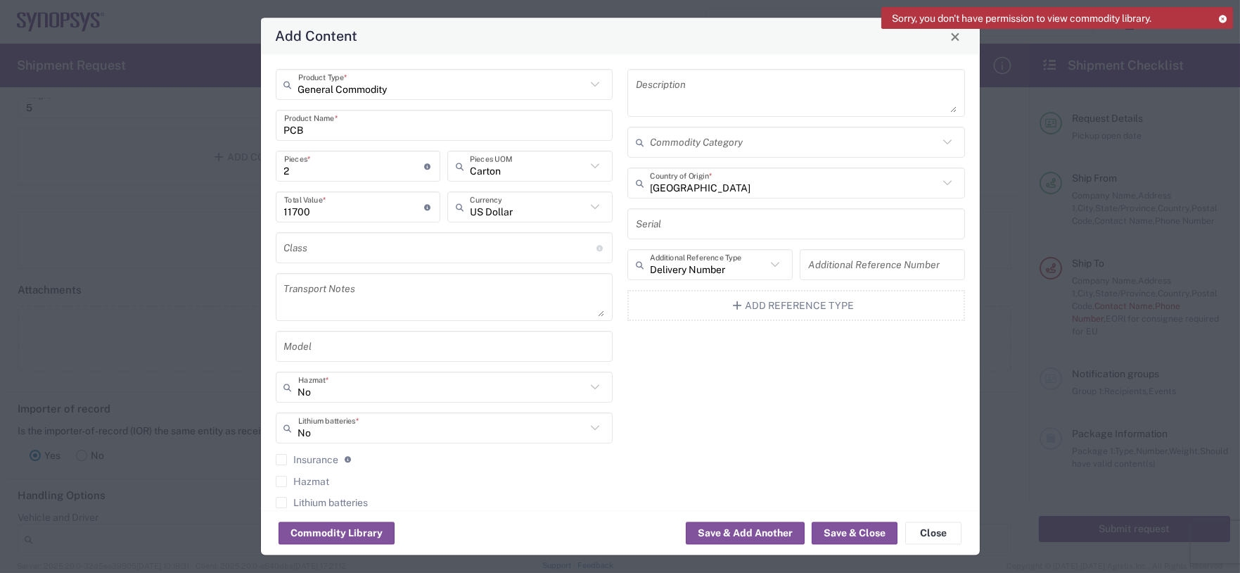
click at [819, 272] on input "text" at bounding box center [882, 265] width 148 height 25
paste input "2412562"
type input "2412562/2412563"
click at [746, 372] on div "Description Commodity Category China Country of Origin * Serial Delivery Number…" at bounding box center [797, 294] width 352 height 449
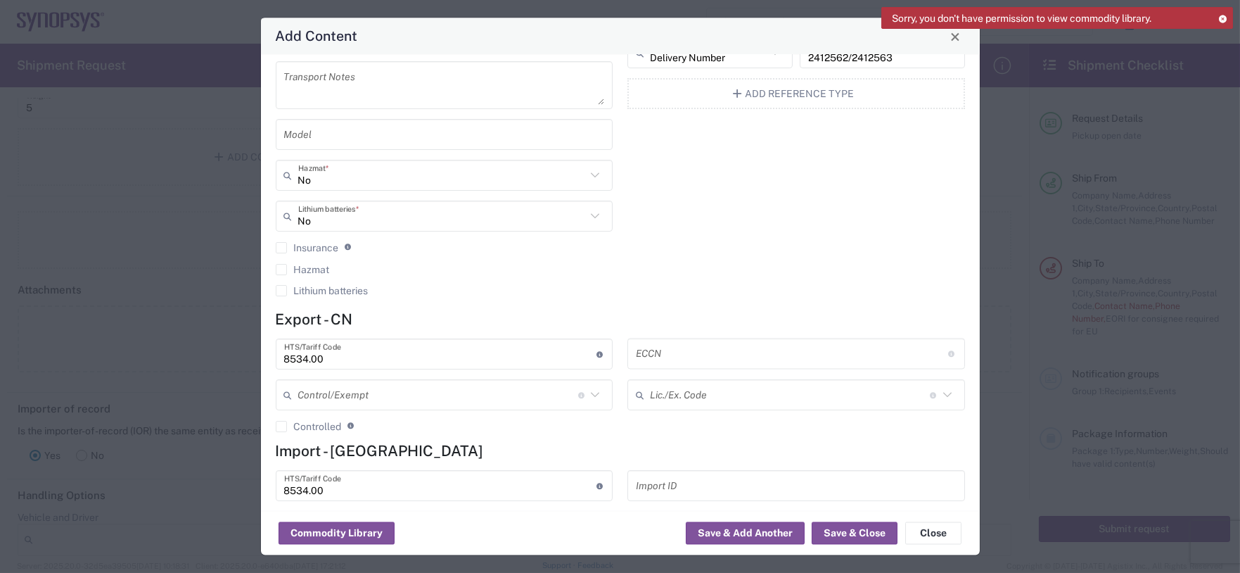
scroll to position [234, 0]
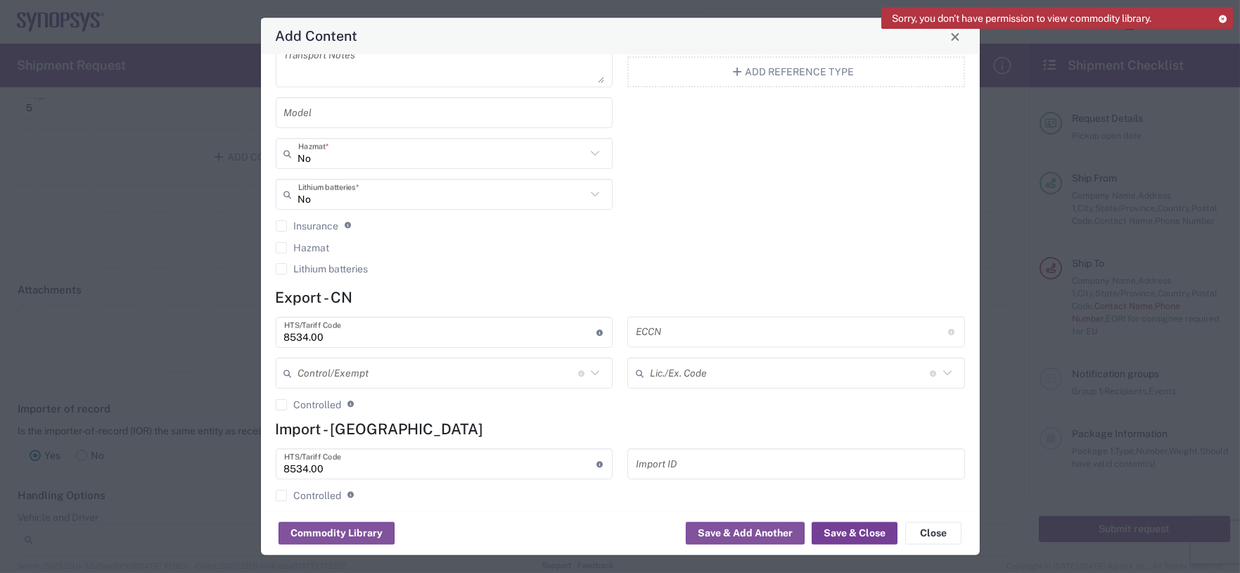
click at [845, 457] on button "Save & Close" at bounding box center [855, 533] width 86 height 23
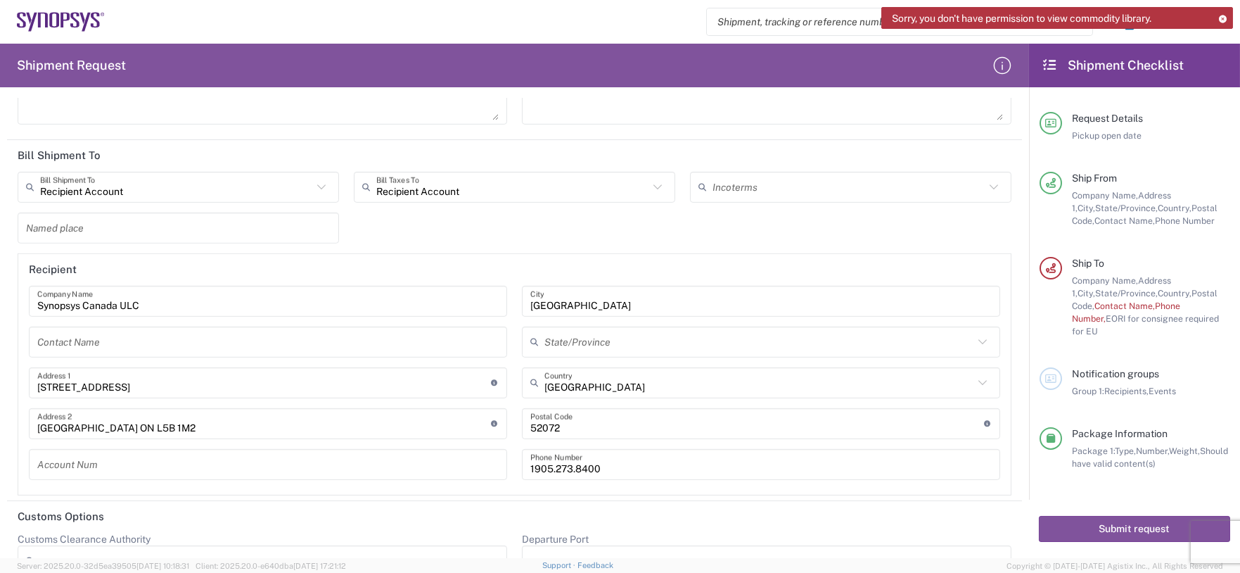
scroll to position [2118, 0]
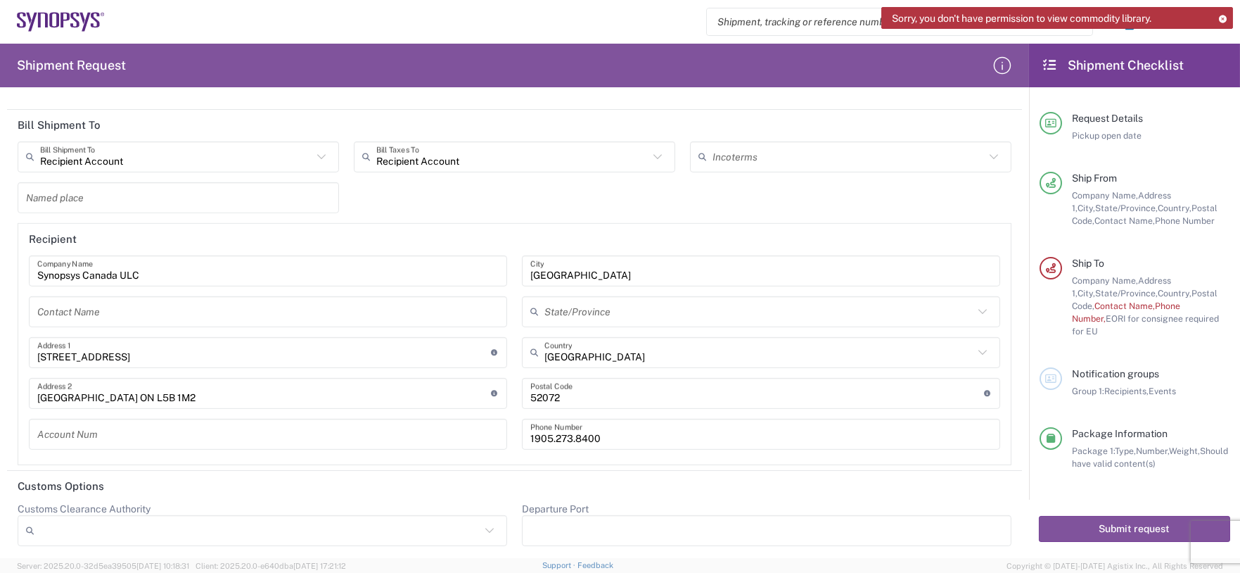
click at [530, 431] on input "1905.273.8400" at bounding box center [761, 433] width 462 height 25
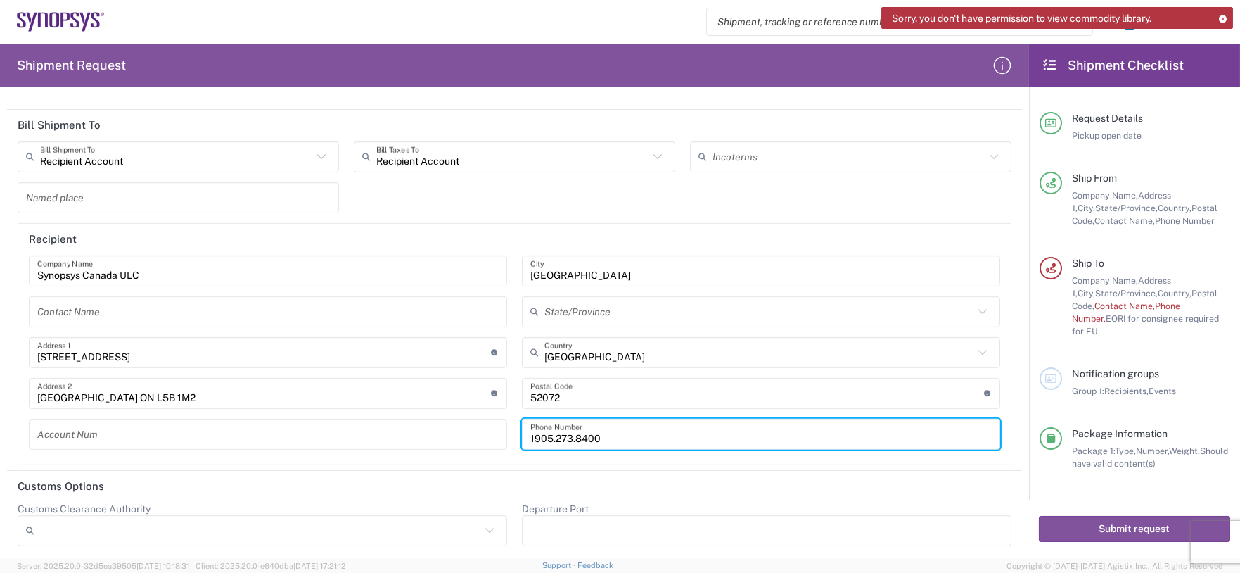
click at [530, 432] on input "1905.273.8400" at bounding box center [761, 433] width 462 height 25
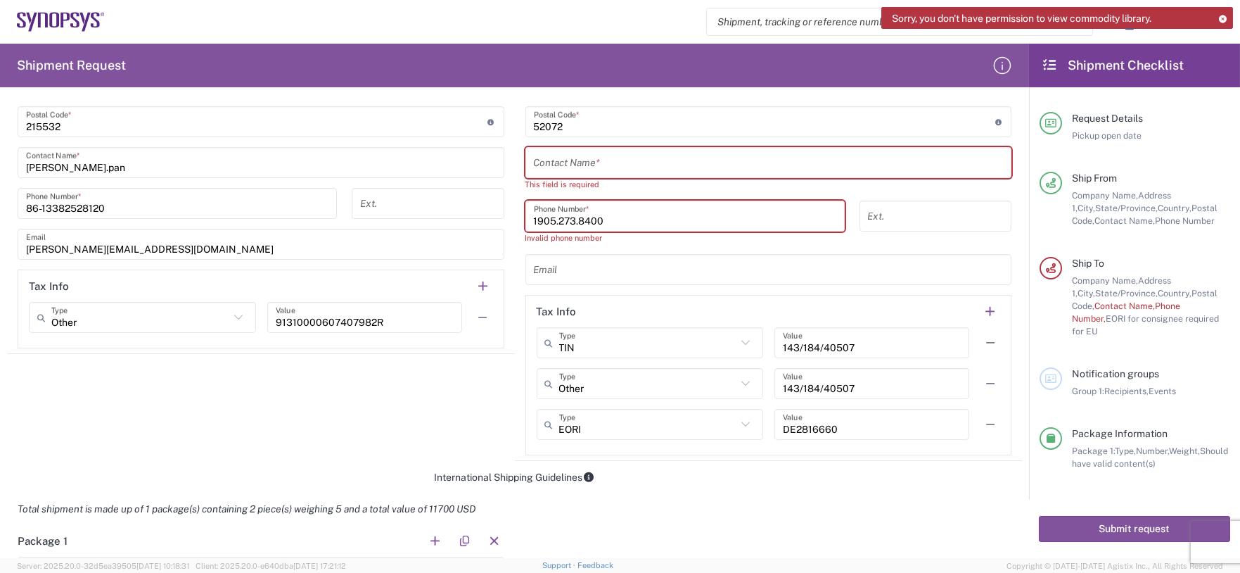
scroll to position [828, 0]
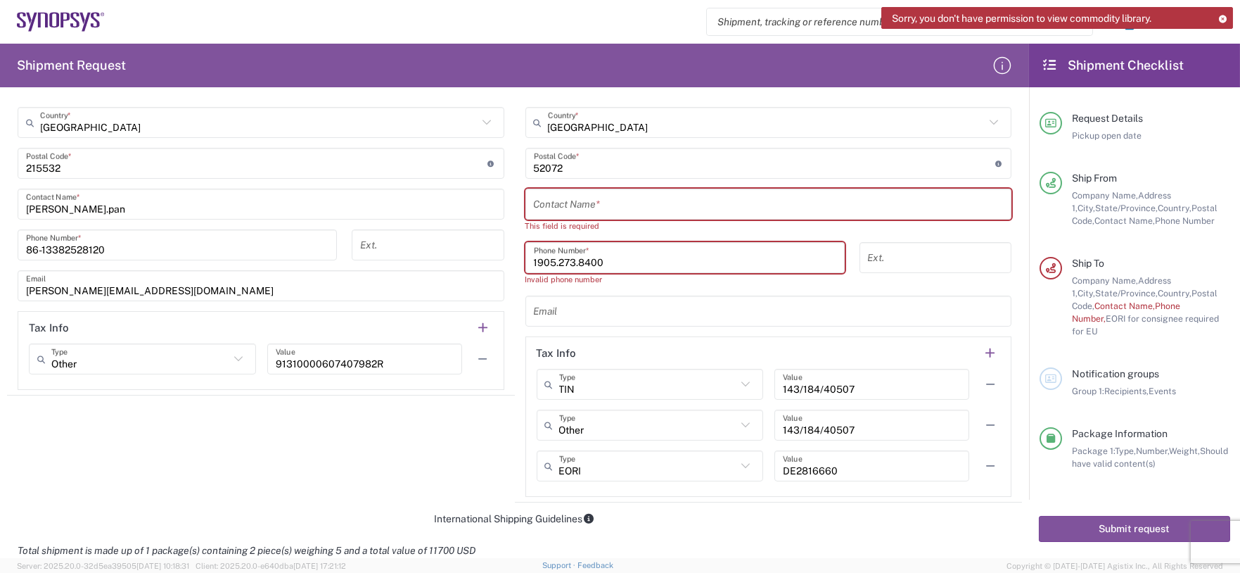
type input "[PHONE_NUMBER]"
click at [534, 257] on input "1905.273.8400" at bounding box center [685, 258] width 303 height 25
type input "[PHONE_NUMBER]"
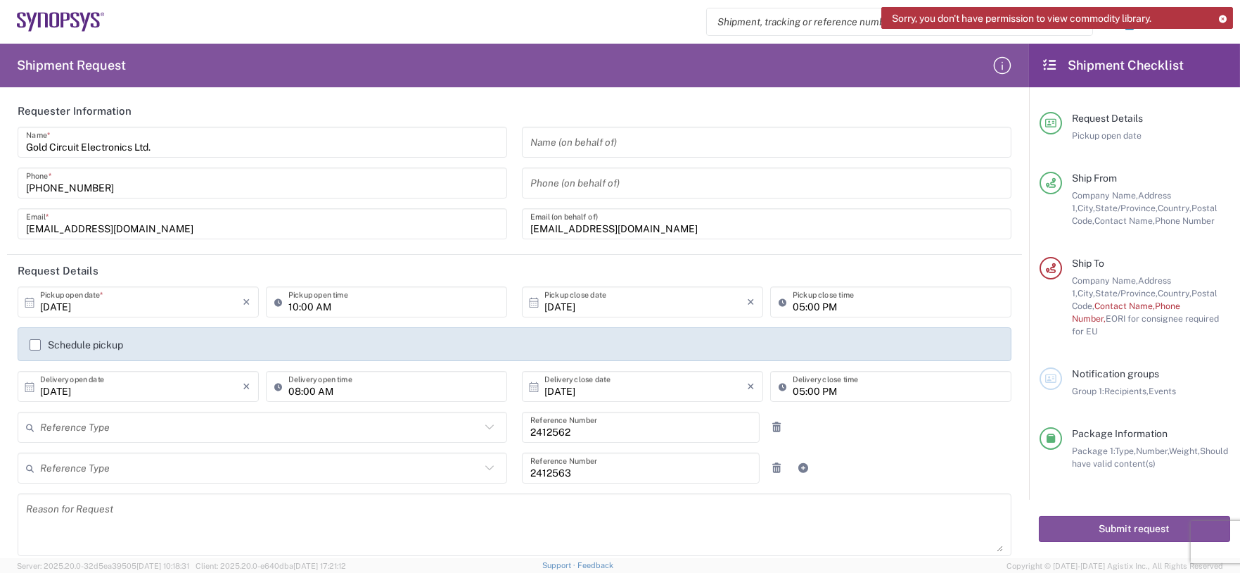
scroll to position [0, 0]
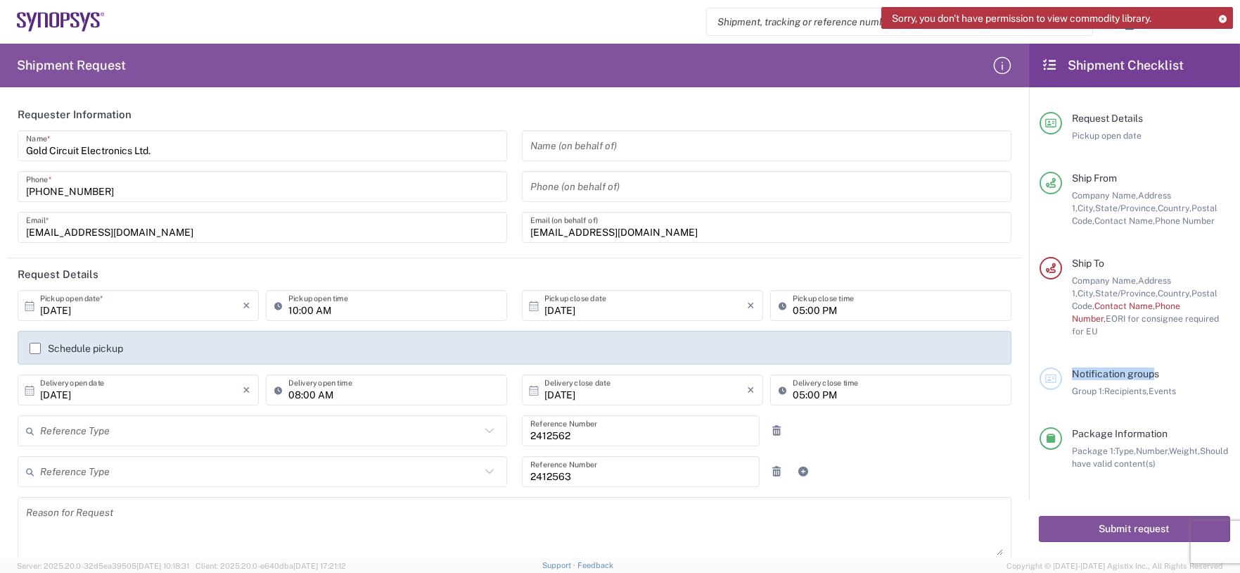
drag, startPoint x: 1070, startPoint y: 371, endPoint x: 1157, endPoint y: 373, distance: 86.6
click at [991, 373] on div "Notification groups Group 1: Recipients, Events" at bounding box center [1146, 382] width 168 height 30
click at [991, 457] on button "Submit request" at bounding box center [1134, 529] width 191 height 26
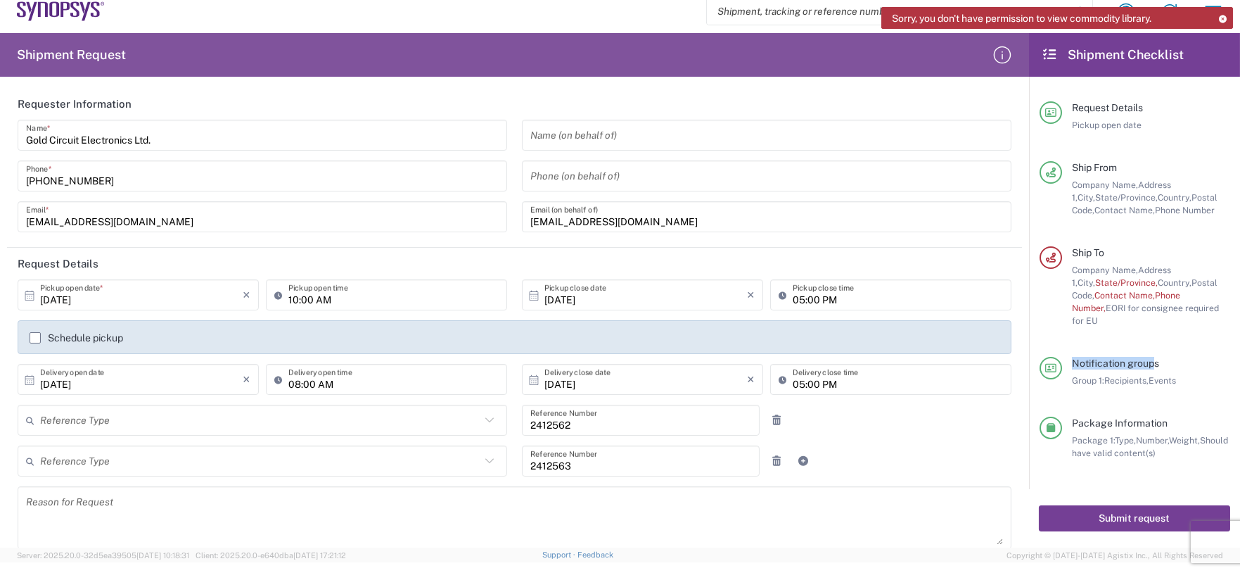
click at [991, 457] on button "Submit request" at bounding box center [1134, 518] width 191 height 26
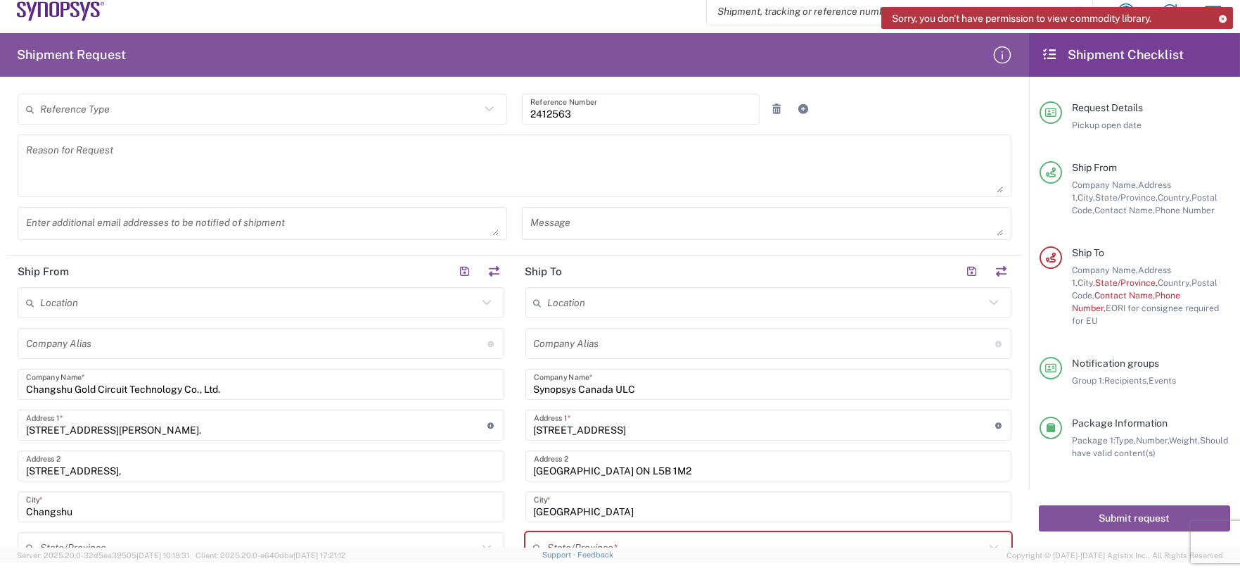
click at [141, 300] on input "text" at bounding box center [259, 303] width 438 height 25
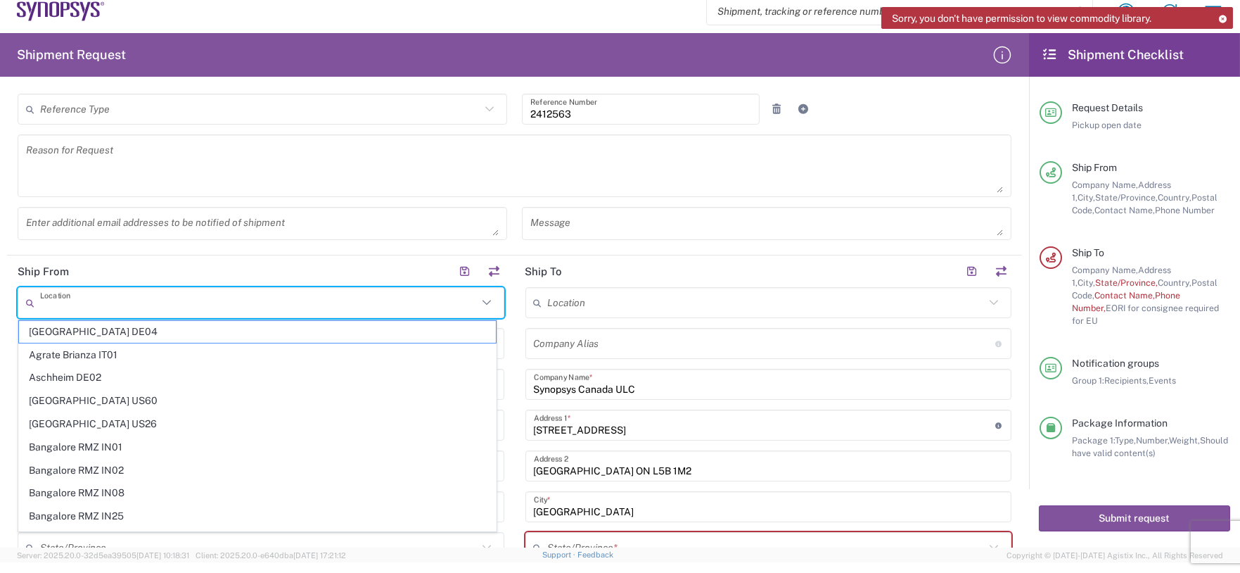
click at [141, 300] on input "text" at bounding box center [259, 303] width 438 height 25
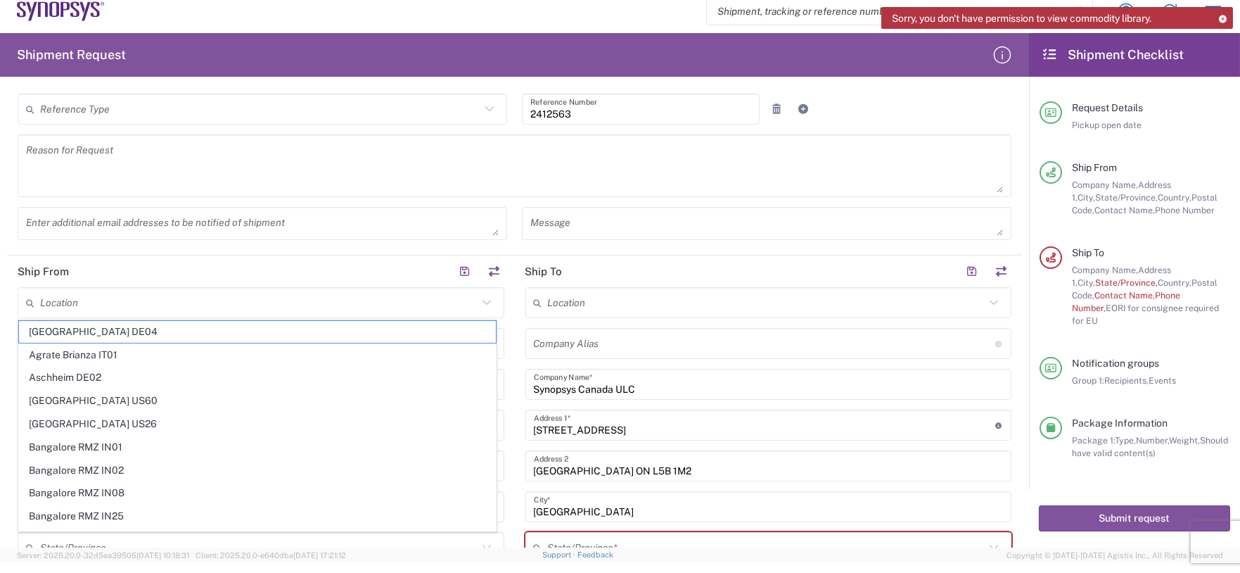
click at [177, 266] on header "Ship From" at bounding box center [261, 271] width 508 height 32
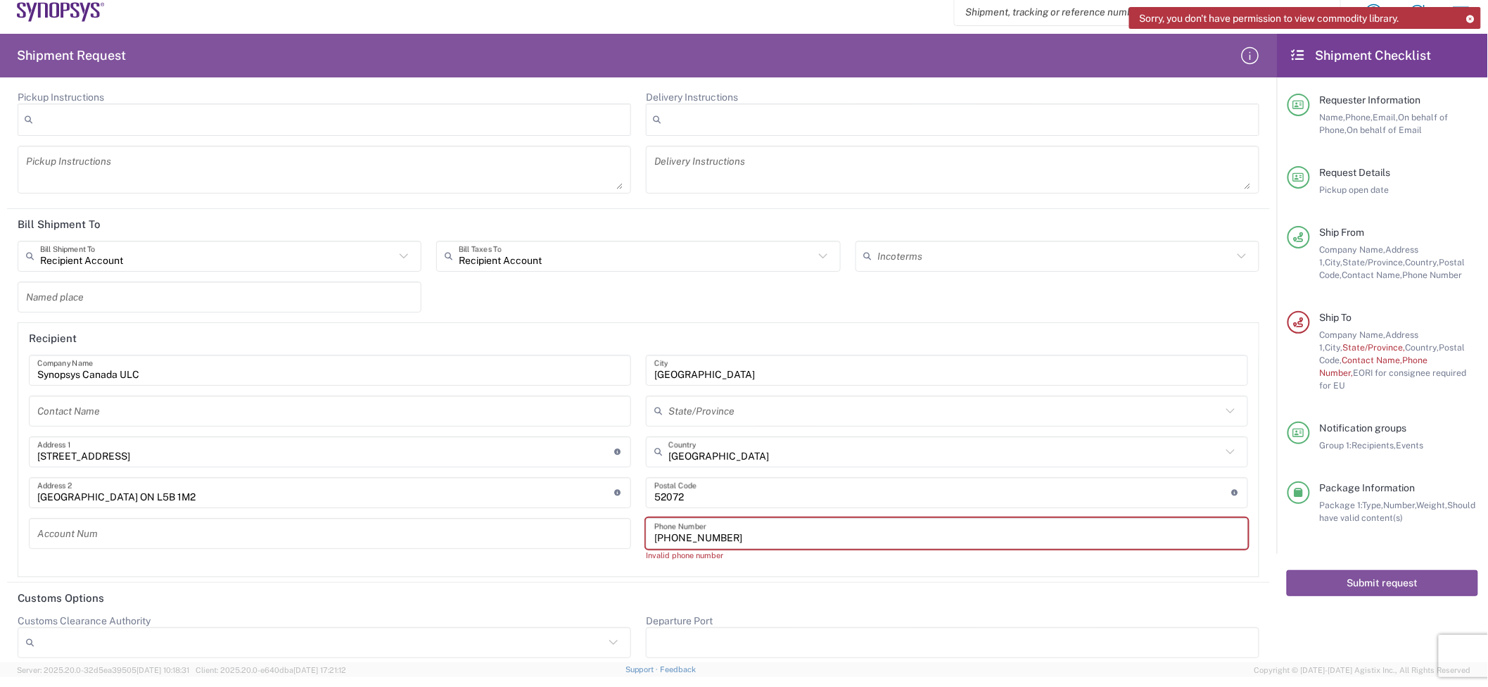
scroll to position [2028, 0]
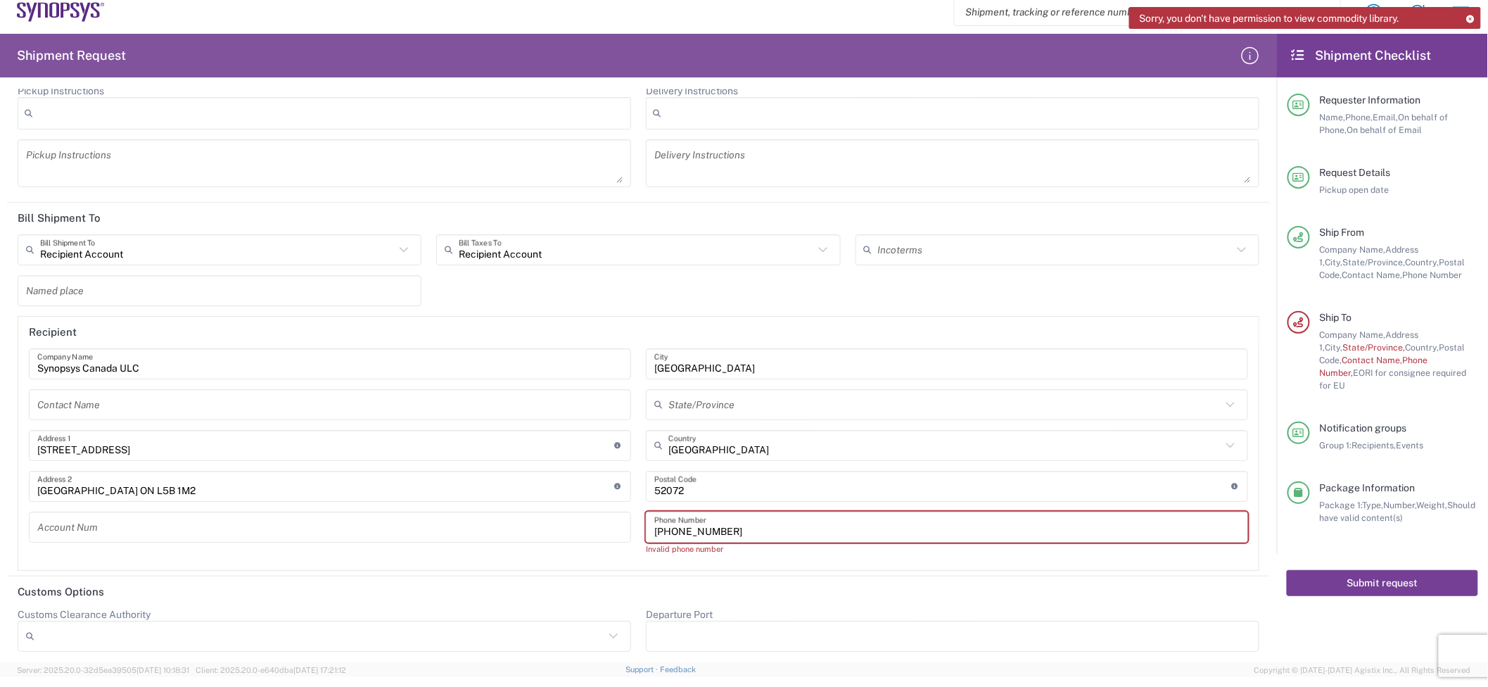
click at [991, 457] on button "Submit request" at bounding box center [1382, 583] width 191 height 26
click at [991, 457] on button "Submit request" at bounding box center [1382, 582] width 191 height 26
drag, startPoint x: 1427, startPoint y: 9, endPoint x: 1240, endPoint y: -2, distance: 188.2
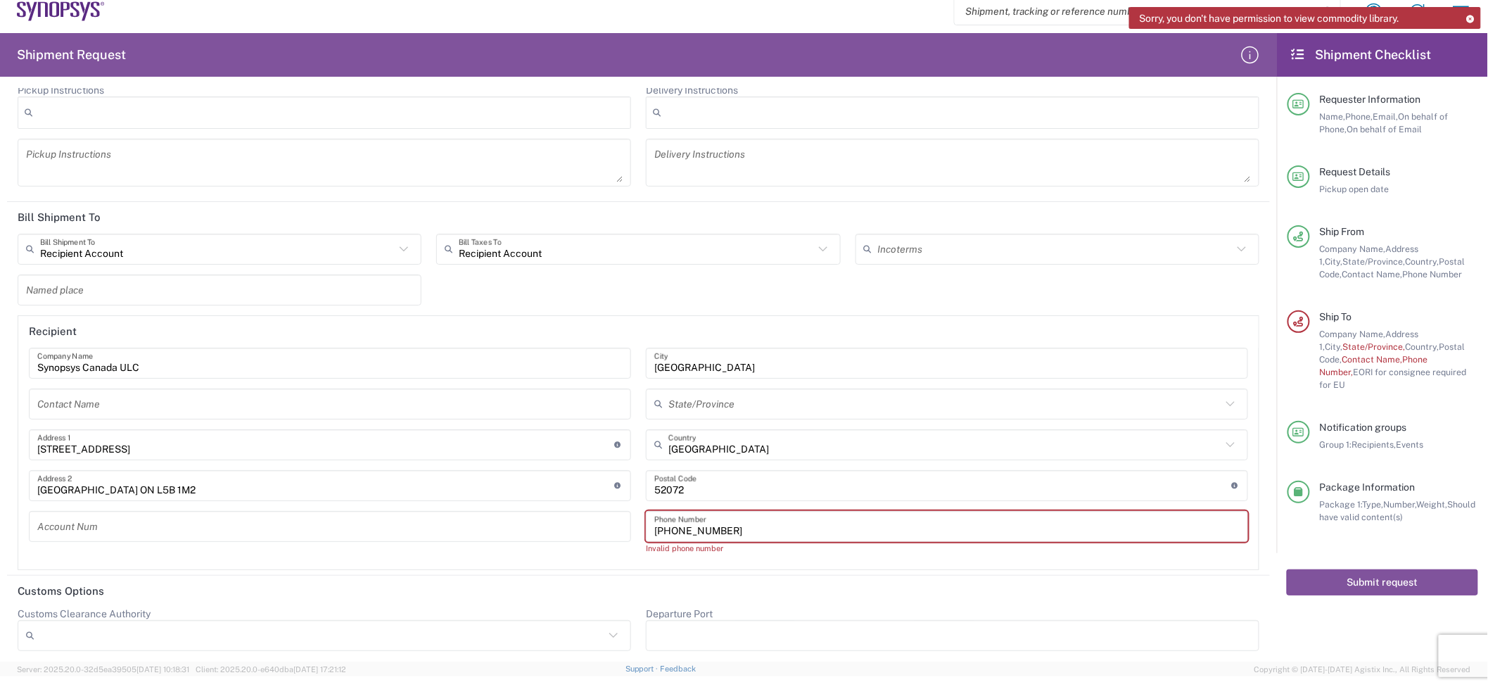
click at [991, 0] on html "Sorry, you don't have permission to view commodity library. Shipment request Sh…" at bounding box center [744, 343] width 1488 height 687
drag, startPoint x: 1136, startPoint y: 16, endPoint x: 1268, endPoint y: 12, distance: 131.6
click at [991, 13] on div "Sorry, you don't have permission to view commodity library." at bounding box center [1305, 18] width 352 height 22
drag, startPoint x: 1268, startPoint y: 12, endPoint x: 1200, endPoint y: 113, distance: 121.2
click at [991, 153] on div "Delivery Instructions" at bounding box center [952, 163] width 613 height 48
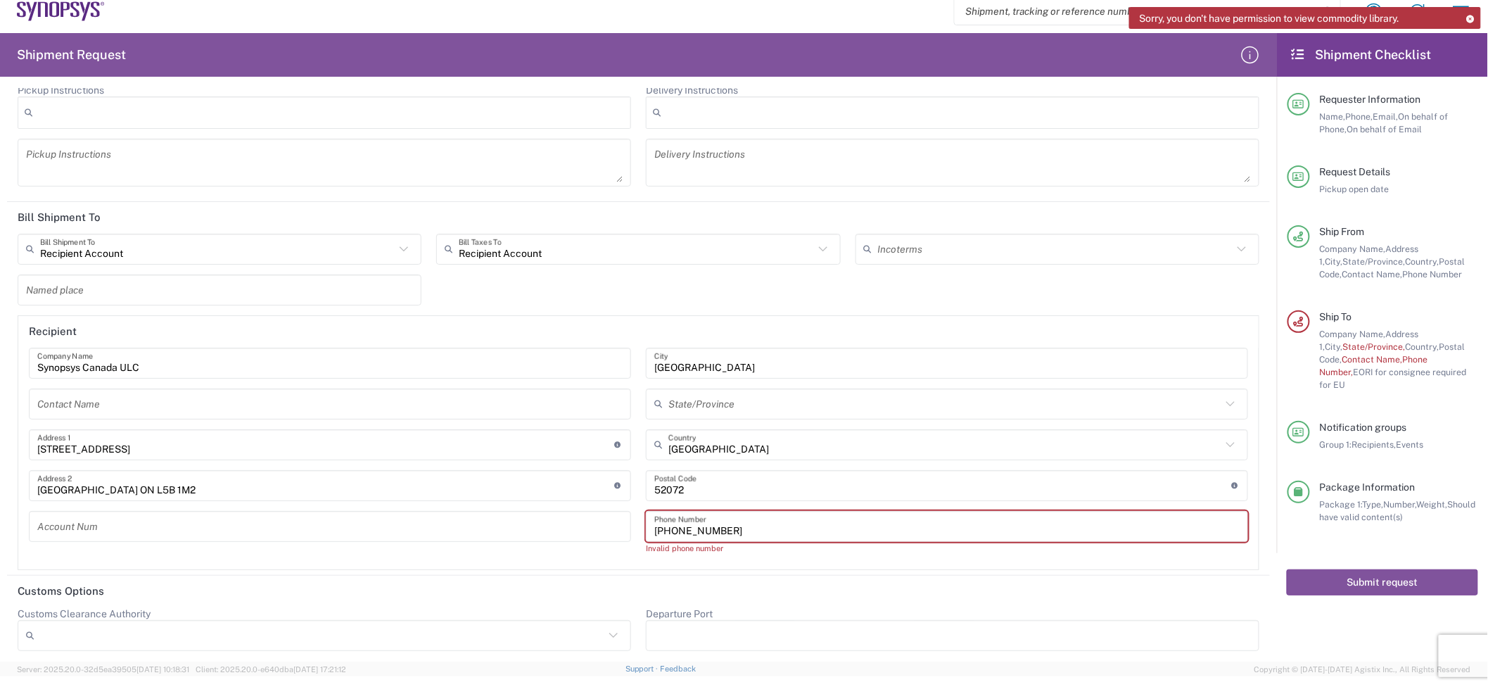
drag, startPoint x: 1422, startPoint y: 17, endPoint x: 1083, endPoint y: 38, distance: 339.8
click at [991, 25] on agx-forms-host "Sorry, you don't have permission to view commodity library. Shipment request Sh…" at bounding box center [744, 332] width 1488 height 687
copy agx-forms-host
click at [991, 8] on div "Sorry, you don't have permission to view commodity library." at bounding box center [1305, 18] width 352 height 22
click at [991, 14] on div "Sorry, you don't have permission to view commodity library." at bounding box center [1305, 18] width 352 height 22
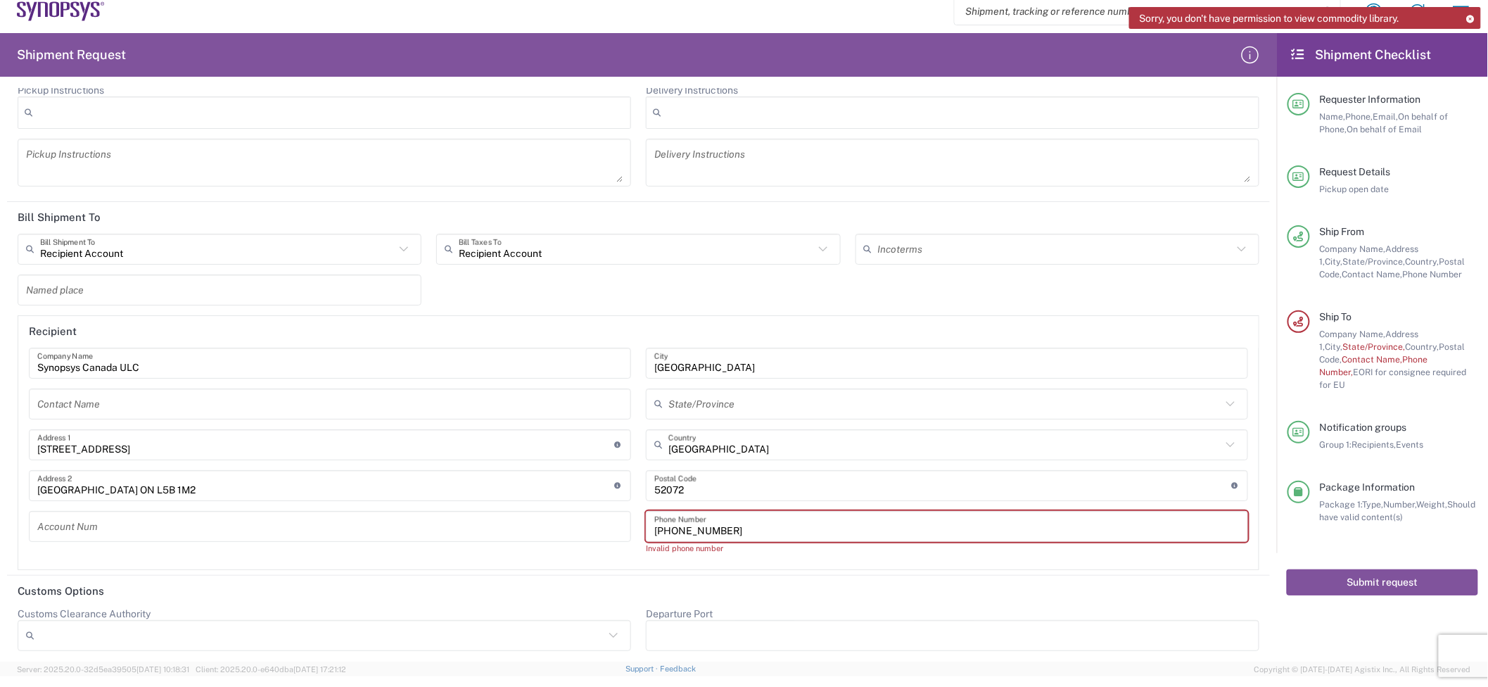
drag, startPoint x: 1445, startPoint y: 14, endPoint x: 1323, endPoint y: 11, distance: 122.4
click at [894, 8] on agx-forms-host "Sorry, you don't have permission to view commodity library. Shipment request Sh…" at bounding box center [744, 332] width 1488 height 687
drag, startPoint x: 1420, startPoint y: 16, endPoint x: 1133, endPoint y: 5, distance: 287.3
click at [991, 5] on agx-forms-host "Sorry, you don't have permission to view commodity library. Shipment request Sh…" at bounding box center [744, 332] width 1488 height 687
click at [991, 8] on div "Sorry, you don't have permission to view commodity library." at bounding box center [1305, 18] width 352 height 22
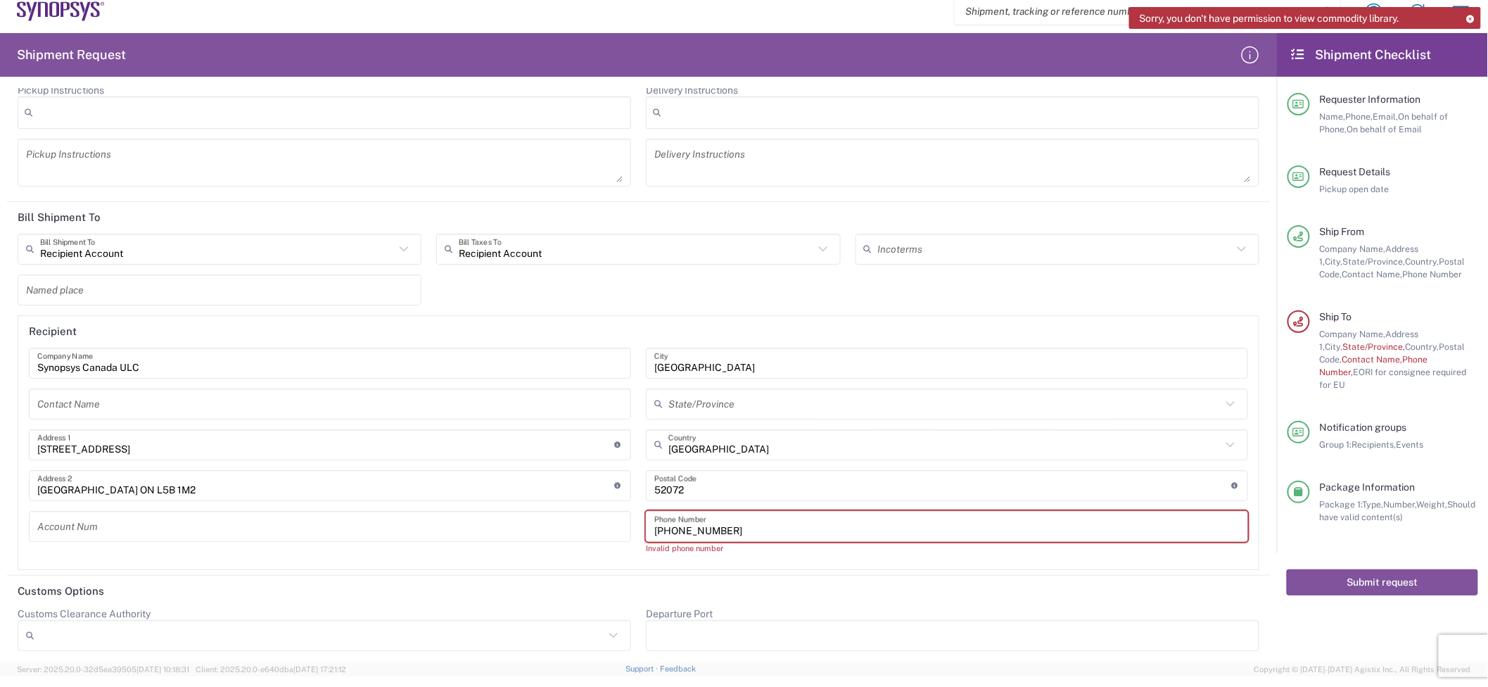
click at [991, 14] on div "Sorry, you don't have permission to view commodity library." at bounding box center [1305, 18] width 352 height 22
drag, startPoint x: 1134, startPoint y: 20, endPoint x: 1411, endPoint y: 24, distance: 276.5
click at [991, 23] on div "Sorry, you don't have permission to view commodity library." at bounding box center [1305, 18] width 352 height 22
drag, startPoint x: 1411, startPoint y: 24, endPoint x: 1391, endPoint y: 18, distance: 20.5
copy span "Sorry, you don't have permission to view commodity library."
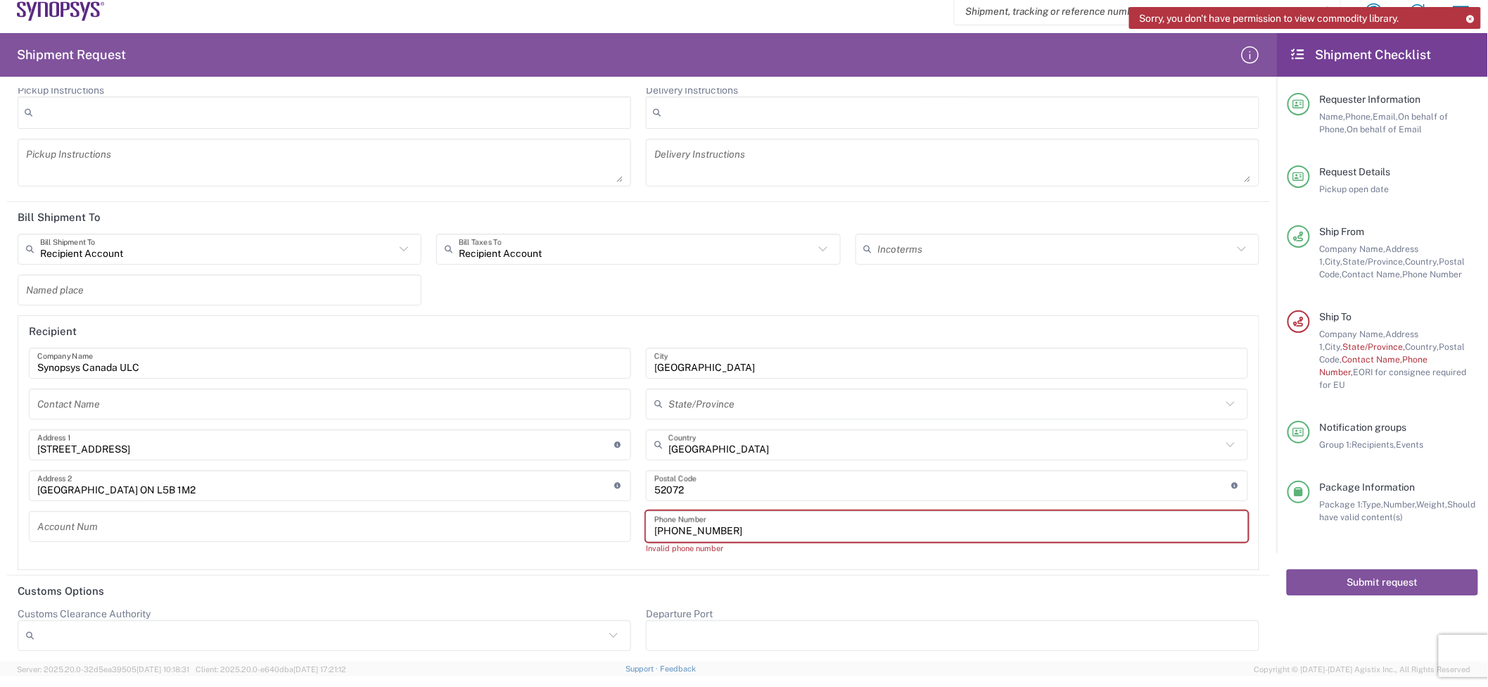
click at [991, 33] on agx-form-header "Shipment Request" at bounding box center [638, 55] width 1277 height 44
click at [991, 12] on div "Sorry, you don't have permission to view commodity library." at bounding box center [1305, 18] width 352 height 22
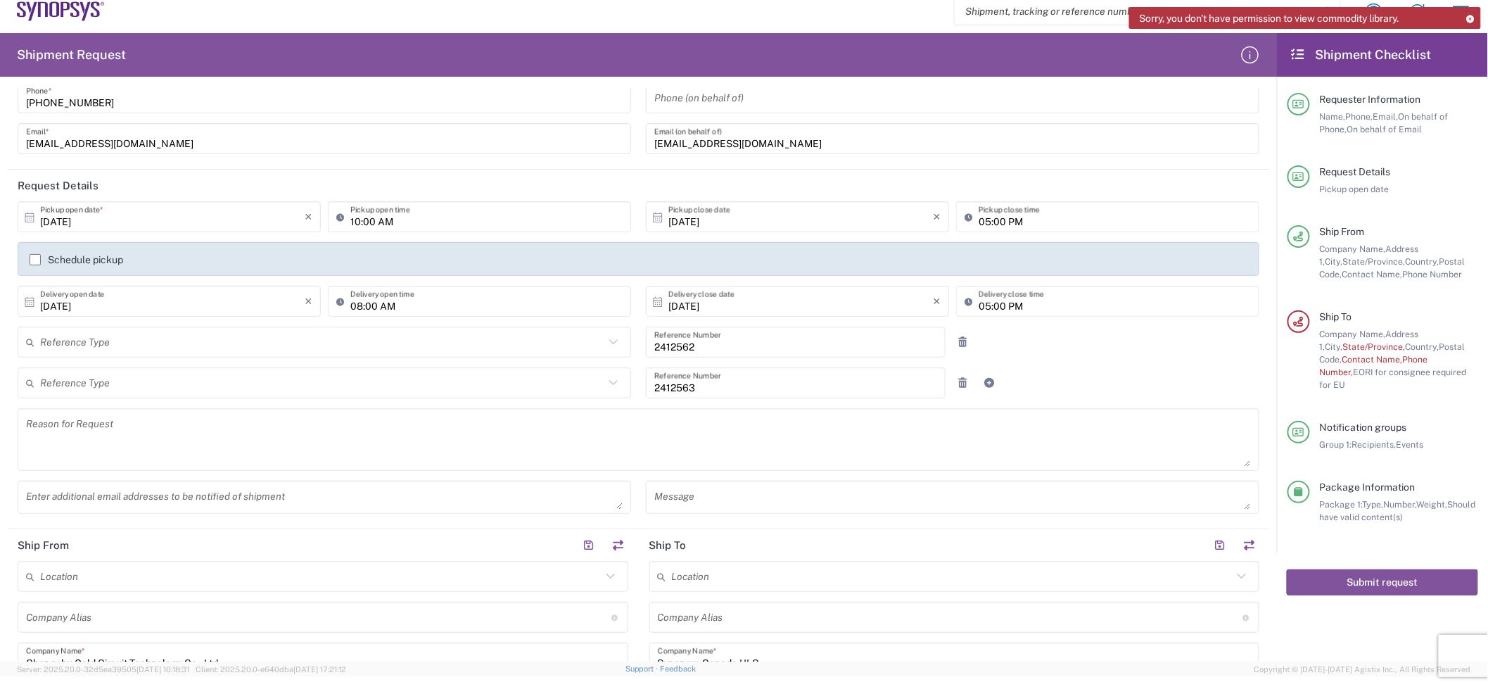
scroll to position [0, 0]
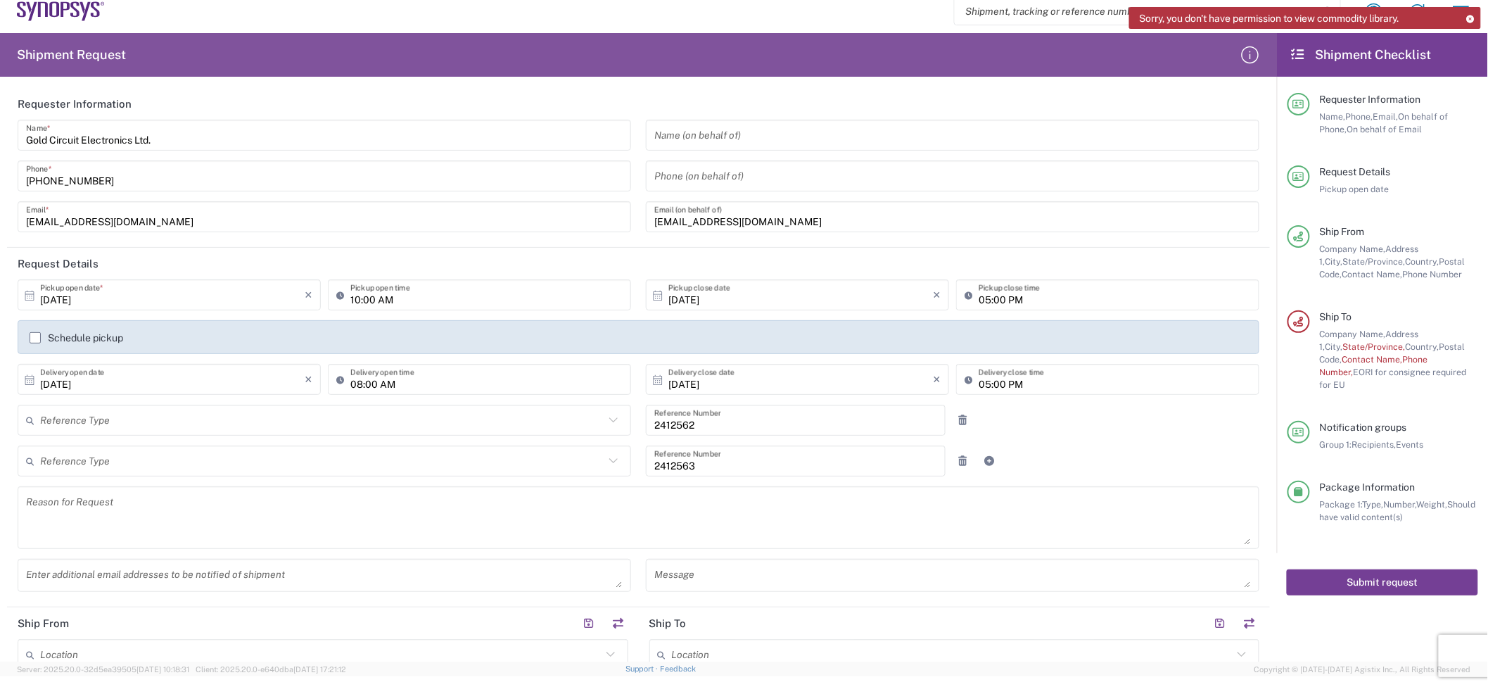
click at [991, 457] on button "Submit request" at bounding box center [1382, 582] width 191 height 26
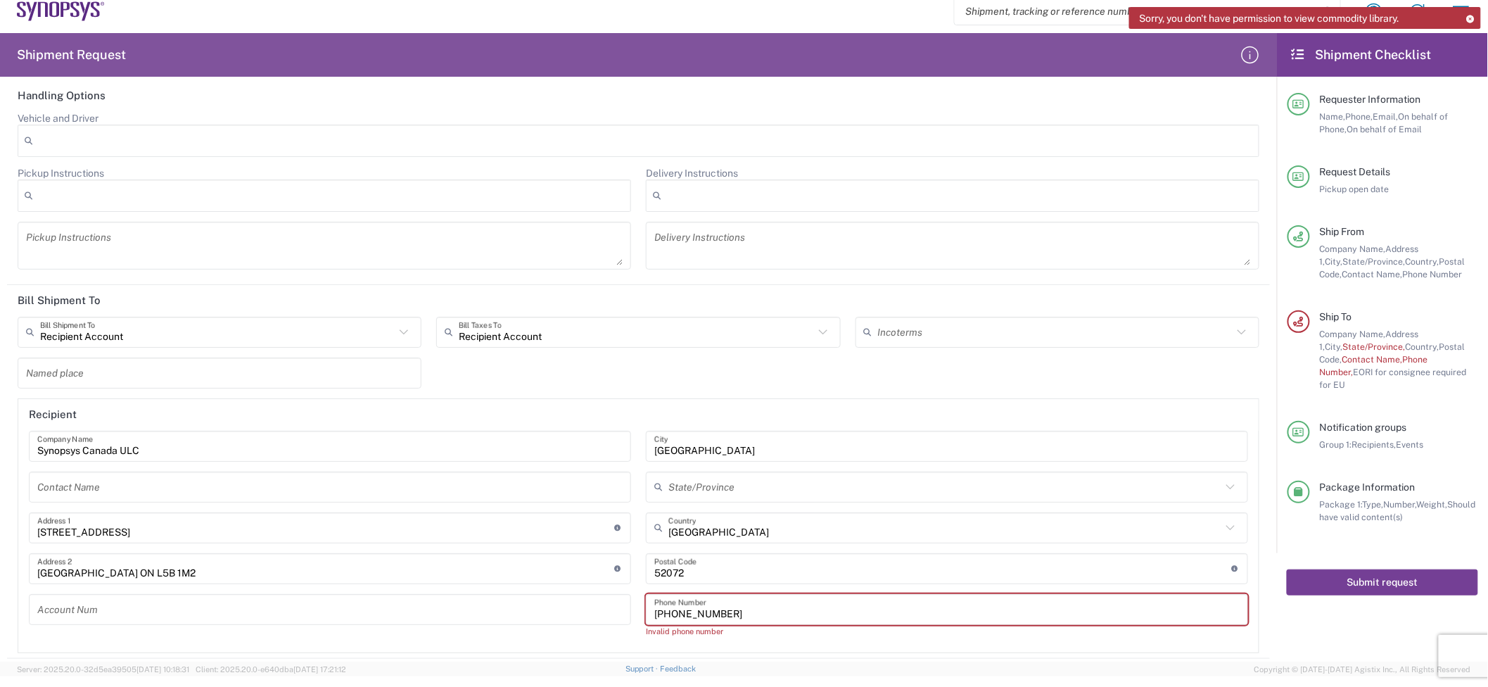
scroll to position [2028, 0]
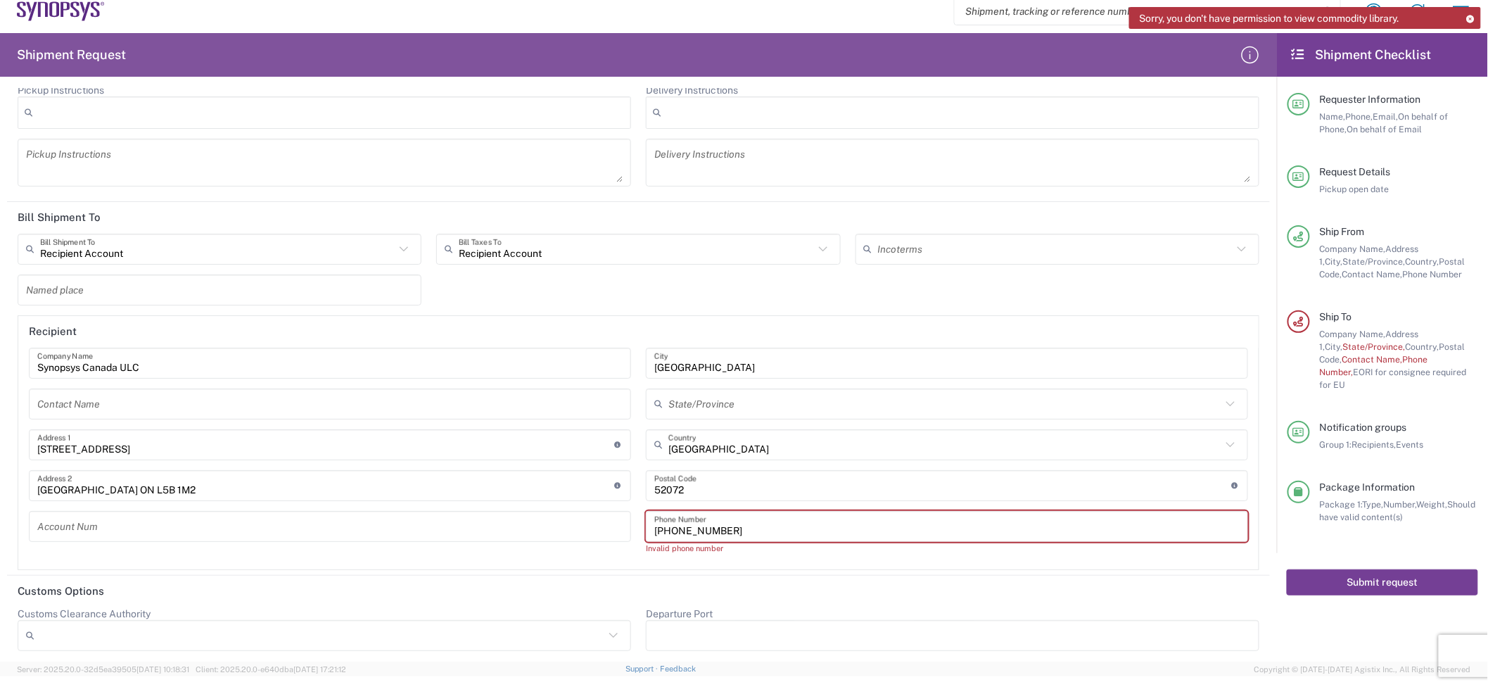
click at [991, 457] on button "Submit request" at bounding box center [1382, 582] width 191 height 26
type input "[PHONE_NUMBER]"
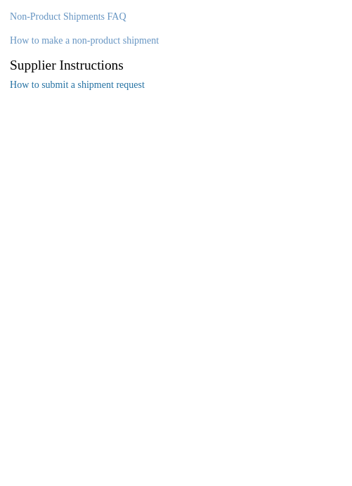
click at [108, 81] on link "How to submit a shipment request" at bounding box center [77, 85] width 135 height 11
